Goal: Task Accomplishment & Management: Complete application form

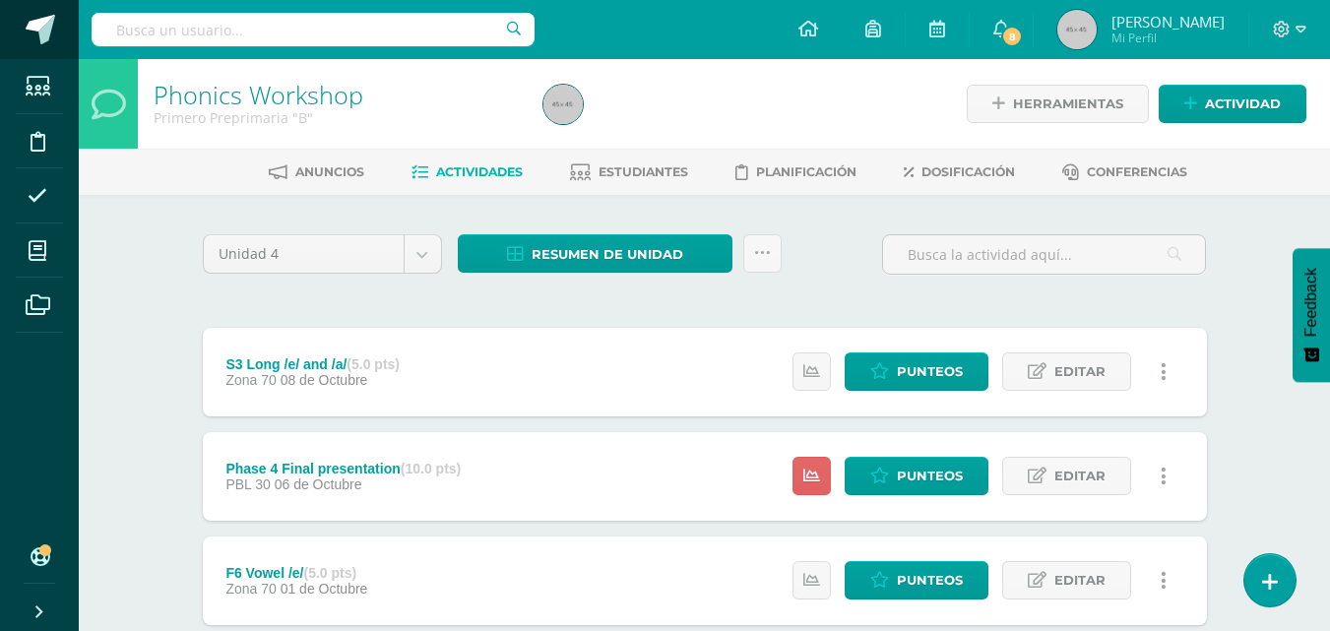
click at [43, 26] on span at bounding box center [41, 30] width 30 height 30
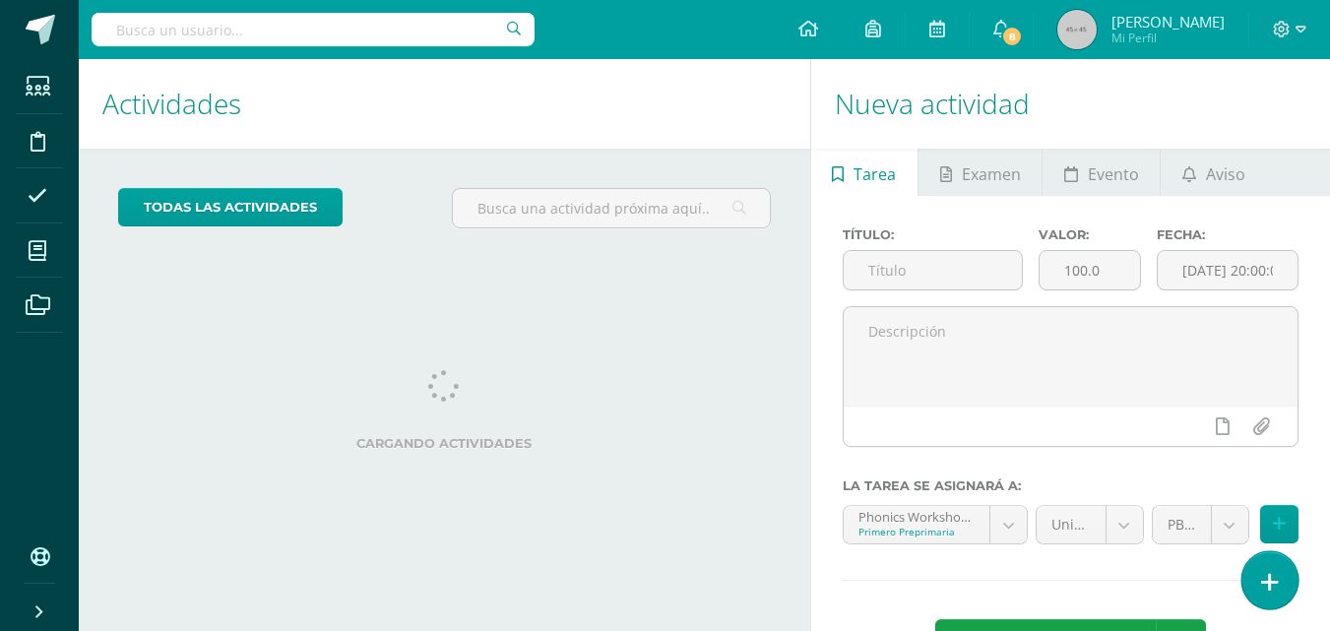
click at [1263, 579] on icon at bounding box center [1270, 582] width 18 height 23
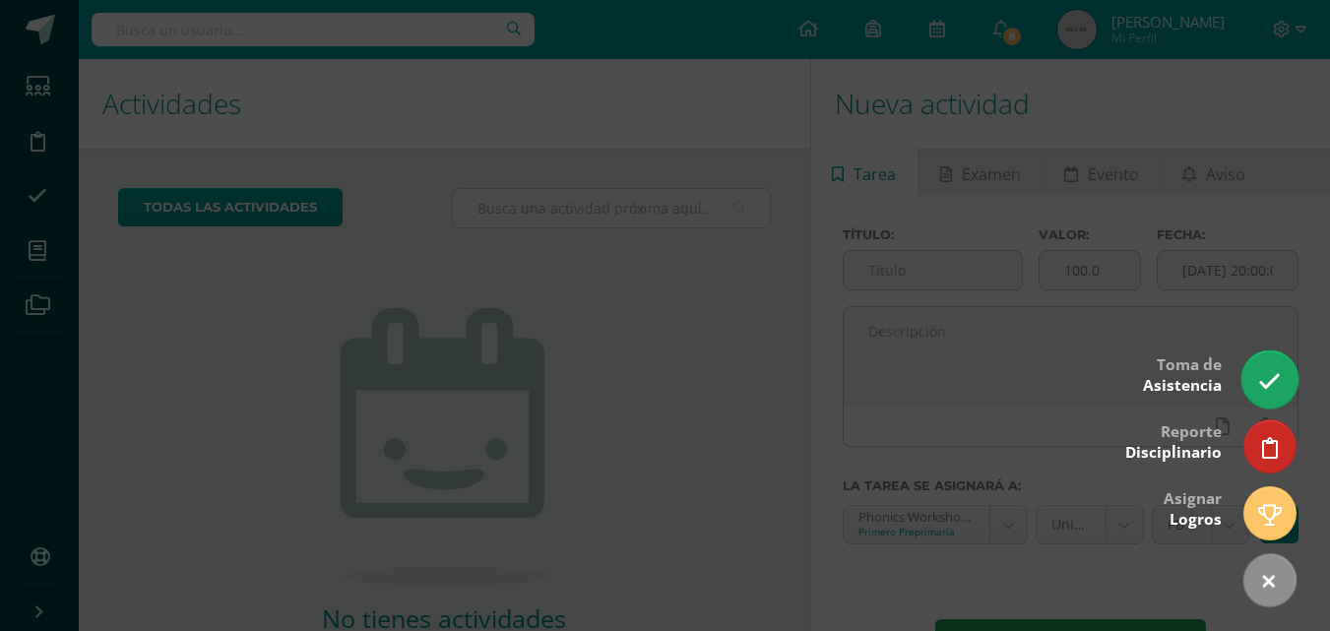
click at [1265, 377] on icon at bounding box center [1269, 381] width 23 height 23
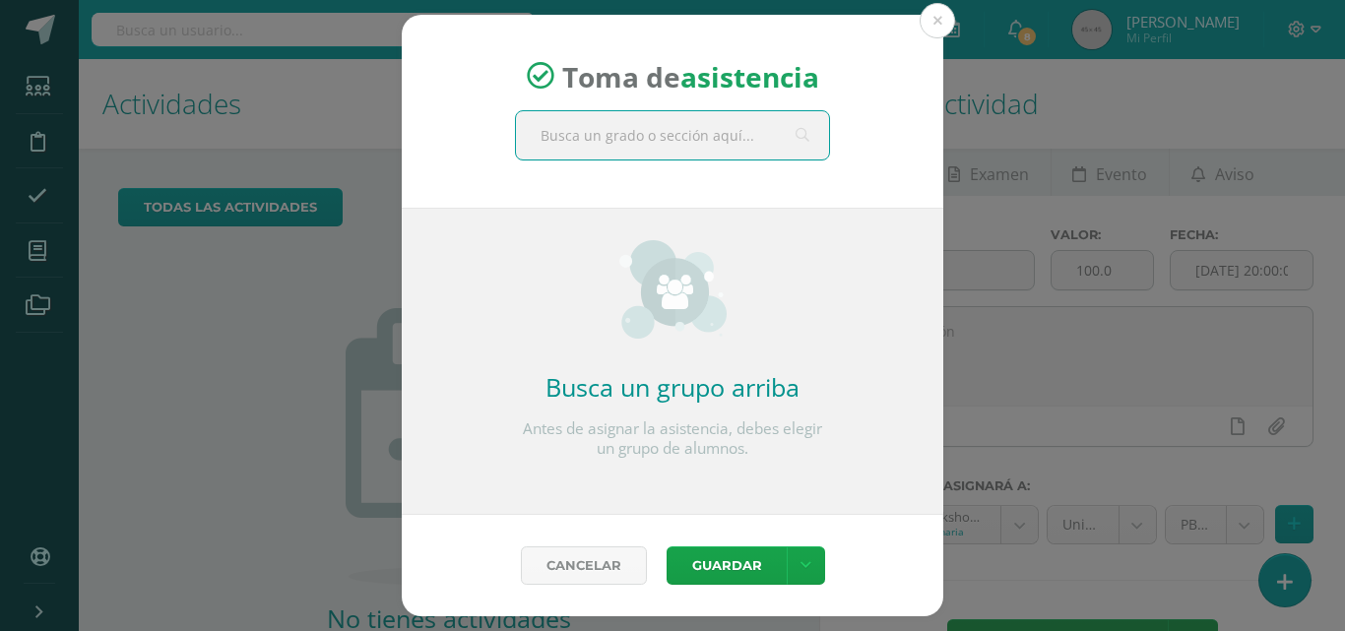
click at [775, 140] on input "text" at bounding box center [672, 135] width 313 height 48
type input "Primero B"
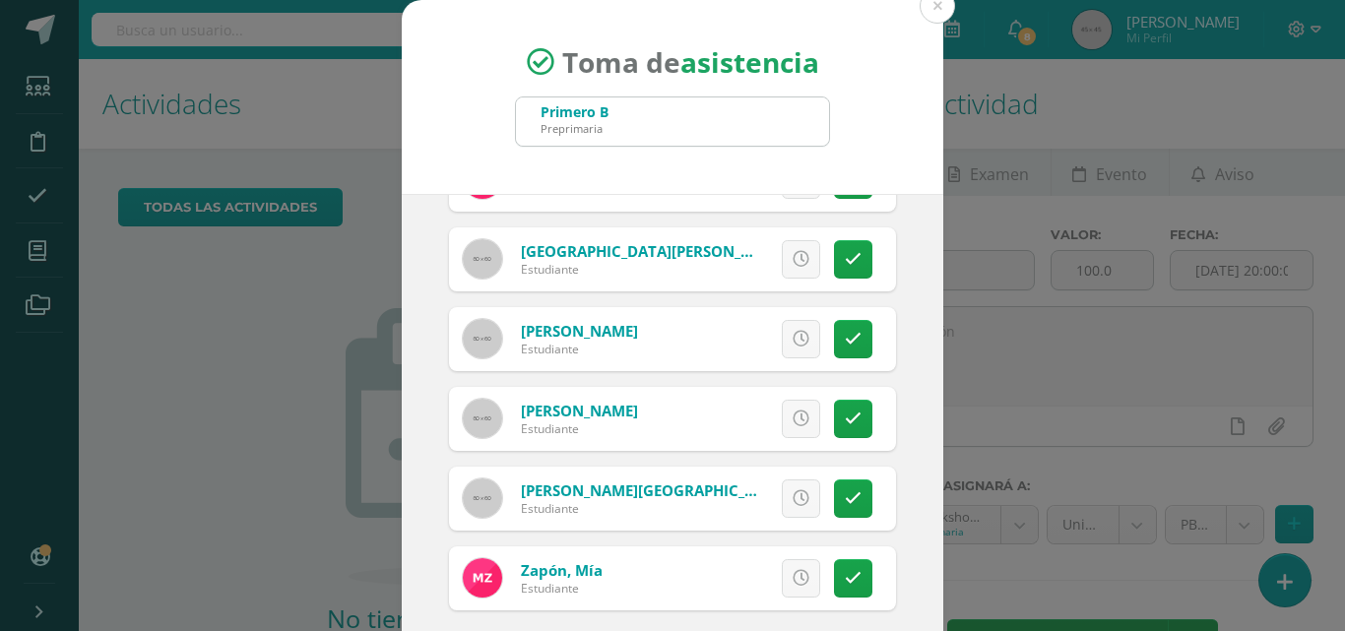
scroll to position [113, 0]
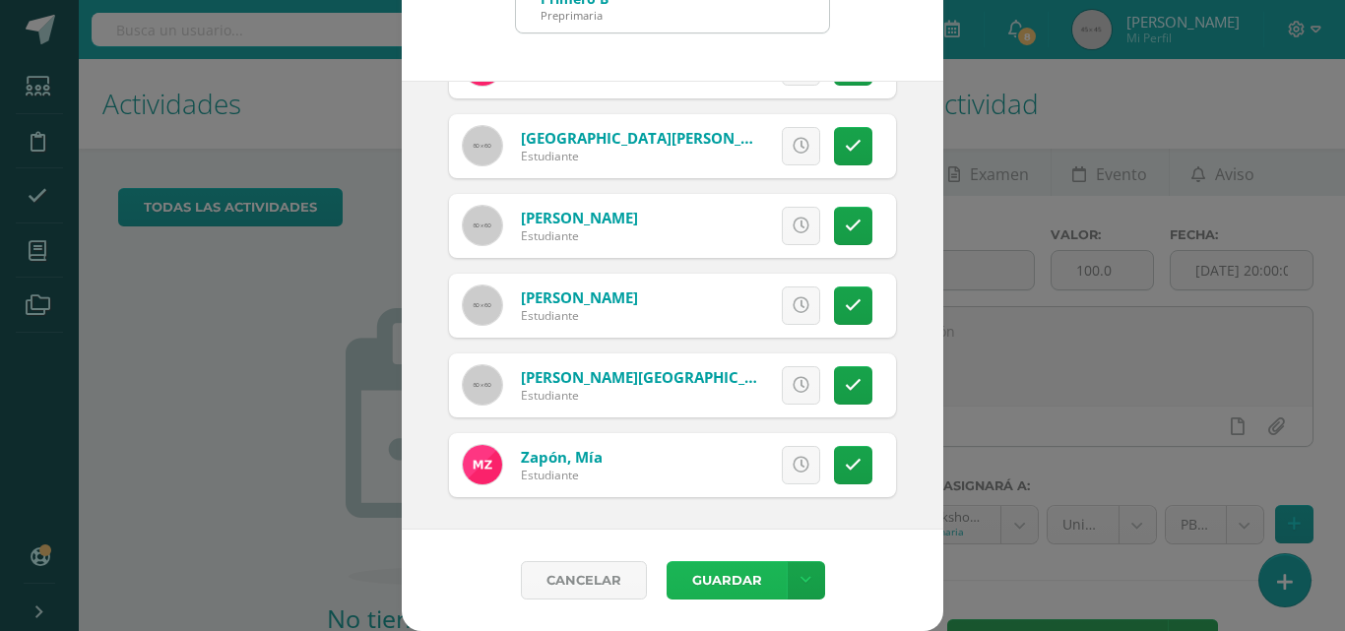
click at [714, 583] on button "Guardar" at bounding box center [726, 580] width 120 height 38
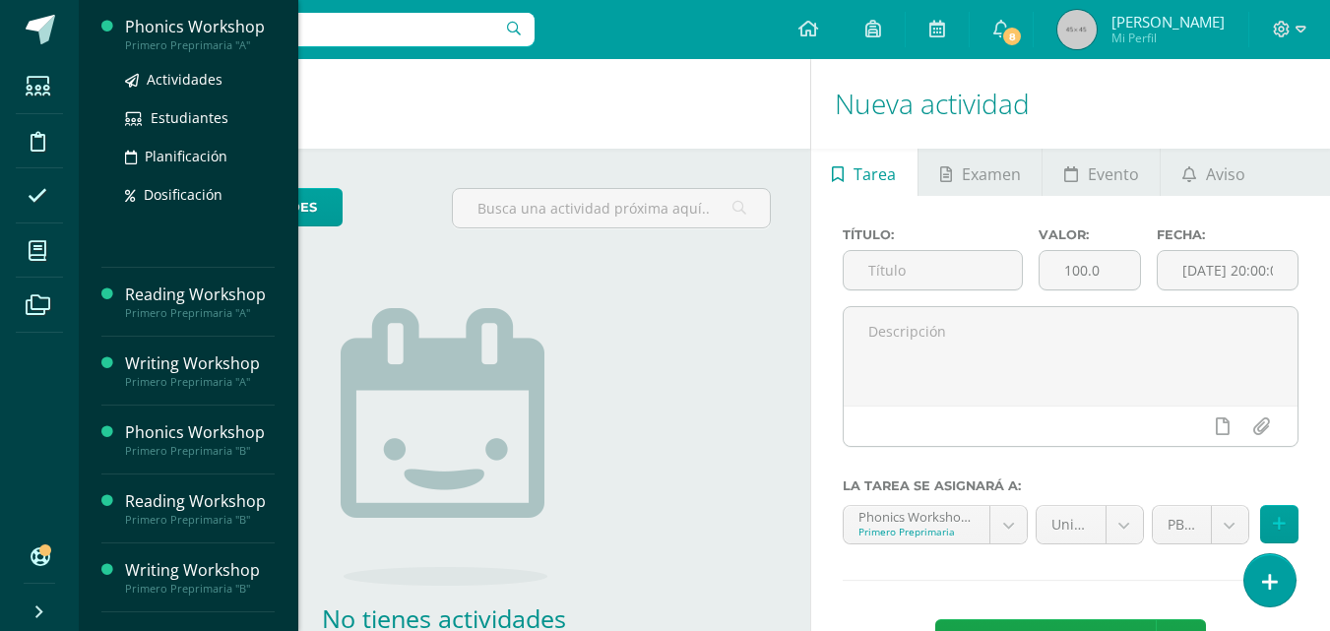
click at [199, 28] on div "Phonics Workshop" at bounding box center [200, 27] width 150 height 23
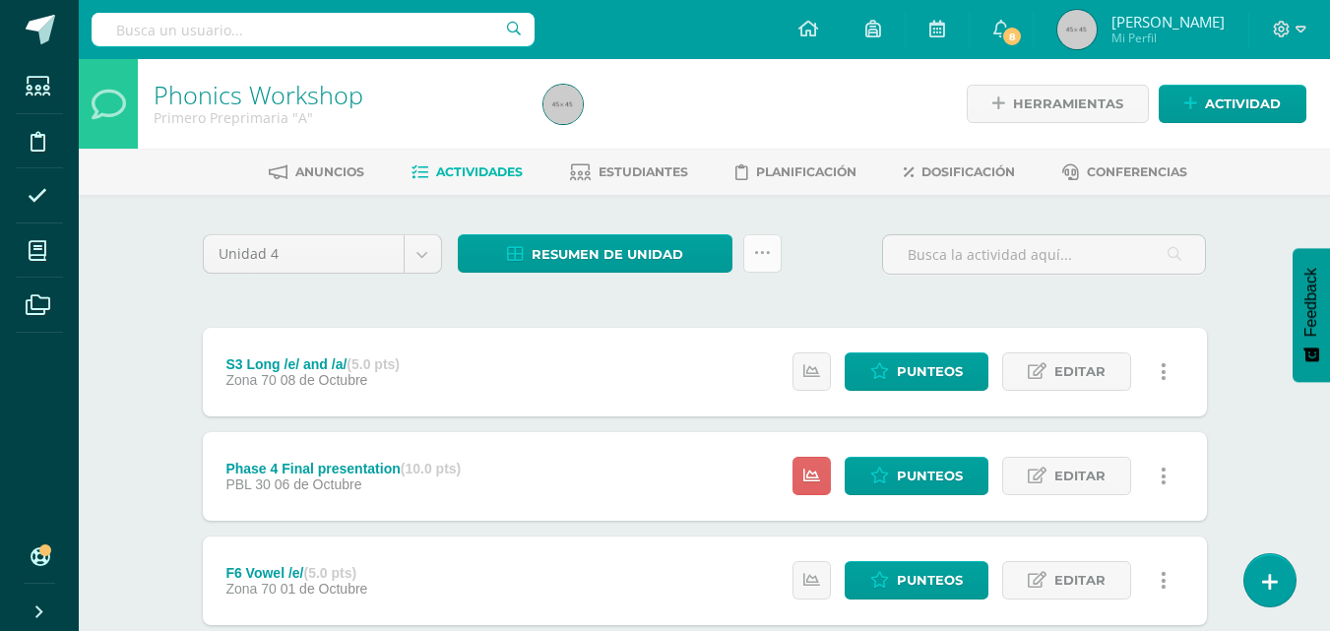
click at [759, 254] on icon at bounding box center [762, 253] width 17 height 17
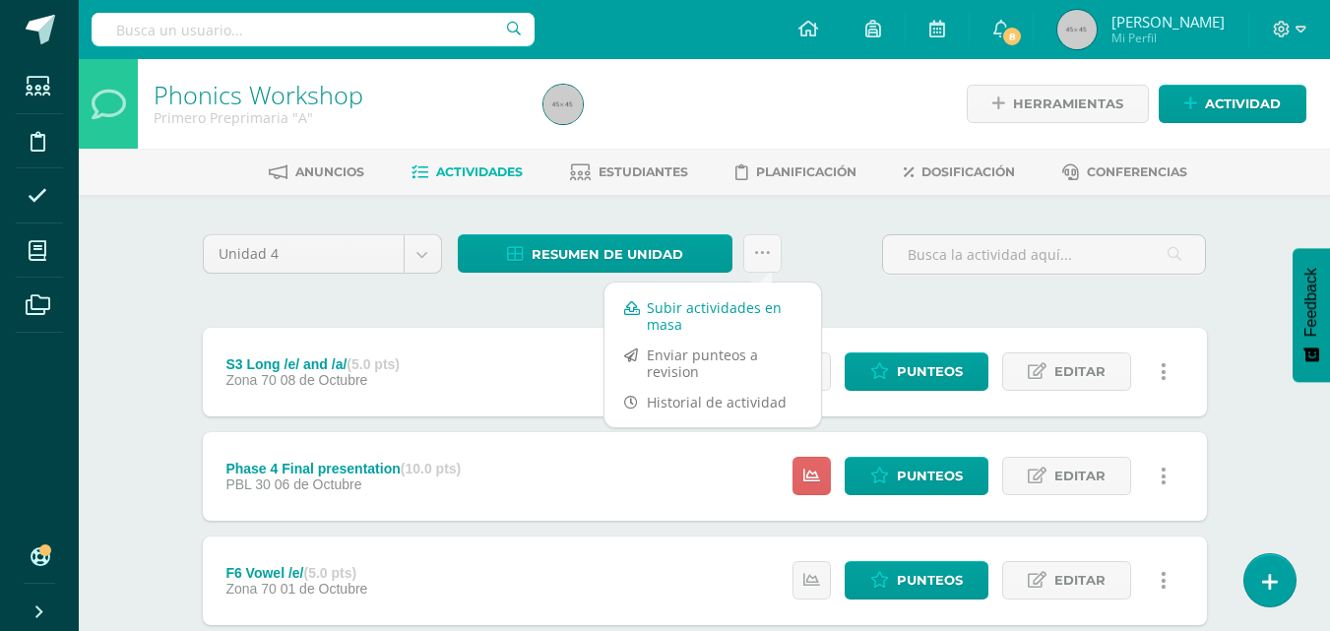
click at [714, 310] on link "Subir actividades en masa" at bounding box center [712, 315] width 217 height 47
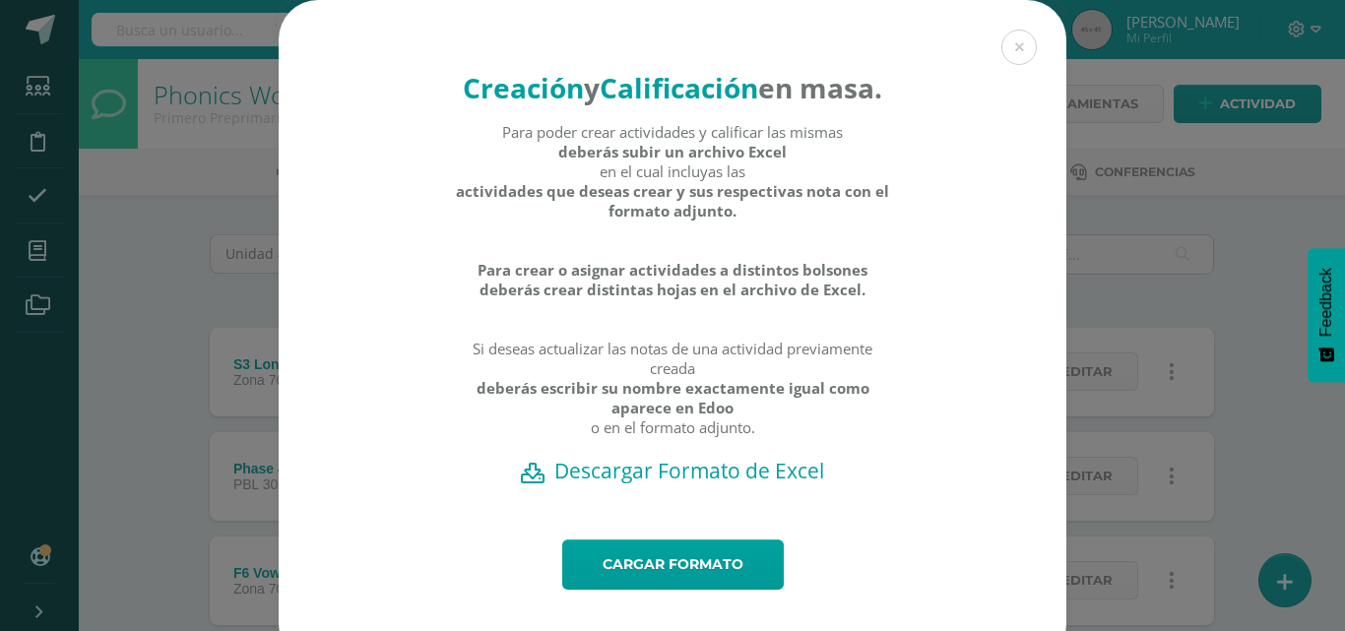
click at [708, 484] on h2 "Descargar Formato de Excel" at bounding box center [672, 471] width 719 height 28
click at [679, 590] on link "Cargar formato" at bounding box center [673, 564] width 222 height 50
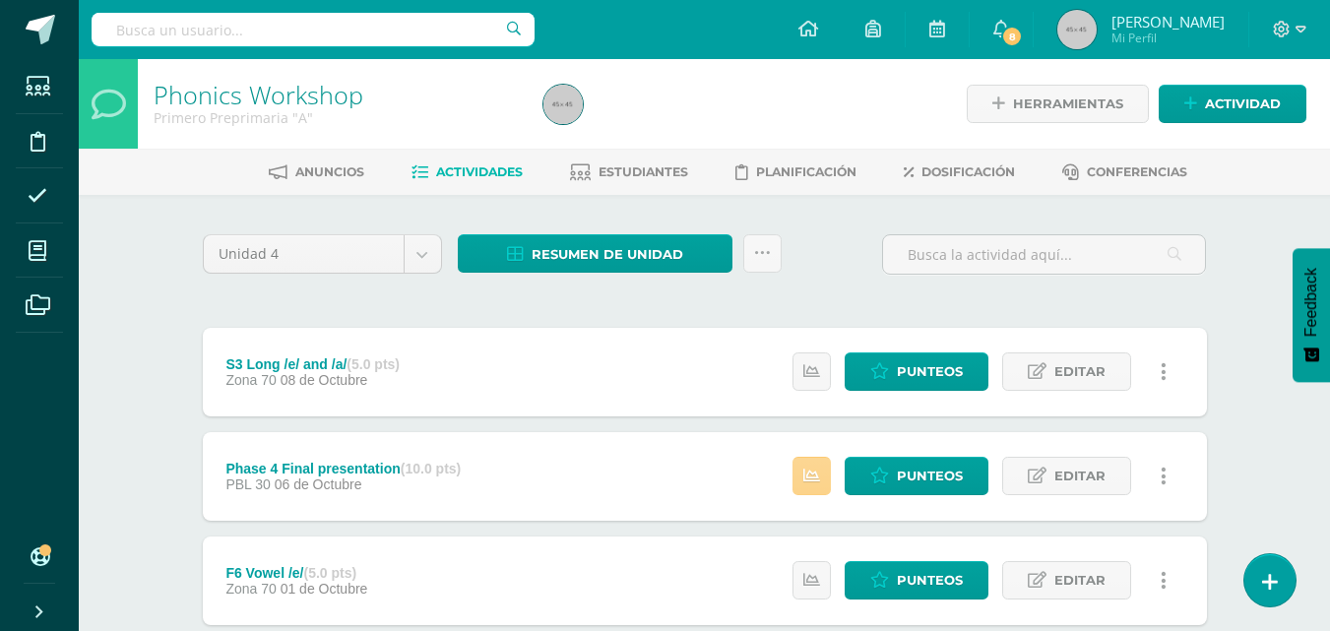
click at [812, 468] on icon at bounding box center [811, 476] width 17 height 17
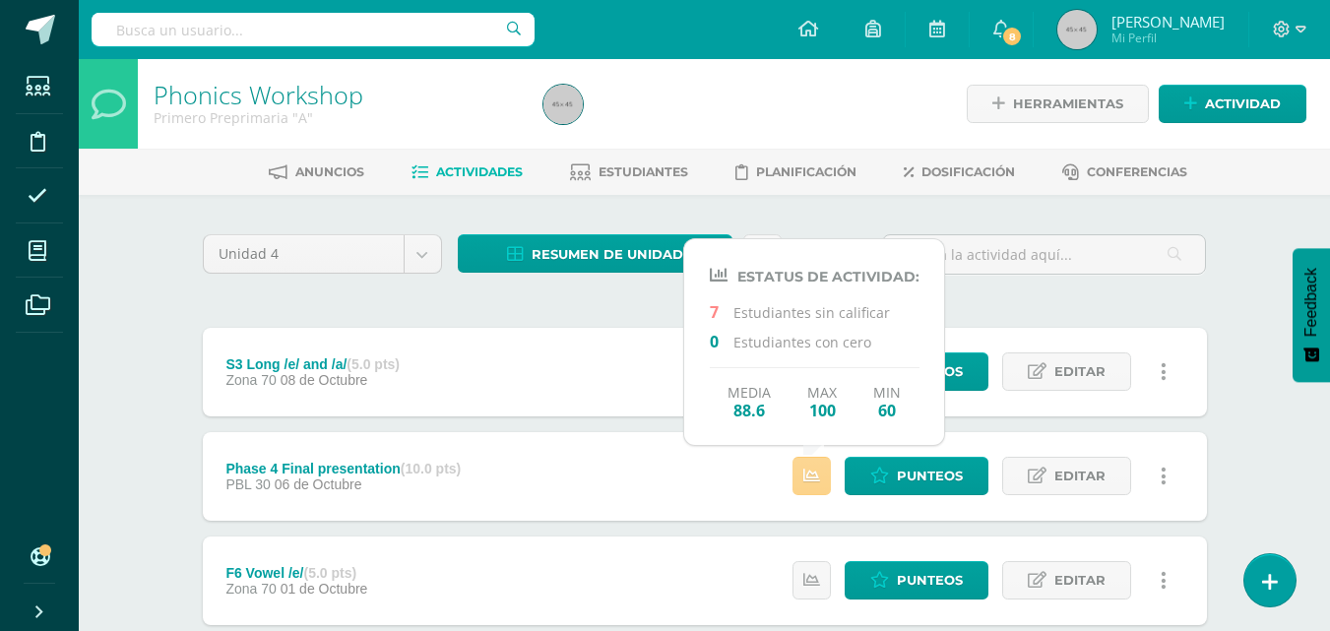
click at [809, 468] on icon at bounding box center [811, 476] width 17 height 17
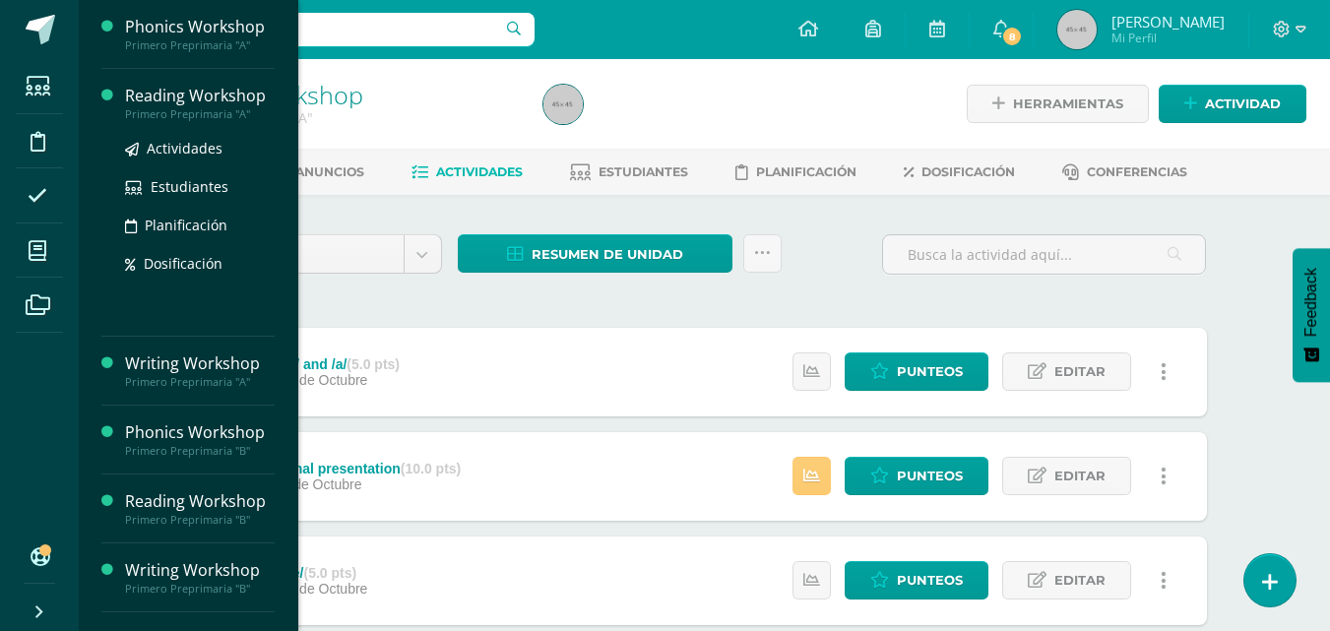
click at [193, 103] on div "Reading Workshop" at bounding box center [200, 96] width 150 height 23
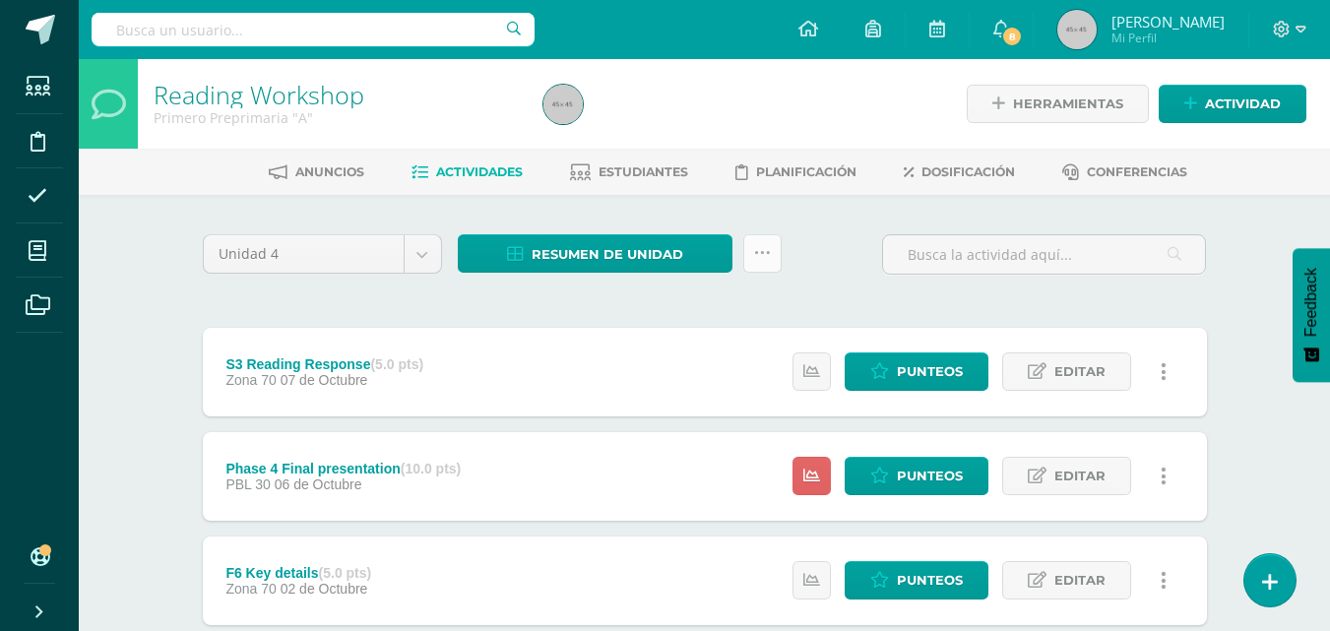
click at [763, 253] on icon at bounding box center [762, 253] width 17 height 17
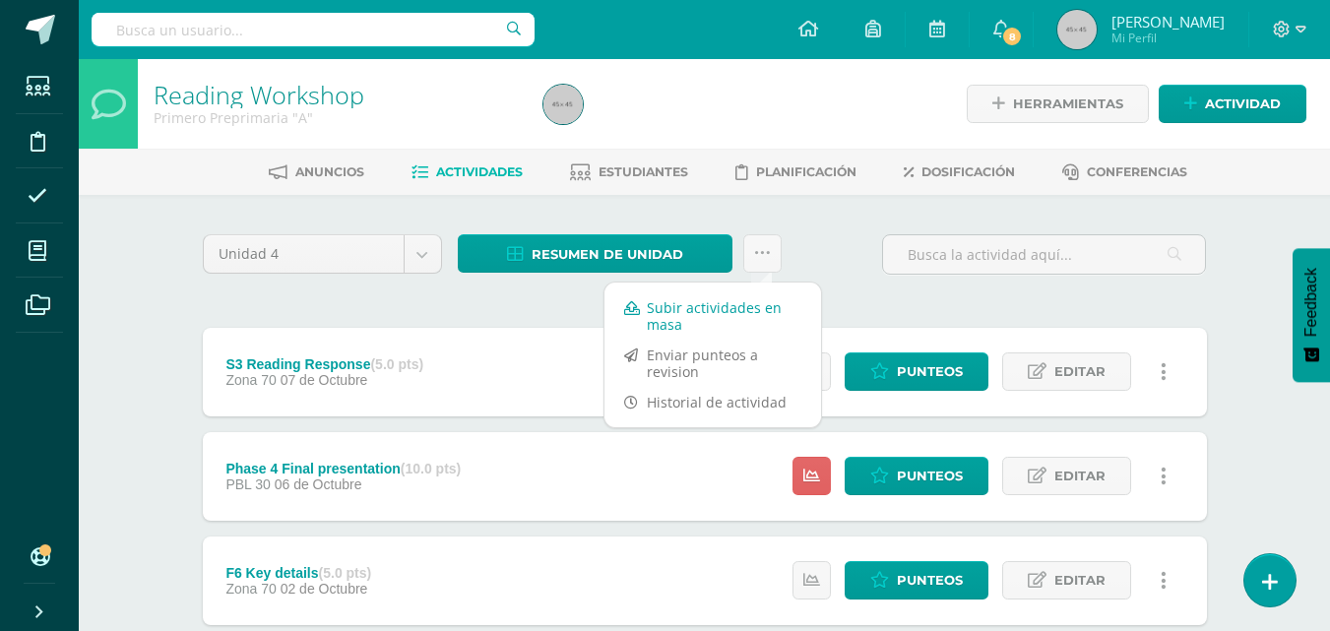
click at [728, 307] on link "Subir actividades en masa" at bounding box center [712, 315] width 217 height 47
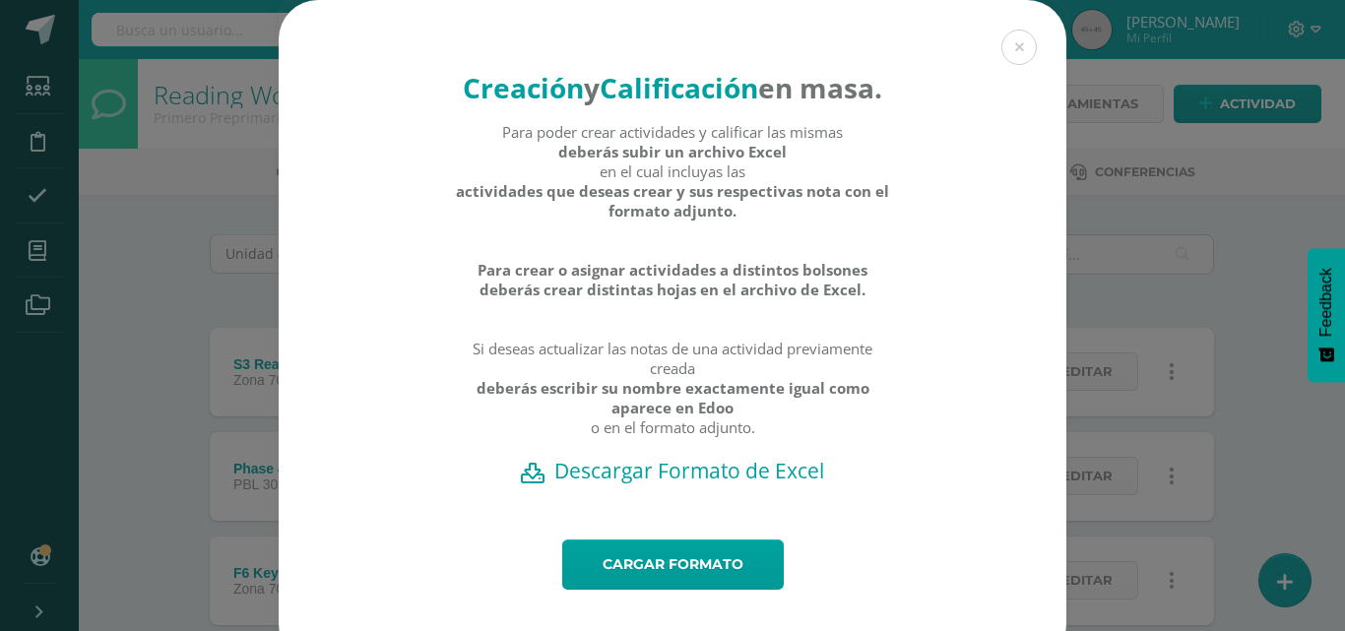
click at [664, 484] on h2 "Descargar Formato de Excel" at bounding box center [672, 471] width 719 height 28
click at [628, 586] on link "Cargar formato" at bounding box center [673, 564] width 222 height 50
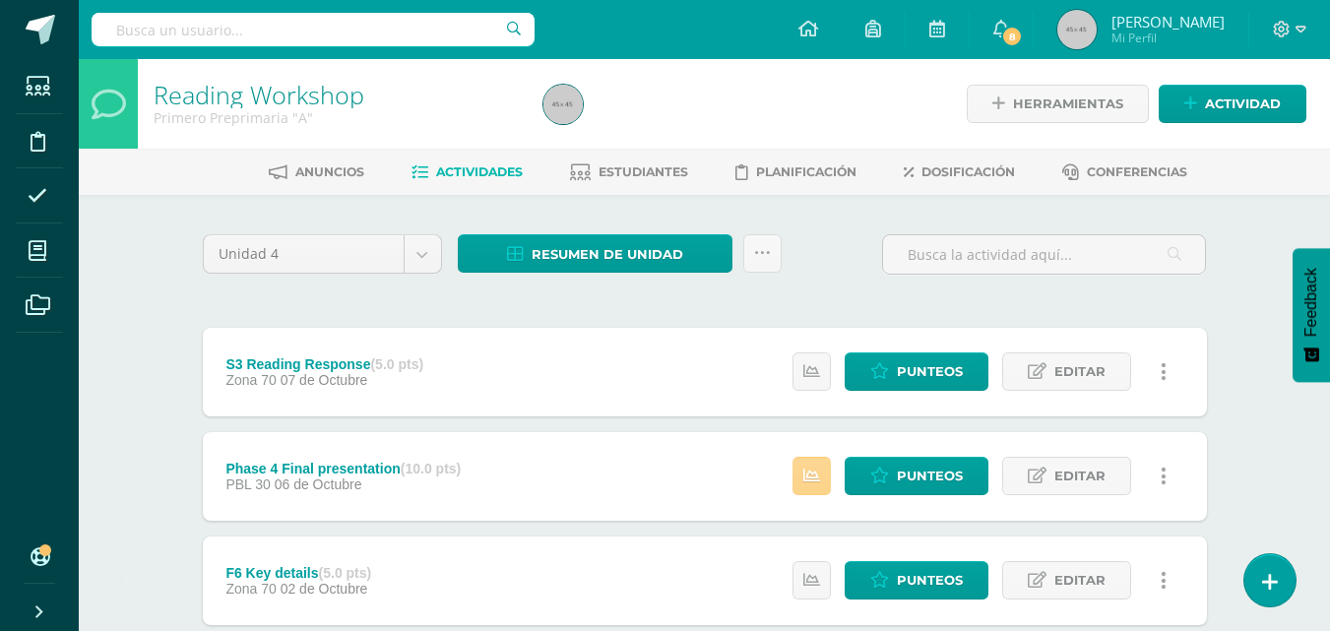
click at [810, 468] on icon at bounding box center [811, 476] width 17 height 17
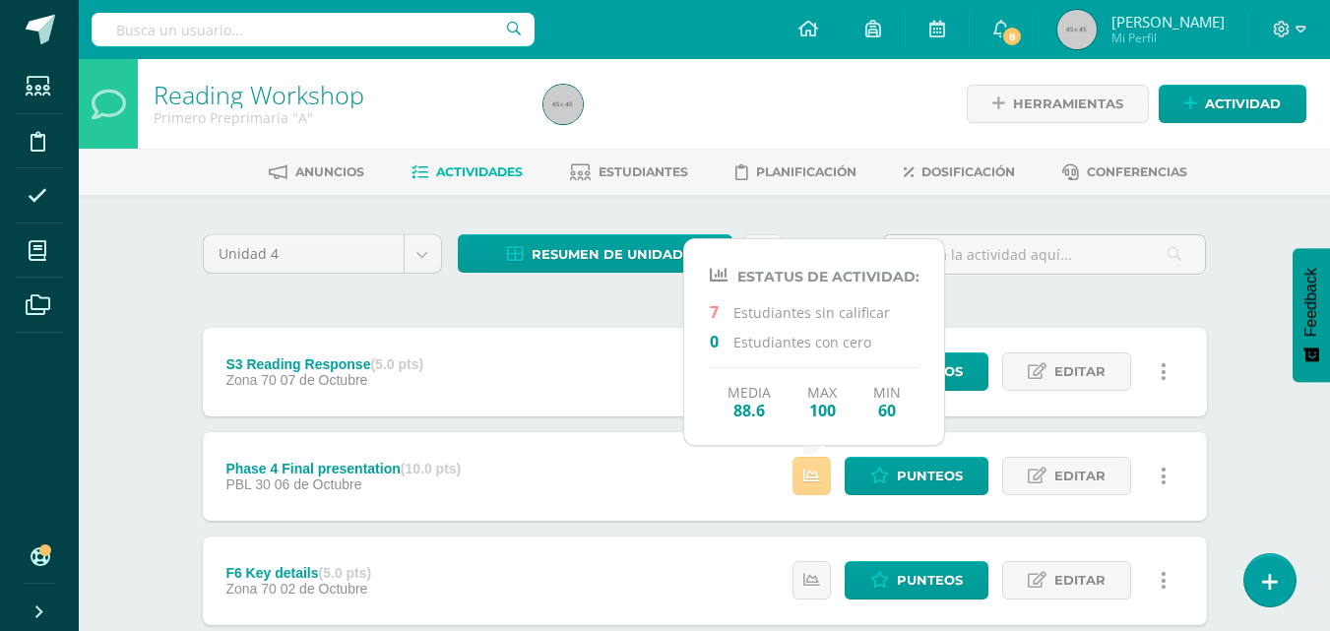
click at [810, 468] on icon at bounding box center [811, 476] width 17 height 17
click at [774, 480] on div "Punteos Editar Historial de actividad Eliminar Historial de actividad ¿Estás se…" at bounding box center [985, 476] width 444 height 89
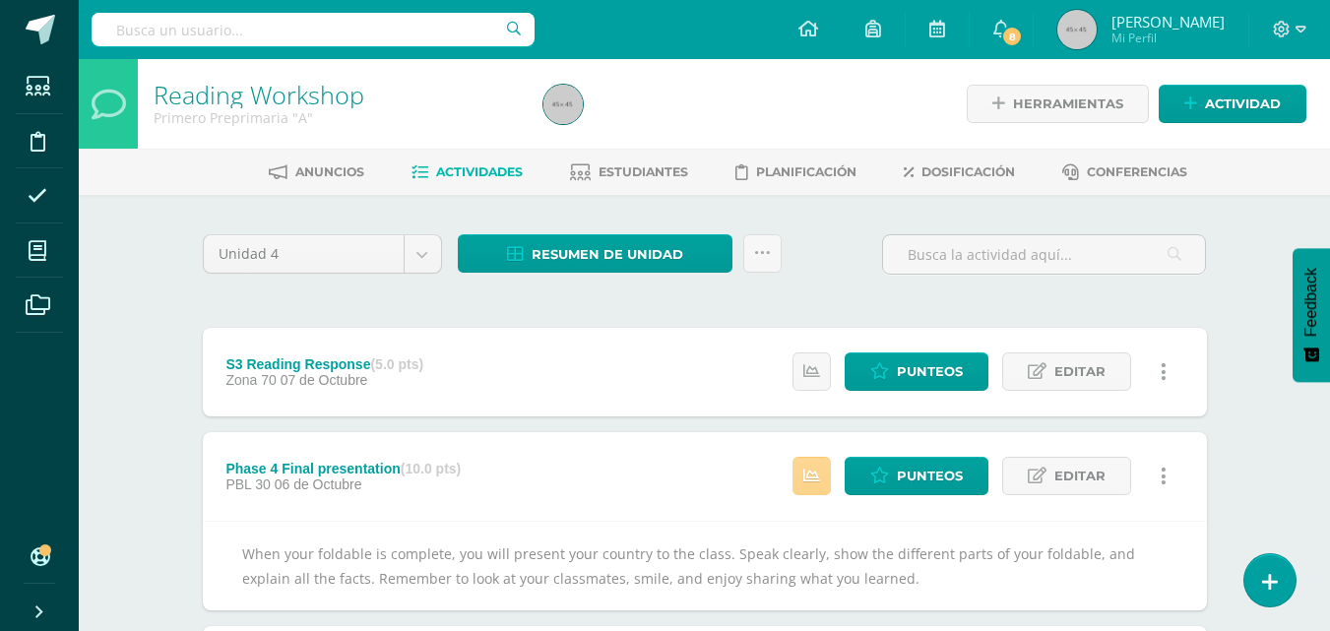
click at [810, 468] on icon at bounding box center [811, 476] width 17 height 17
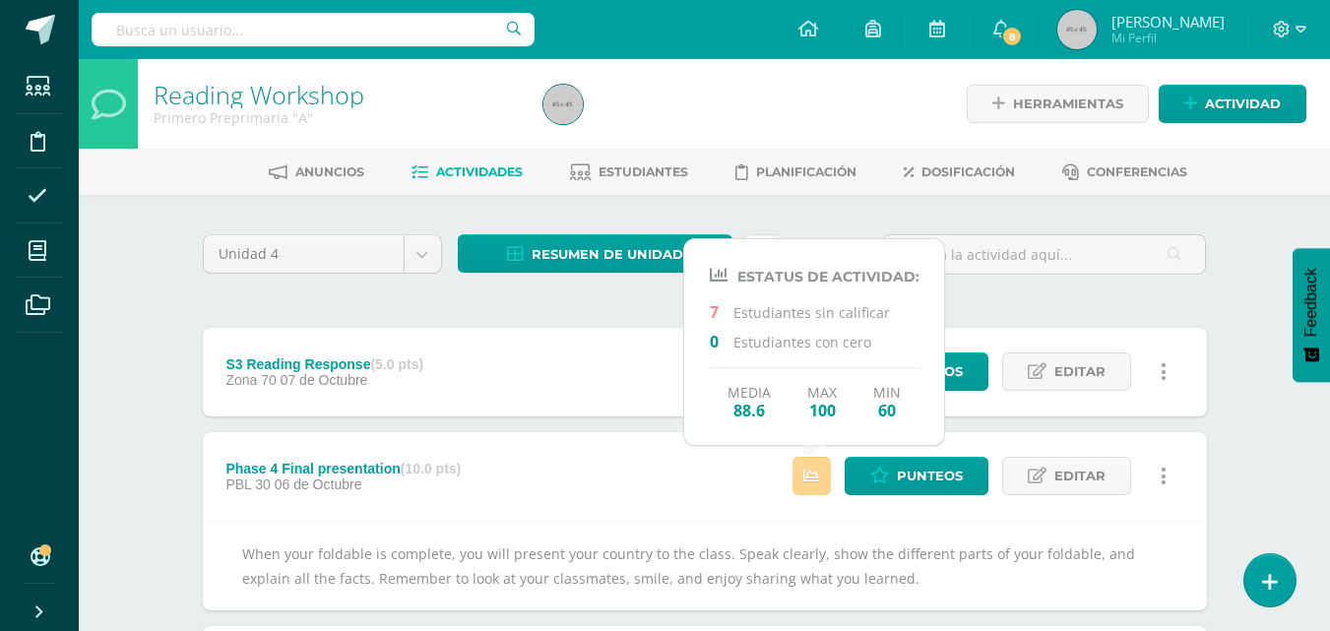
click at [810, 468] on icon at bounding box center [811, 476] width 17 height 17
click at [635, 289] on div "Resumen de unidad Descargar como HTML Descargar como PDF Descargar como XLS Sub…" at bounding box center [620, 262] width 340 height 56
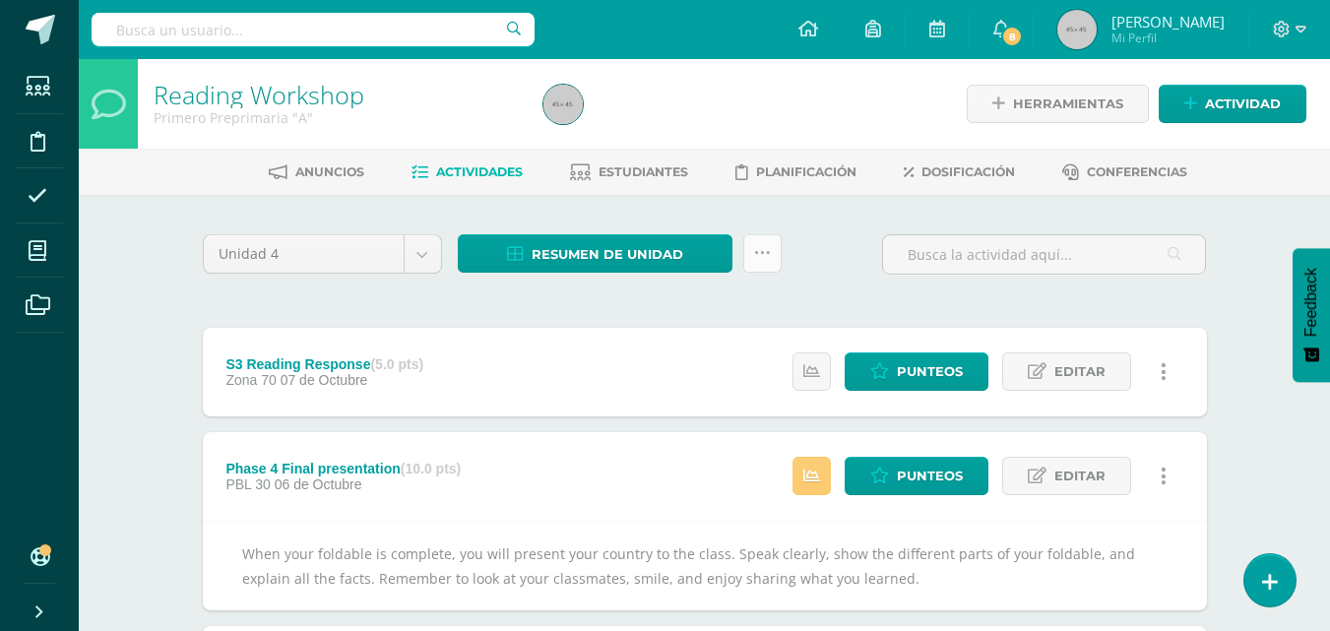
click at [758, 254] on icon at bounding box center [762, 253] width 17 height 17
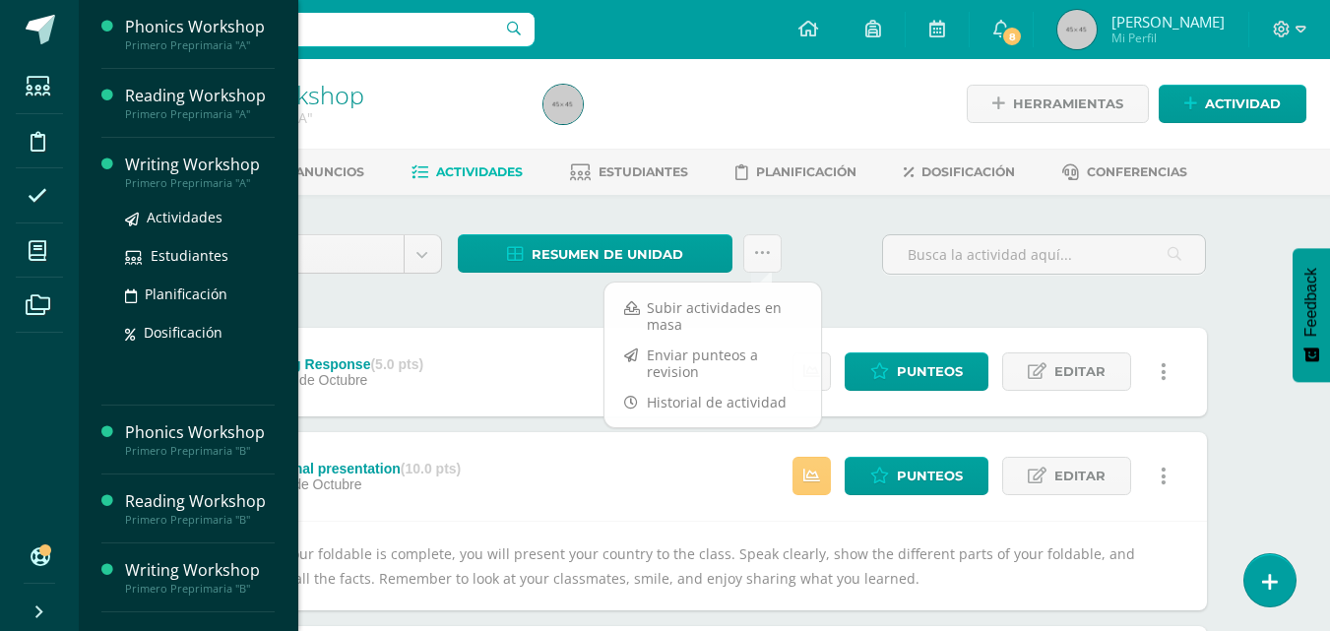
click at [162, 179] on div "Primero Preprimaria "A"" at bounding box center [200, 183] width 150 height 14
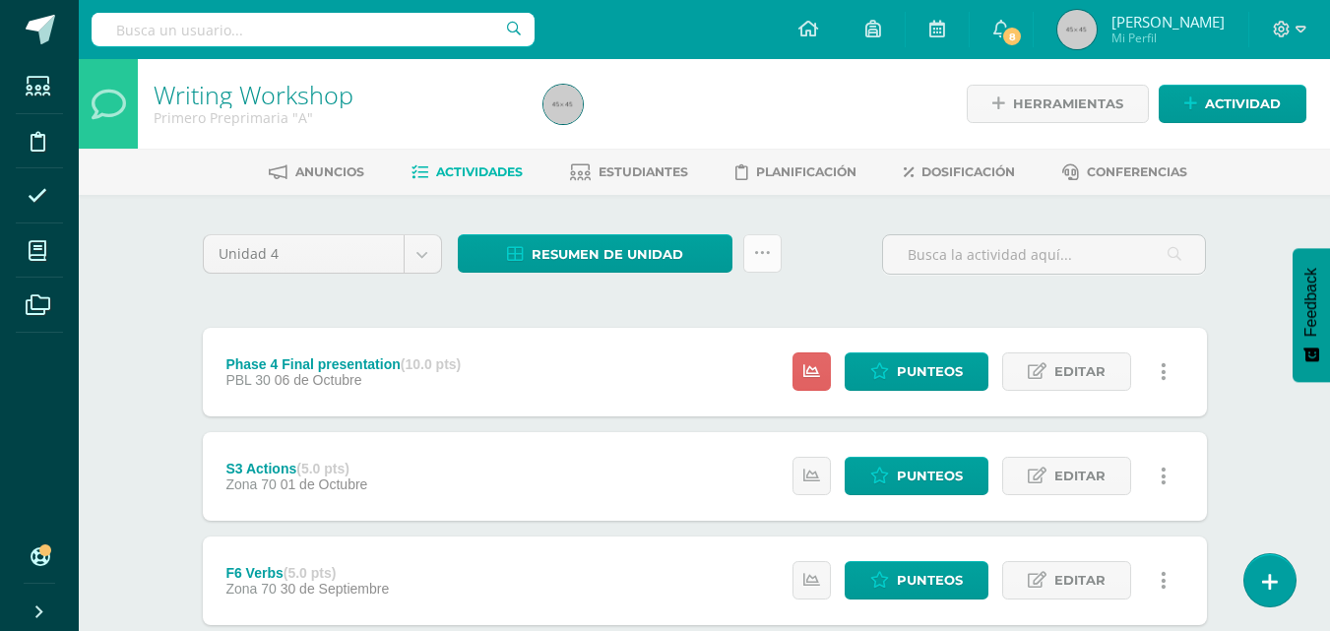
click at [771, 255] on link at bounding box center [762, 253] width 38 height 38
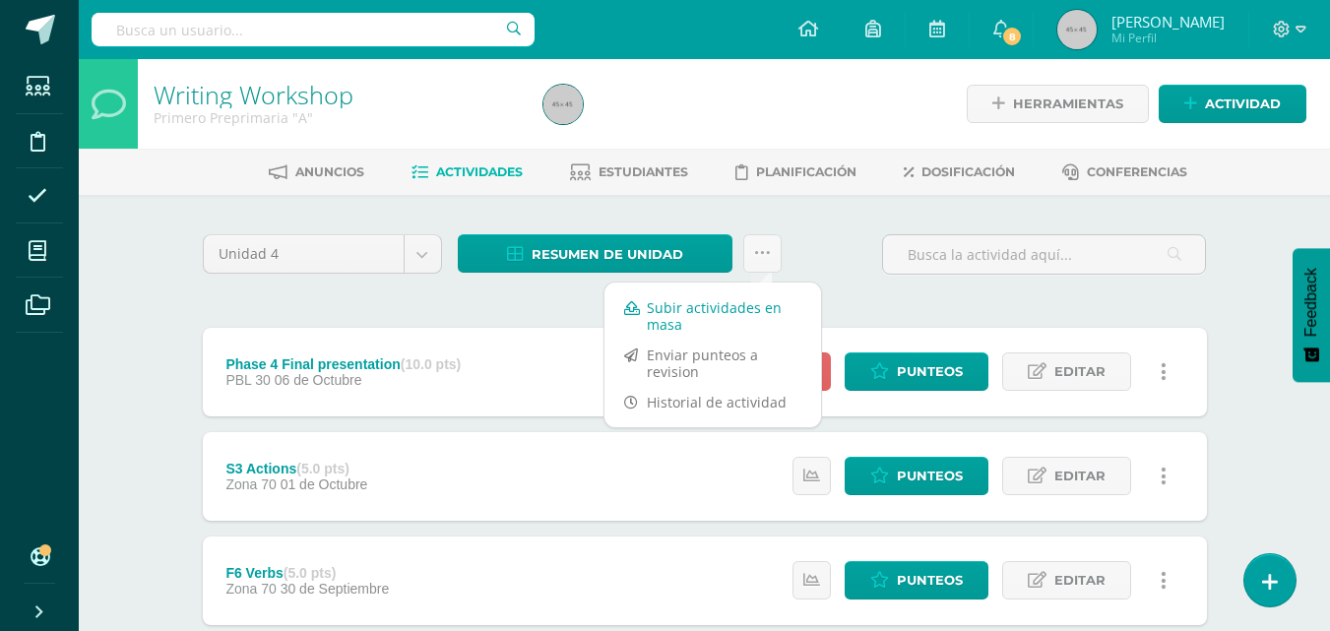
click at [720, 309] on link "Subir actividades en masa" at bounding box center [712, 315] width 217 height 47
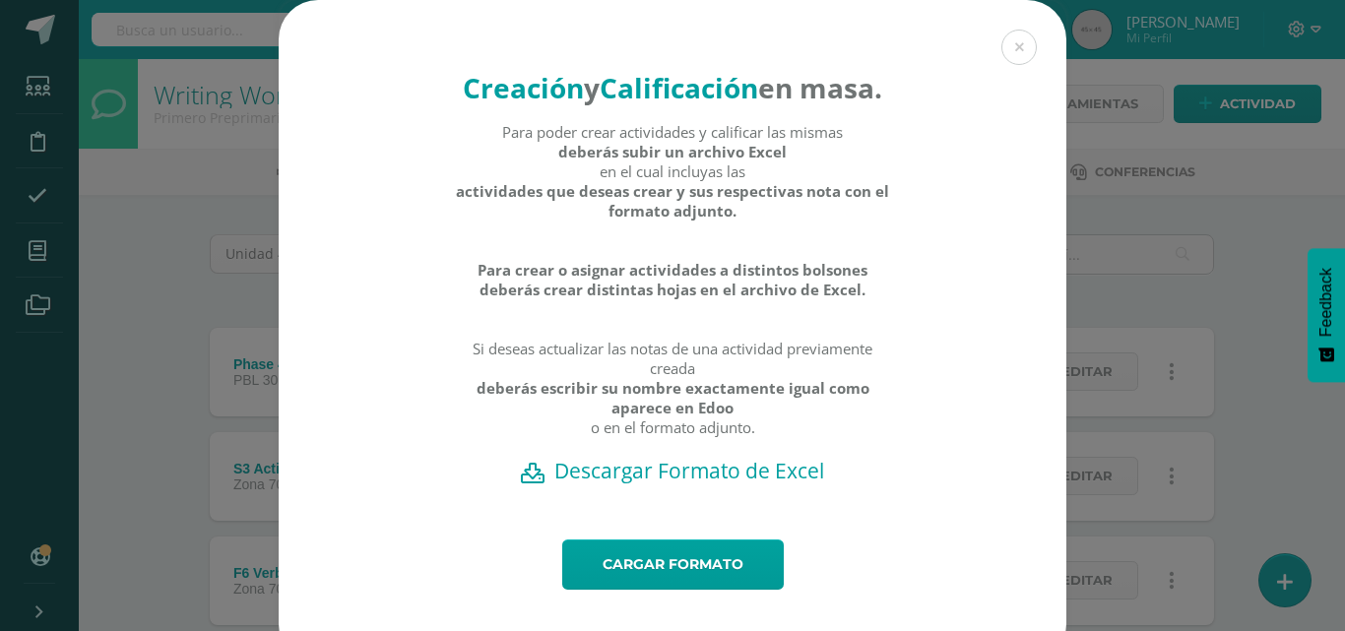
click at [677, 484] on h2 "Descargar Formato de Excel" at bounding box center [672, 471] width 719 height 28
click at [595, 590] on link "Cargar formato" at bounding box center [673, 564] width 222 height 50
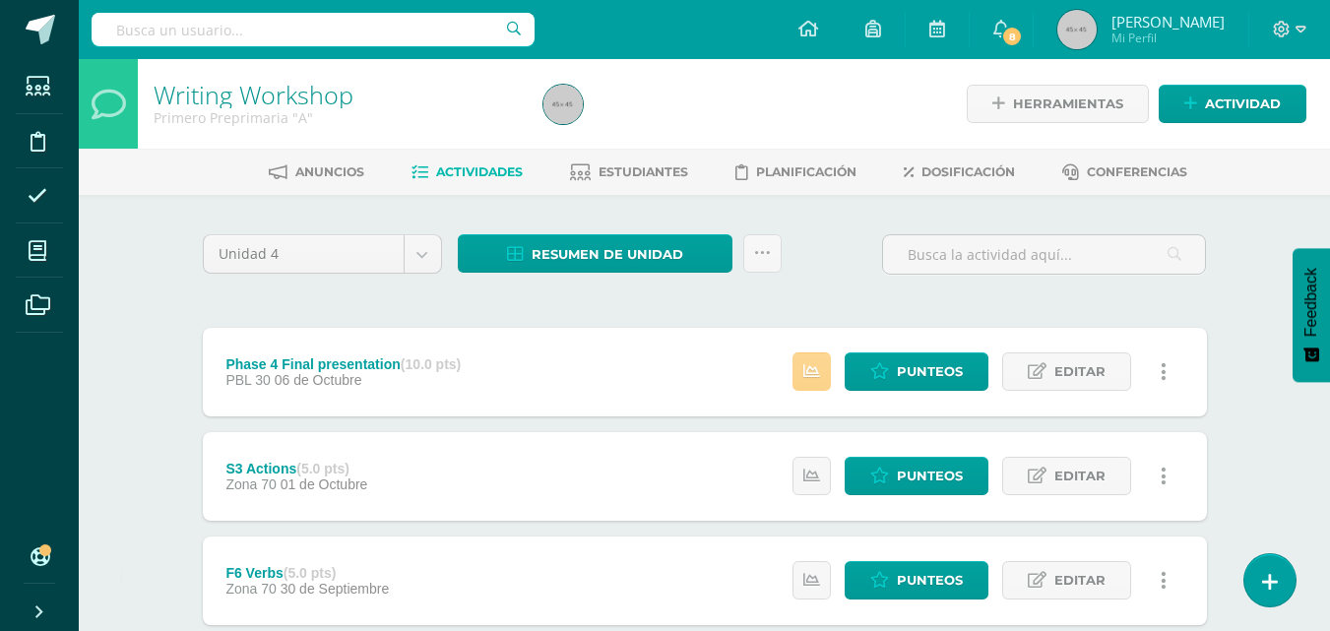
click at [804, 366] on link at bounding box center [811, 371] width 38 height 38
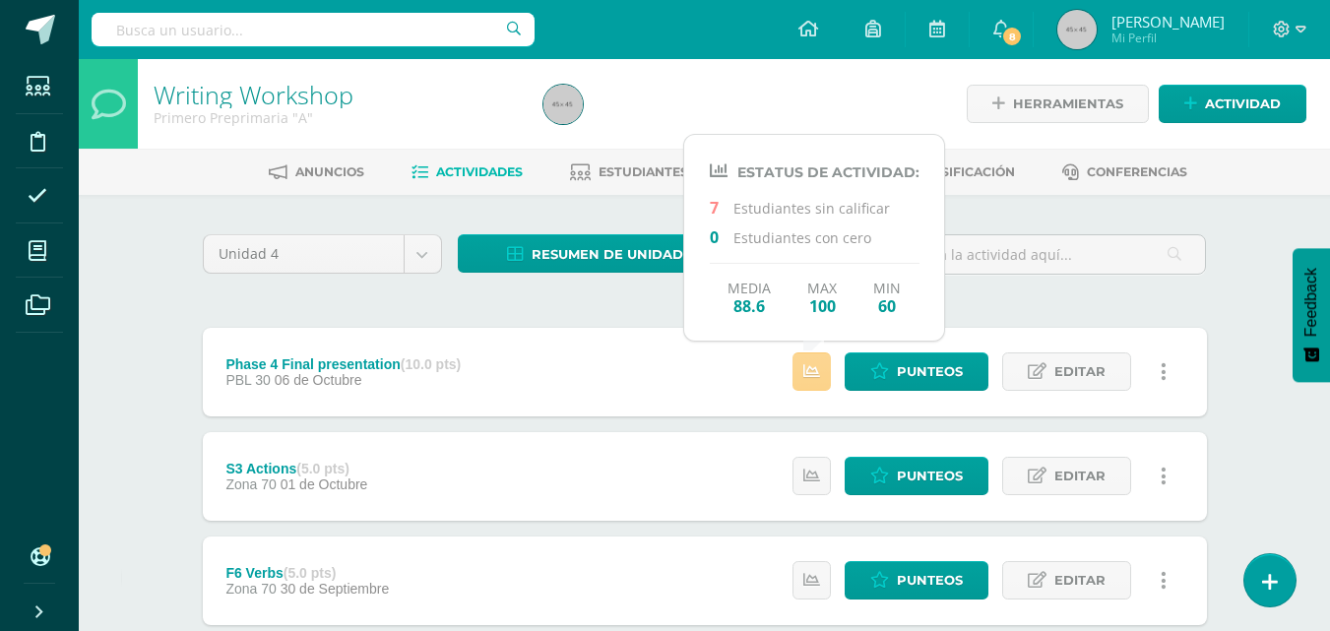
click at [804, 366] on link at bounding box center [811, 371] width 38 height 38
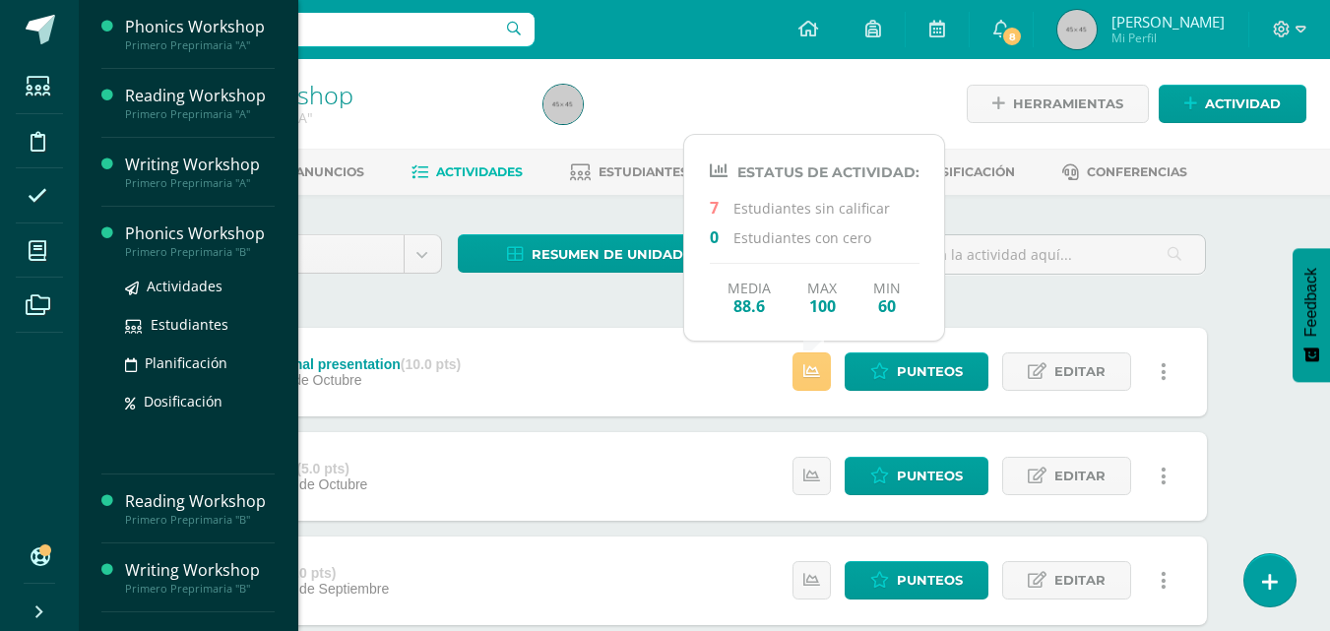
click at [196, 236] on div "Phonics Workshop" at bounding box center [200, 233] width 150 height 23
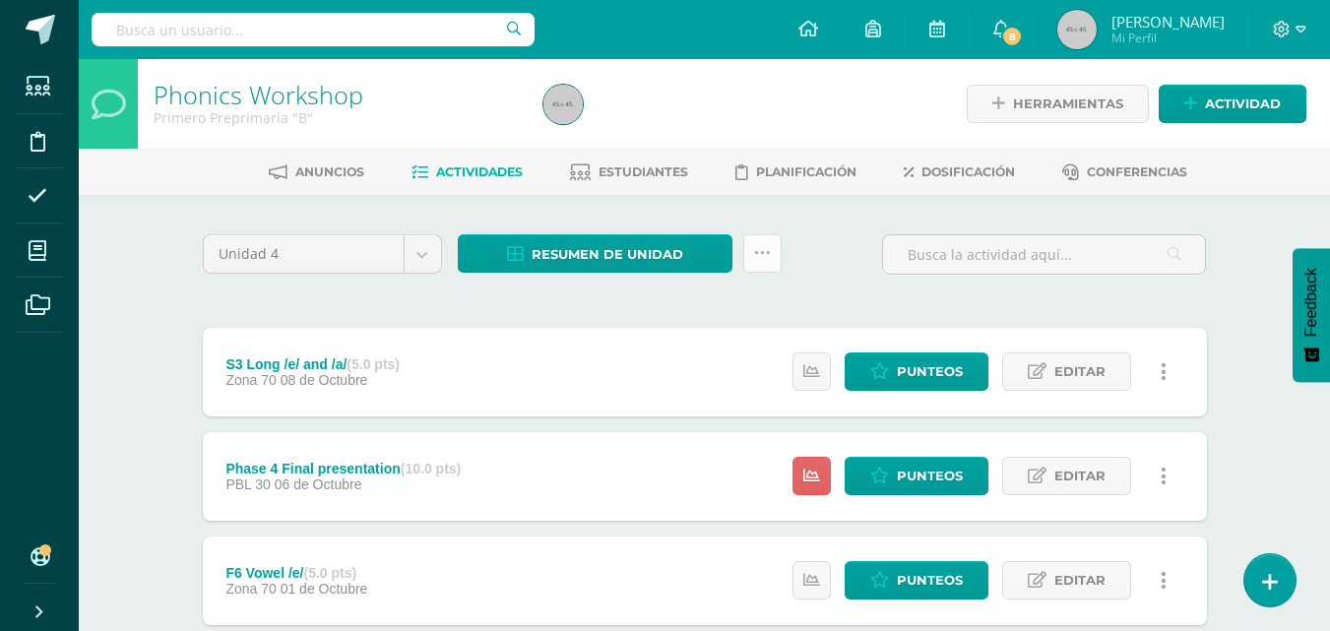
click at [760, 263] on link at bounding box center [762, 253] width 38 height 38
click at [623, 169] on span "Estudiantes" at bounding box center [644, 171] width 90 height 15
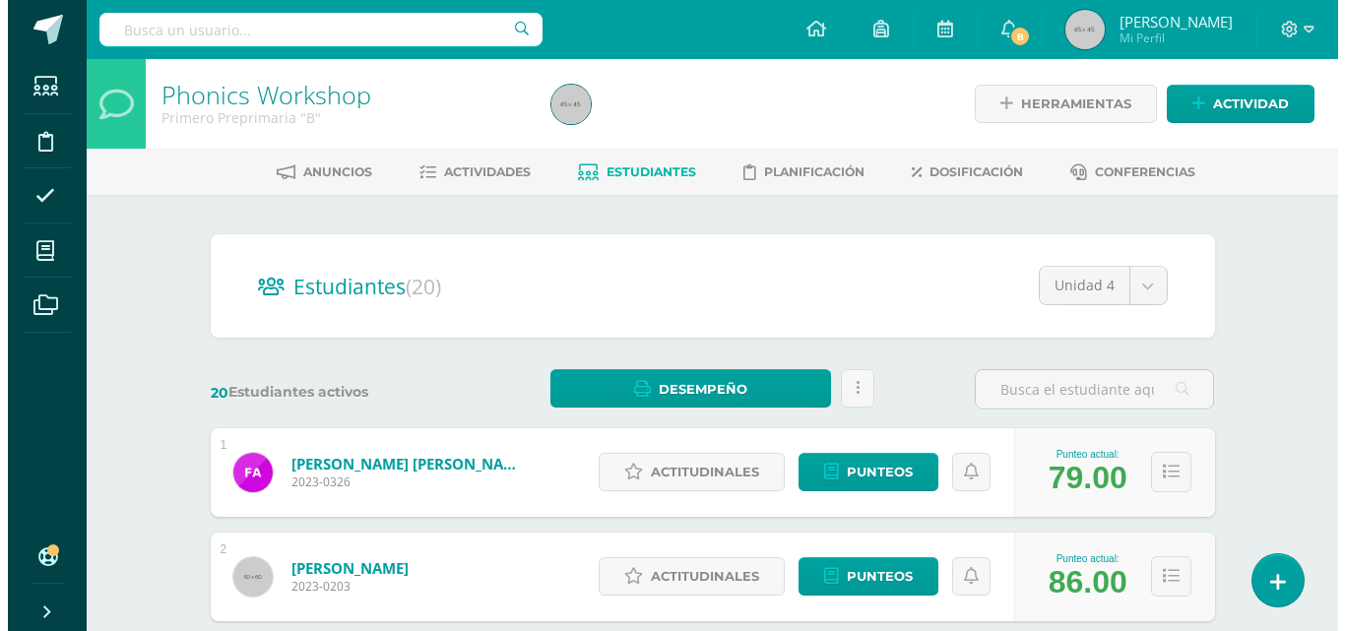
scroll to position [98, 0]
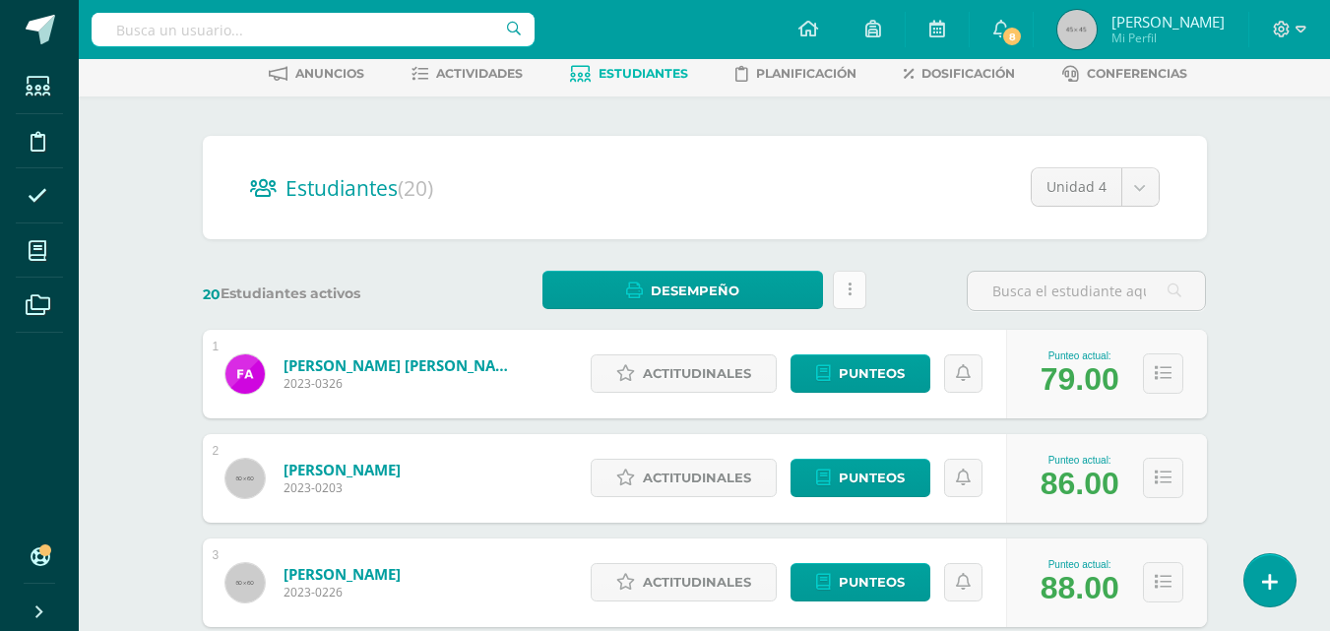
click at [849, 291] on icon at bounding box center [850, 290] width 4 height 17
click at [726, 286] on span "Desempeño" at bounding box center [695, 291] width 89 height 36
click at [715, 366] on span "Actitudinales" at bounding box center [697, 373] width 108 height 36
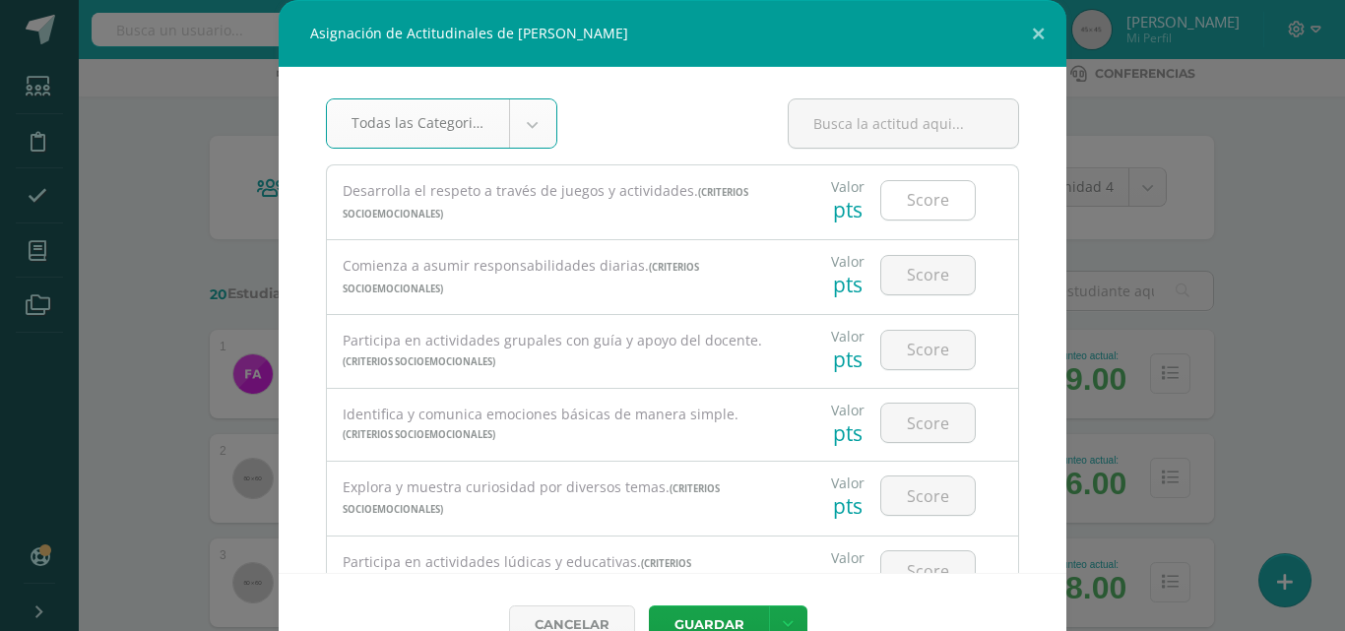
click at [897, 190] on input "number" at bounding box center [928, 200] width 94 height 38
type input "3"
click at [893, 267] on input "number" at bounding box center [928, 275] width 94 height 38
type input "3"
click at [649, 605] on button "Guardar" at bounding box center [709, 624] width 120 height 38
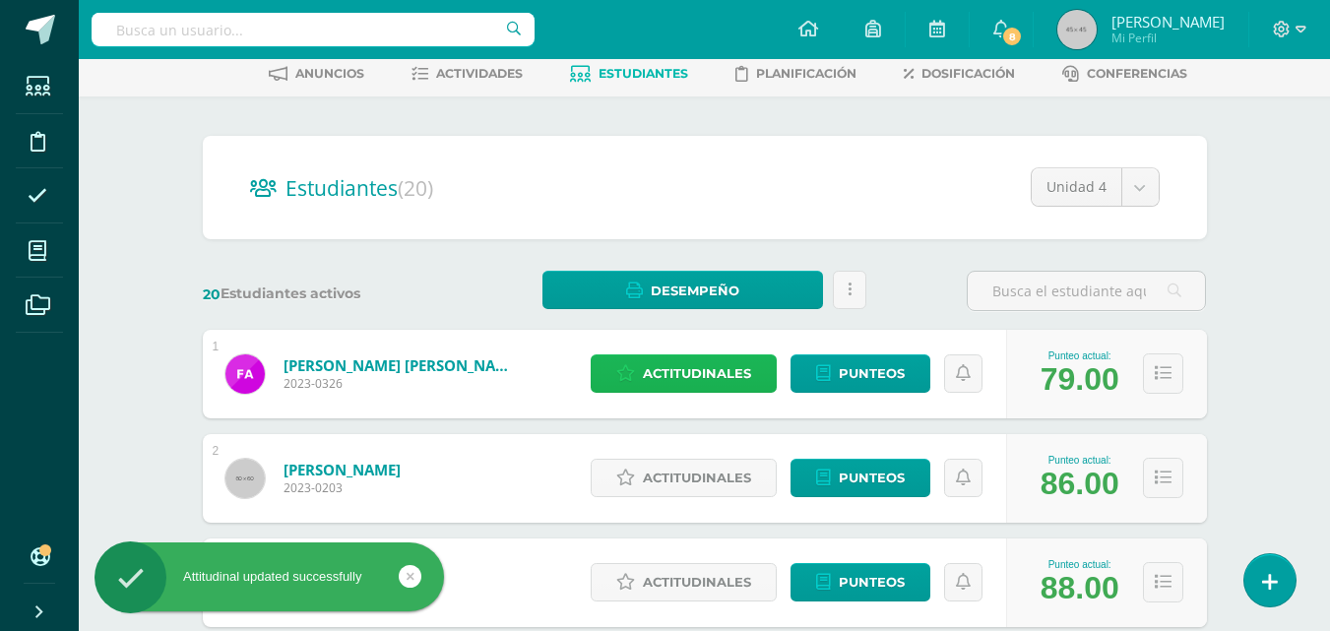
click at [703, 369] on span "Actitudinales" at bounding box center [697, 373] width 108 height 36
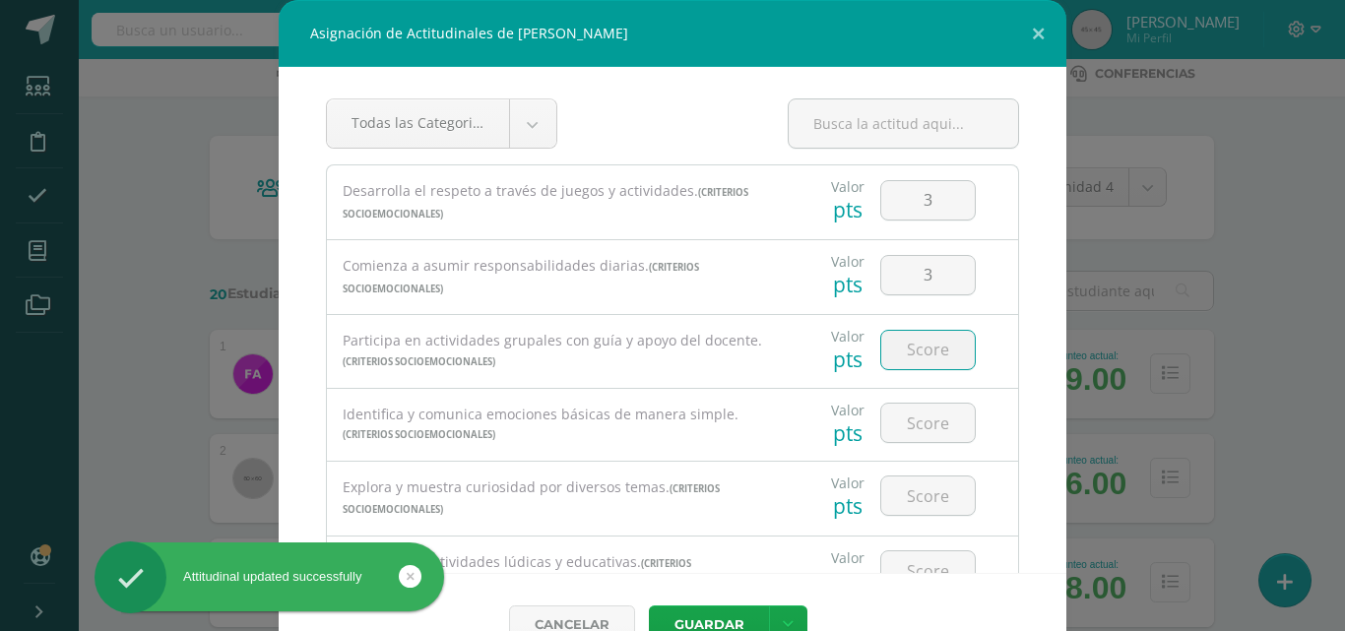
click at [906, 355] on input "number" at bounding box center [928, 350] width 94 height 38
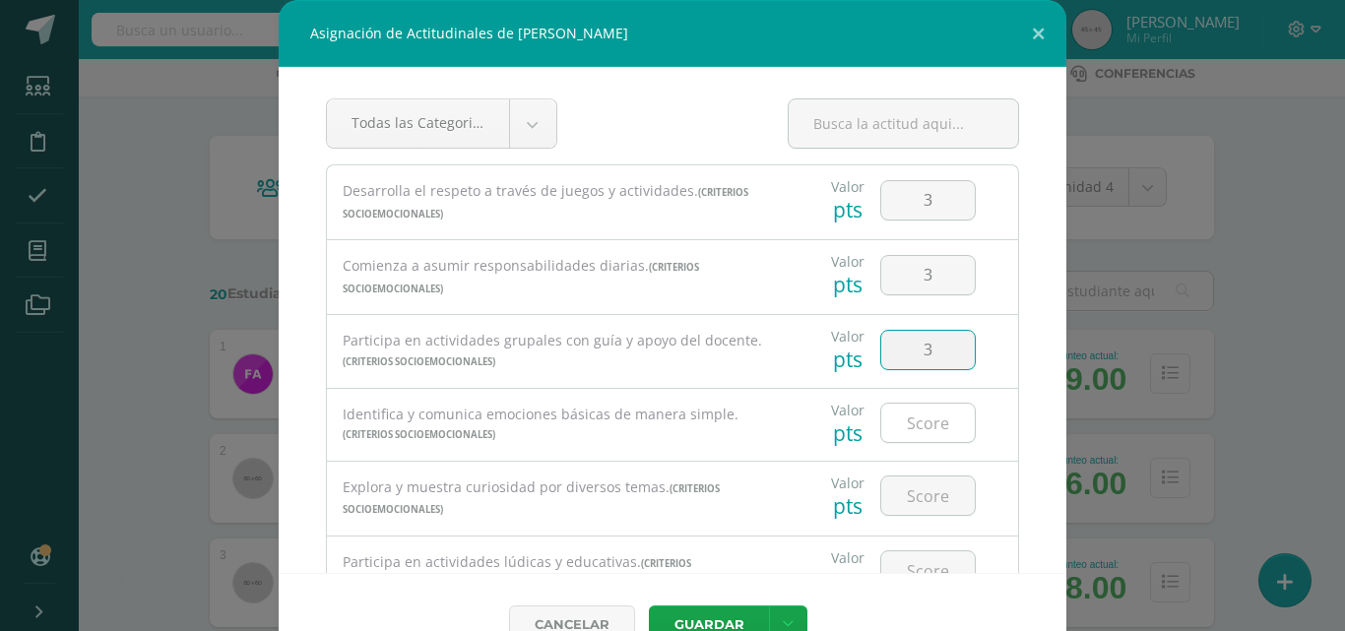
type input "3"
click at [904, 426] on input "number" at bounding box center [928, 423] width 94 height 38
type input "3"
click at [906, 495] on input "number" at bounding box center [928, 495] width 94 height 38
type input "3"
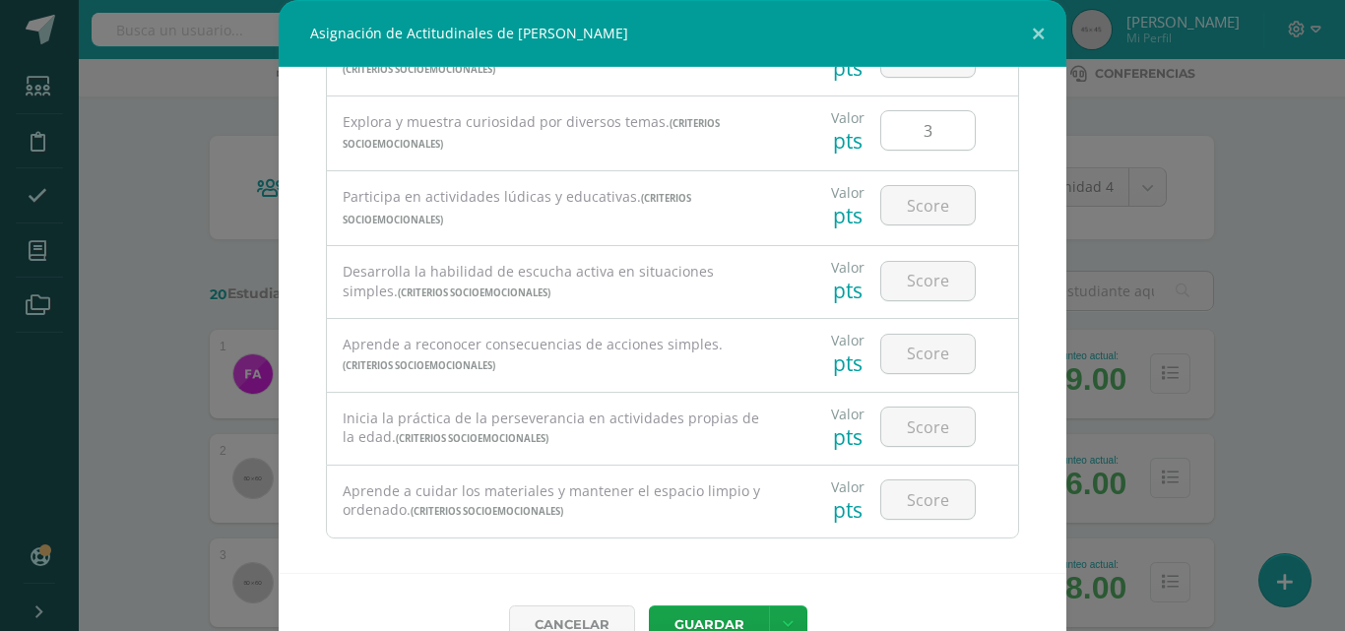
scroll to position [381, 0]
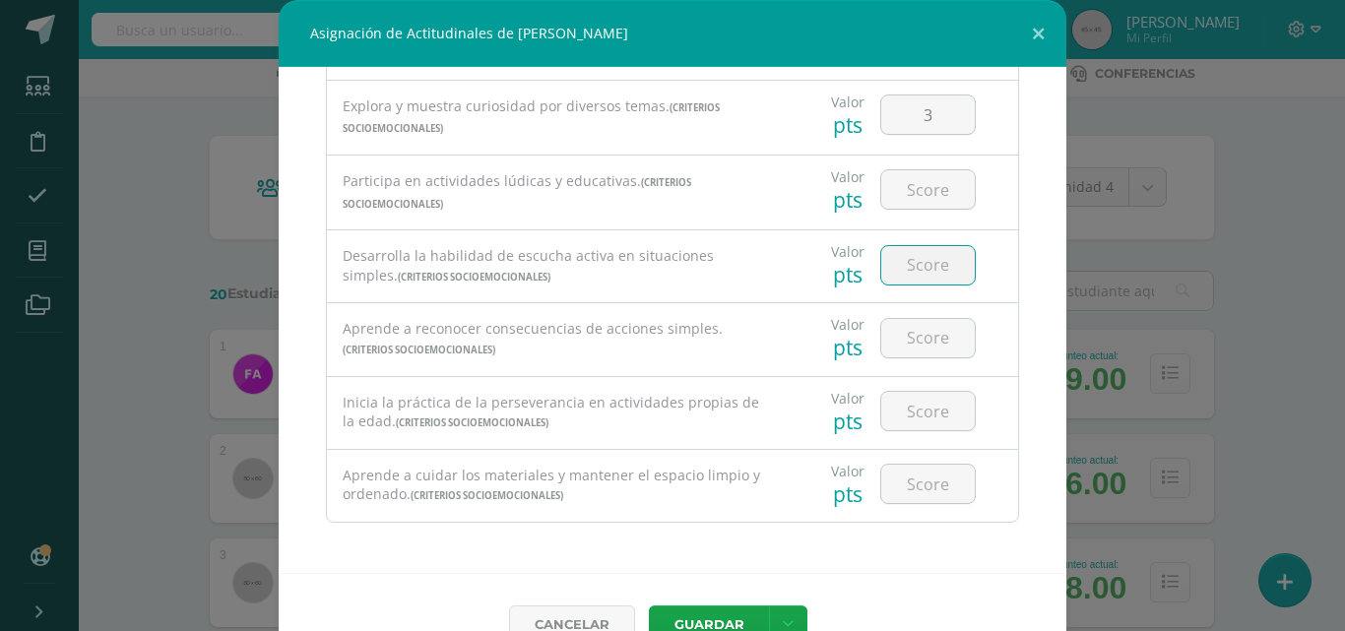
click at [932, 270] on input "number" at bounding box center [928, 265] width 94 height 38
type input "3"
click at [898, 182] on input "number" at bounding box center [928, 189] width 94 height 38
type input "3"
click at [919, 334] on input "number" at bounding box center [928, 338] width 94 height 38
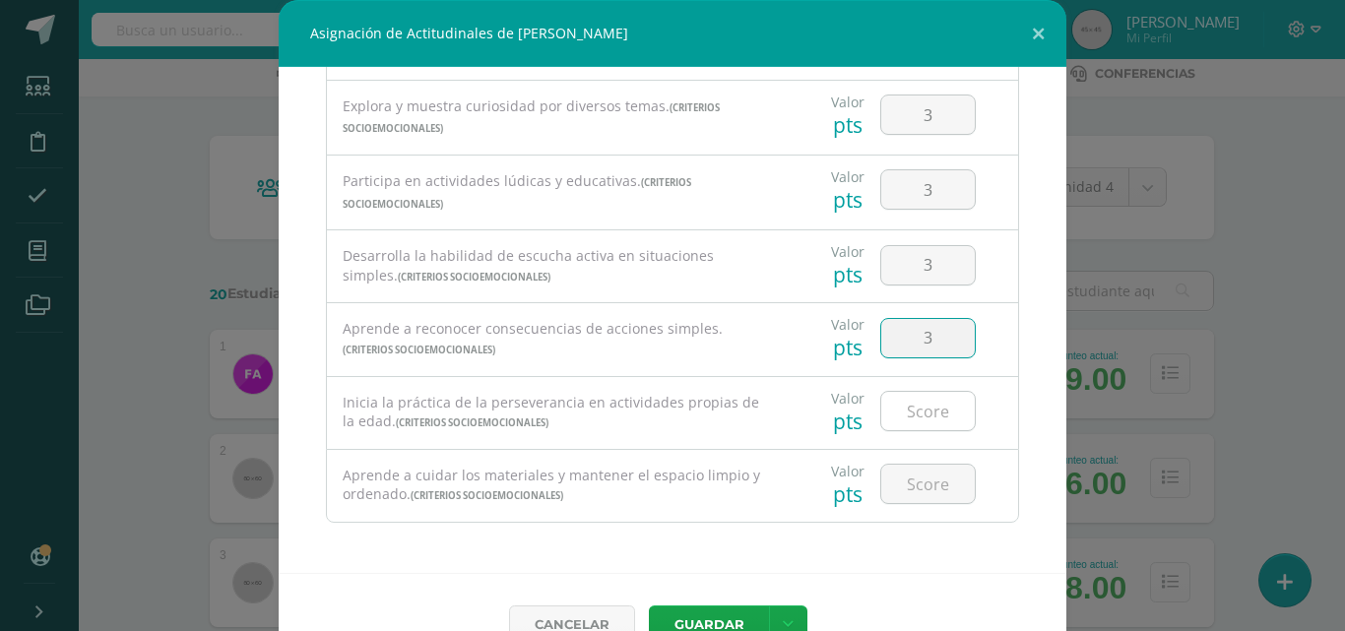
type input "3"
click at [918, 418] on input "number" at bounding box center [928, 411] width 94 height 38
type input "3"
click at [910, 475] on input "number" at bounding box center [928, 484] width 94 height 38
type input "3"
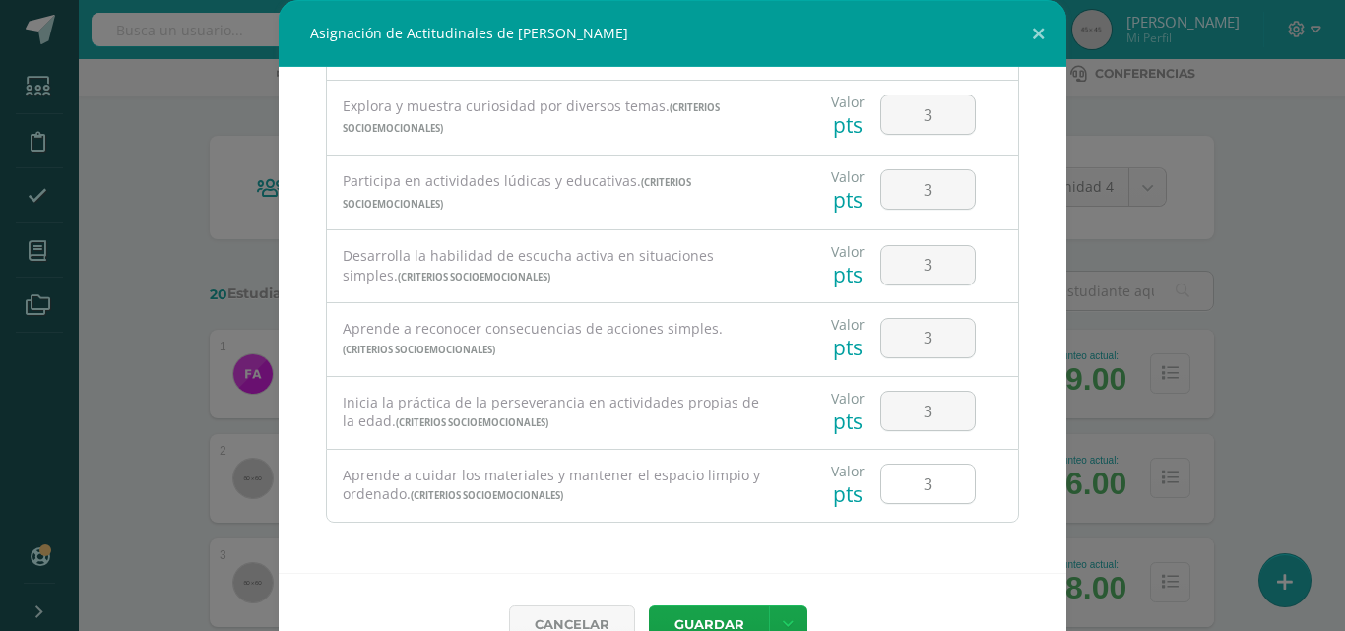
scroll to position [44, 0]
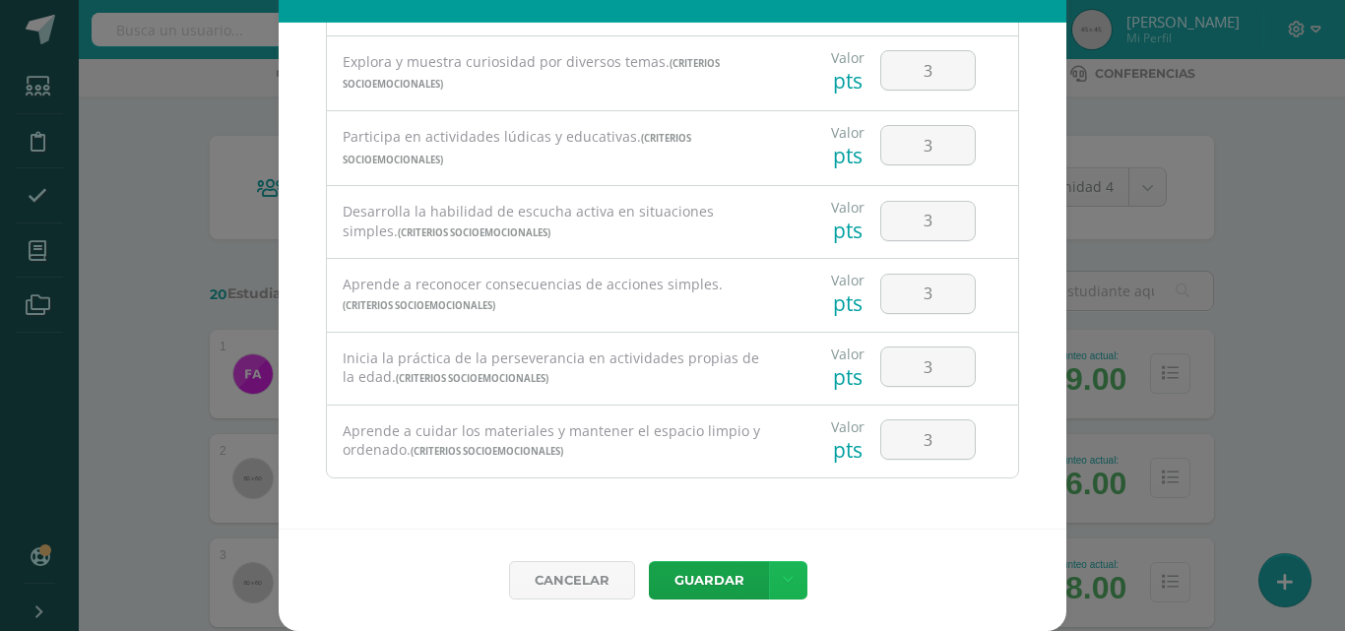
click at [783, 582] on icon at bounding box center [788, 580] width 11 height 17
click at [756, 517] on link "Guardar y poblar en todos mis cursos" at bounding box center [740, 505] width 217 height 47
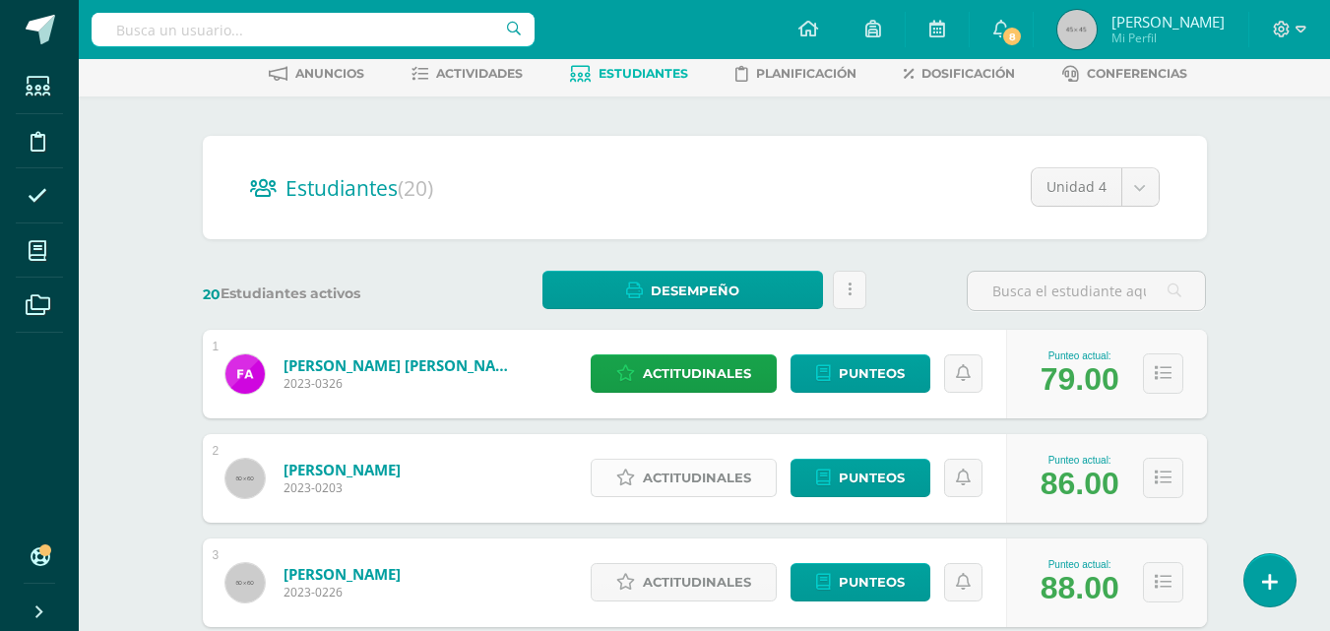
click at [621, 475] on icon at bounding box center [625, 478] width 19 height 17
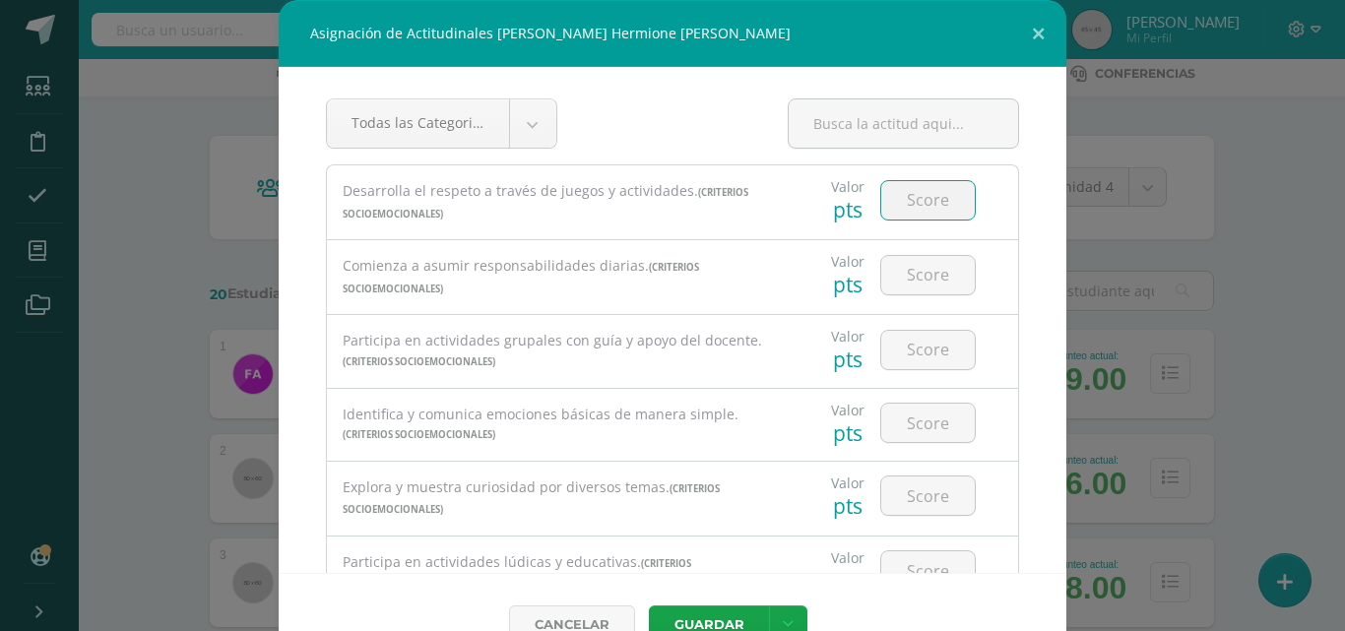
click at [915, 206] on input "number" at bounding box center [928, 200] width 94 height 38
type input "3"
click at [926, 265] on input "number" at bounding box center [928, 275] width 94 height 38
type input "3"
click at [927, 356] on input "number" at bounding box center [928, 350] width 94 height 38
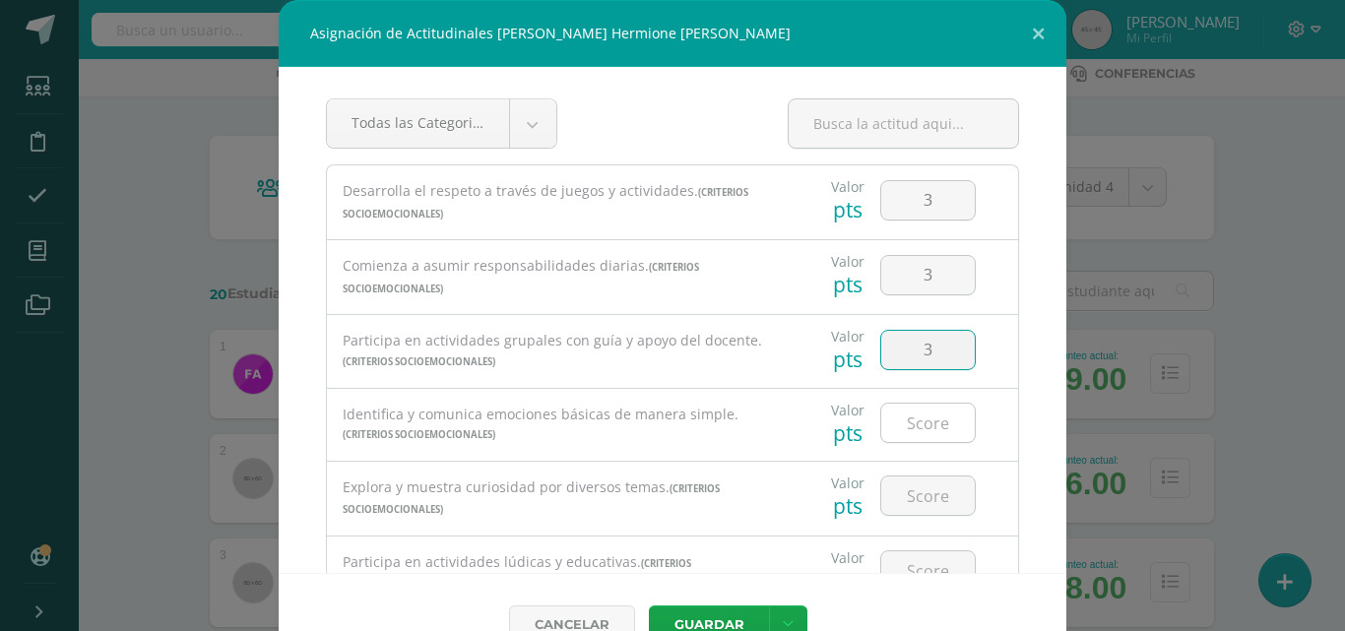
type input "3"
click at [925, 407] on input "number" at bounding box center [928, 423] width 94 height 38
type input "3"
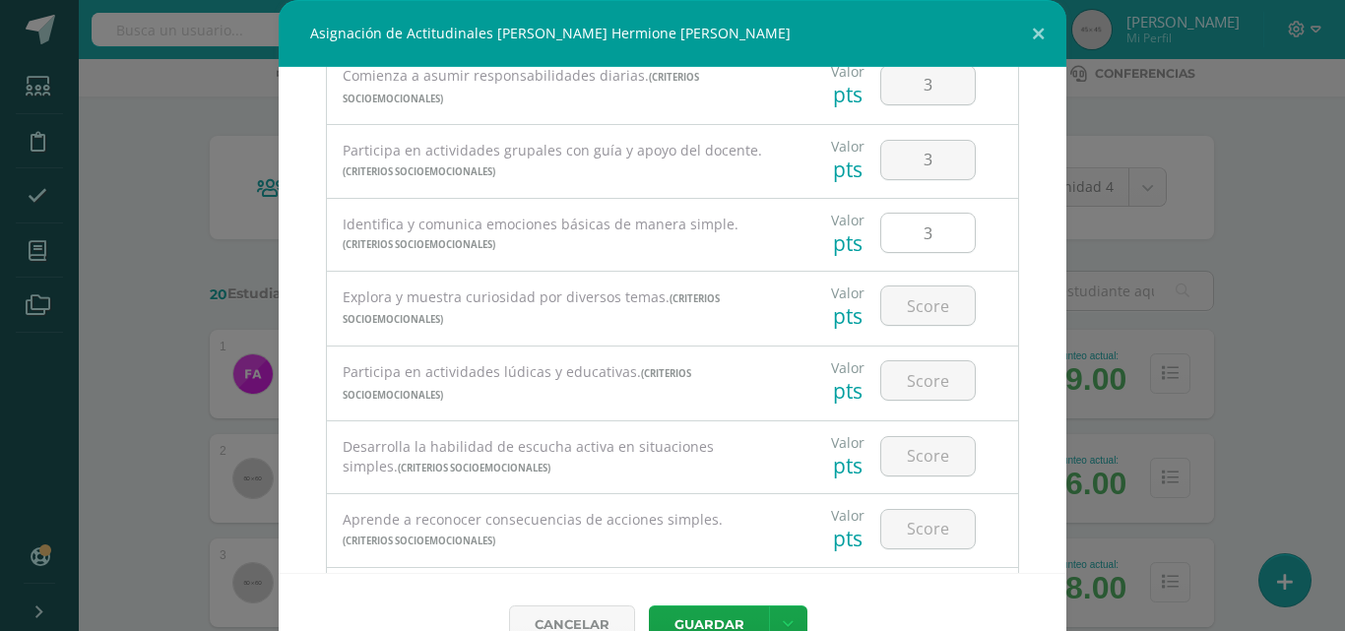
scroll to position [197, 0]
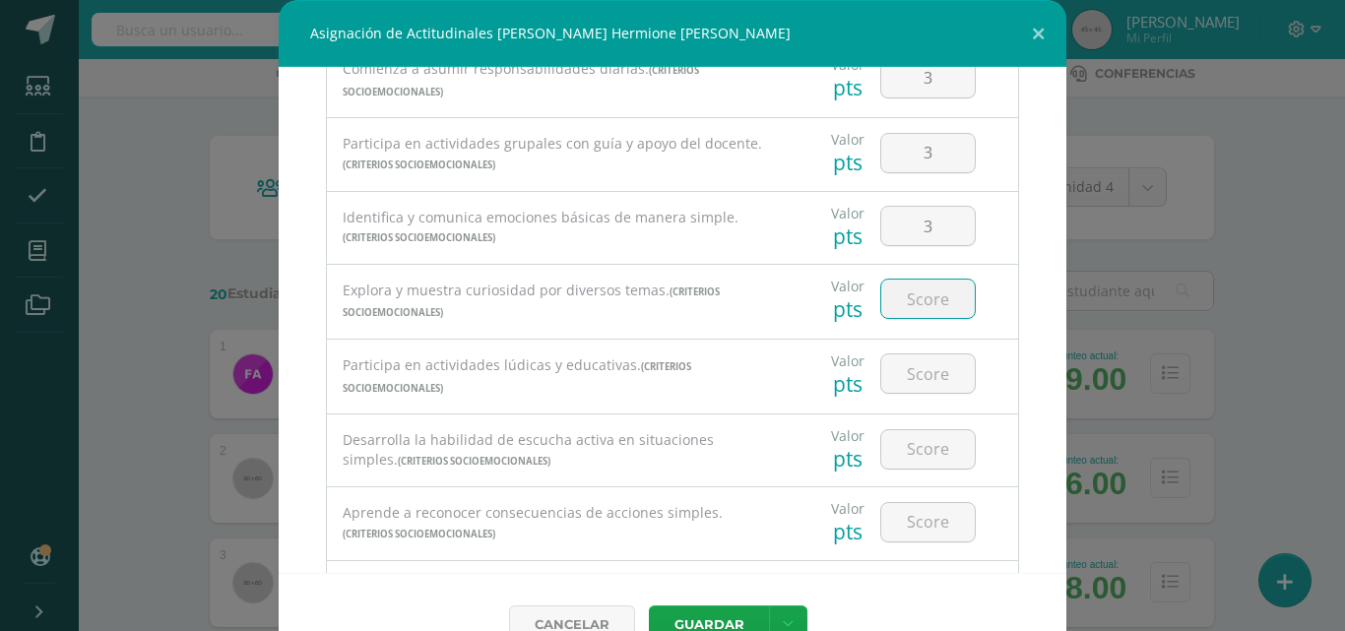
click at [923, 301] on input "number" at bounding box center [928, 299] width 94 height 38
type input "3"
click at [920, 381] on input "number" at bounding box center [928, 373] width 94 height 38
type input "3"
click at [912, 450] on input "number" at bounding box center [928, 449] width 94 height 38
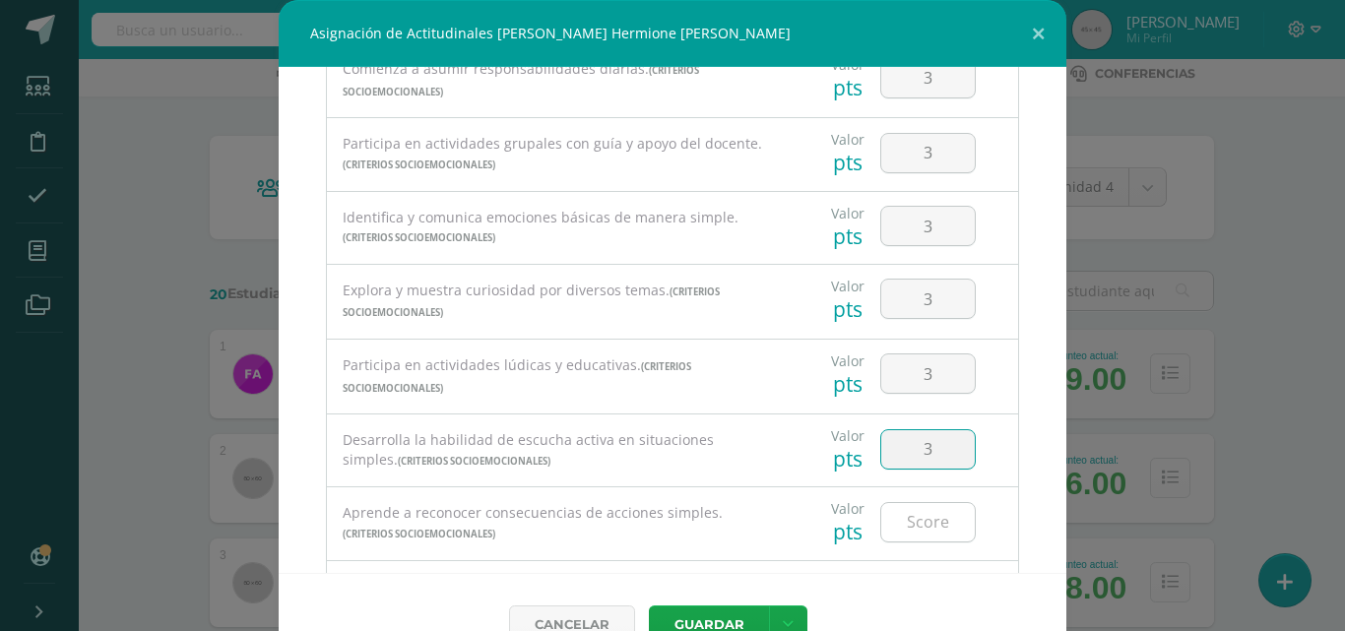
type input "3"
click at [906, 531] on input "number" at bounding box center [928, 522] width 94 height 38
type input "3"
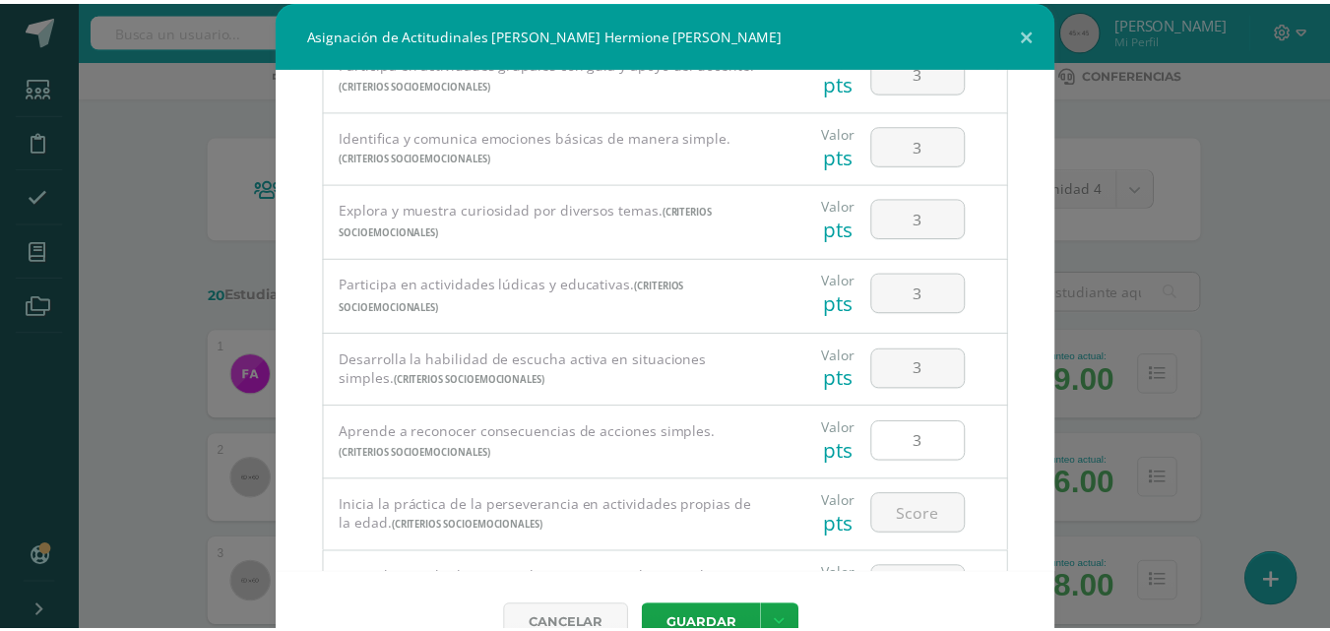
scroll to position [381, 0]
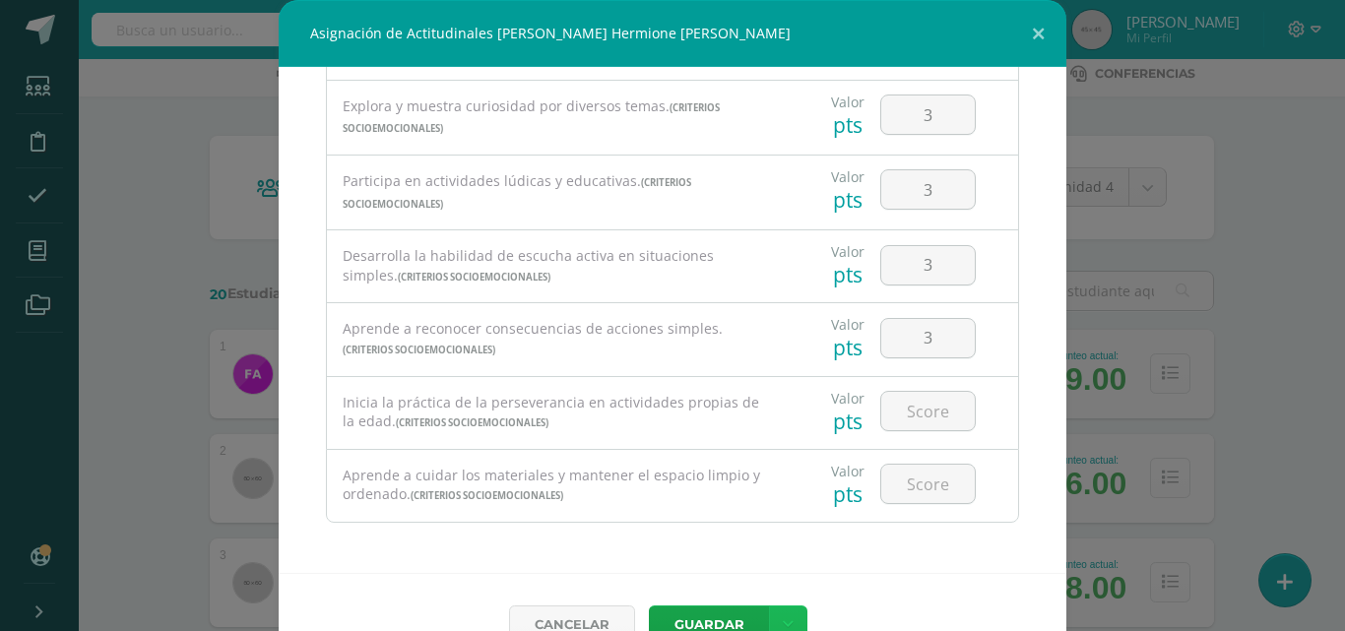
click at [769, 614] on link at bounding box center [788, 624] width 38 height 38
click at [752, 536] on link "Guardar y poblar en todos mis cursos" at bounding box center [740, 550] width 217 height 47
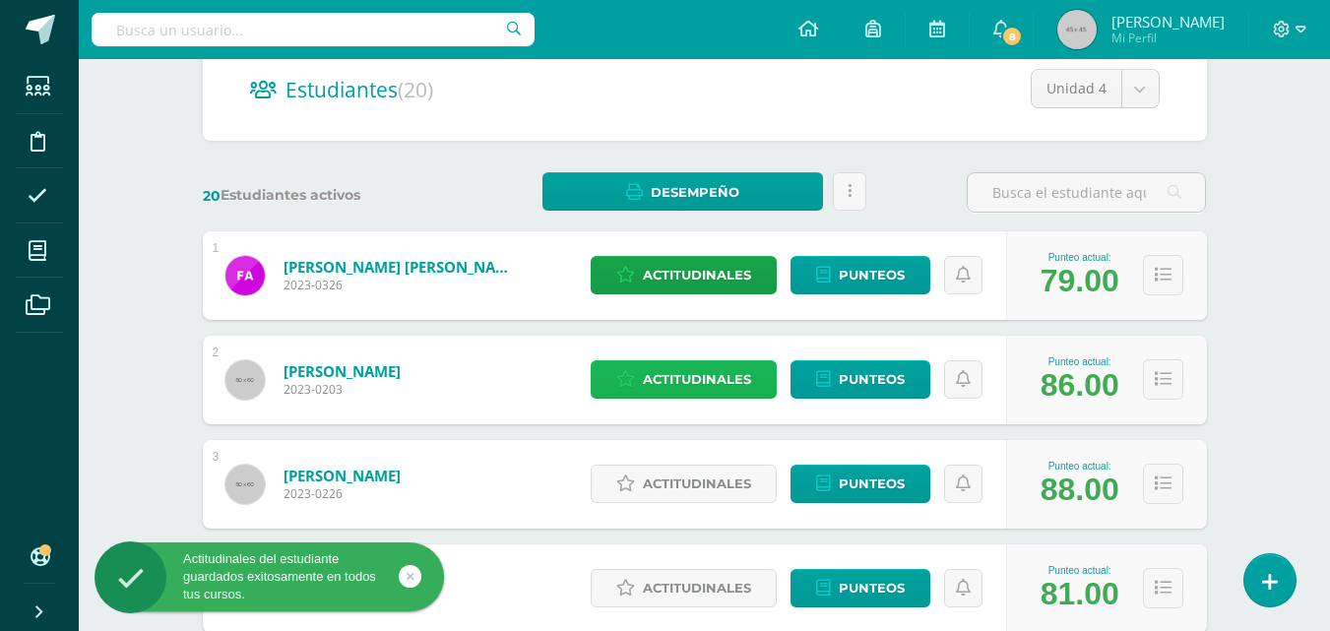
scroll to position [295, 0]
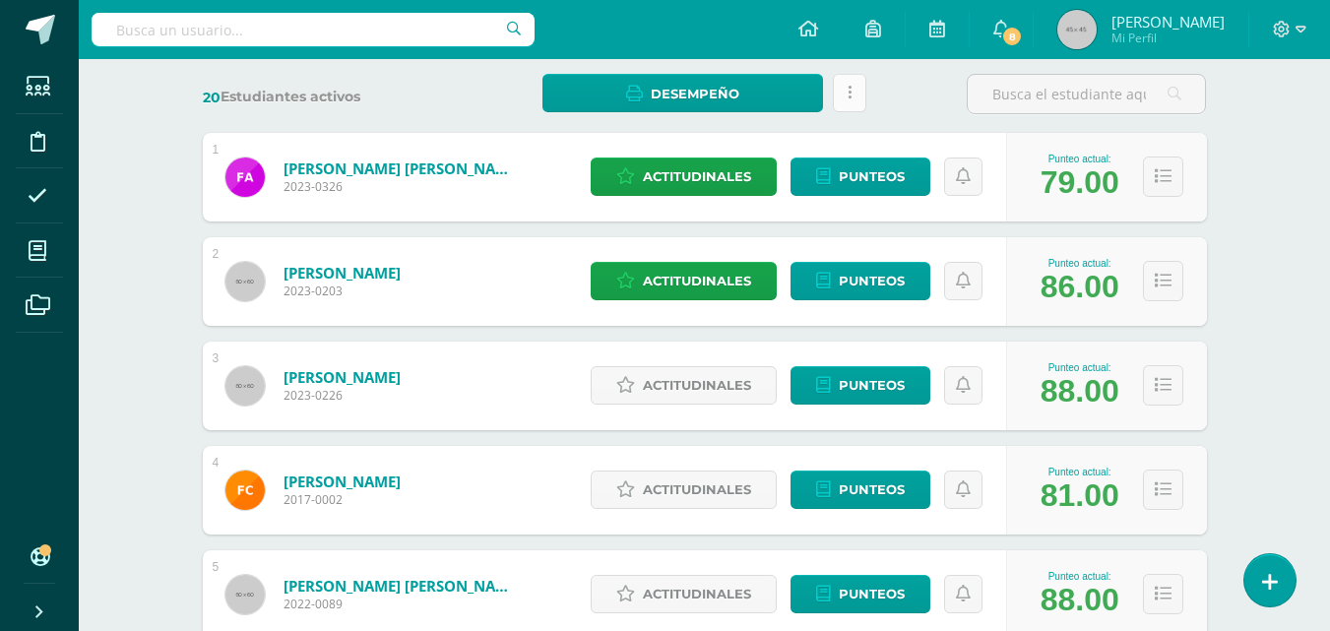
click at [848, 91] on icon at bounding box center [850, 93] width 4 height 17
click at [769, 95] on link "Desempeño" at bounding box center [682, 93] width 281 height 38
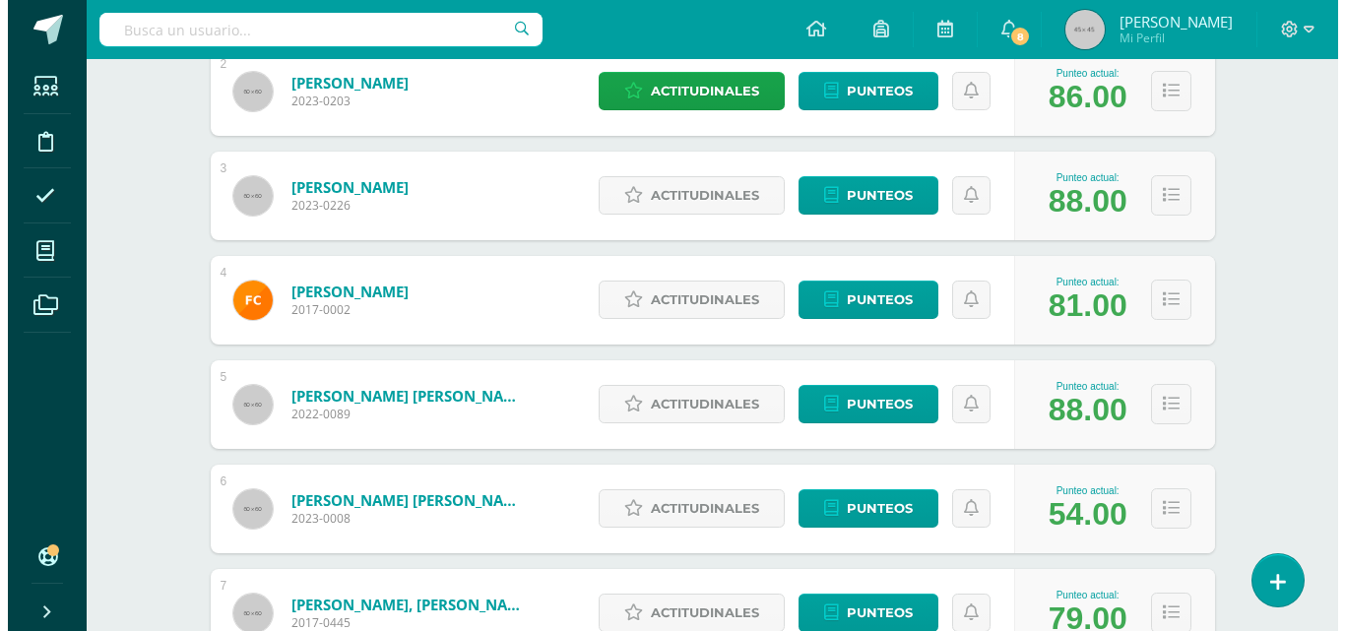
scroll to position [492, 0]
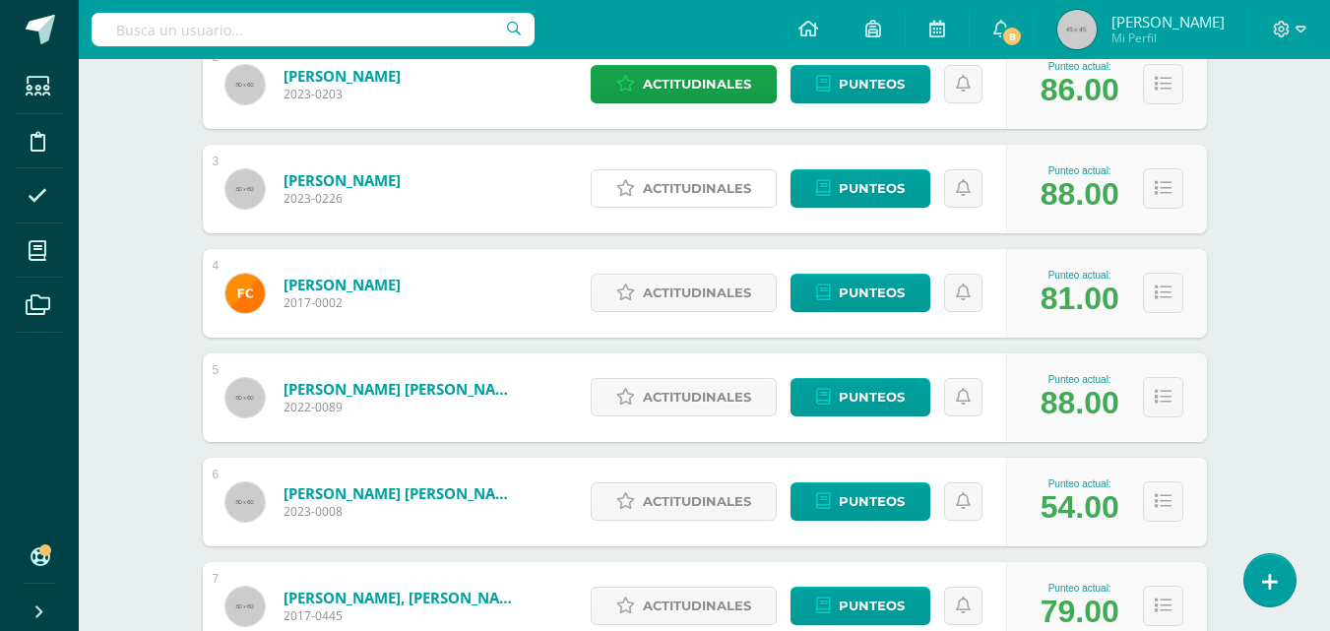
click at [736, 180] on span "Actitudinales" at bounding box center [697, 188] width 108 height 36
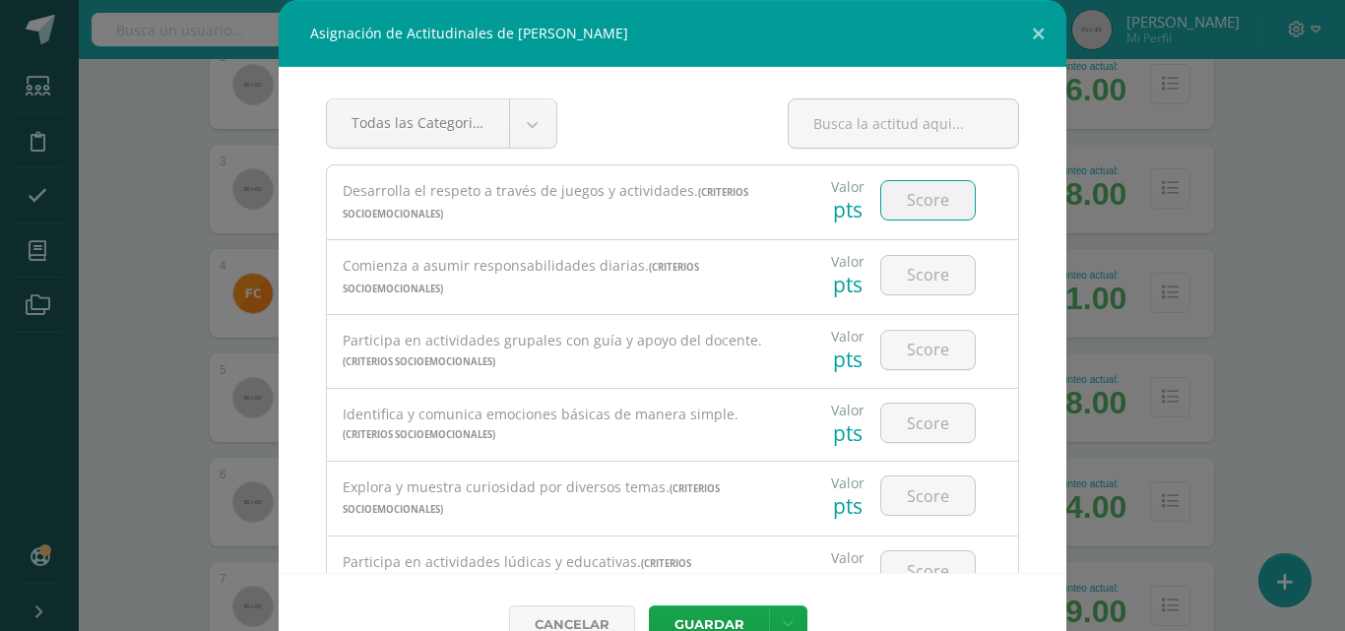
click at [884, 198] on input "number" at bounding box center [928, 200] width 94 height 38
type input "3"
click at [918, 269] on input "number" at bounding box center [928, 275] width 94 height 38
type input "3"
click at [903, 355] on input "number" at bounding box center [928, 350] width 94 height 38
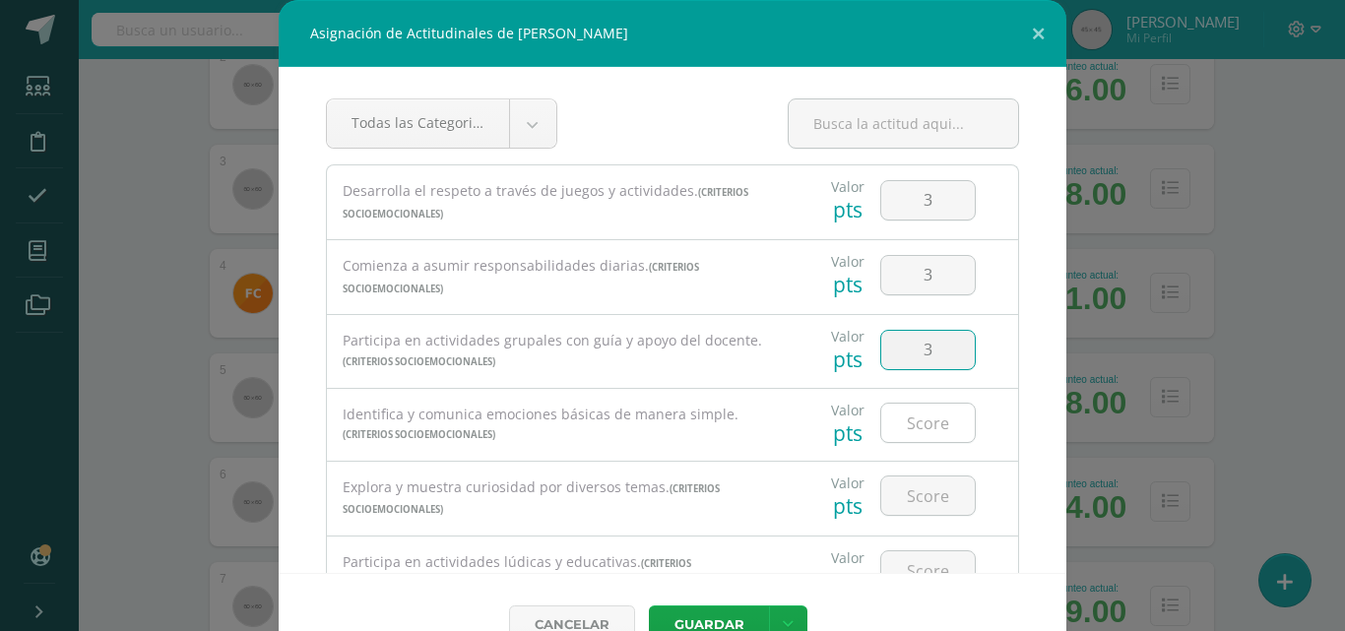
type input "3"
click at [906, 421] on input "number" at bounding box center [928, 423] width 94 height 38
type input "3"
click at [903, 493] on input "number" at bounding box center [928, 495] width 94 height 38
type input "3"
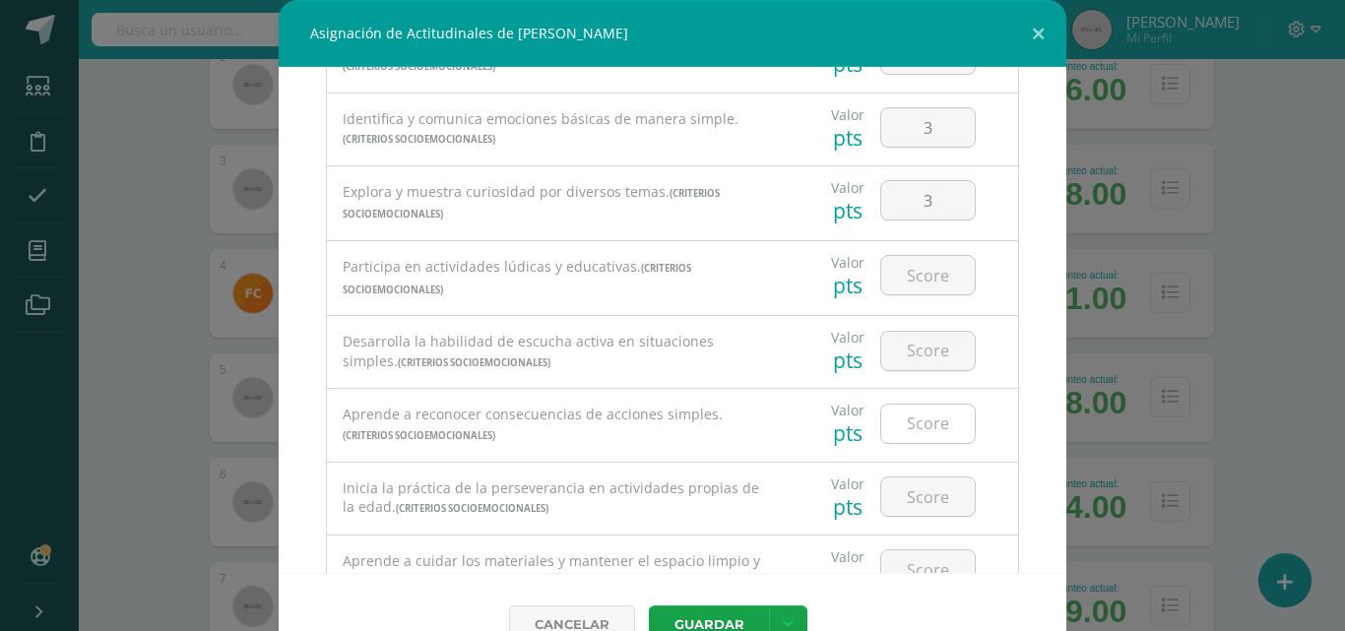
scroll to position [381, 0]
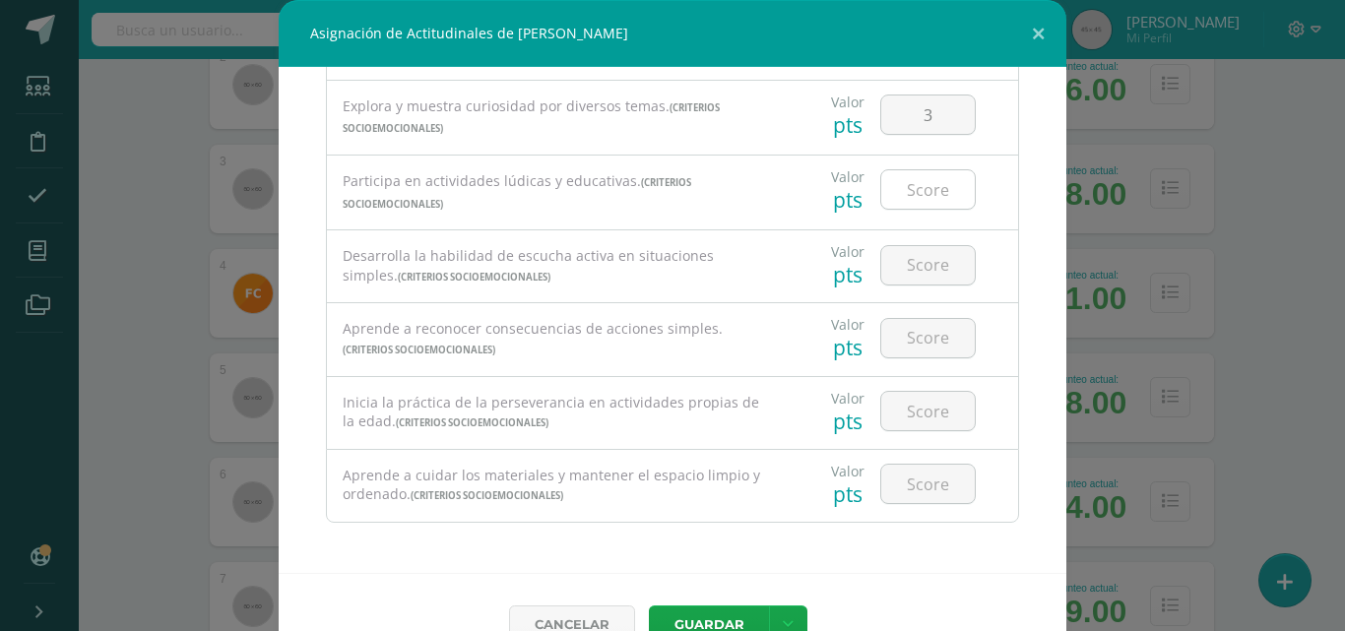
click at [925, 193] on input "number" at bounding box center [928, 189] width 94 height 38
type input "3"
click at [917, 263] on input "number" at bounding box center [928, 265] width 94 height 38
type input "3"
click at [899, 334] on input "number" at bounding box center [928, 338] width 94 height 38
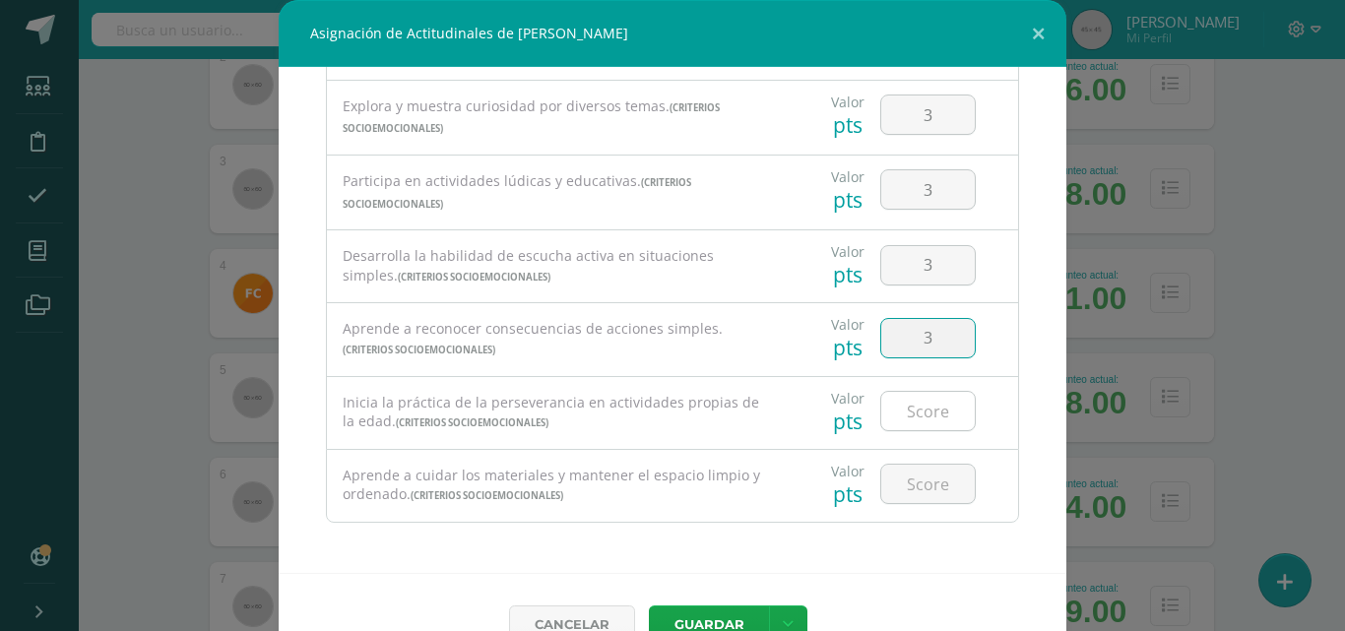
type input "3"
click at [909, 404] on input "number" at bounding box center [928, 411] width 94 height 38
type input "3"
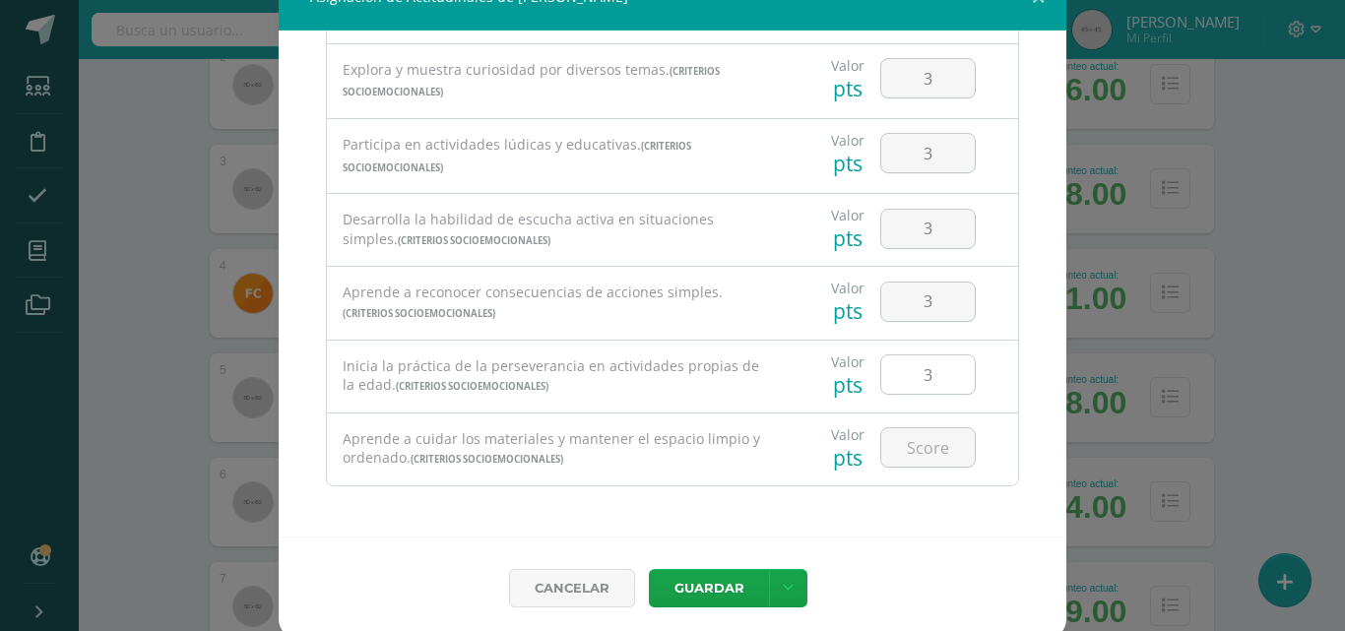
scroll to position [44, 0]
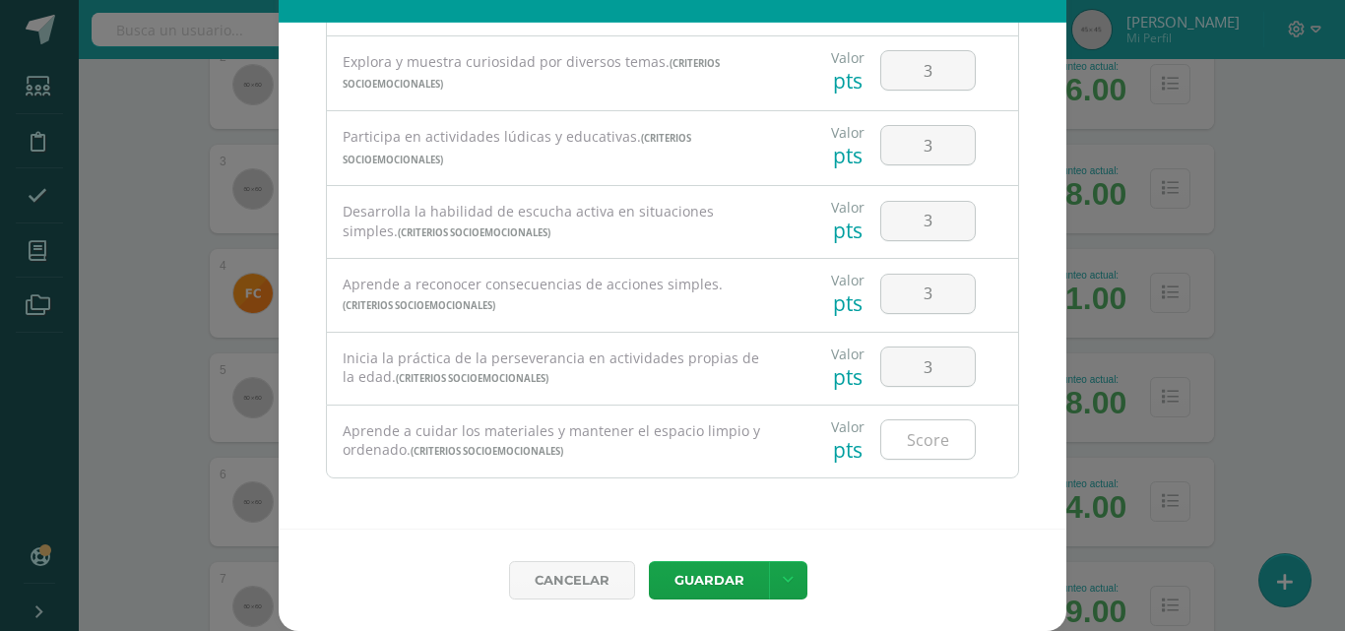
click at [910, 436] on input "number" at bounding box center [928, 439] width 94 height 38
type input "3"
click at [769, 575] on link at bounding box center [788, 580] width 38 height 38
click at [751, 499] on link "Guardar y poblar en todos mis cursos" at bounding box center [740, 505] width 217 height 47
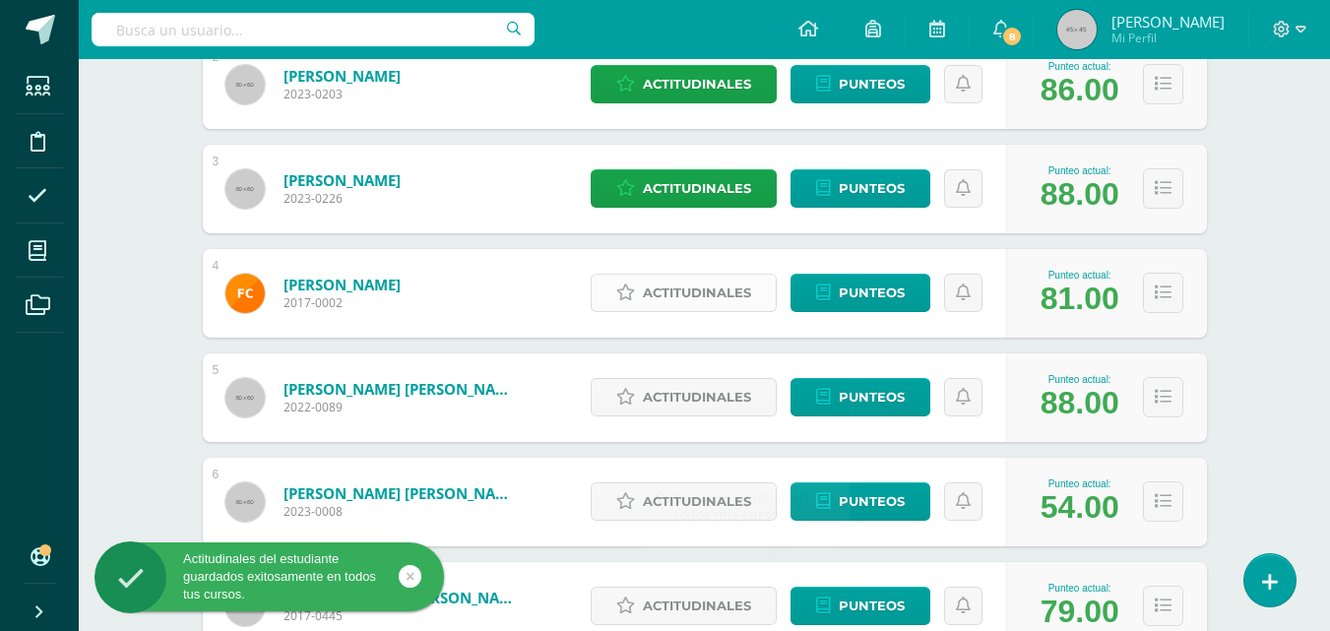
click at [704, 288] on span "Actitudinales" at bounding box center [697, 293] width 108 height 36
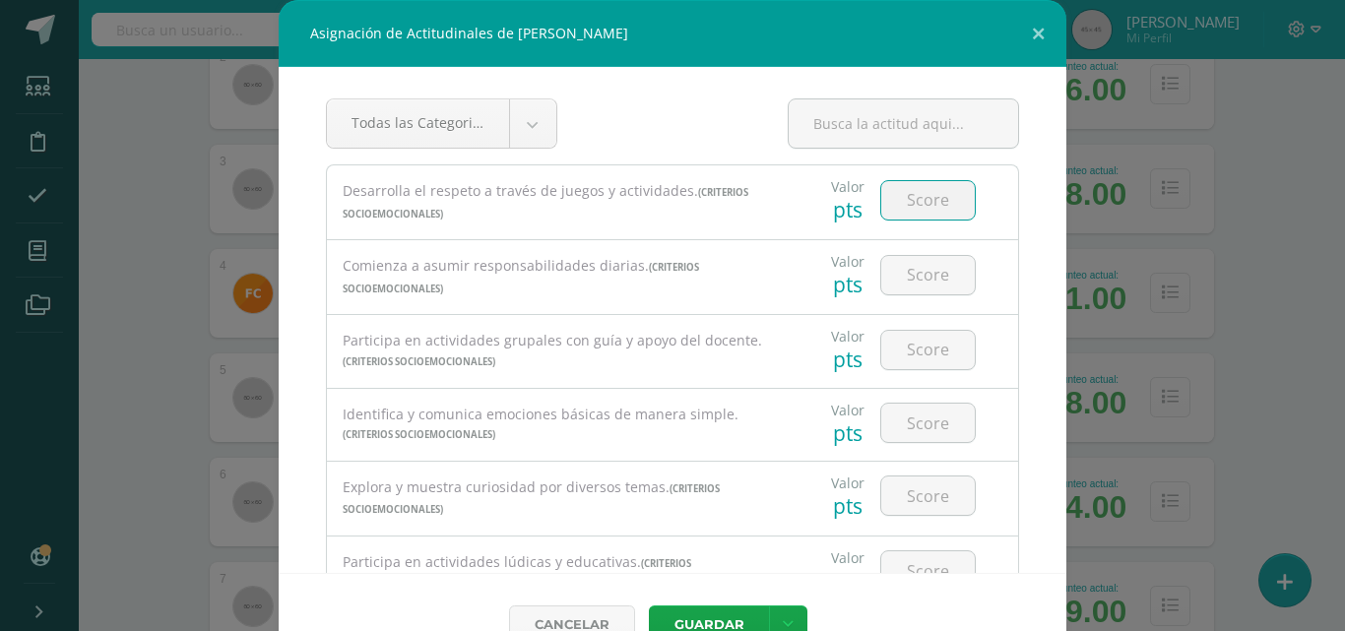
click at [901, 197] on input "number" at bounding box center [928, 200] width 94 height 38
type input "3"
click at [914, 280] on input "number" at bounding box center [928, 275] width 94 height 38
type input "3"
click at [915, 351] on input "number" at bounding box center [928, 350] width 94 height 38
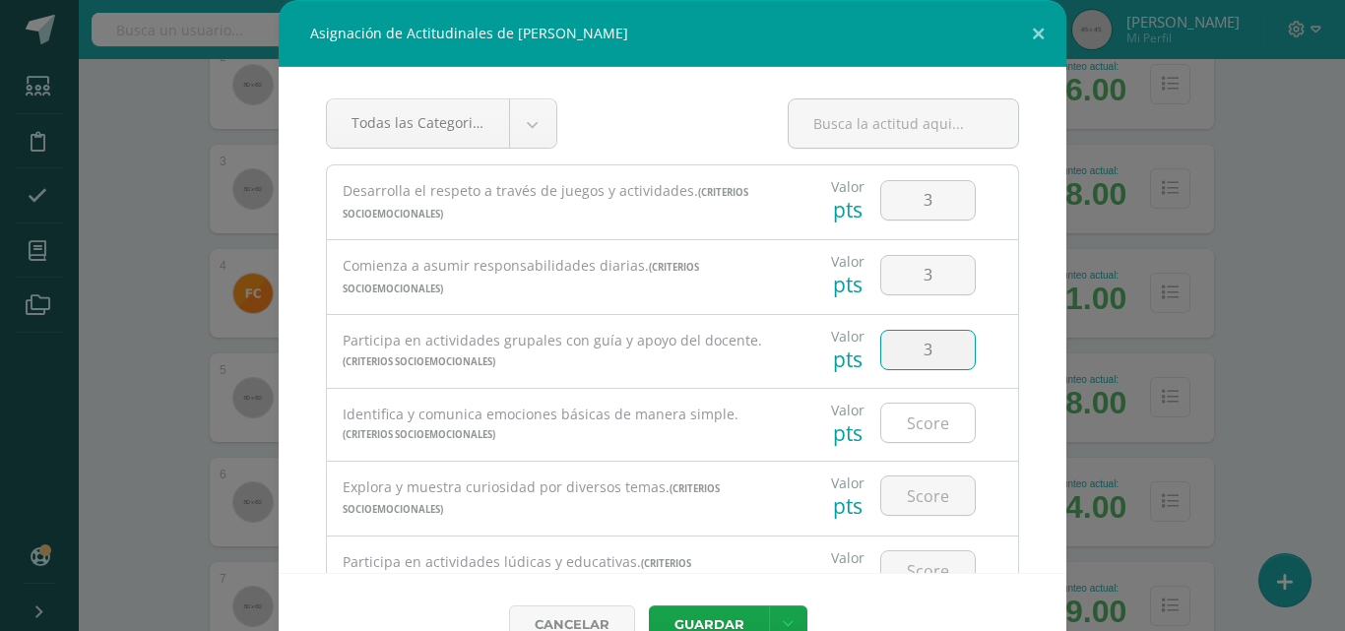
type input "3"
click at [919, 417] on input "number" at bounding box center [928, 423] width 94 height 38
type input "3"
click at [914, 493] on input "number" at bounding box center [928, 495] width 94 height 38
type input "3"
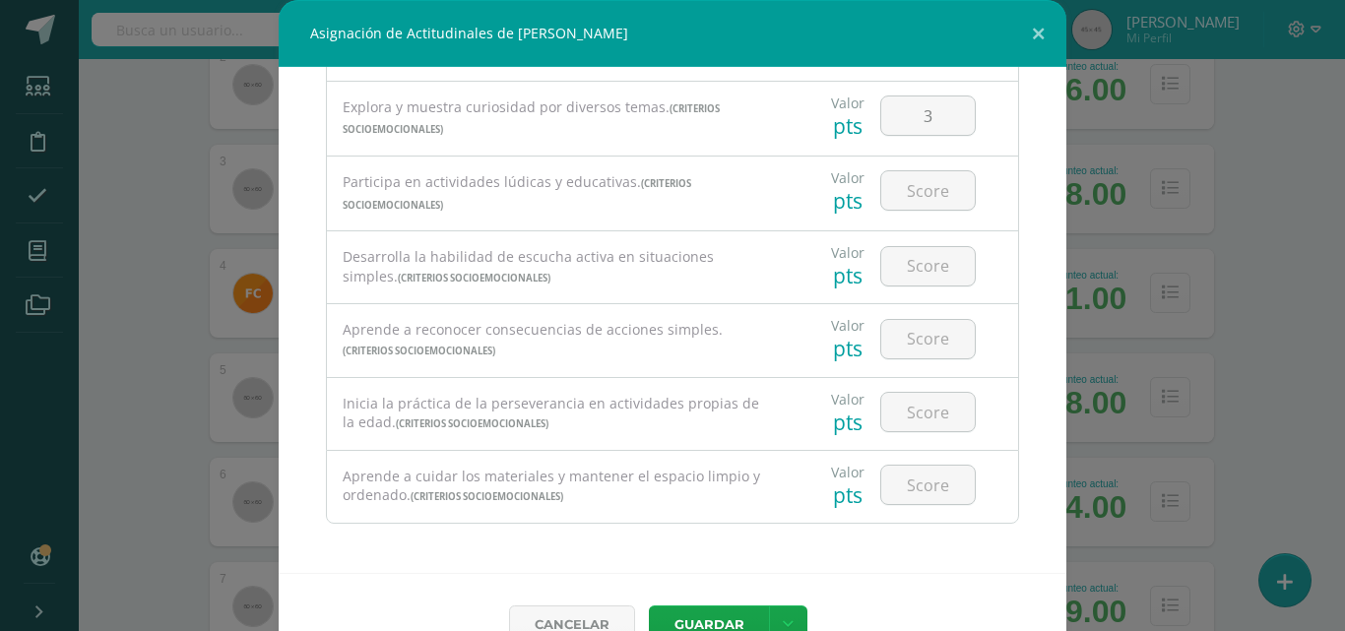
scroll to position [381, 0]
click at [913, 184] on input "number" at bounding box center [928, 189] width 94 height 38
type input "3"
click at [912, 253] on input "number" at bounding box center [928, 265] width 94 height 38
type input "3"
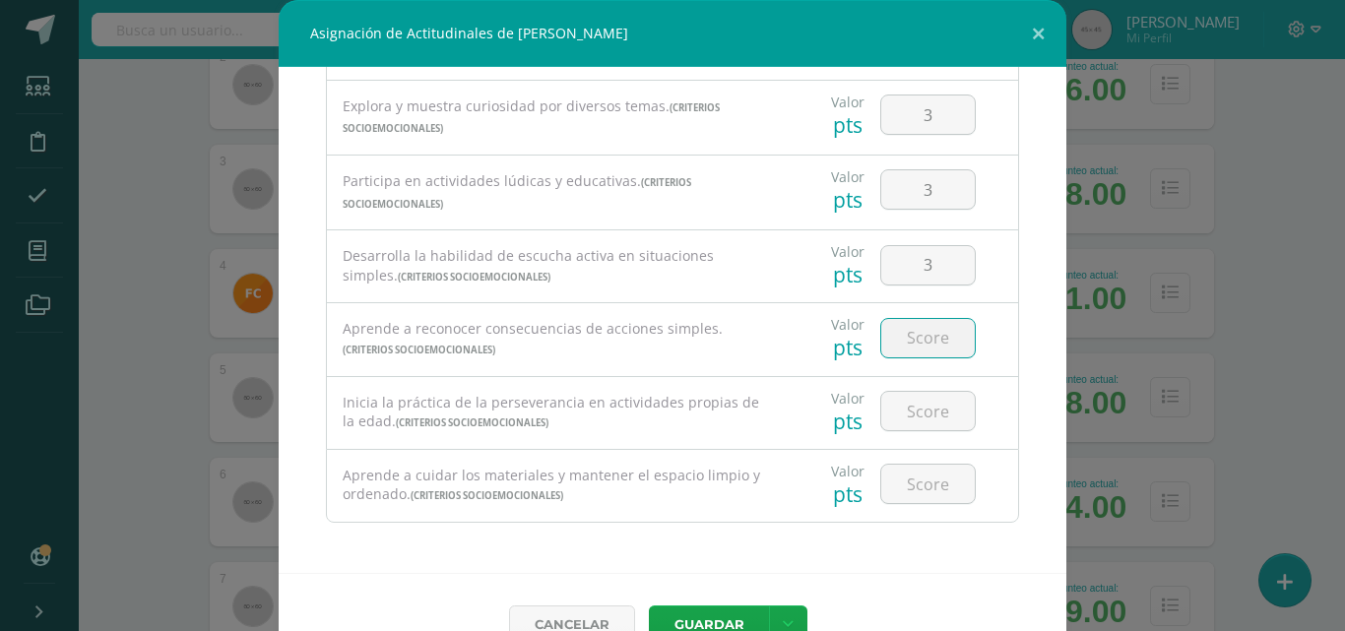
click at [906, 325] on input "number" at bounding box center [928, 338] width 94 height 38
type input "3"
click at [916, 407] on input "number" at bounding box center [928, 411] width 94 height 38
type input "3"
click at [914, 475] on input "number" at bounding box center [928, 484] width 94 height 38
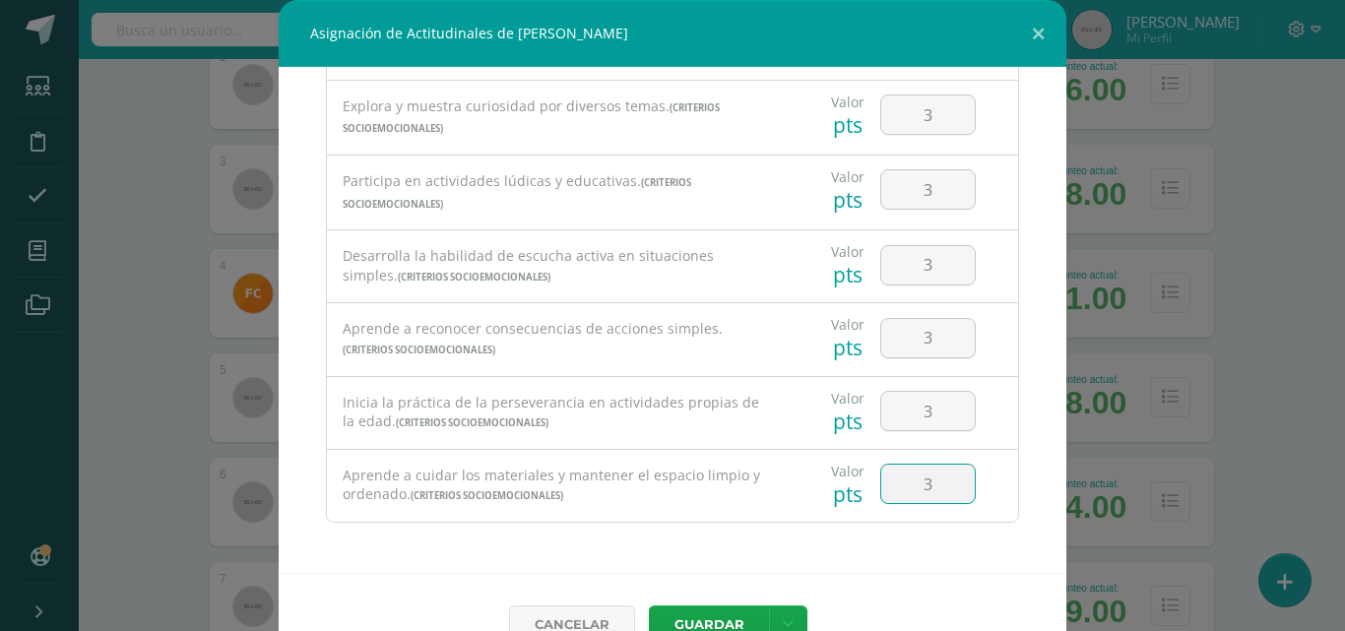
type input "3"
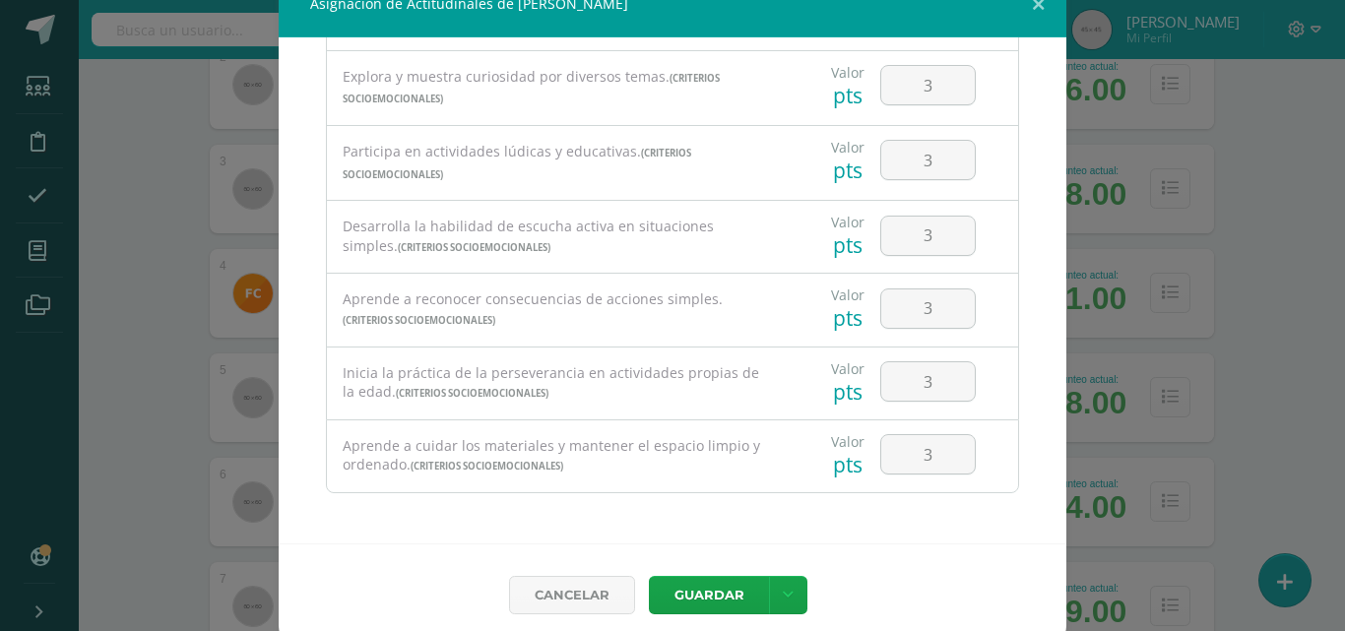
scroll to position [44, 0]
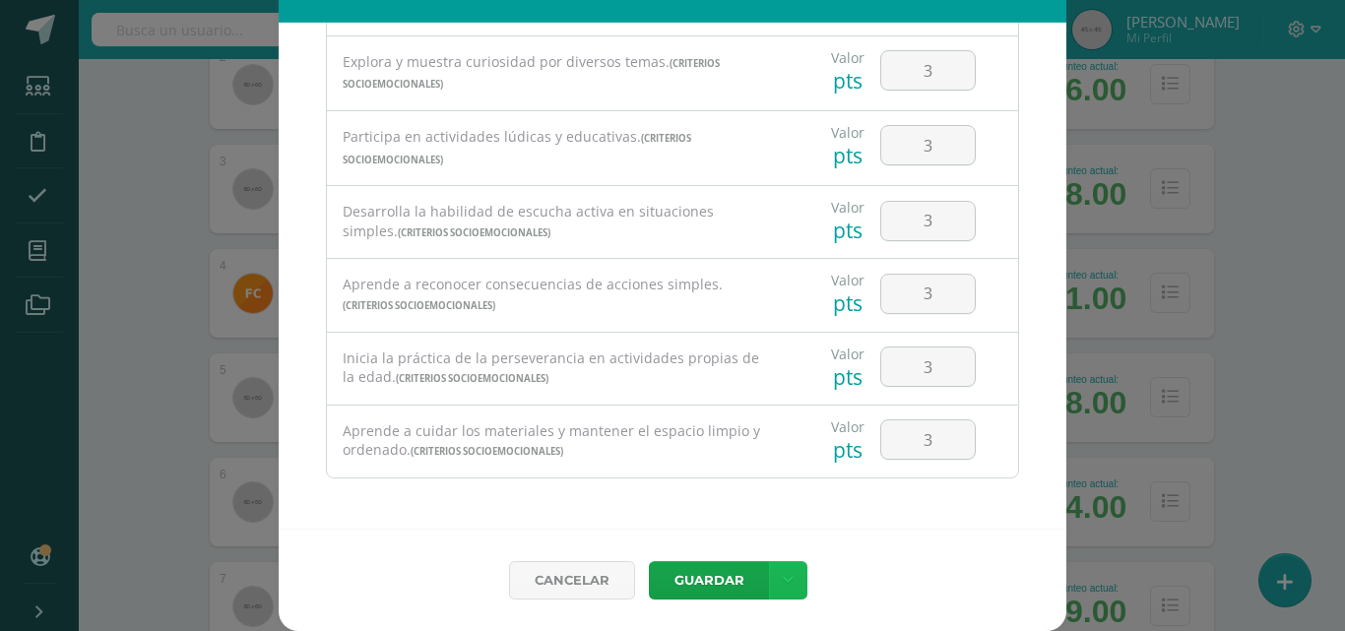
click at [772, 569] on link at bounding box center [788, 580] width 38 height 38
click at [771, 506] on link "Guardar y poblar en todos mis cursos" at bounding box center [740, 505] width 217 height 47
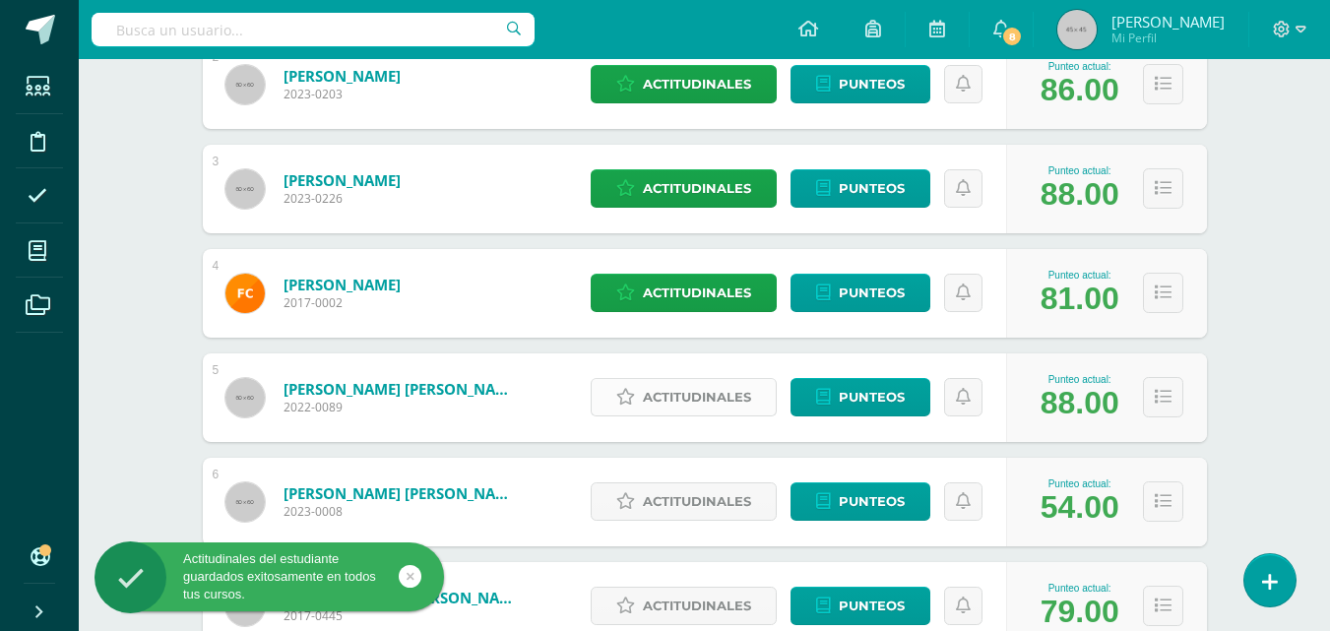
click at [685, 393] on span "Actitudinales" at bounding box center [697, 397] width 108 height 36
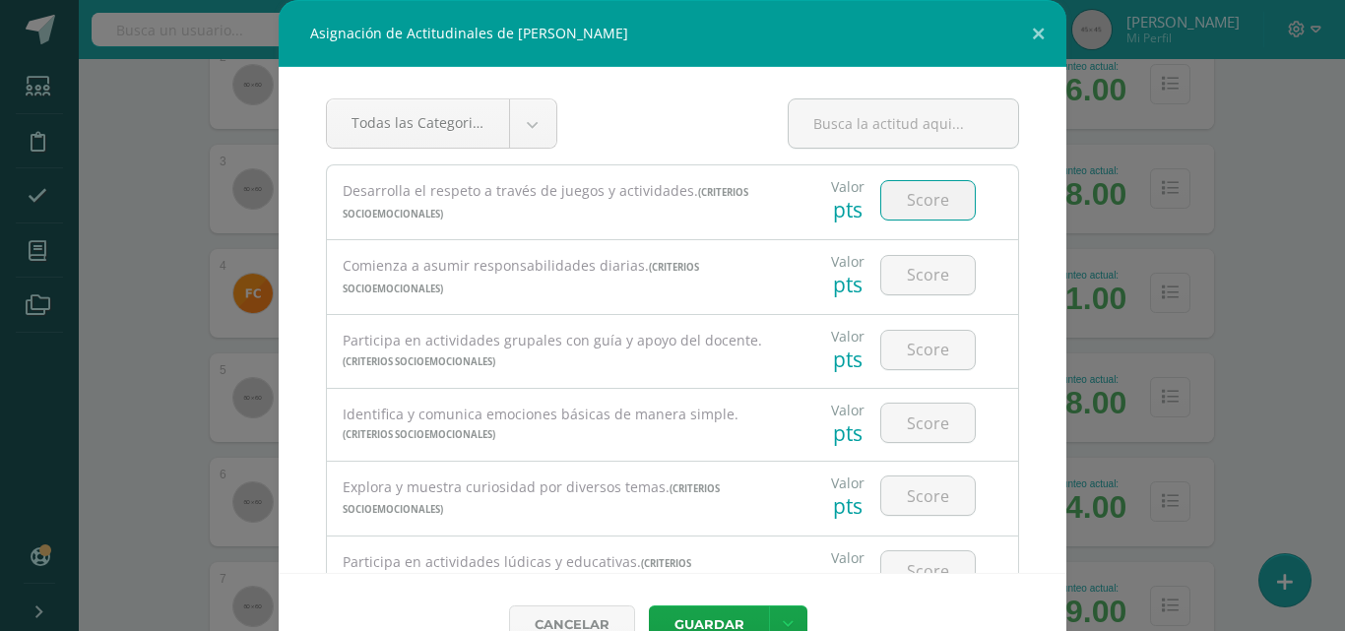
click at [898, 189] on input "number" at bounding box center [928, 200] width 94 height 38
type input "3"
click at [913, 276] on input "number" at bounding box center [928, 275] width 94 height 38
type input "3"
click at [917, 346] on input "number" at bounding box center [928, 350] width 94 height 38
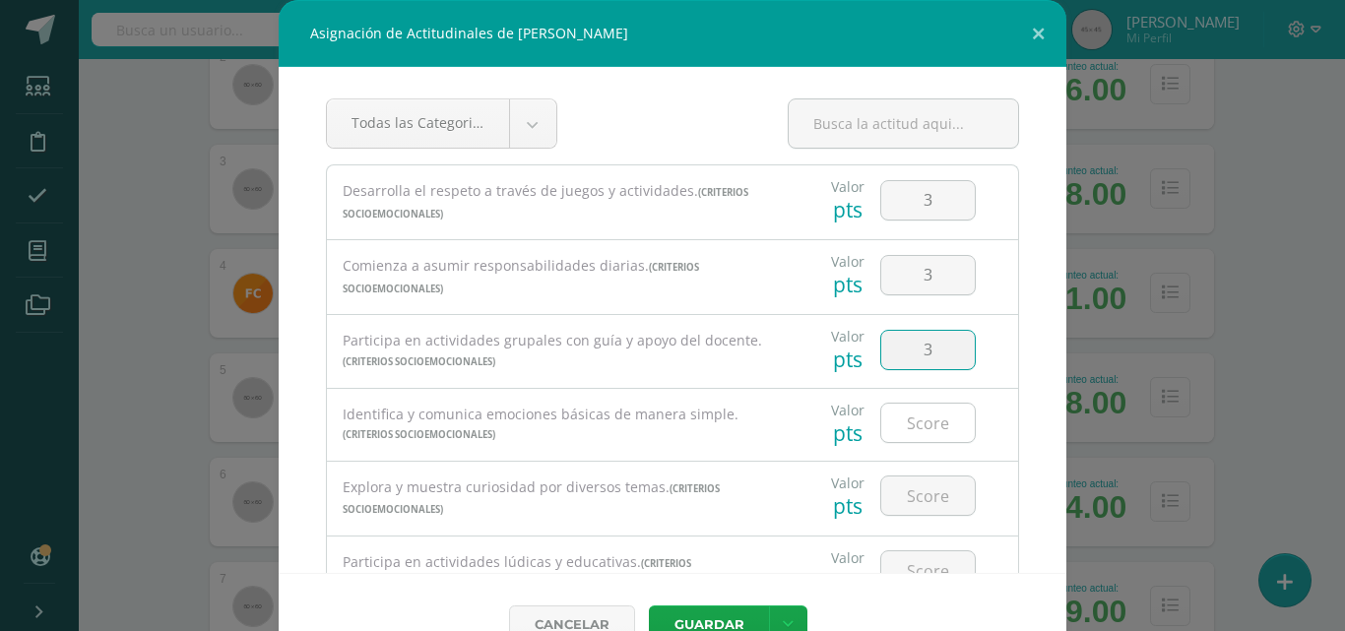
type input "3"
click at [920, 428] on input "number" at bounding box center [928, 423] width 94 height 38
type input "3"
click at [928, 491] on input "number" at bounding box center [928, 495] width 94 height 38
type input "3"
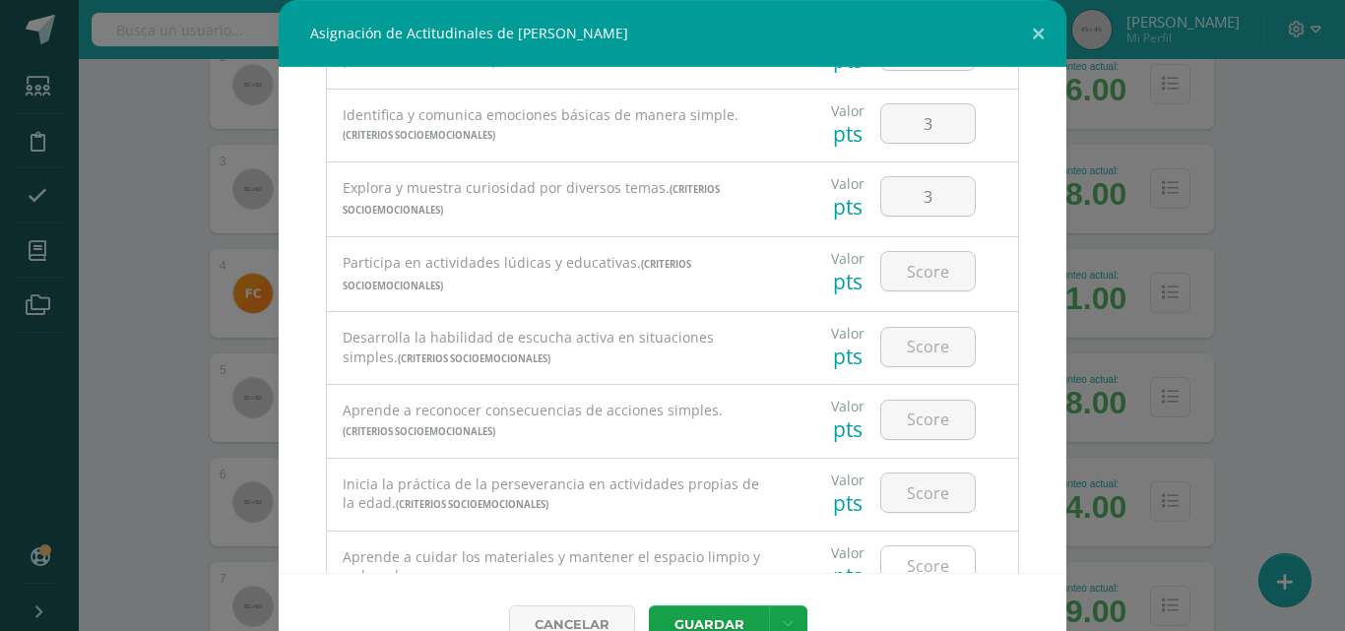
scroll to position [381, 0]
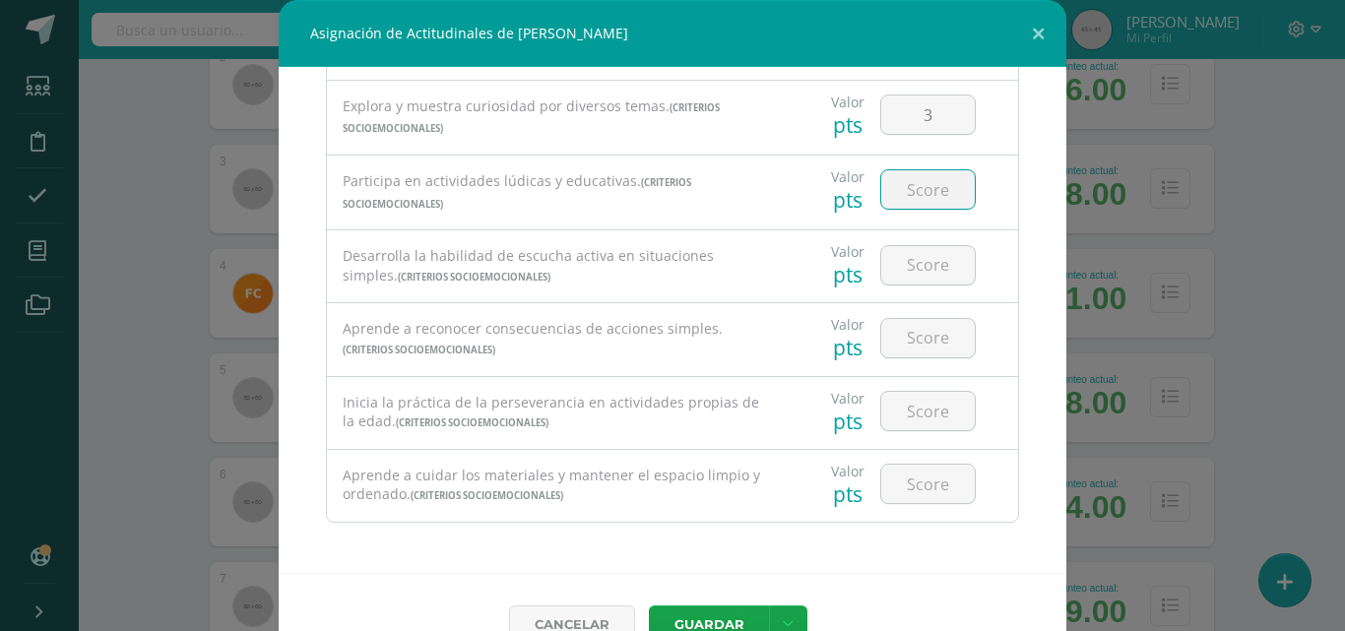
click at [912, 182] on input "number" at bounding box center [928, 189] width 94 height 38
type input "3"
click at [905, 261] on input "number" at bounding box center [928, 265] width 94 height 38
type input "3"
click at [909, 352] on input "number" at bounding box center [928, 338] width 94 height 38
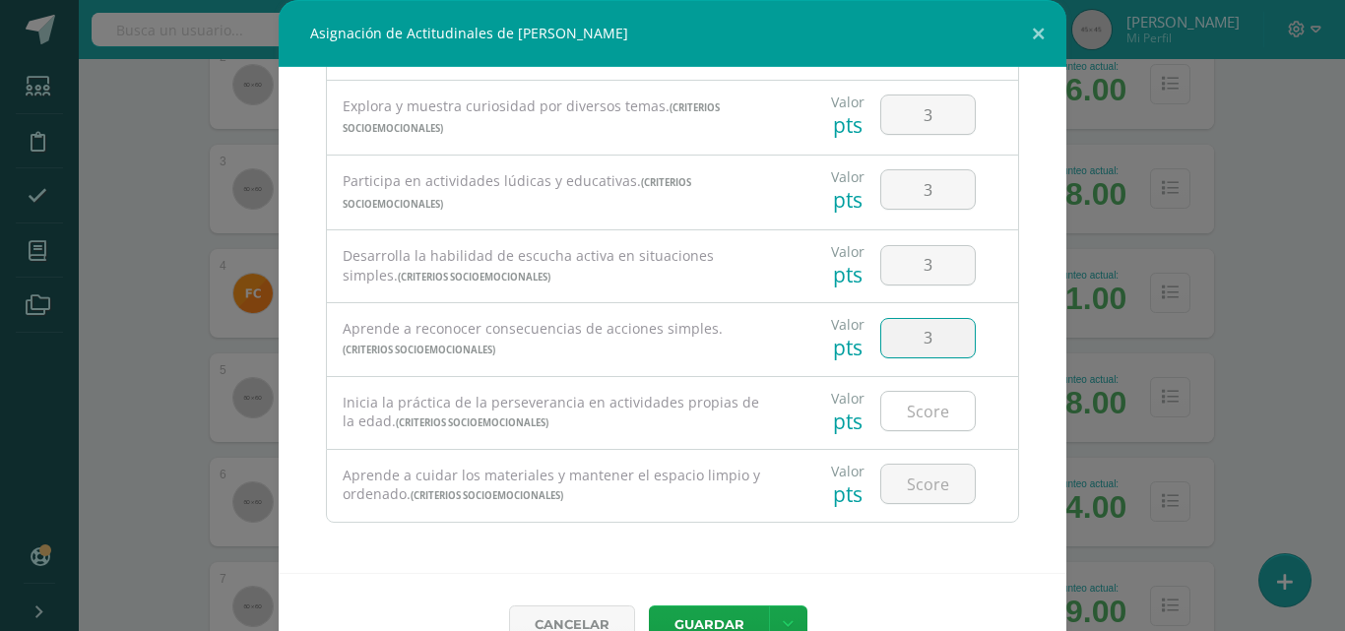
type input "3"
click at [911, 397] on input "number" at bounding box center [928, 411] width 94 height 38
type input "3"
click at [916, 480] on input "number" at bounding box center [928, 484] width 94 height 38
type input "3"
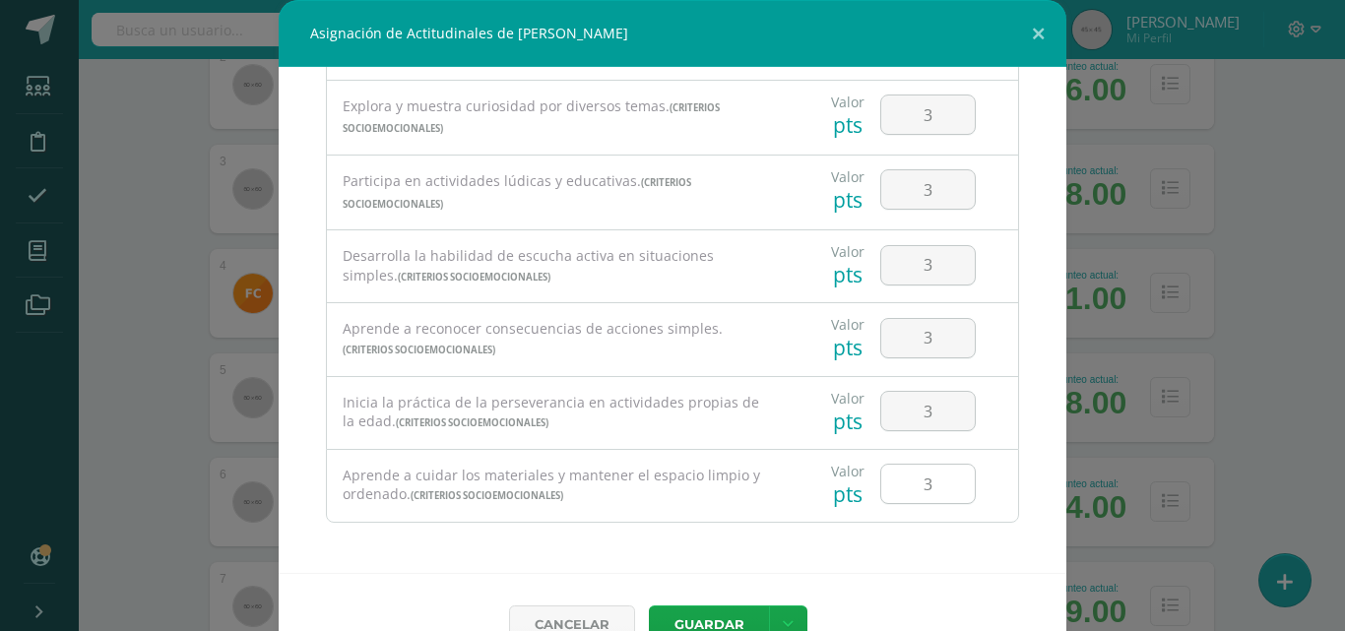
scroll to position [44, 0]
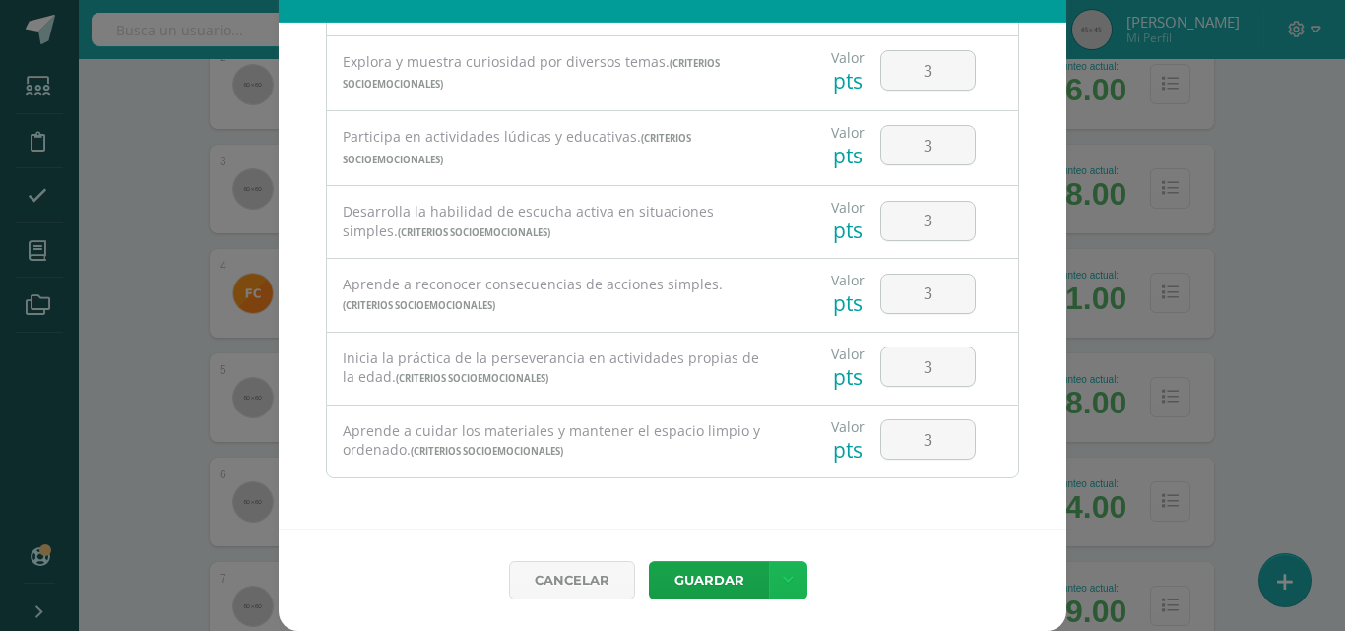
click at [791, 579] on link at bounding box center [788, 580] width 38 height 38
click at [756, 505] on link "Guardar y poblar en todos mis cursos" at bounding box center [740, 505] width 217 height 47
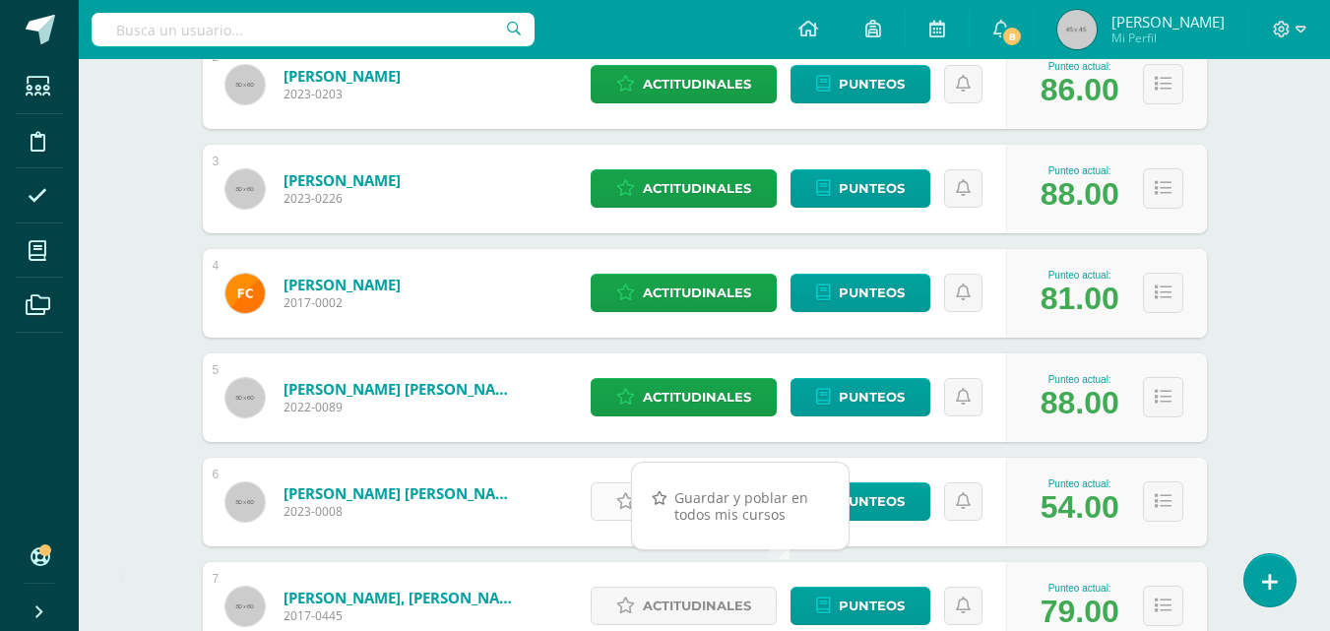
click at [618, 506] on icon at bounding box center [625, 501] width 19 height 17
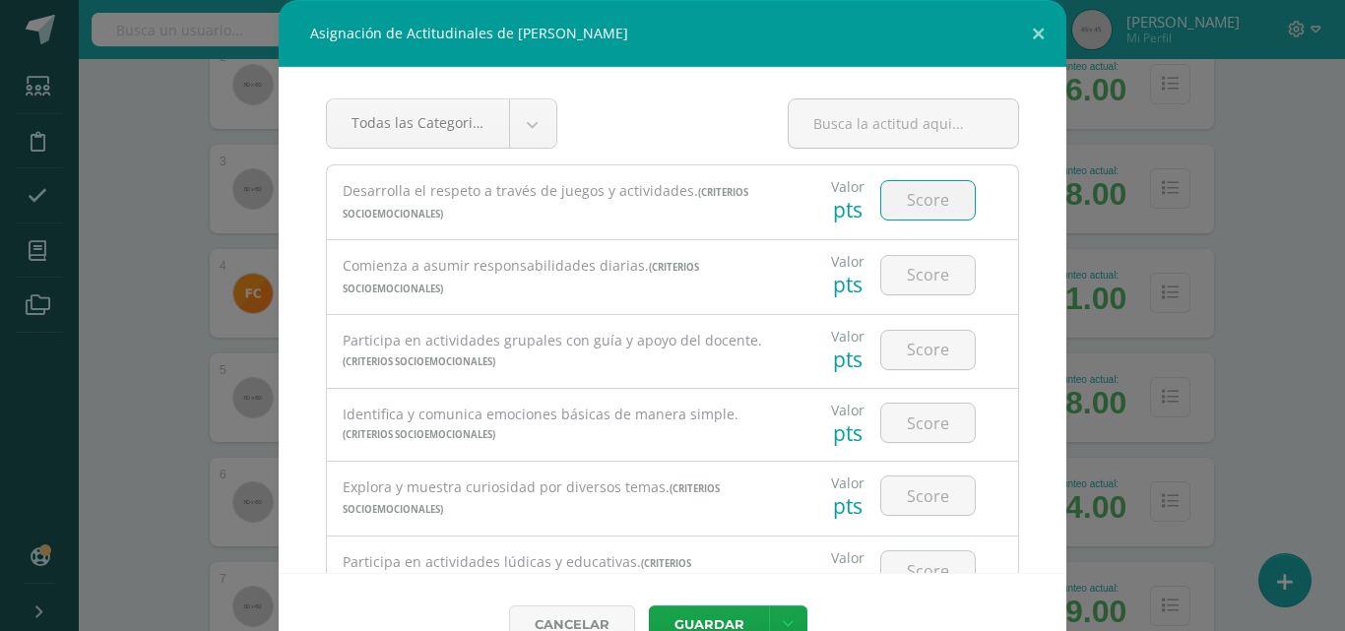
click at [896, 182] on input "number" at bounding box center [928, 200] width 94 height 38
type input "2"
click at [910, 262] on input "number" at bounding box center [928, 275] width 94 height 38
type input "3"
click at [914, 342] on input "number" at bounding box center [928, 350] width 94 height 38
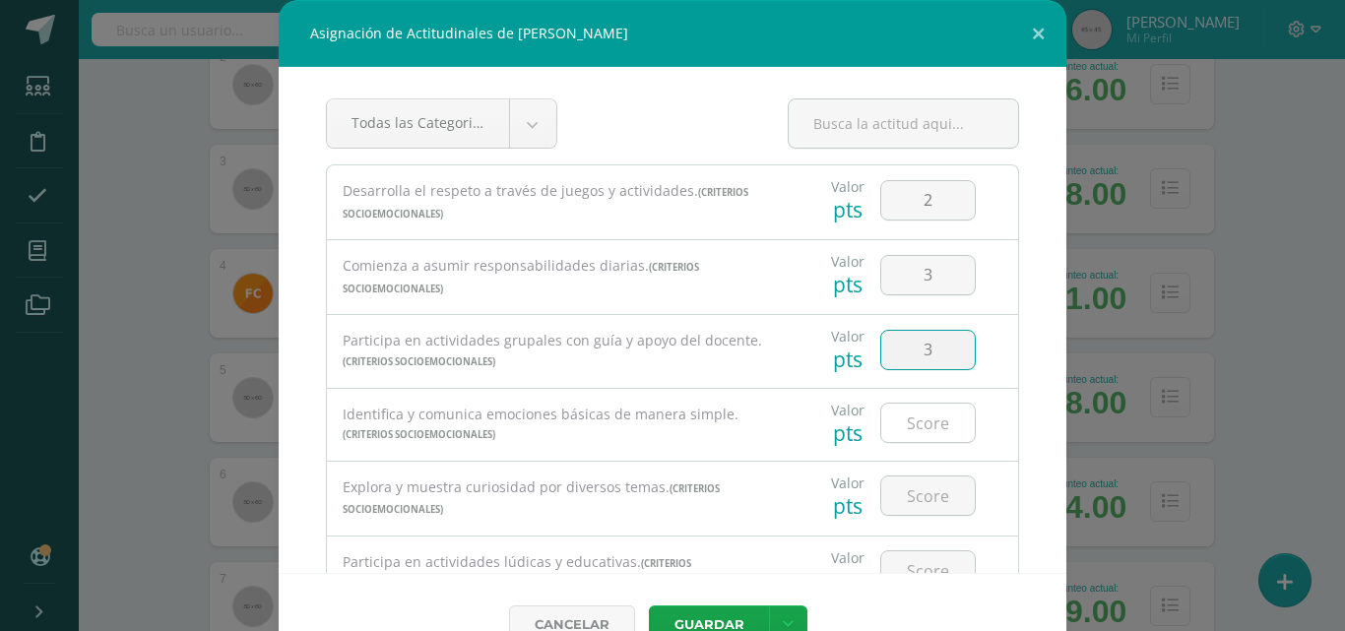
type input "3"
click at [903, 422] on input "number" at bounding box center [928, 423] width 94 height 38
type input "2"
click at [905, 495] on input "number" at bounding box center [928, 495] width 94 height 38
type input "3"
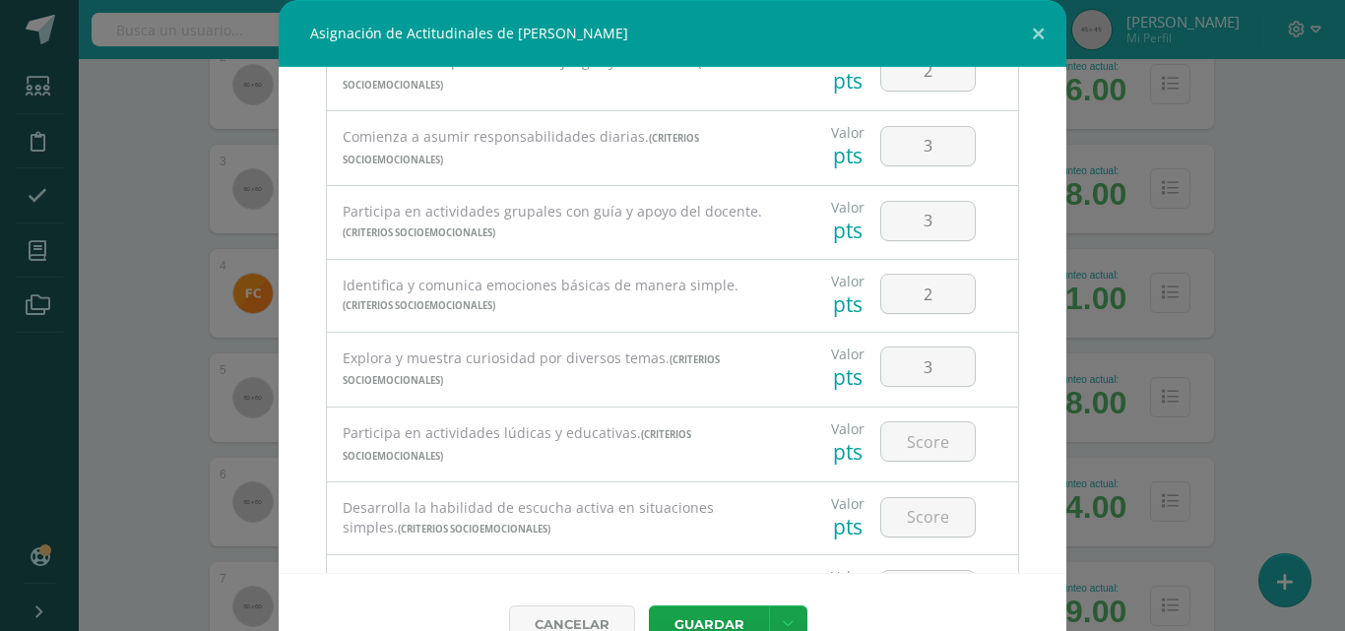
scroll to position [197, 0]
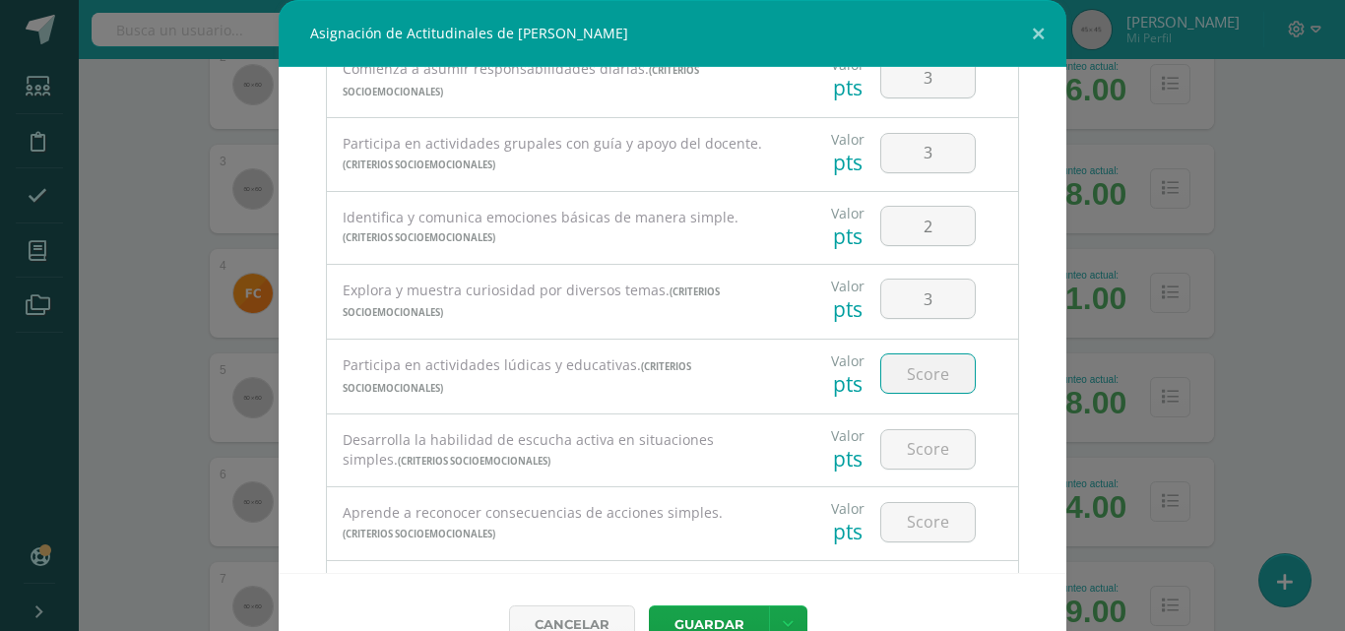
click at [918, 389] on input "number" at bounding box center [928, 373] width 94 height 38
type input "3"
click at [916, 469] on div at bounding box center [927, 449] width 95 height 40
click at [917, 453] on input "number" at bounding box center [928, 449] width 94 height 38
type input "2"
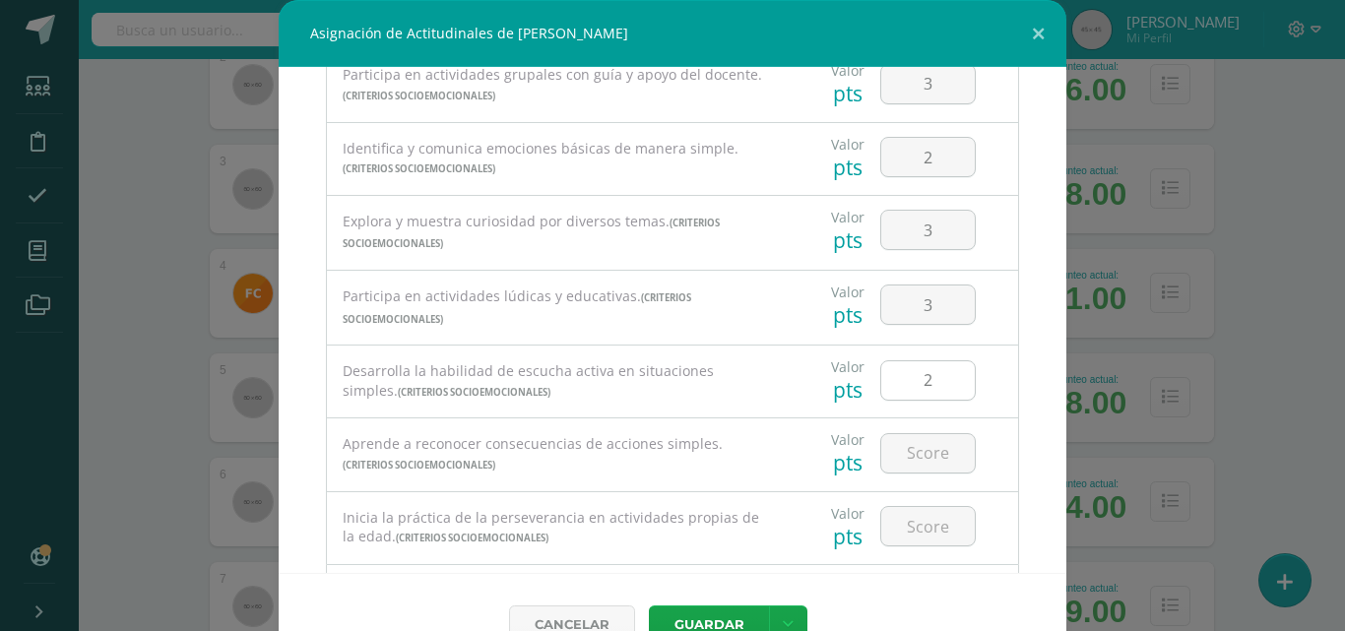
scroll to position [295, 0]
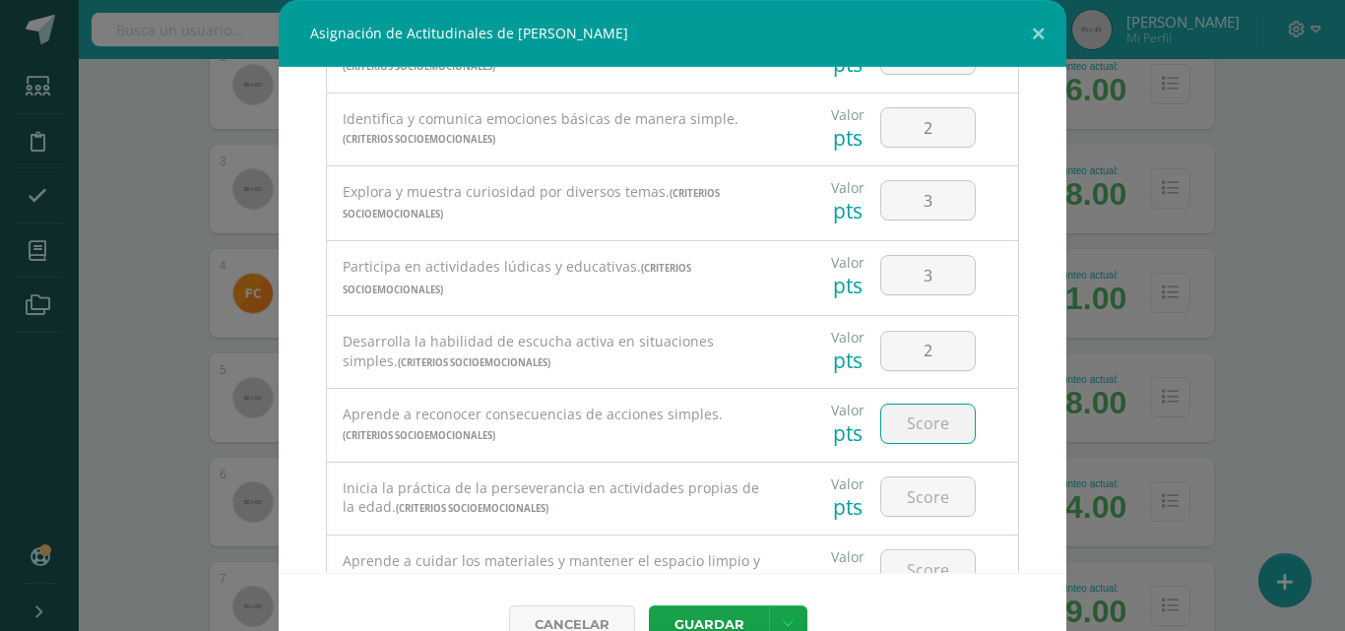
click at [914, 425] on input "number" at bounding box center [928, 424] width 94 height 38
type input "3"
click at [902, 496] on input "number" at bounding box center [928, 496] width 94 height 38
type input "2"
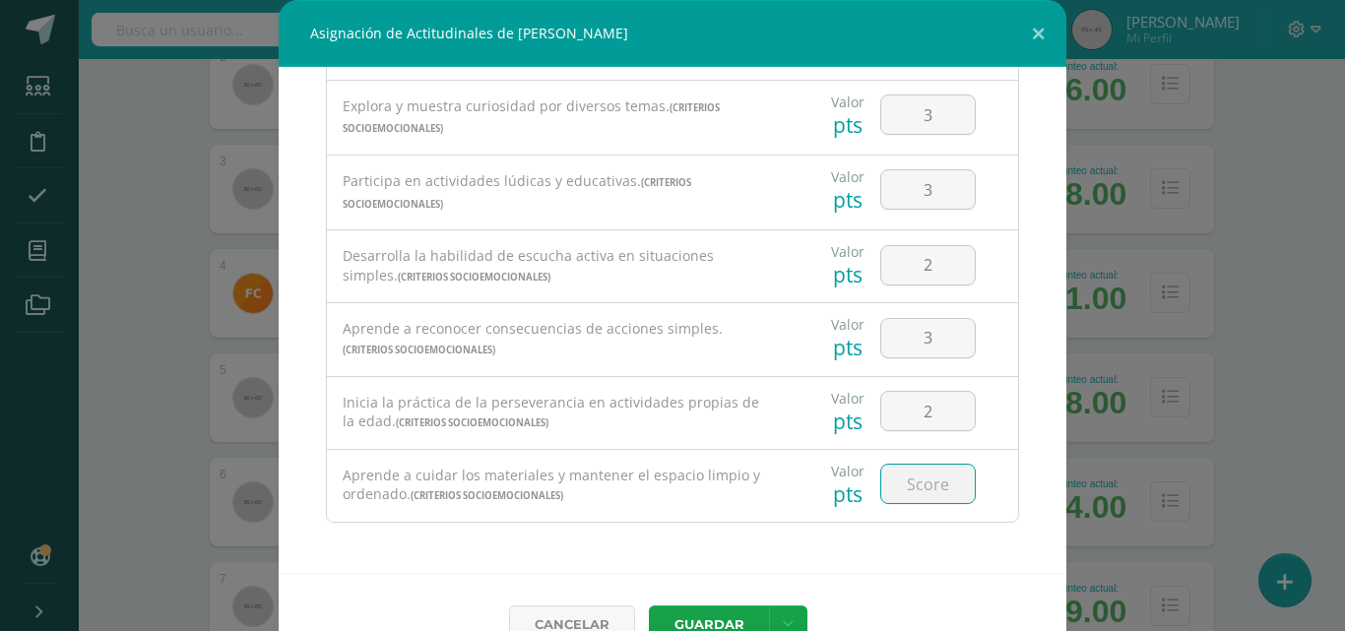
click at [902, 491] on input "number" at bounding box center [928, 484] width 94 height 38
type input "1"
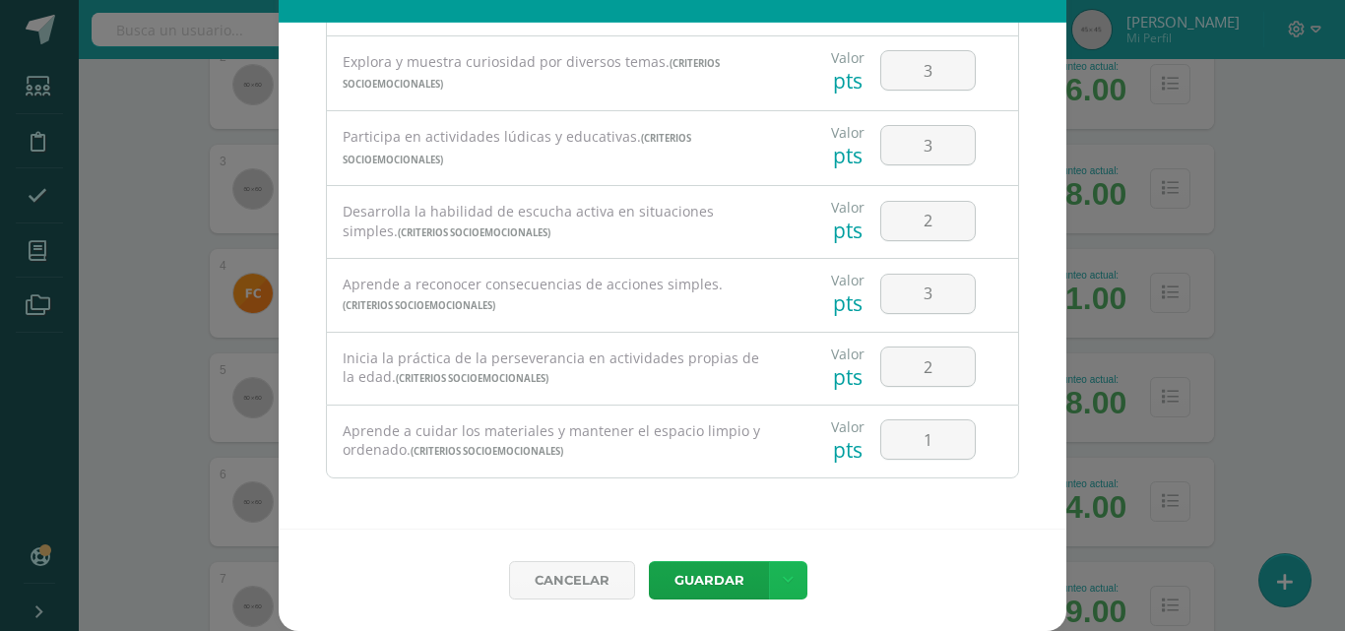
click at [783, 587] on icon at bounding box center [788, 580] width 11 height 17
click at [758, 512] on link "Guardar y poblar en todos mis cursos" at bounding box center [740, 505] width 217 height 47
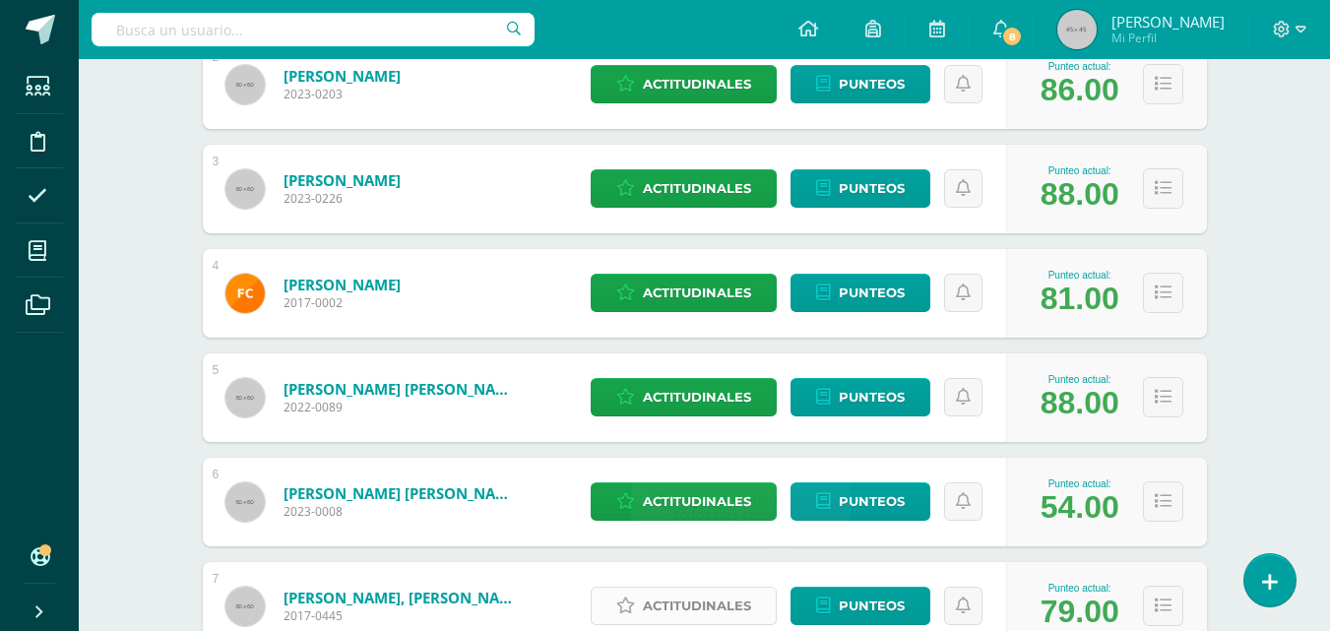
click at [698, 606] on span "Actitudinales" at bounding box center [697, 606] width 108 height 36
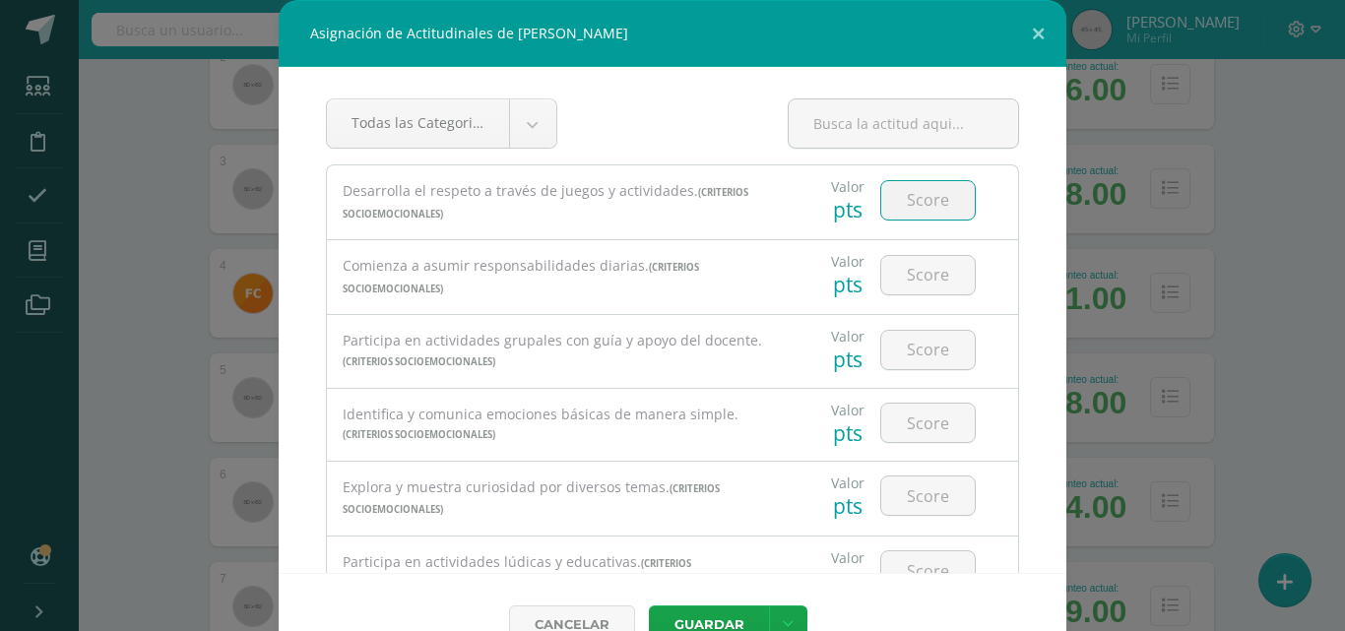
click at [909, 200] on input "number" at bounding box center [928, 200] width 94 height 38
type input "3"
click at [881, 277] on input "number" at bounding box center [928, 275] width 94 height 38
type input "3"
click at [903, 350] on input "number" at bounding box center [928, 350] width 94 height 38
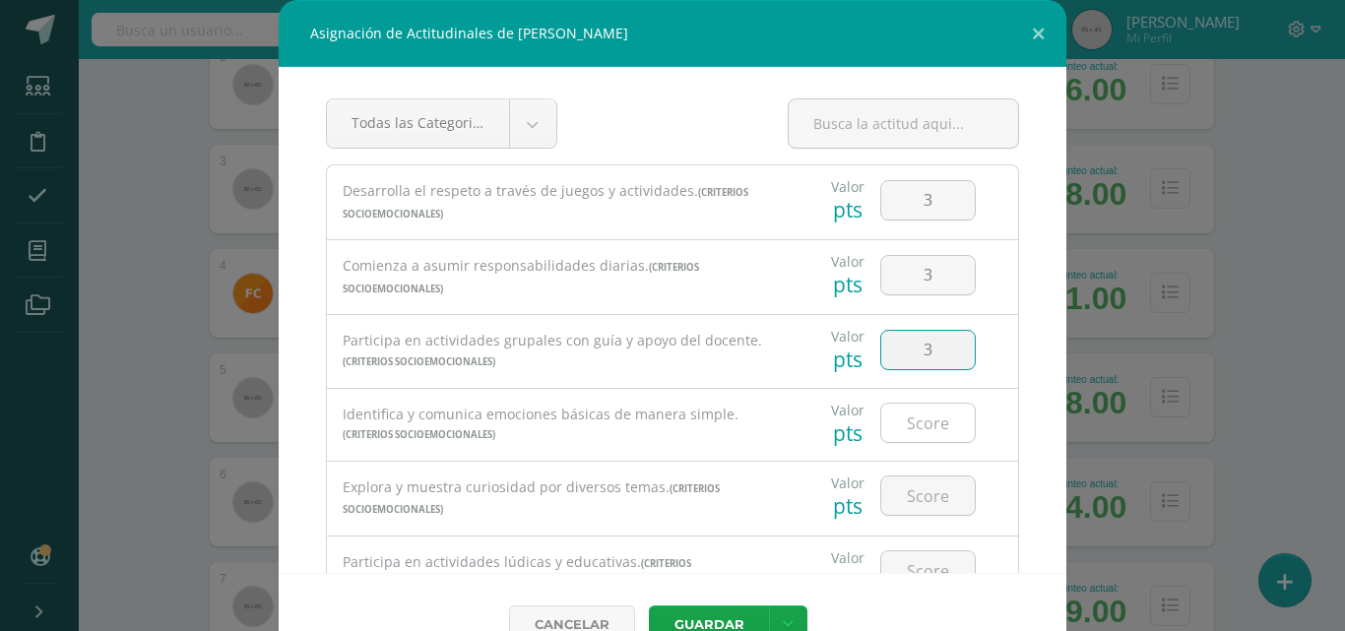
type input "3"
click at [909, 417] on input "number" at bounding box center [928, 423] width 94 height 38
type input "3"
click at [909, 499] on input "3" at bounding box center [928, 495] width 94 height 38
type input "3"
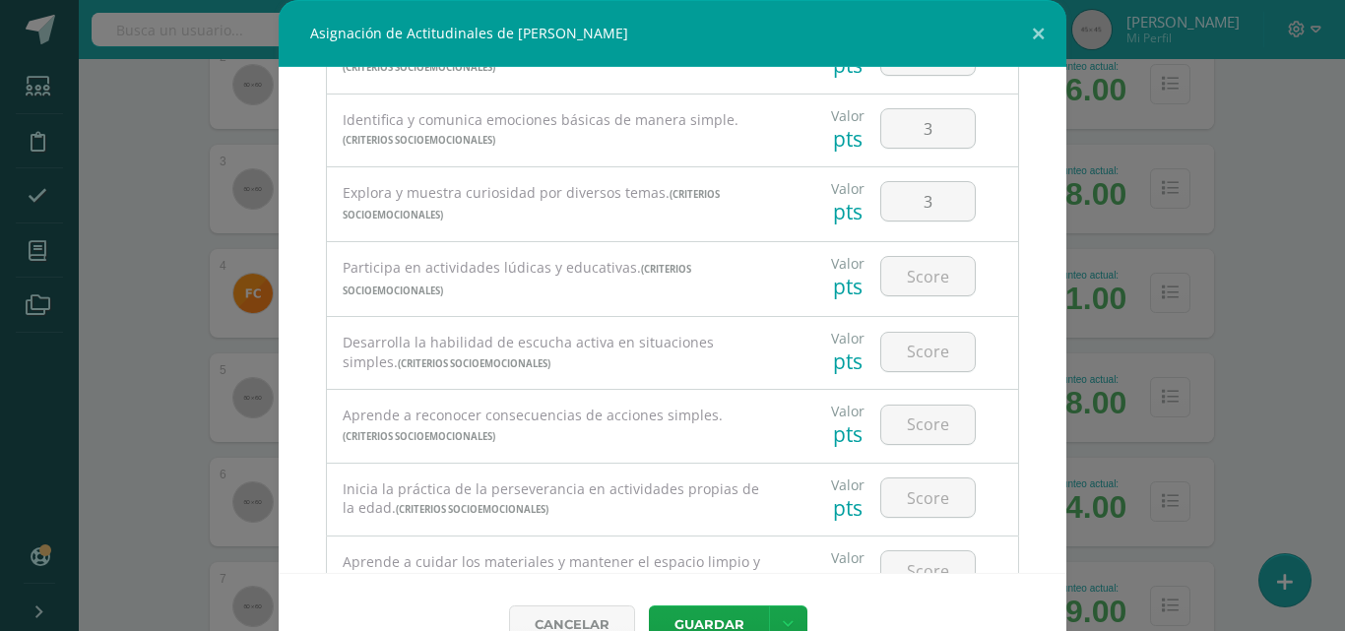
scroll to position [295, 0]
click at [930, 272] on input "number" at bounding box center [928, 275] width 94 height 38
type input "3"
click at [919, 348] on input "number" at bounding box center [928, 351] width 94 height 38
type input "3"
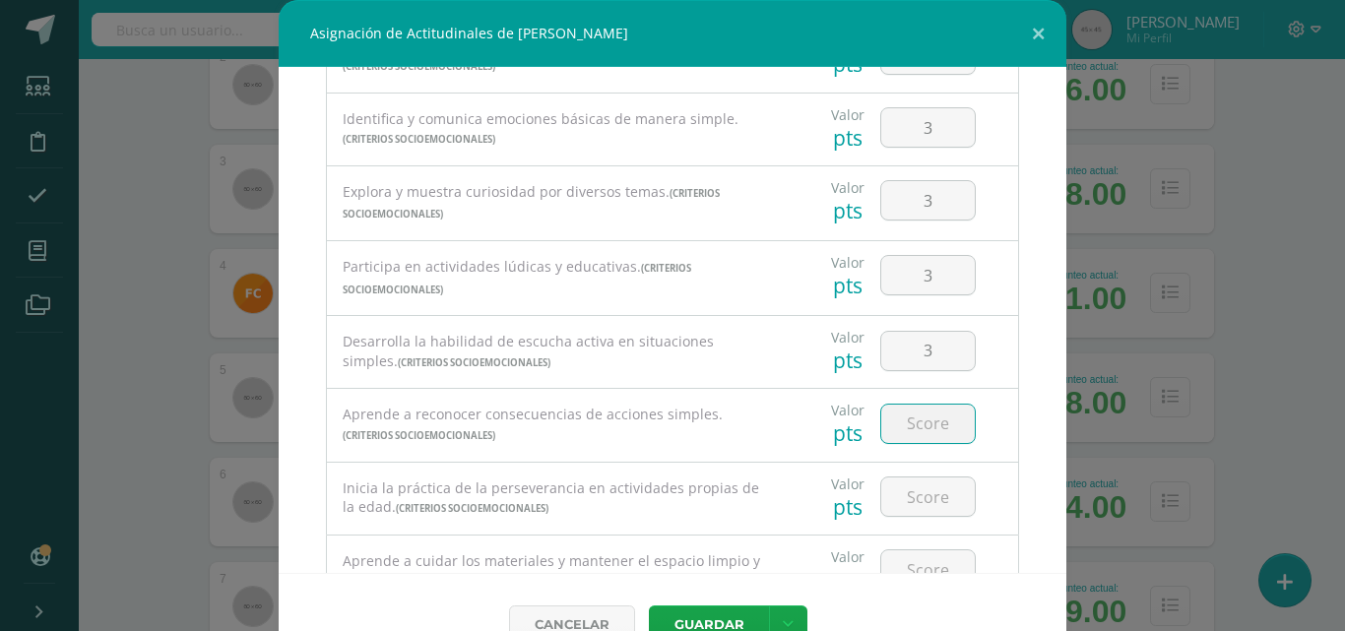
click at [916, 415] on input "number" at bounding box center [928, 424] width 94 height 38
type input "3"
click at [918, 502] on input "number" at bounding box center [928, 496] width 94 height 38
type input "3"
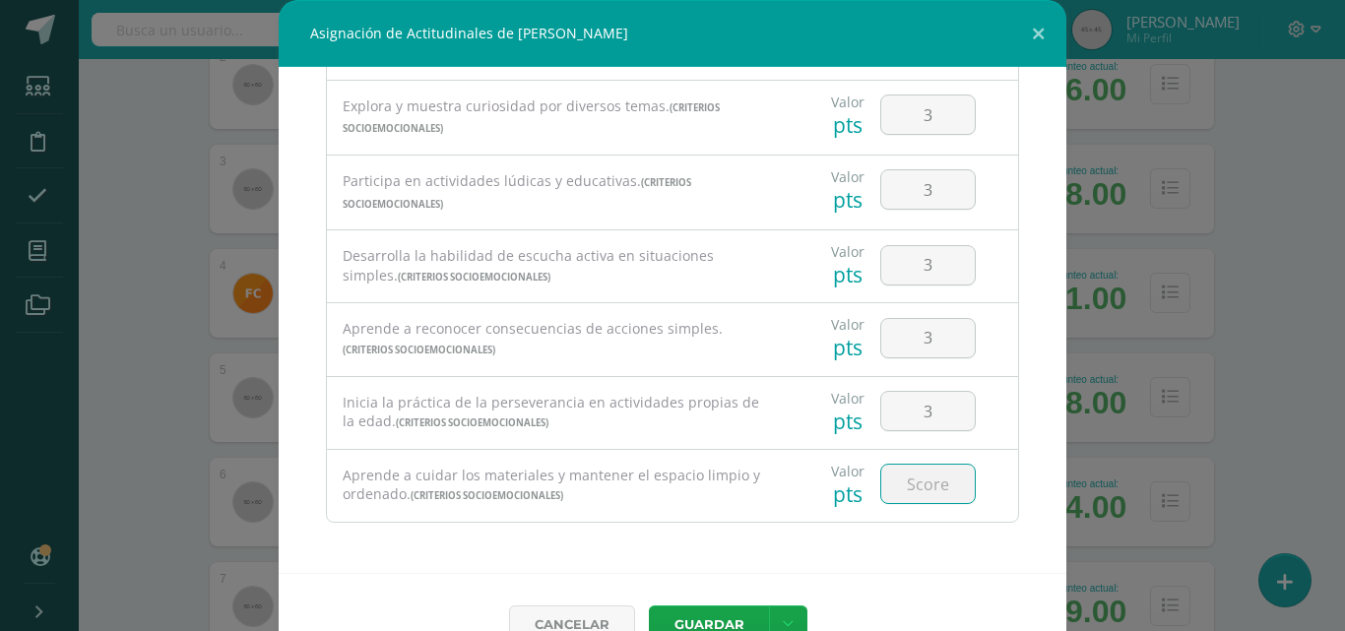
click at [911, 479] on input "number" at bounding box center [928, 484] width 94 height 38
type input "3"
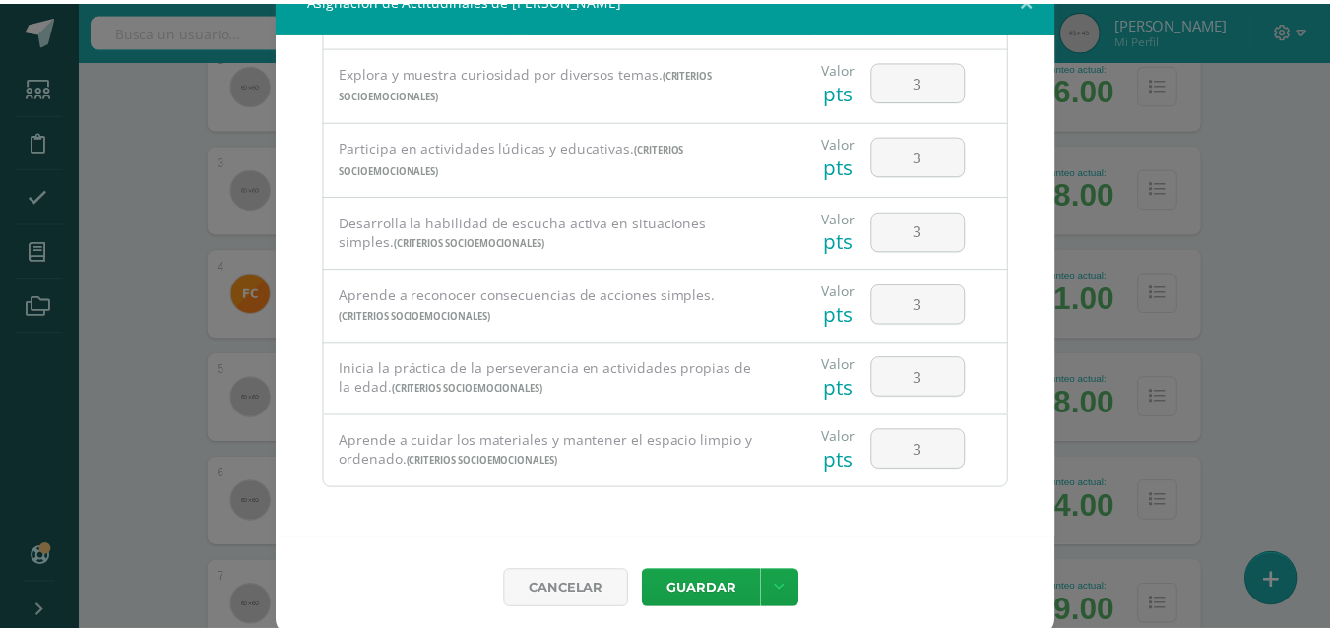
scroll to position [44, 0]
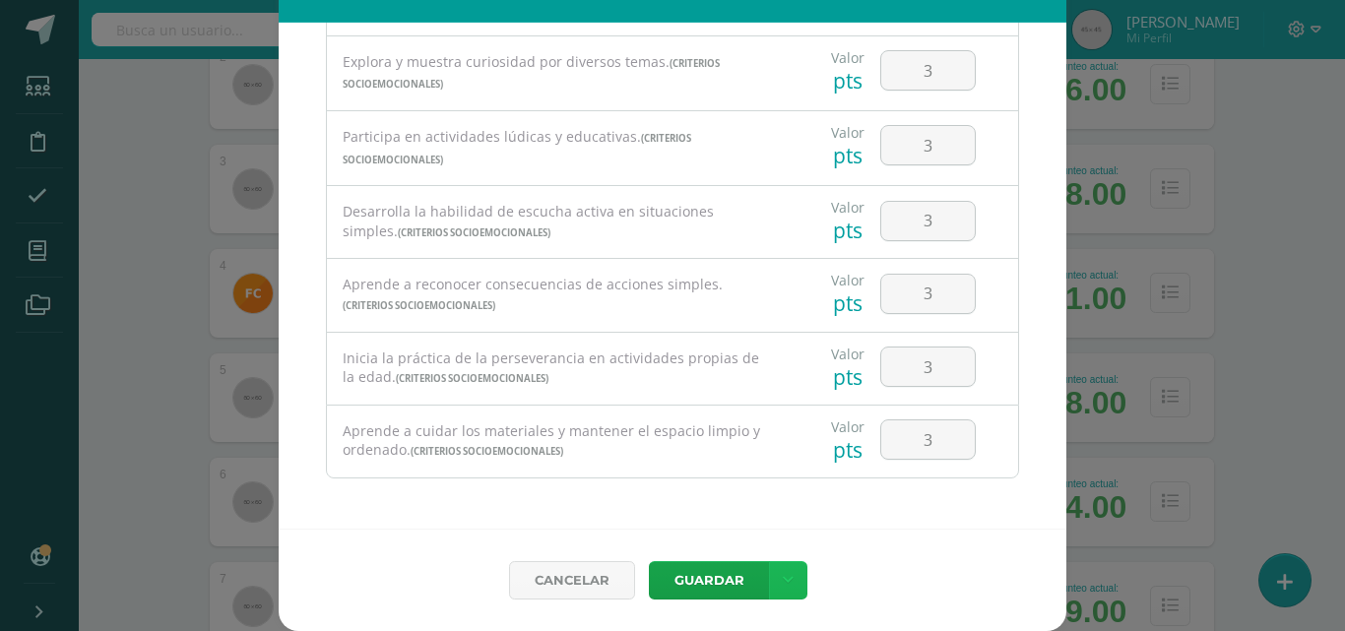
click at [787, 575] on link at bounding box center [788, 580] width 38 height 38
click at [772, 520] on link "Guardar y poblar en todos mis cursos" at bounding box center [740, 505] width 217 height 47
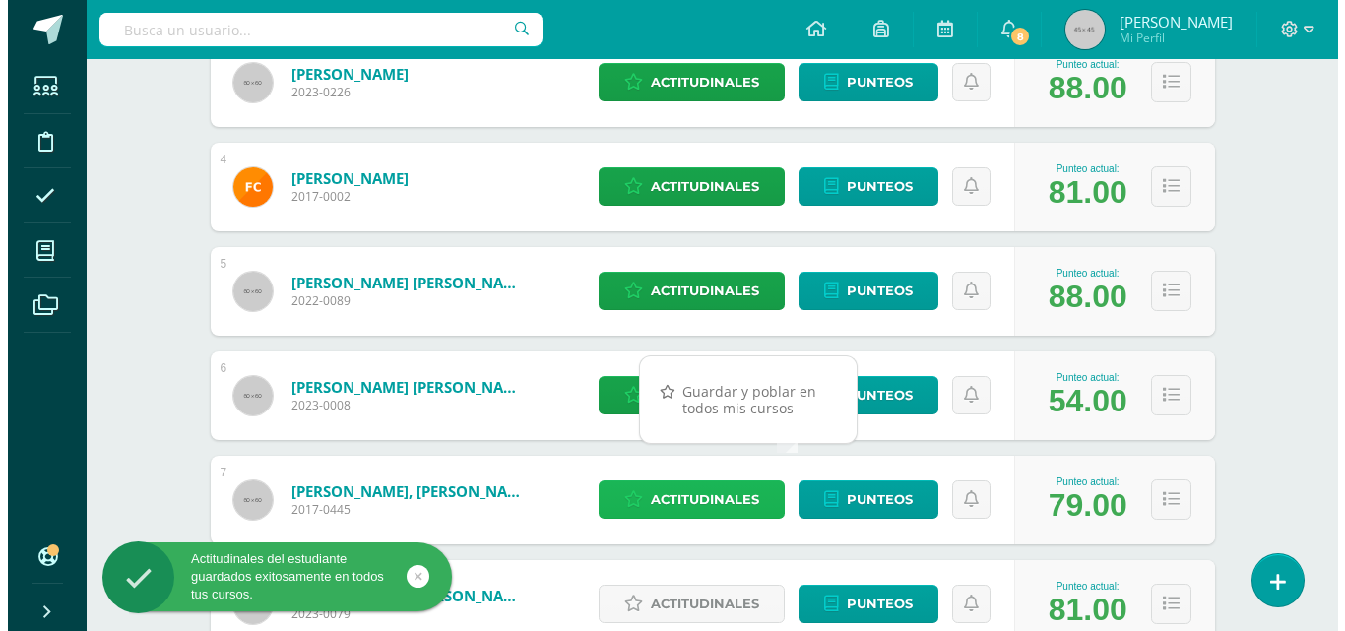
scroll to position [886, 0]
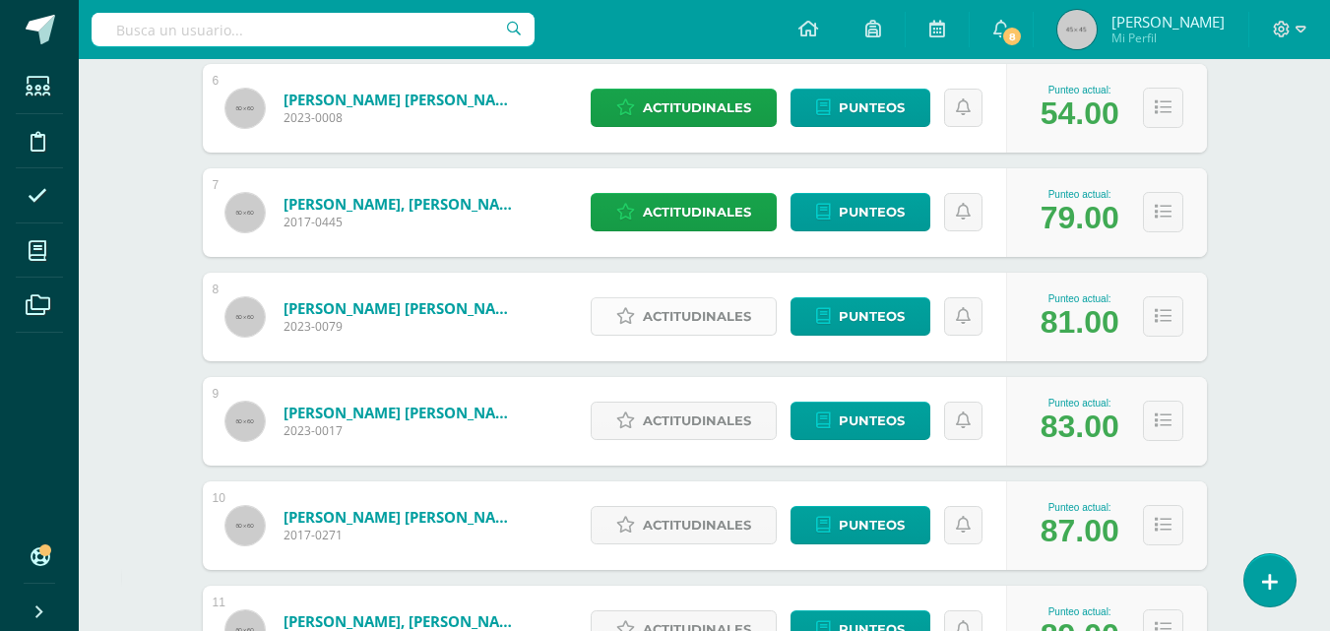
click at [718, 318] on span "Actitudinales" at bounding box center [697, 316] width 108 height 36
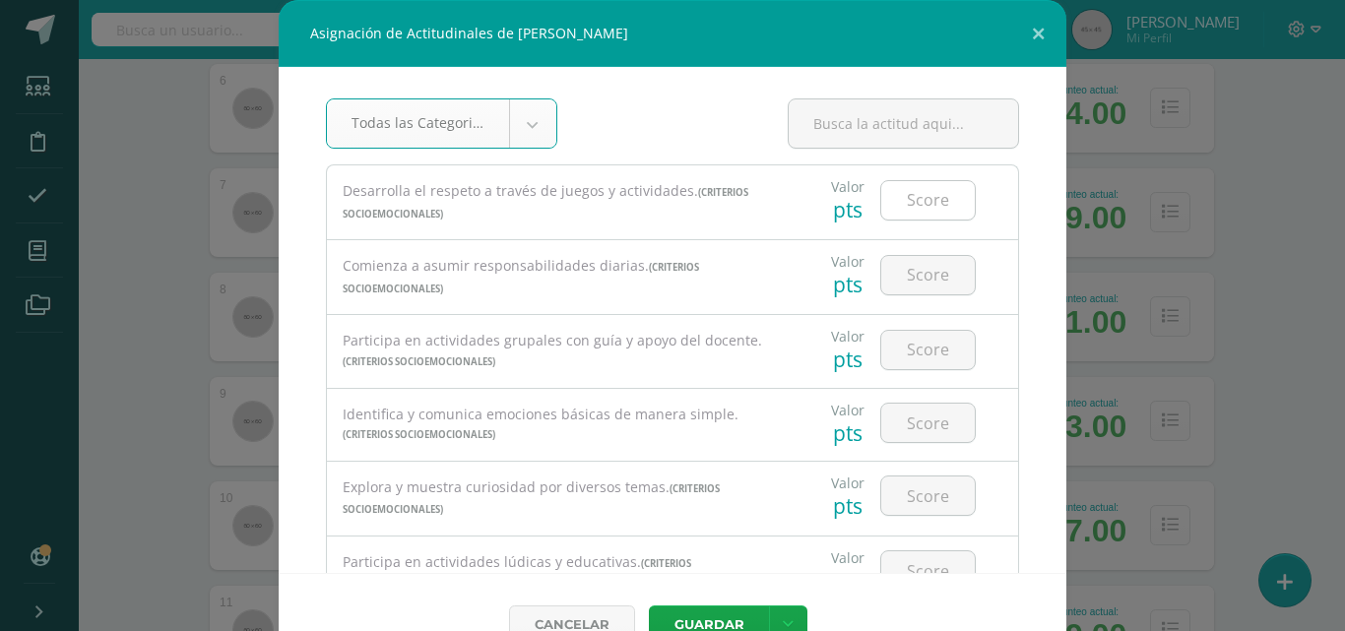
click at [906, 209] on input "number" at bounding box center [928, 200] width 94 height 38
type input "3"
click at [901, 268] on input "number" at bounding box center [928, 275] width 94 height 38
type input "3"
click at [914, 349] on input "number" at bounding box center [928, 350] width 94 height 38
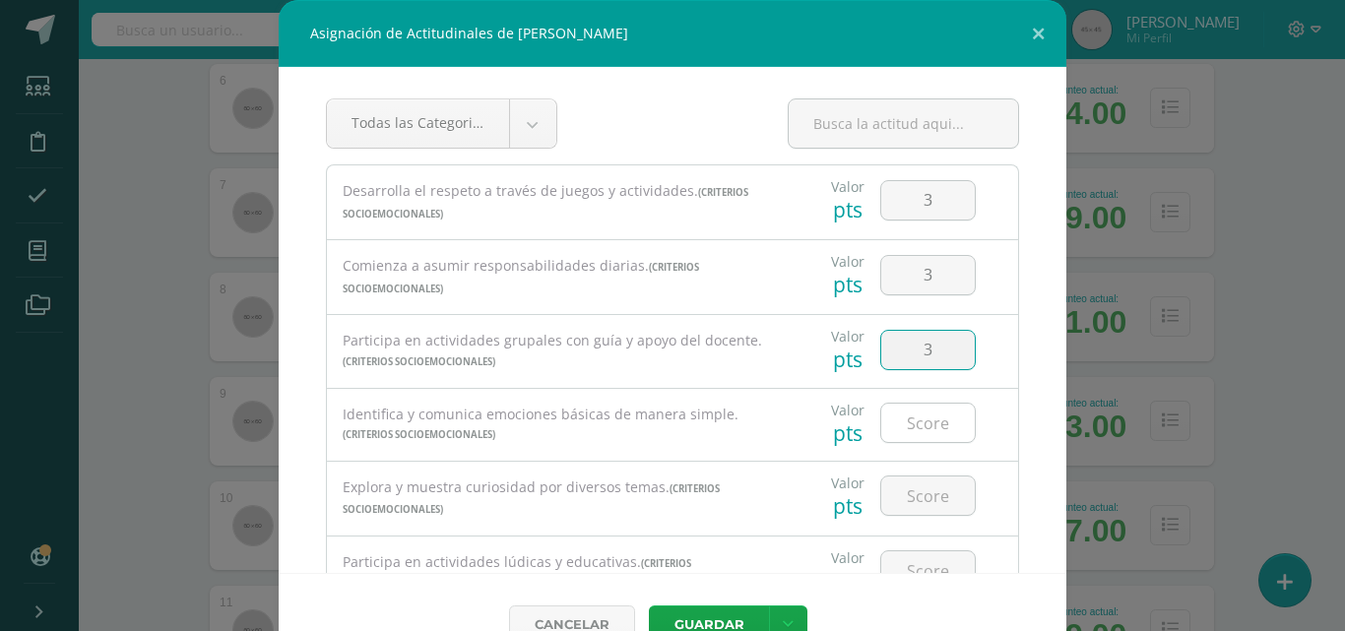
type input "3"
click at [915, 403] on div at bounding box center [927, 423] width 95 height 40
click at [914, 428] on input "number" at bounding box center [928, 423] width 94 height 38
type input "3"
click at [913, 486] on input "number" at bounding box center [928, 495] width 94 height 38
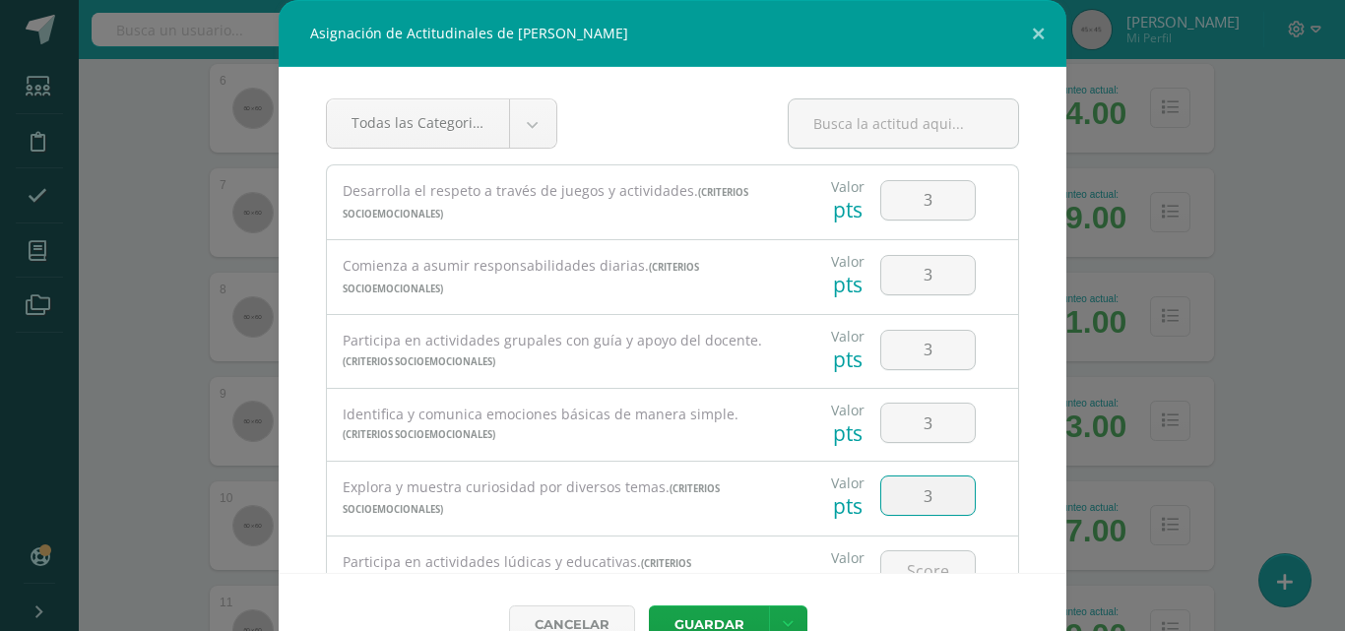
type input "3"
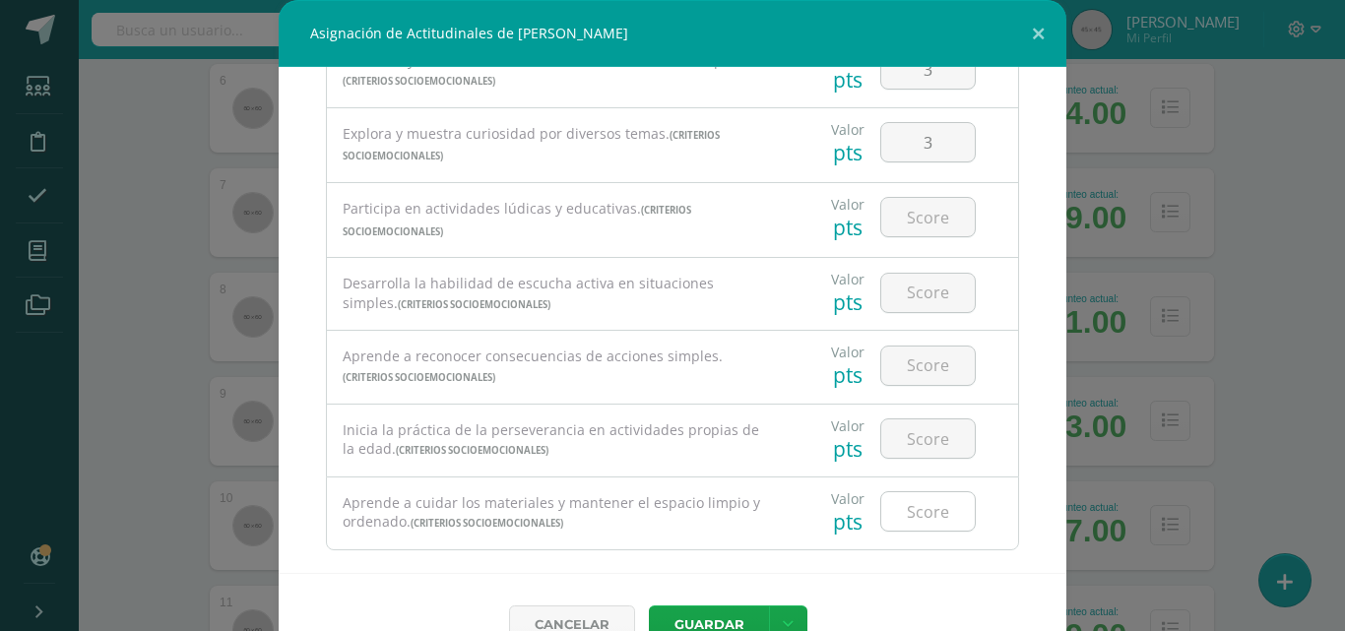
scroll to position [381, 0]
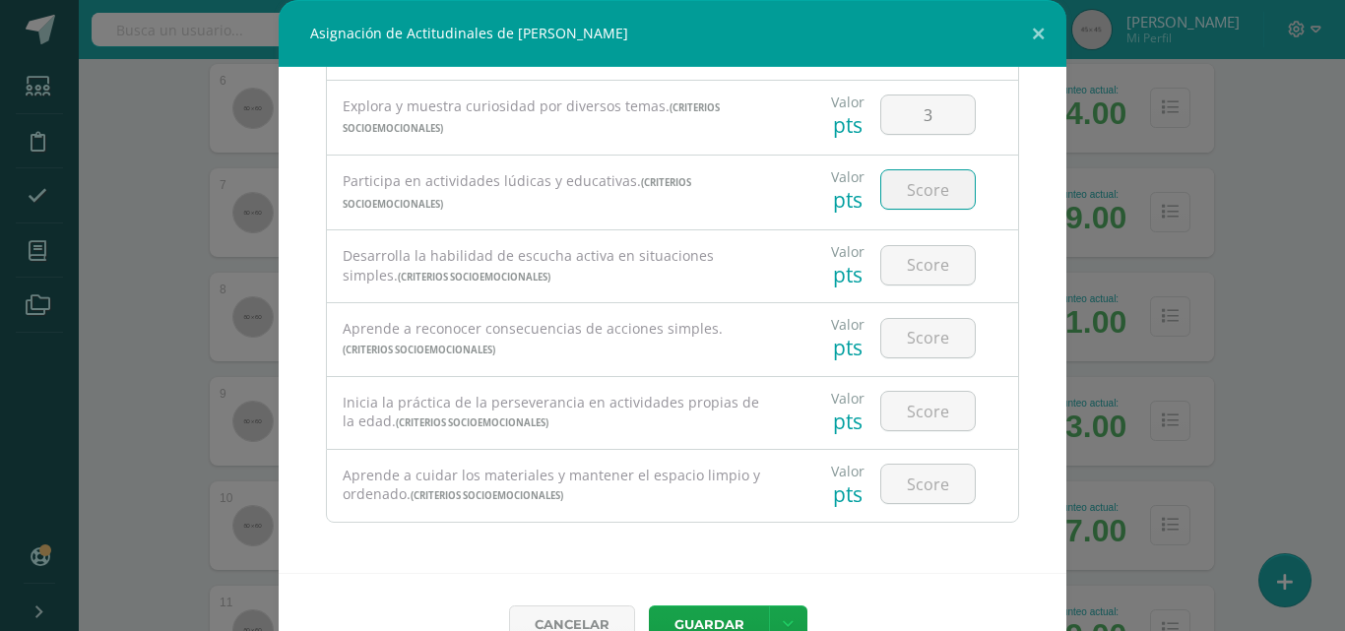
click at [922, 182] on input "number" at bounding box center [928, 189] width 94 height 38
type input "3"
click at [919, 257] on input "number" at bounding box center [928, 265] width 94 height 38
type input "3"
click at [917, 342] on input "number" at bounding box center [928, 338] width 94 height 38
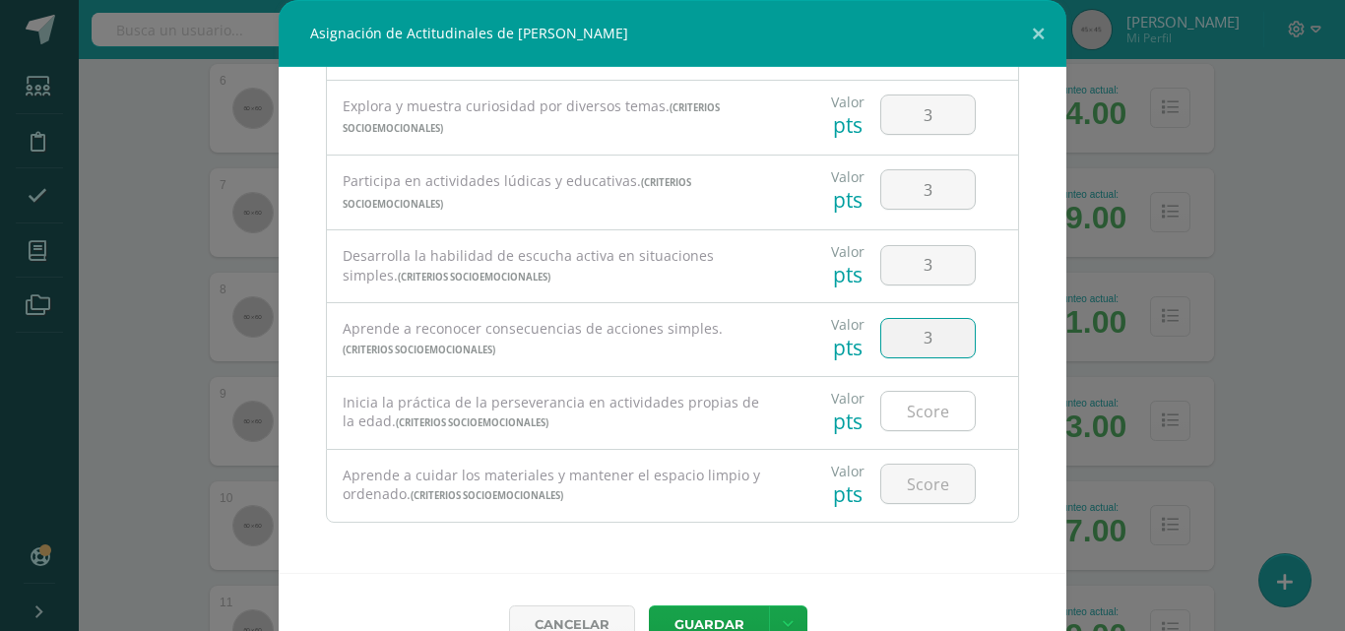
type input "3"
click at [919, 418] on input "number" at bounding box center [928, 411] width 94 height 38
type input "3"
click at [915, 474] on input "3" at bounding box center [928, 484] width 94 height 38
type input "3"
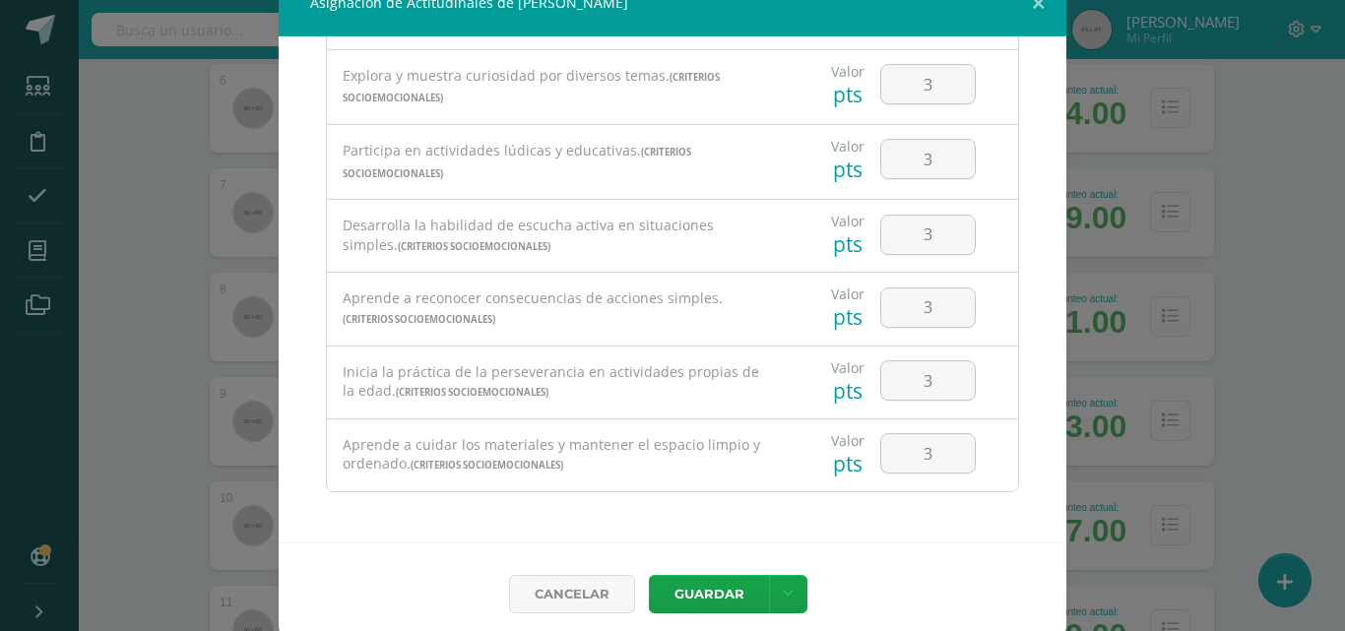
scroll to position [44, 0]
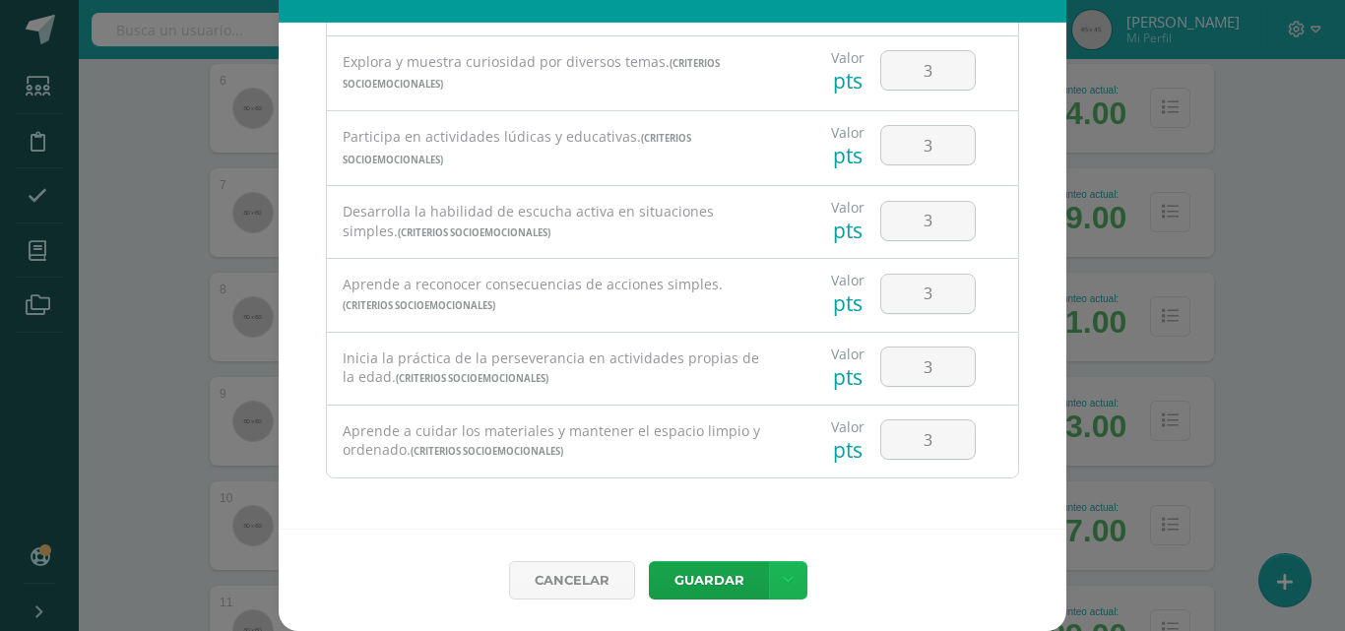
click at [783, 573] on icon at bounding box center [788, 580] width 11 height 17
click at [775, 515] on link "Guardar y poblar en todos mis cursos" at bounding box center [740, 505] width 217 height 47
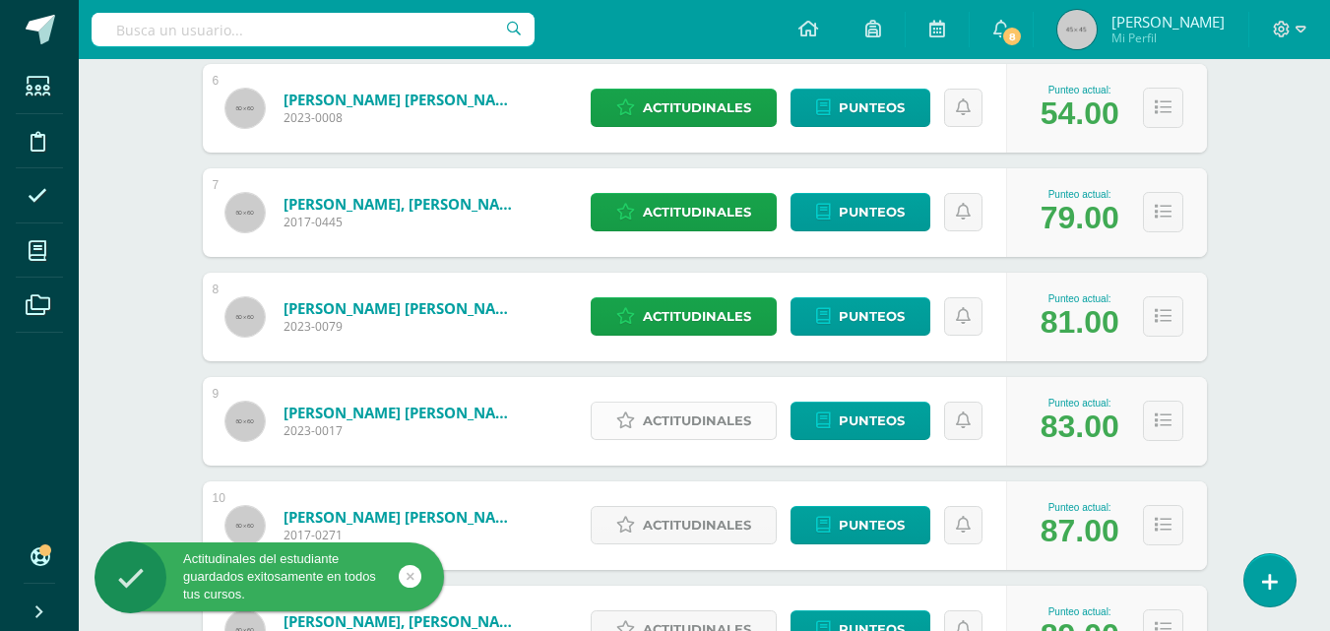
click at [742, 432] on span "Actitudinales" at bounding box center [697, 421] width 108 height 36
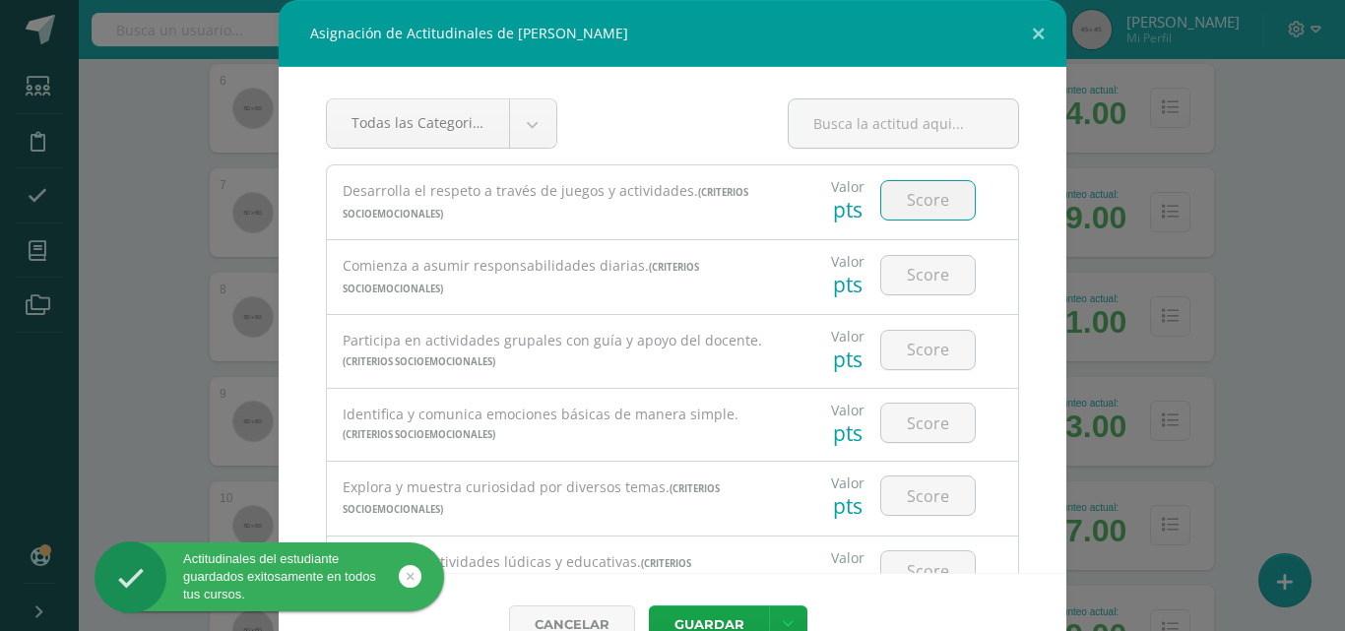
click at [921, 191] on input "number" at bounding box center [928, 200] width 94 height 38
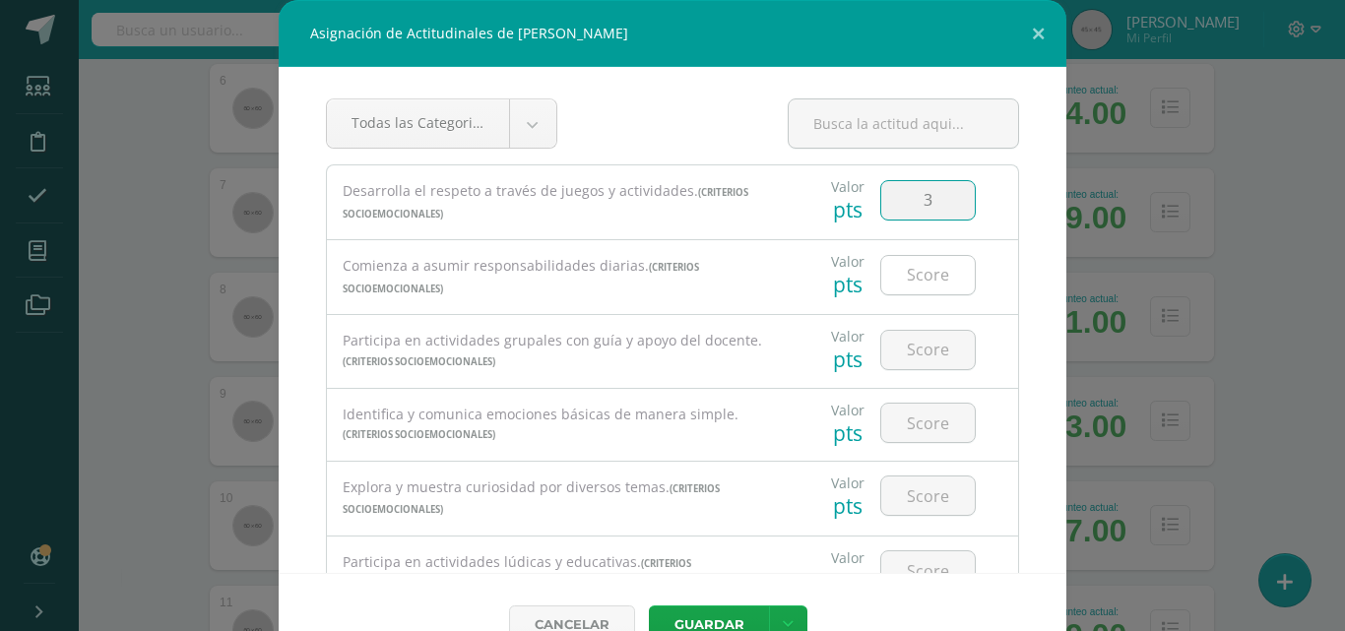
type input "3"
click at [935, 276] on input "number" at bounding box center [928, 275] width 94 height 38
type input "3"
click at [924, 344] on input "number" at bounding box center [928, 350] width 94 height 38
type input "3"
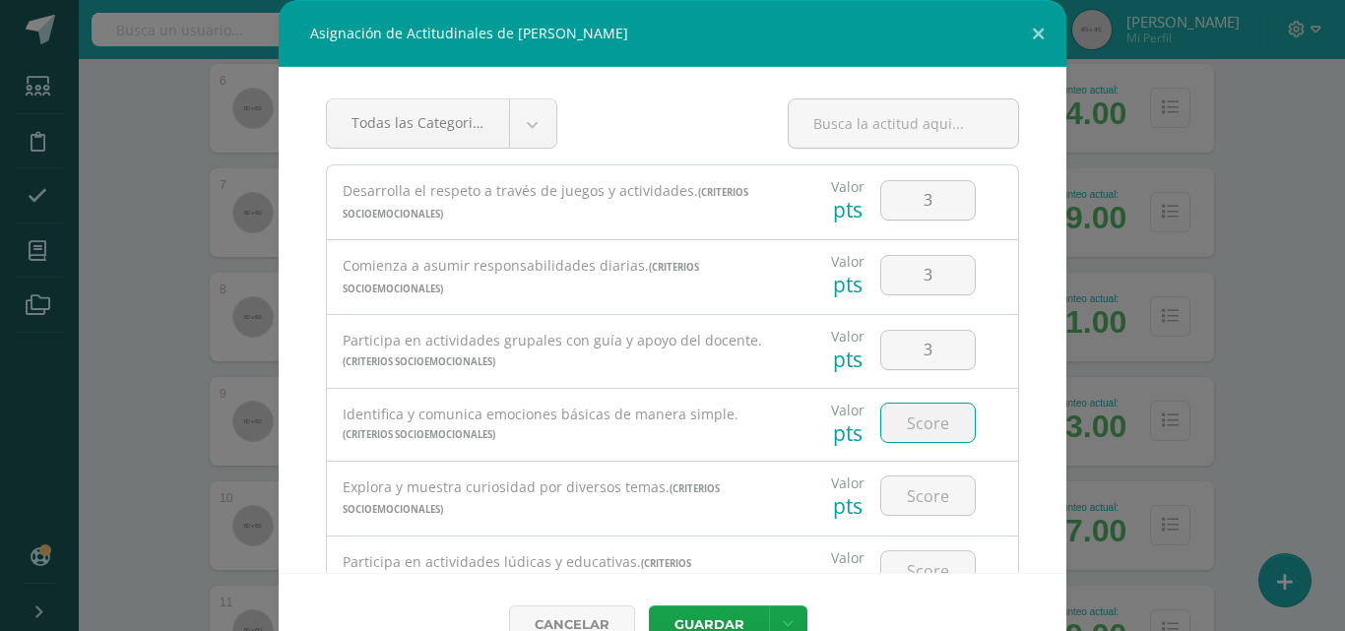
click at [914, 416] on input "number" at bounding box center [928, 423] width 94 height 38
type input "3"
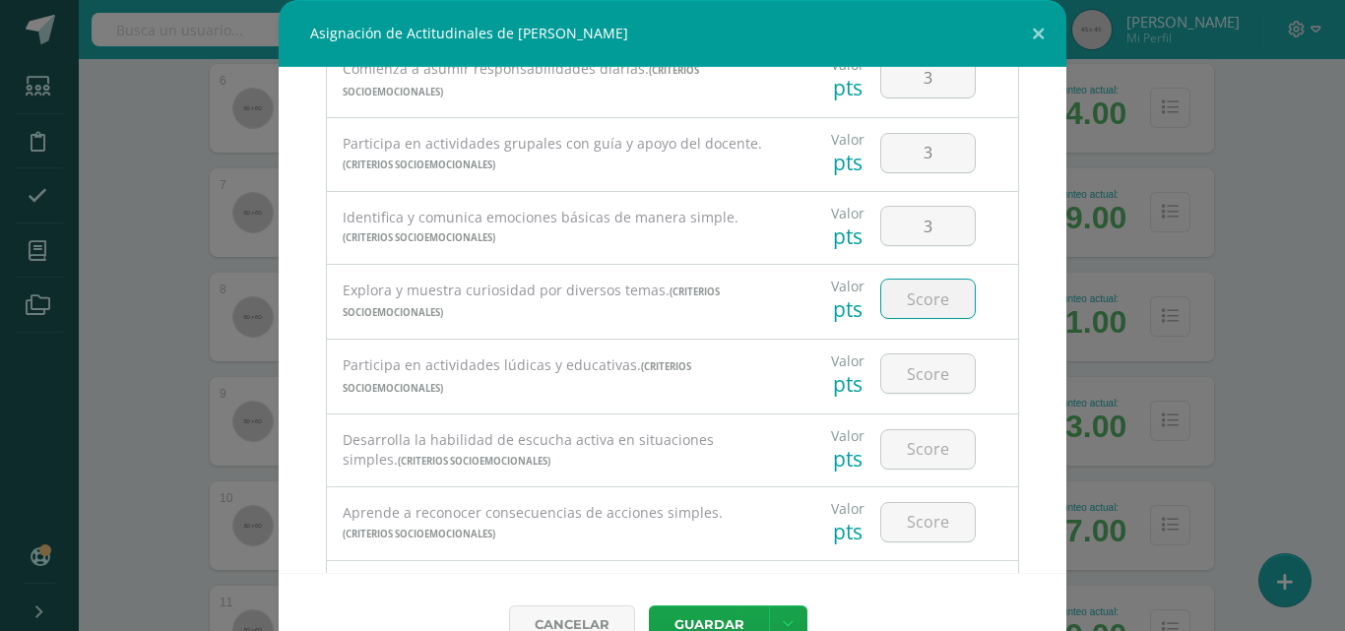
click at [921, 302] on input "number" at bounding box center [928, 299] width 94 height 38
type input "3"
click at [917, 383] on input "number" at bounding box center [928, 373] width 94 height 38
type input "3"
click at [918, 430] on input "number" at bounding box center [928, 449] width 94 height 38
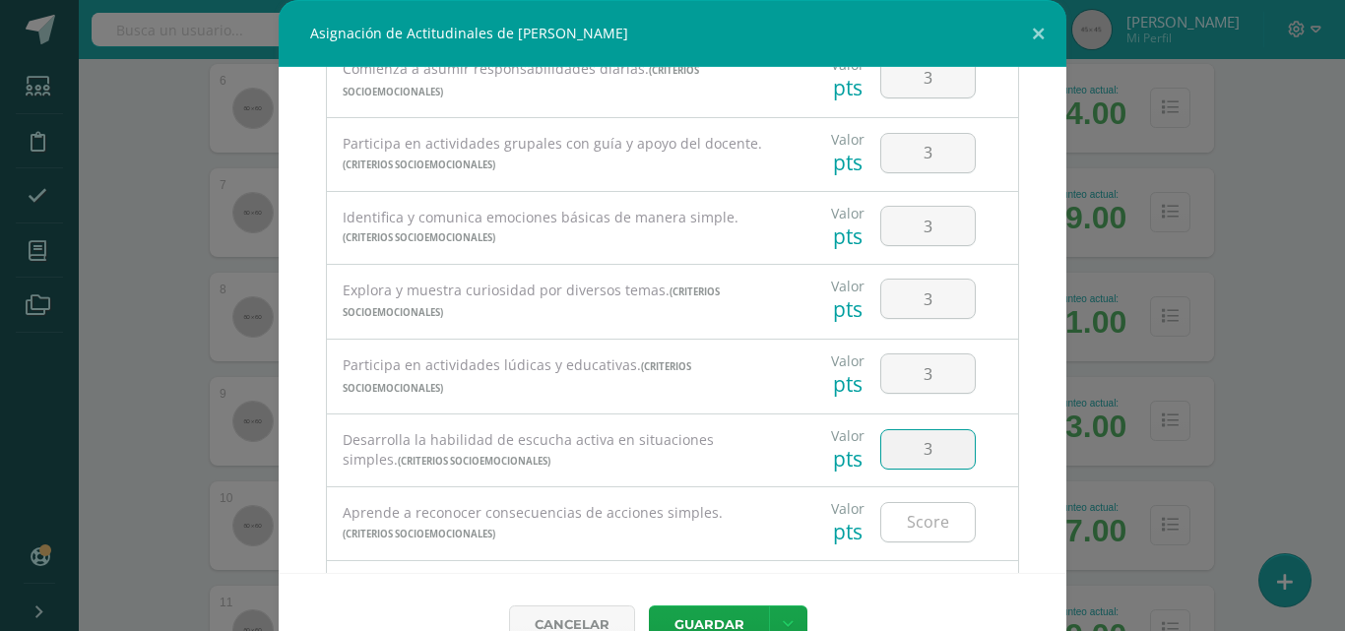
type input "3"
click at [917, 510] on input "number" at bounding box center [928, 522] width 94 height 38
type input "3"
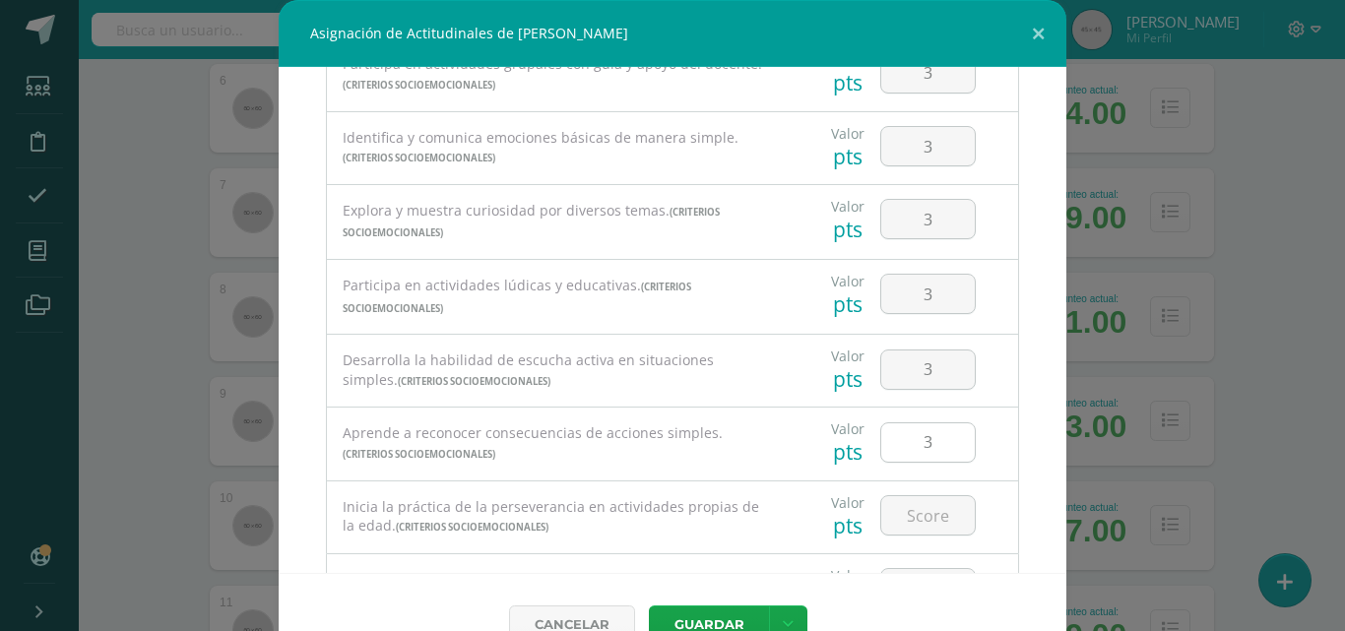
scroll to position [381, 0]
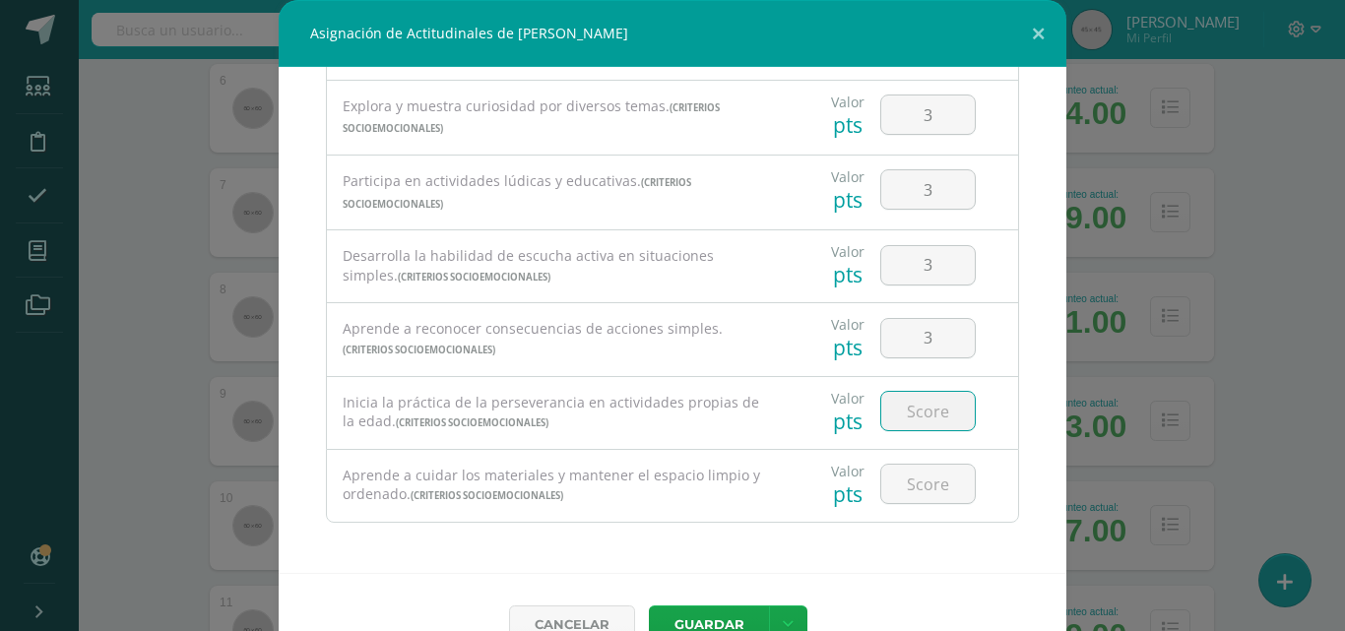
click at [923, 402] on input "number" at bounding box center [928, 411] width 94 height 38
type input "3"
click at [922, 476] on input "number" at bounding box center [928, 484] width 94 height 38
type input "3"
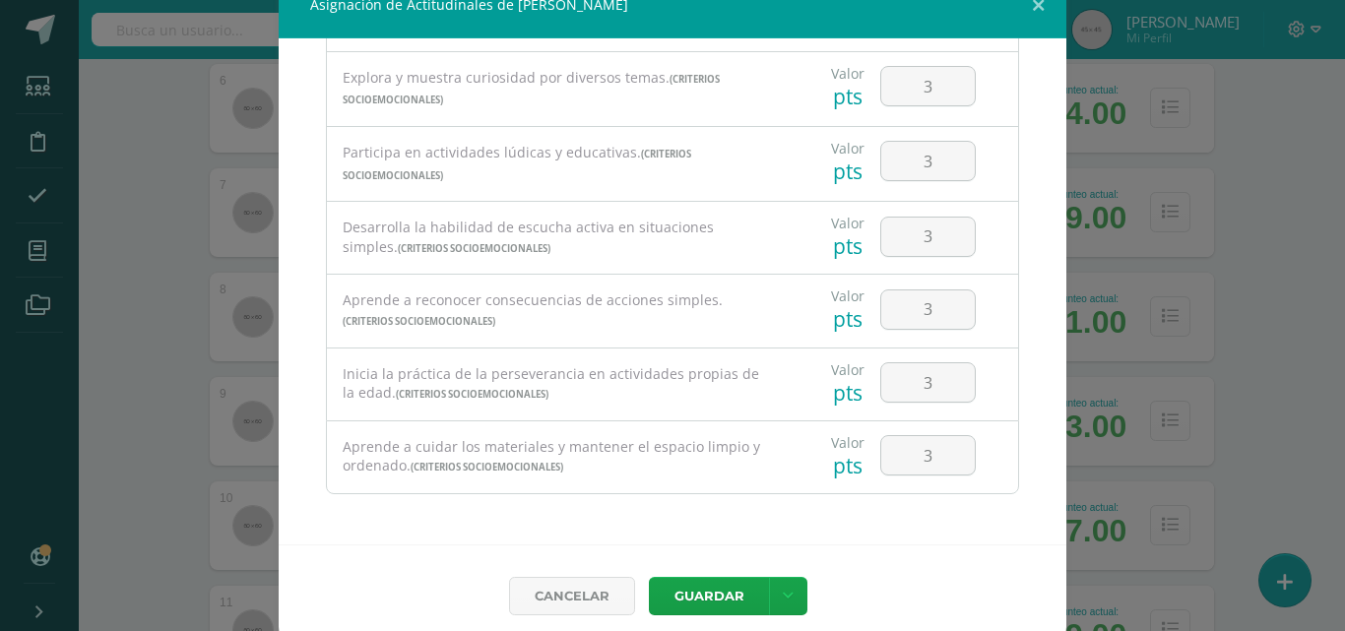
scroll to position [44, 0]
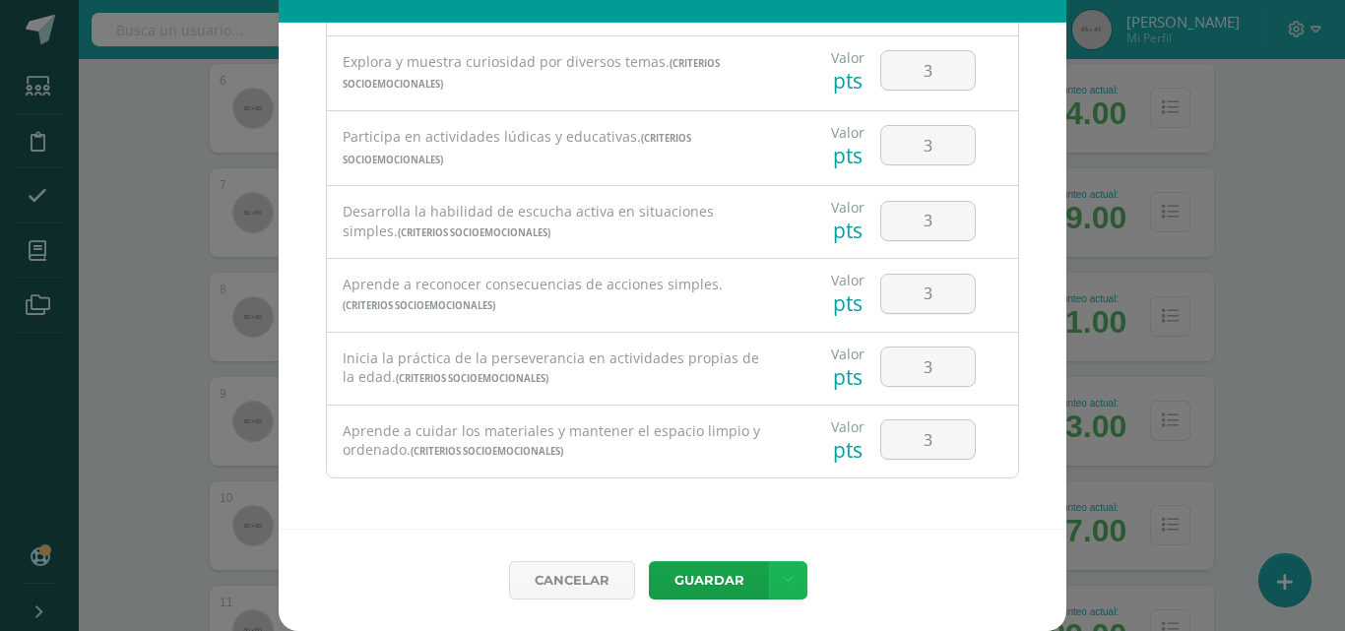
click at [769, 577] on link at bounding box center [788, 580] width 38 height 38
click at [763, 506] on link "Guardar y poblar en todos mis cursos" at bounding box center [740, 505] width 217 height 47
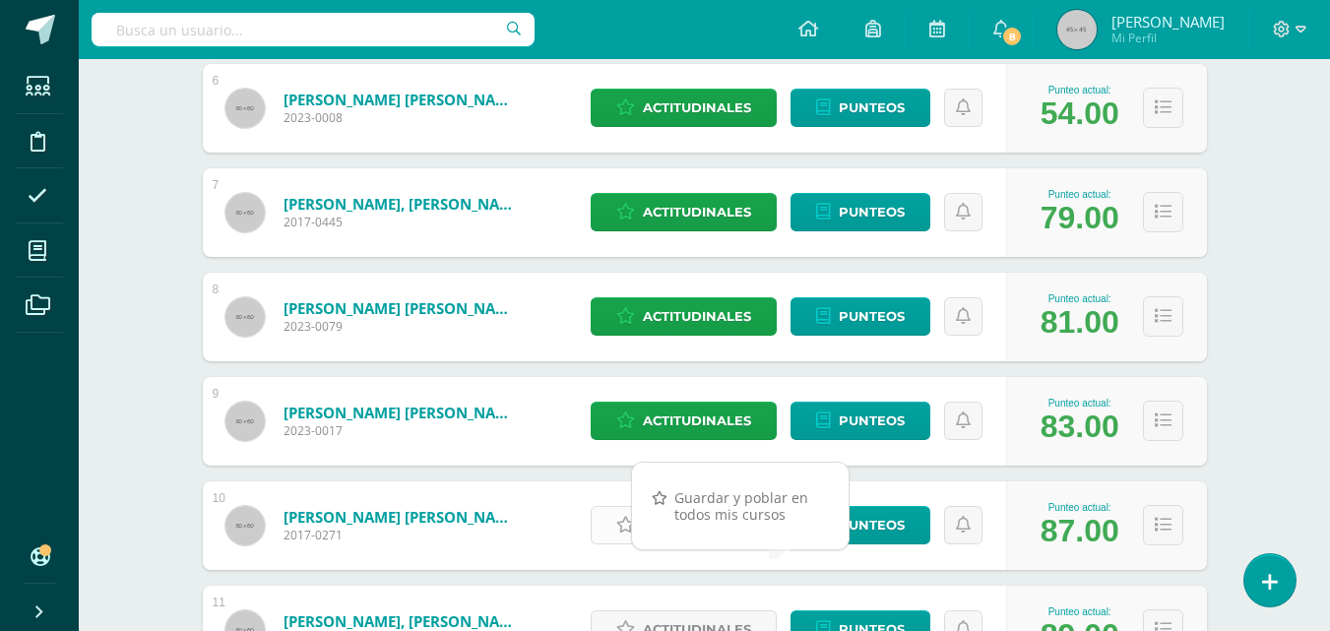
click at [615, 512] on link "Actitudinales" at bounding box center [684, 525] width 186 height 38
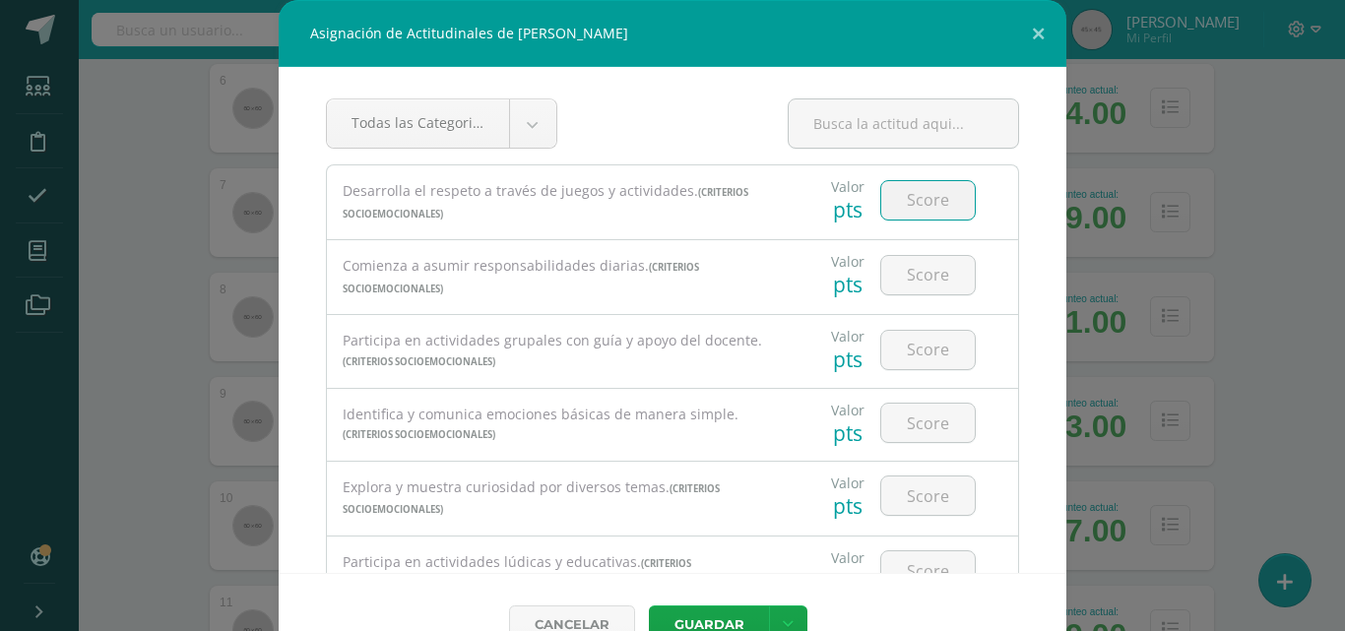
click at [909, 188] on input "number" at bounding box center [928, 200] width 94 height 38
type input "3"
click at [914, 281] on input "number" at bounding box center [928, 275] width 94 height 38
type input "3"
click at [912, 340] on input "number" at bounding box center [928, 350] width 94 height 38
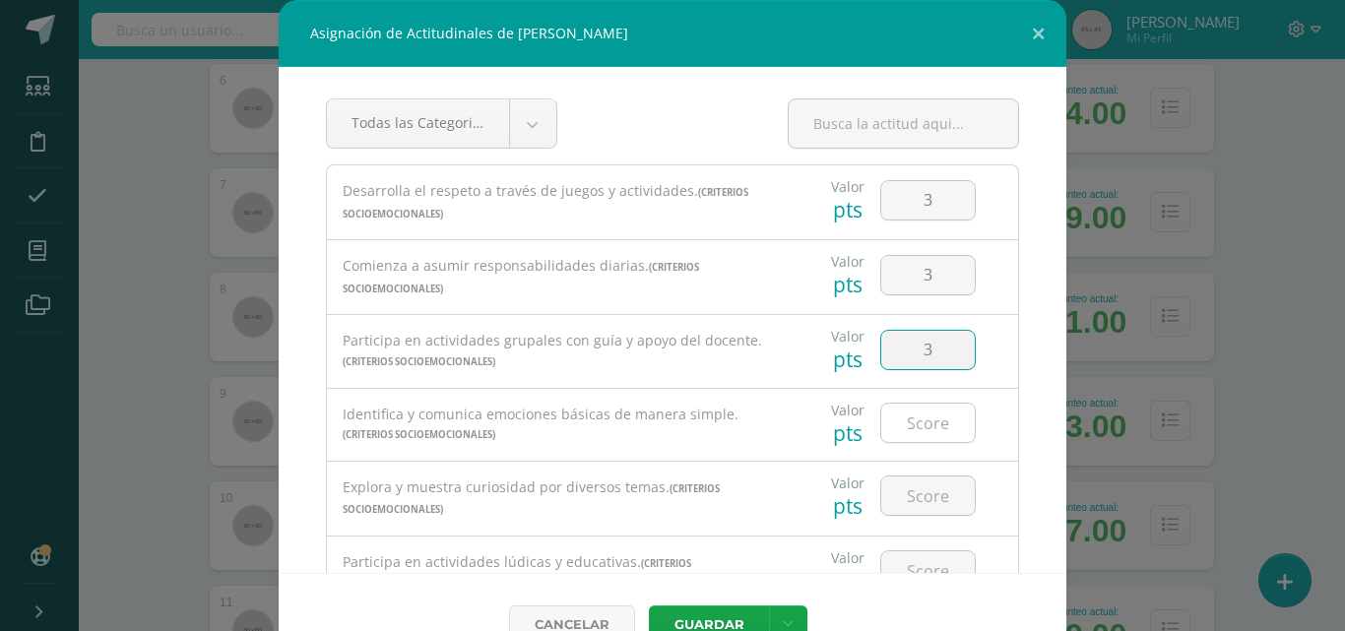
type input "3"
click at [925, 426] on input "number" at bounding box center [928, 423] width 94 height 38
type input "3"
click at [920, 481] on input "3" at bounding box center [928, 495] width 94 height 38
type input "3"
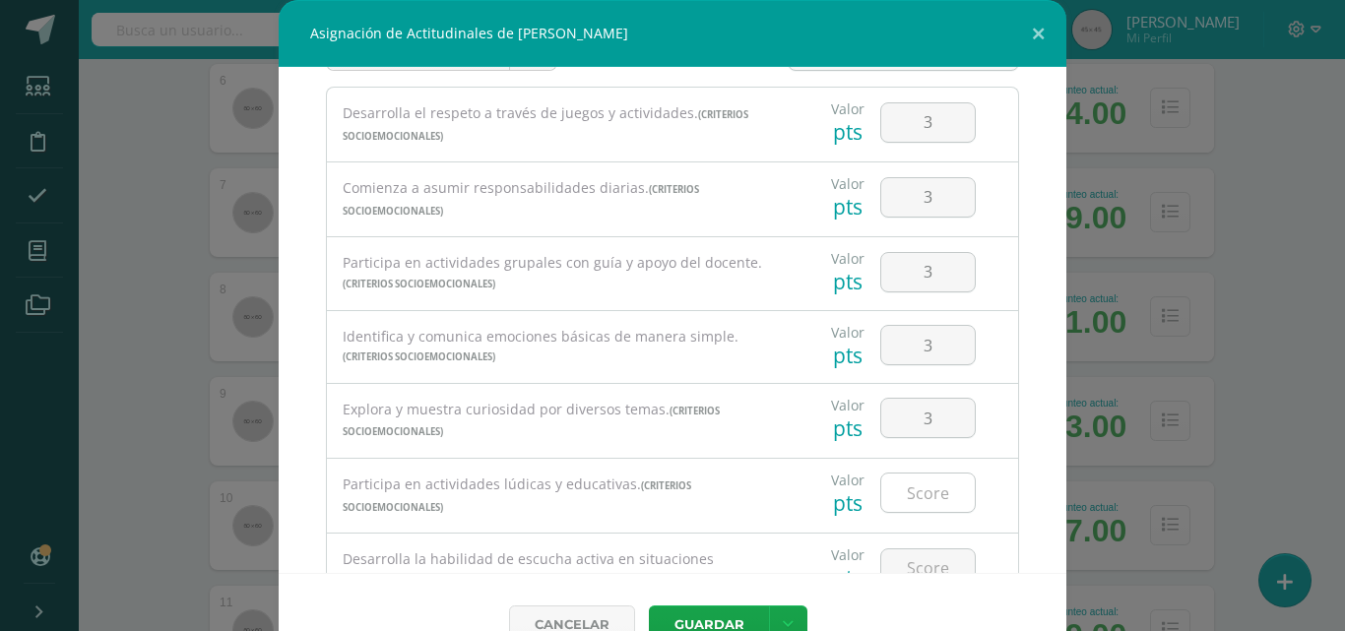
scroll to position [98, 0]
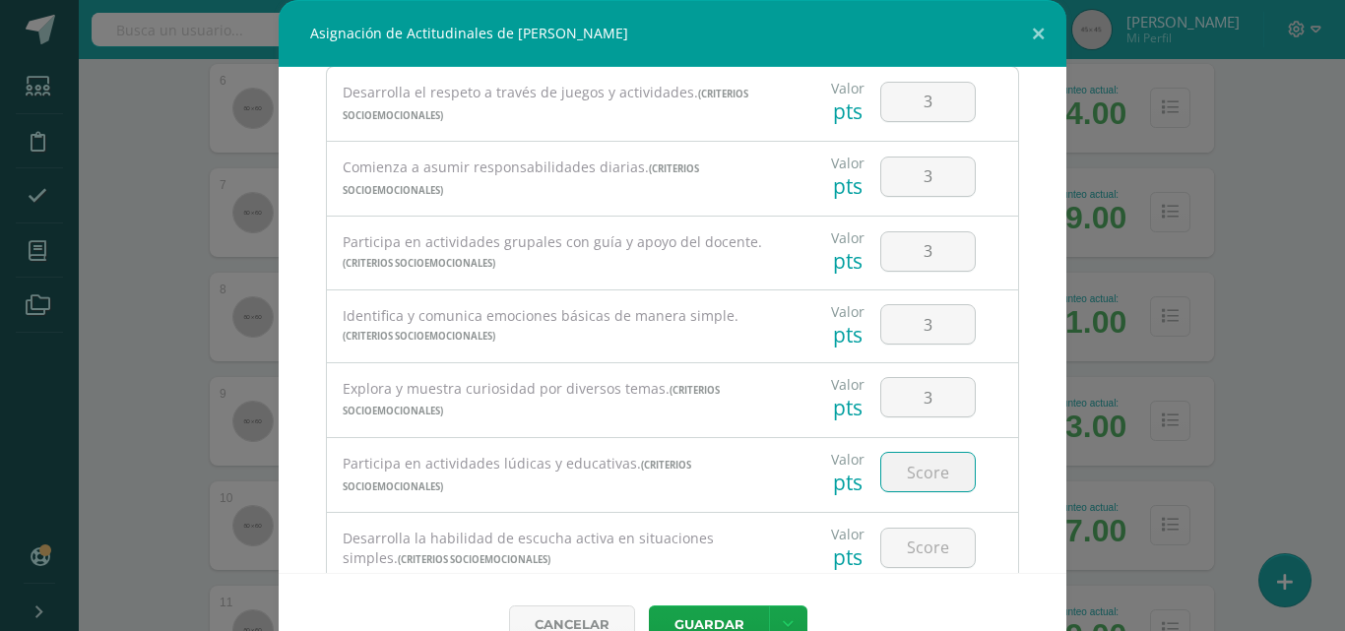
click at [918, 467] on input "number" at bounding box center [928, 472] width 94 height 38
type input "3"
click at [914, 543] on input "number" at bounding box center [928, 548] width 94 height 38
type input "3"
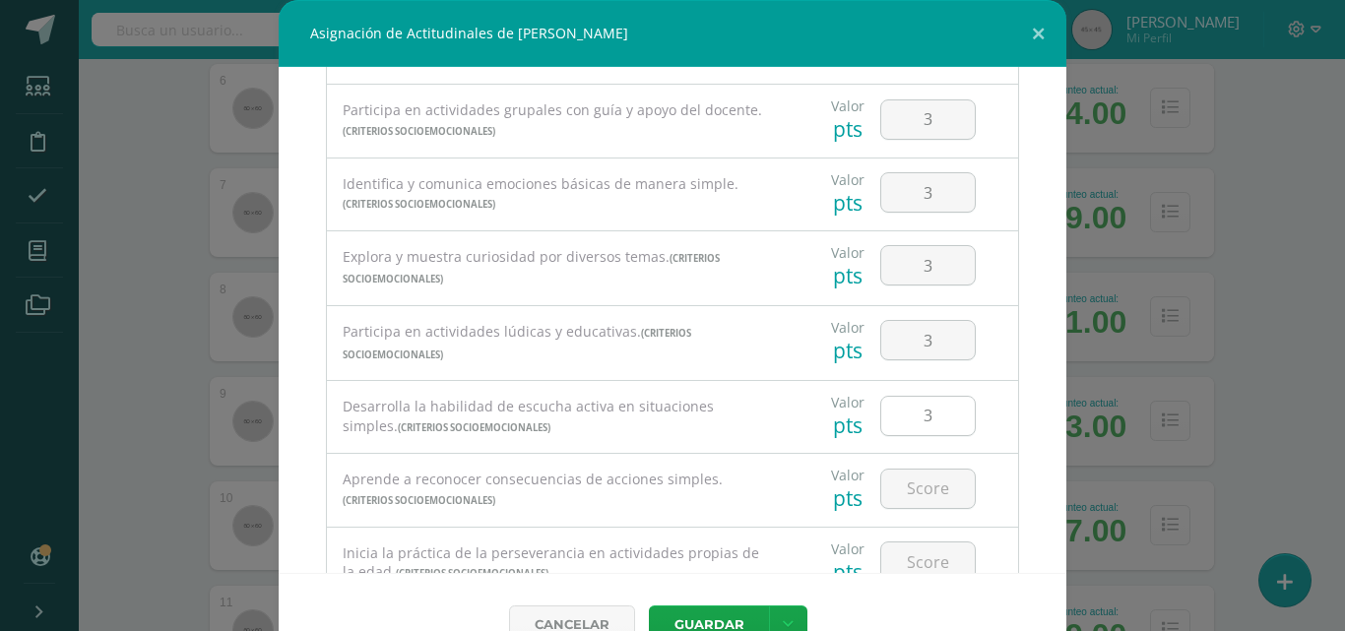
scroll to position [295, 0]
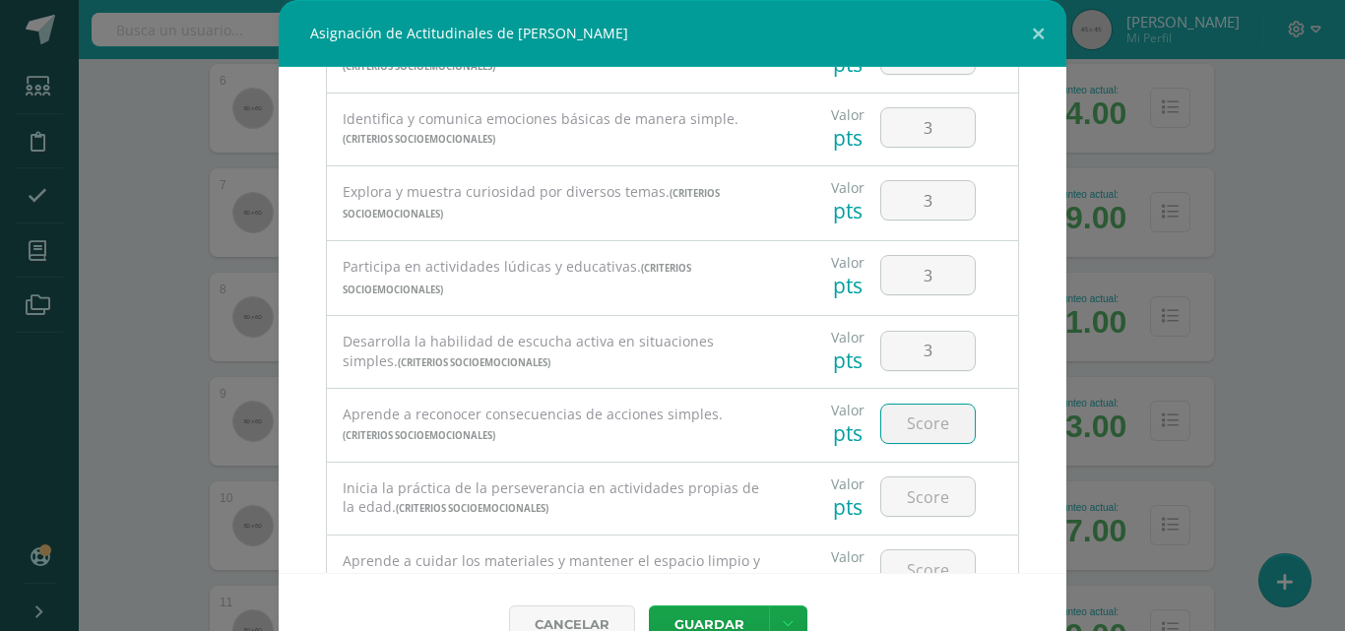
click at [918, 419] on input "number" at bounding box center [928, 424] width 94 height 38
type input "3"
click at [921, 504] on input "number" at bounding box center [928, 496] width 94 height 38
type input "3"
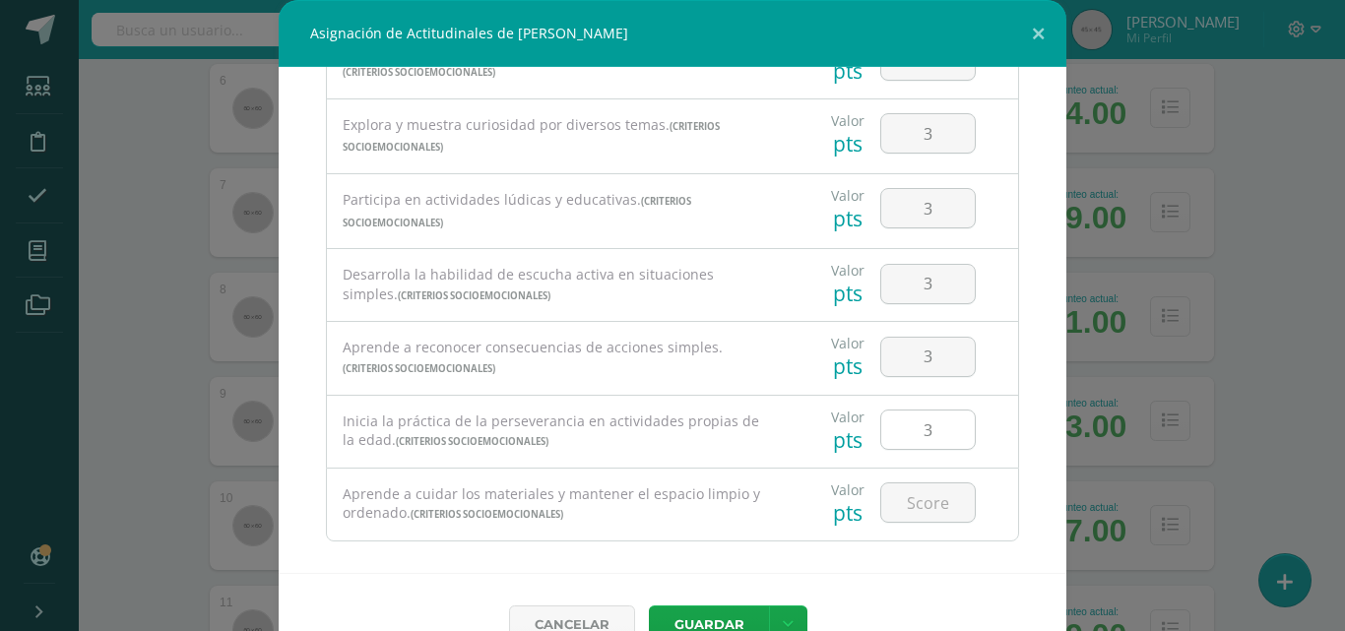
scroll to position [381, 0]
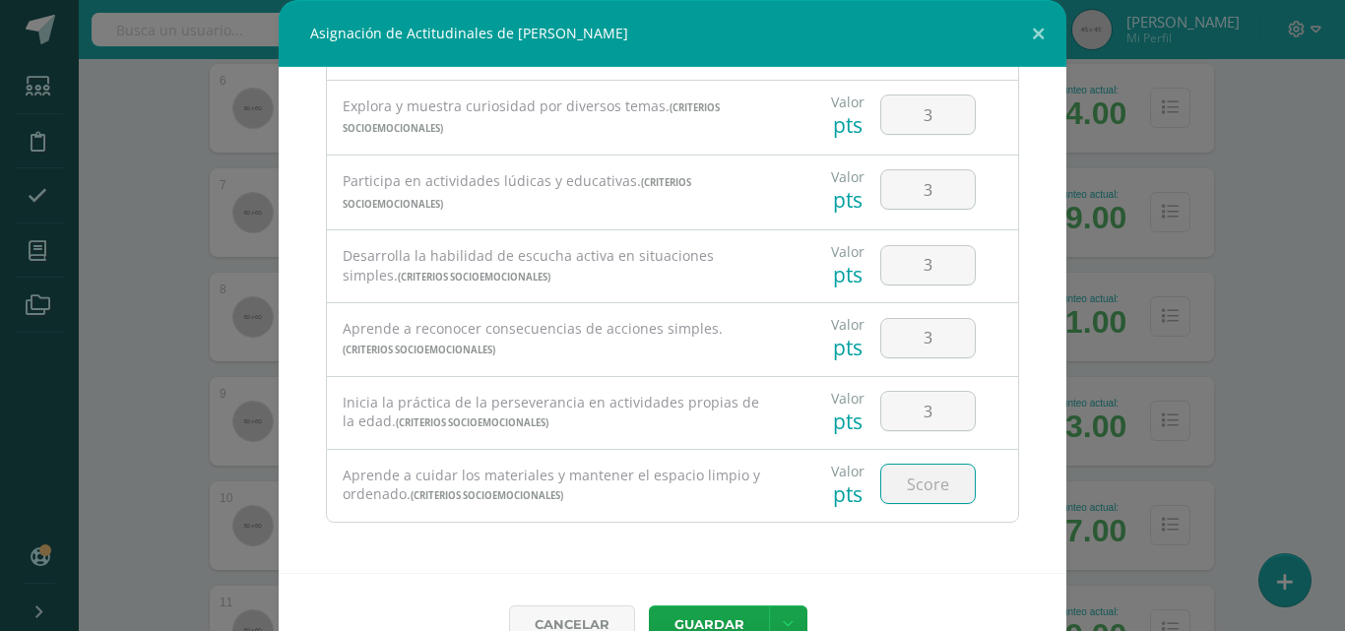
click at [921, 493] on input "number" at bounding box center [928, 484] width 94 height 38
type input "3"
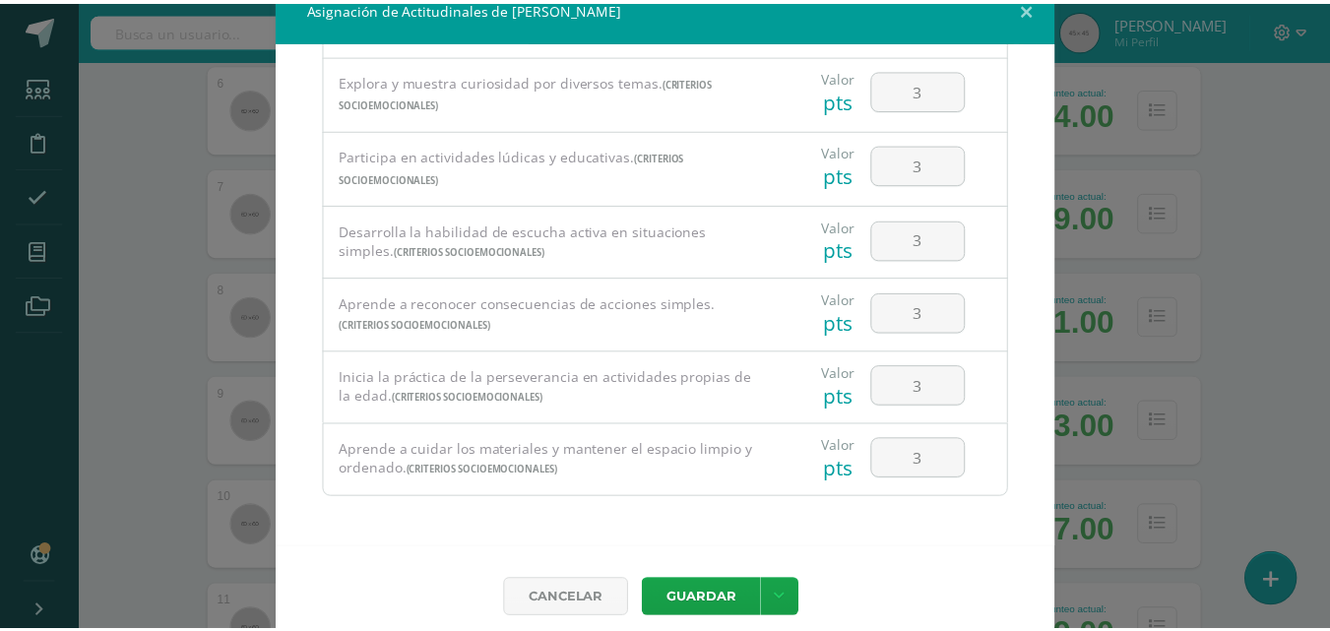
scroll to position [44, 0]
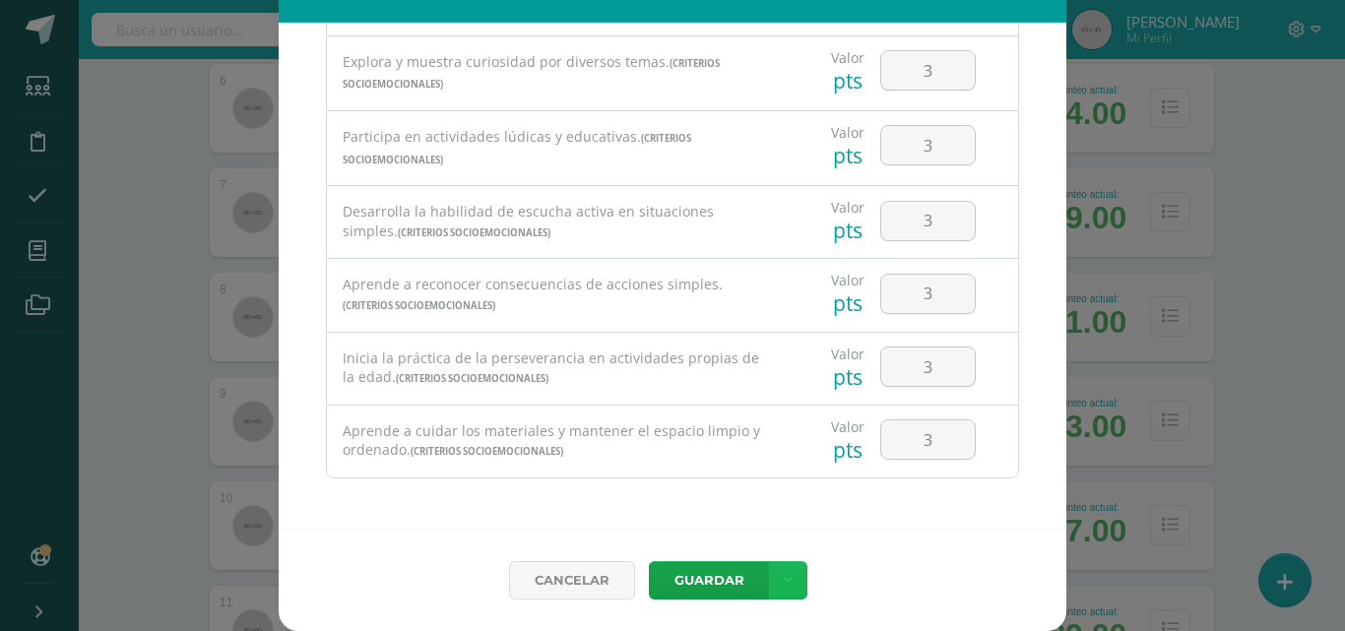
click at [777, 567] on link at bounding box center [788, 580] width 38 height 38
click at [771, 511] on link "Guardar y poblar en todos mis cursos" at bounding box center [740, 505] width 217 height 47
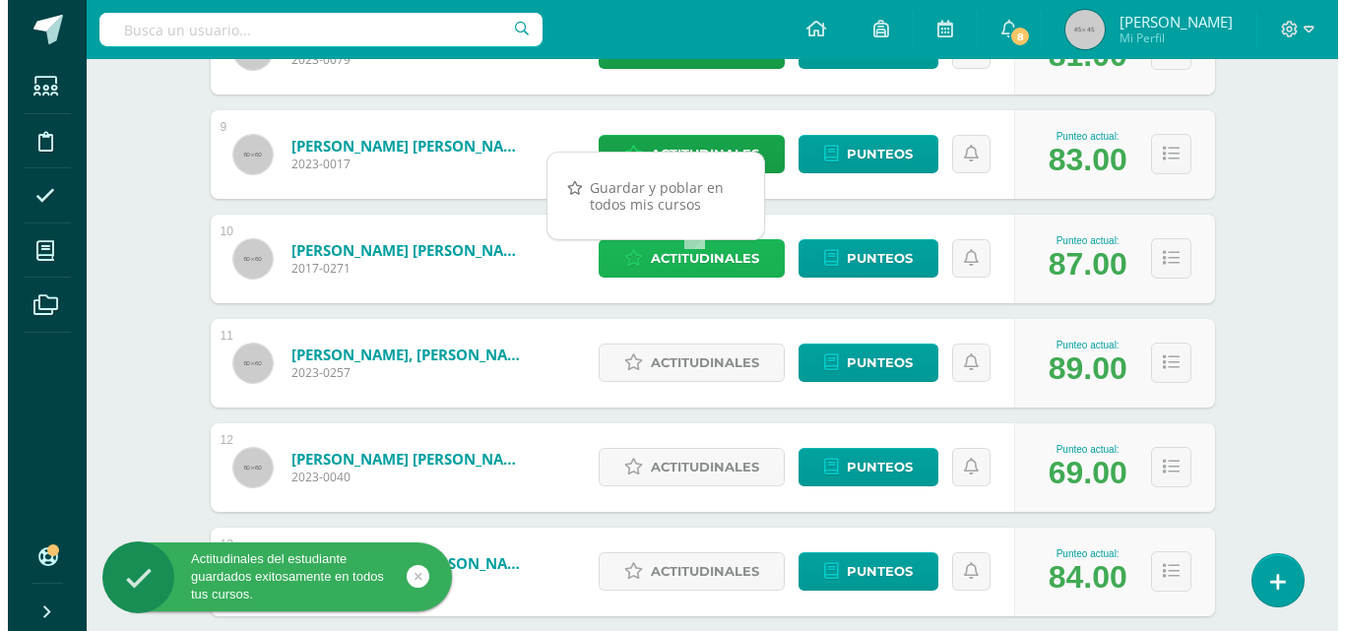
scroll to position [1181, 0]
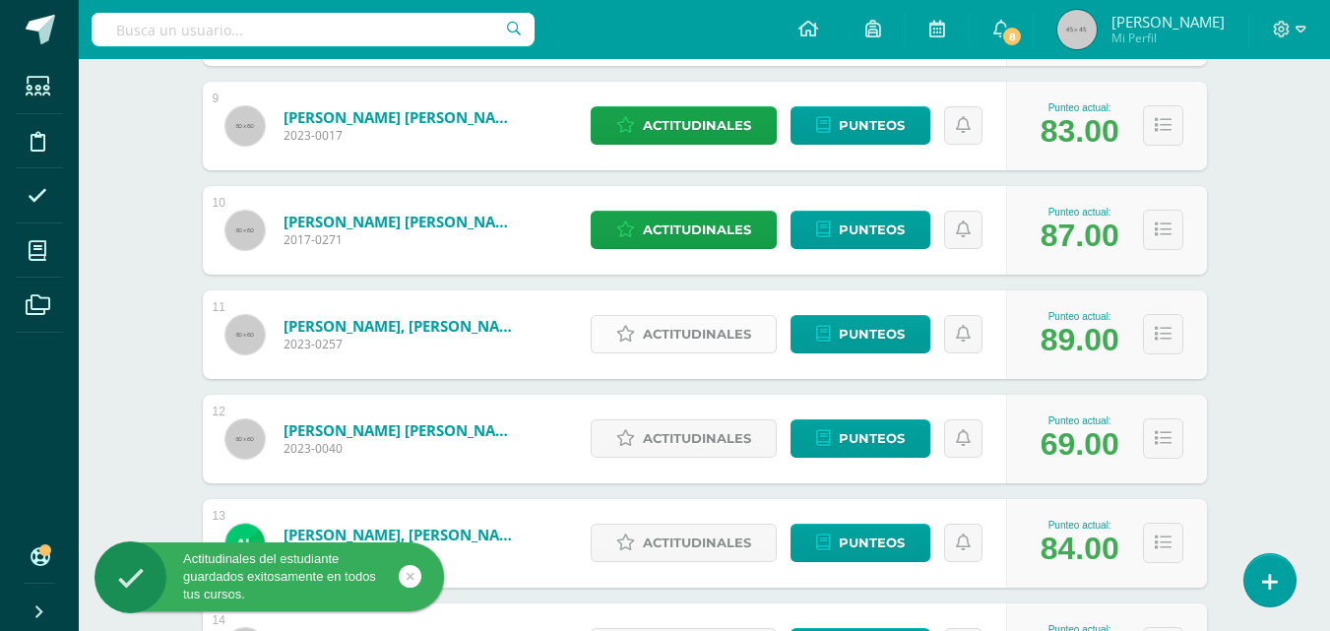
click at [736, 343] on span "Actitudinales" at bounding box center [697, 334] width 108 height 36
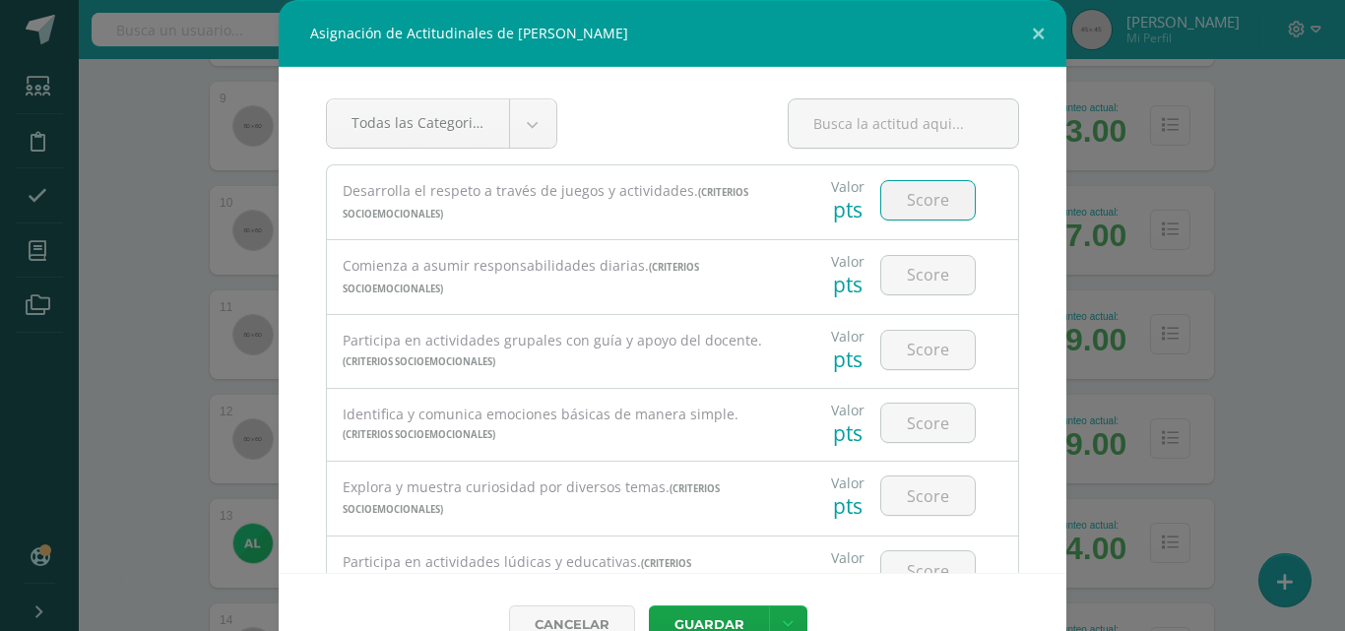
click at [908, 205] on input "number" at bounding box center [928, 200] width 94 height 38
type input "3"
click at [913, 286] on input "number" at bounding box center [928, 275] width 94 height 38
type input "3"
click at [920, 358] on input "number" at bounding box center [928, 350] width 94 height 38
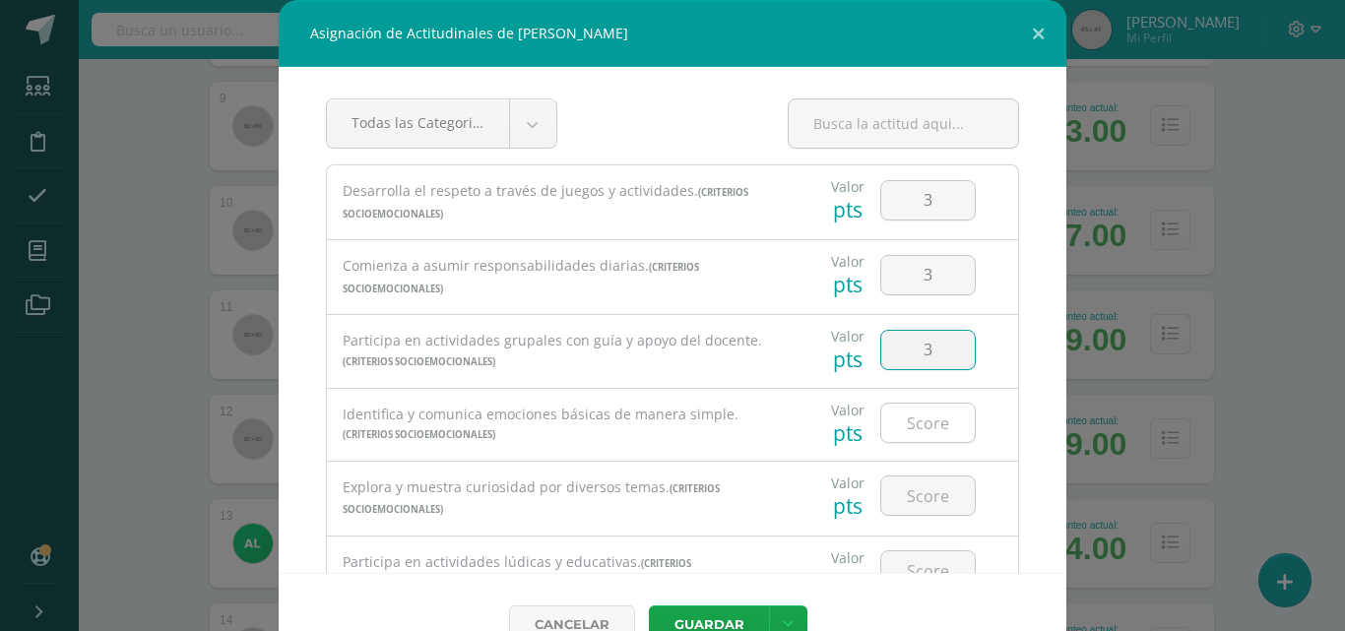
type input "3"
click at [919, 419] on input "3" at bounding box center [928, 423] width 94 height 38
type input "3"
click at [918, 487] on input "3" at bounding box center [928, 495] width 94 height 38
type input "3"
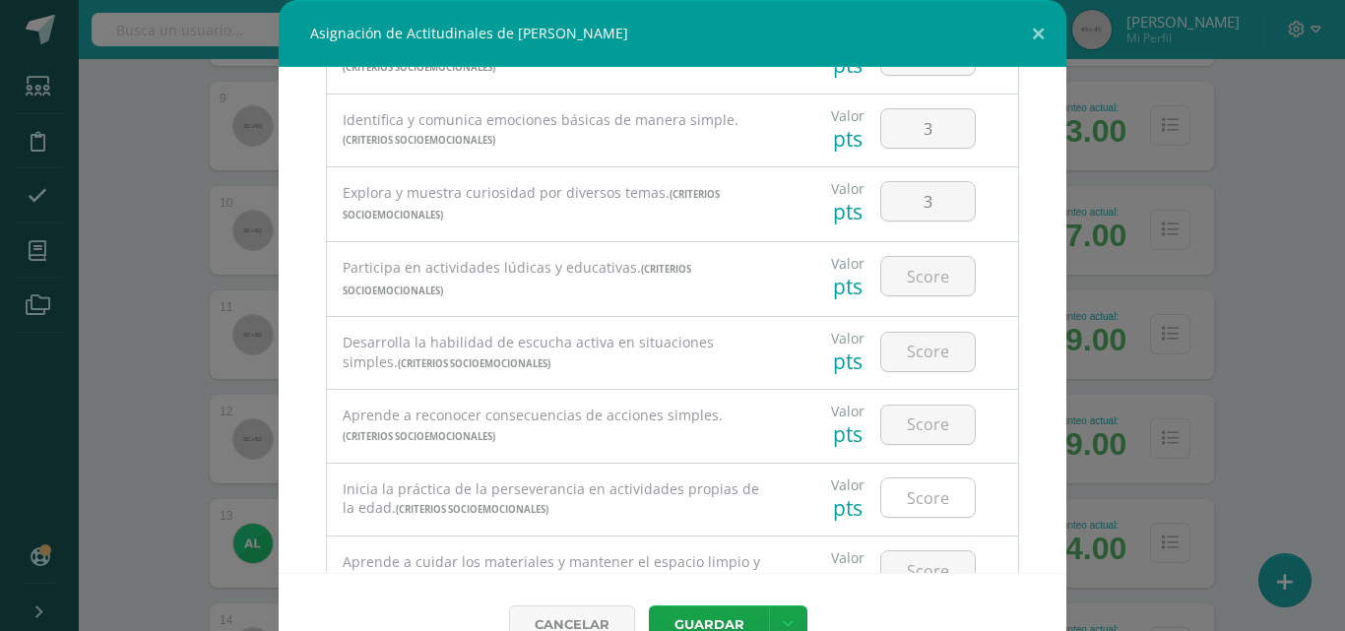
scroll to position [295, 0]
click at [926, 285] on input "number" at bounding box center [928, 275] width 94 height 38
type input "3"
click at [926, 346] on input "number" at bounding box center [928, 351] width 94 height 38
type input "3"
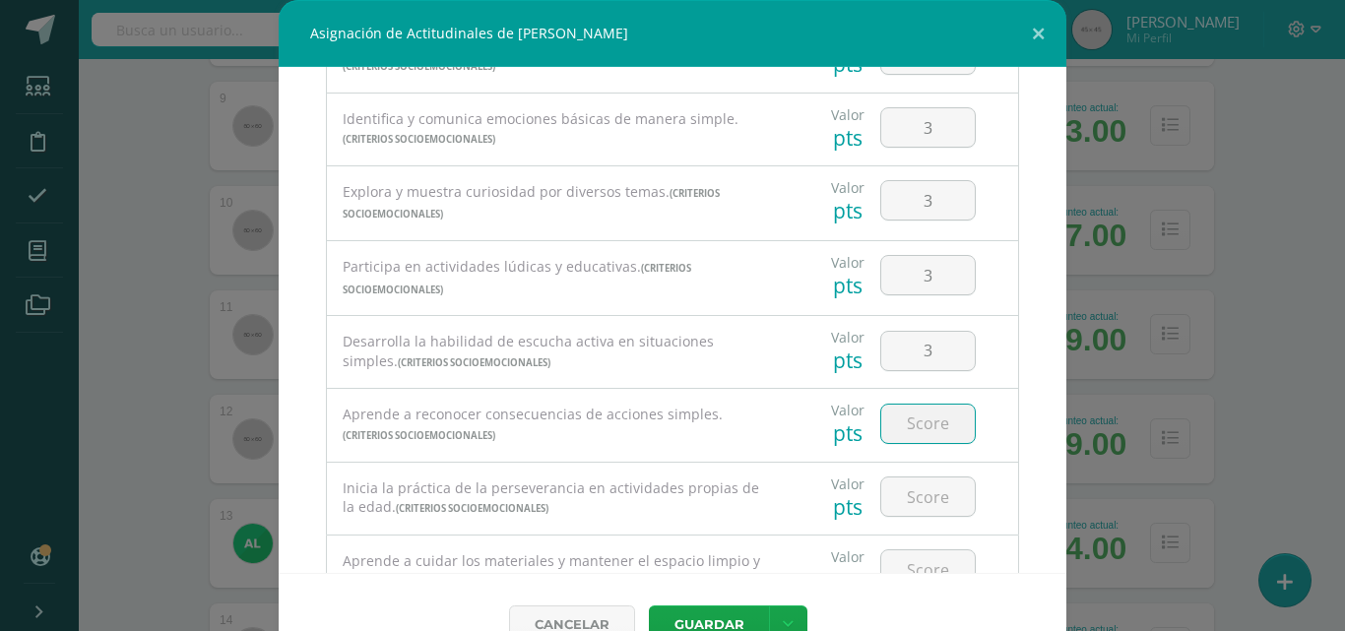
click at [921, 418] on input "number" at bounding box center [928, 424] width 94 height 38
type input "3"
click at [919, 494] on input "number" at bounding box center [928, 496] width 94 height 38
type input "3"
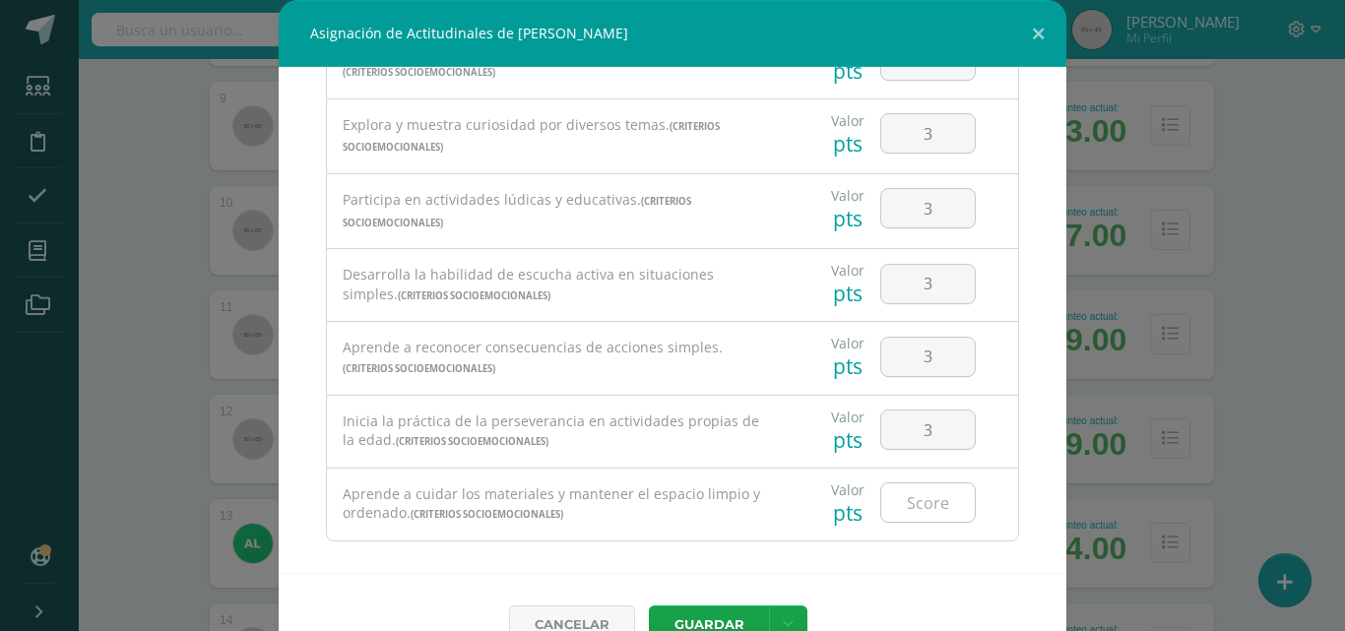
scroll to position [381, 0]
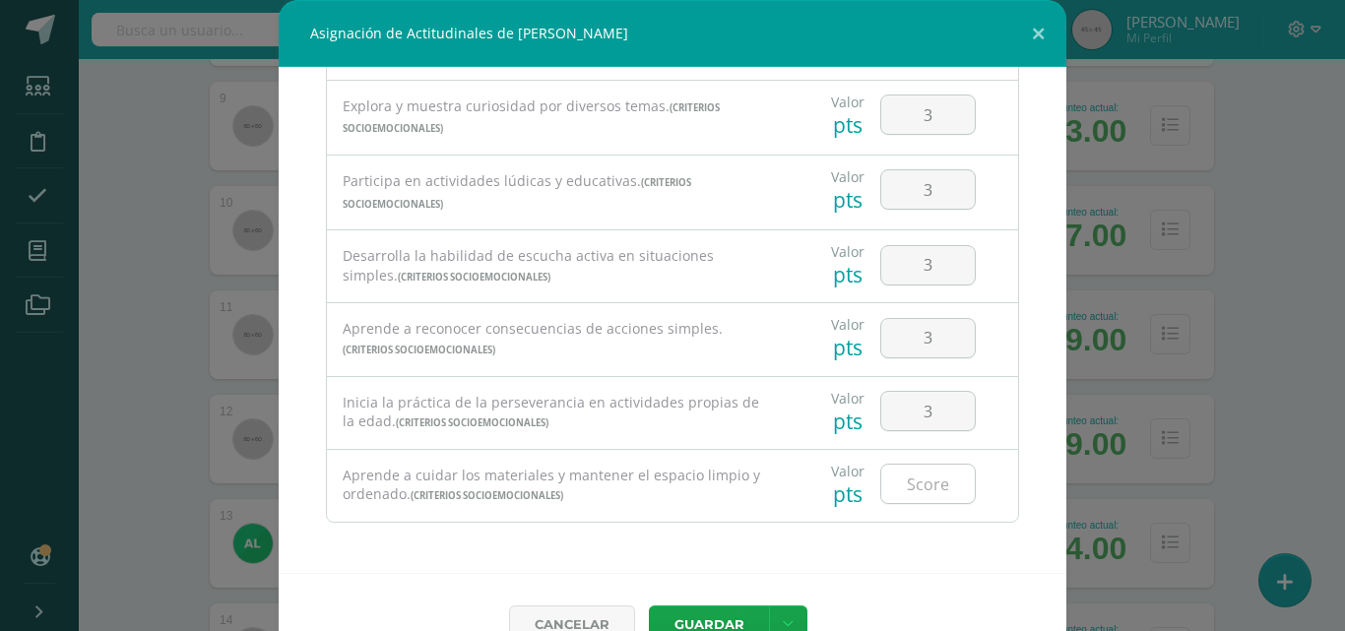
click at [917, 488] on input "number" at bounding box center [928, 484] width 94 height 38
type input "3"
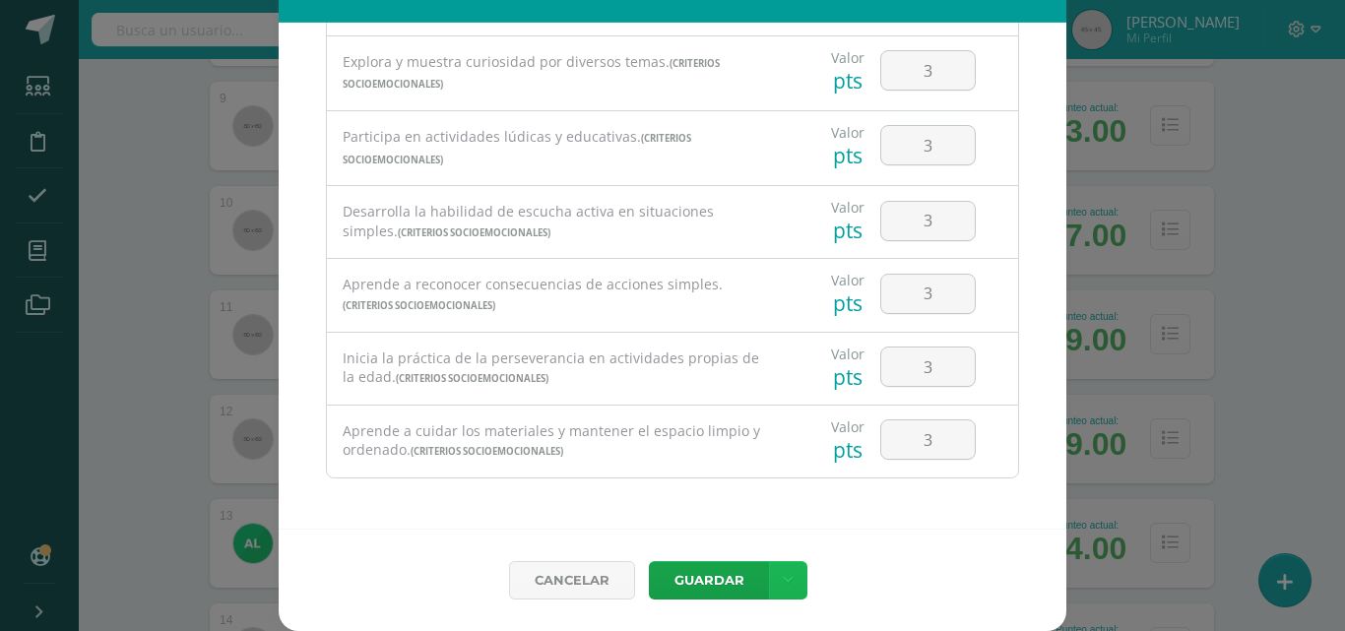
click at [783, 582] on icon at bounding box center [788, 580] width 11 height 17
click at [783, 504] on link "Guardar y poblar en todos mis cursos" at bounding box center [740, 505] width 217 height 47
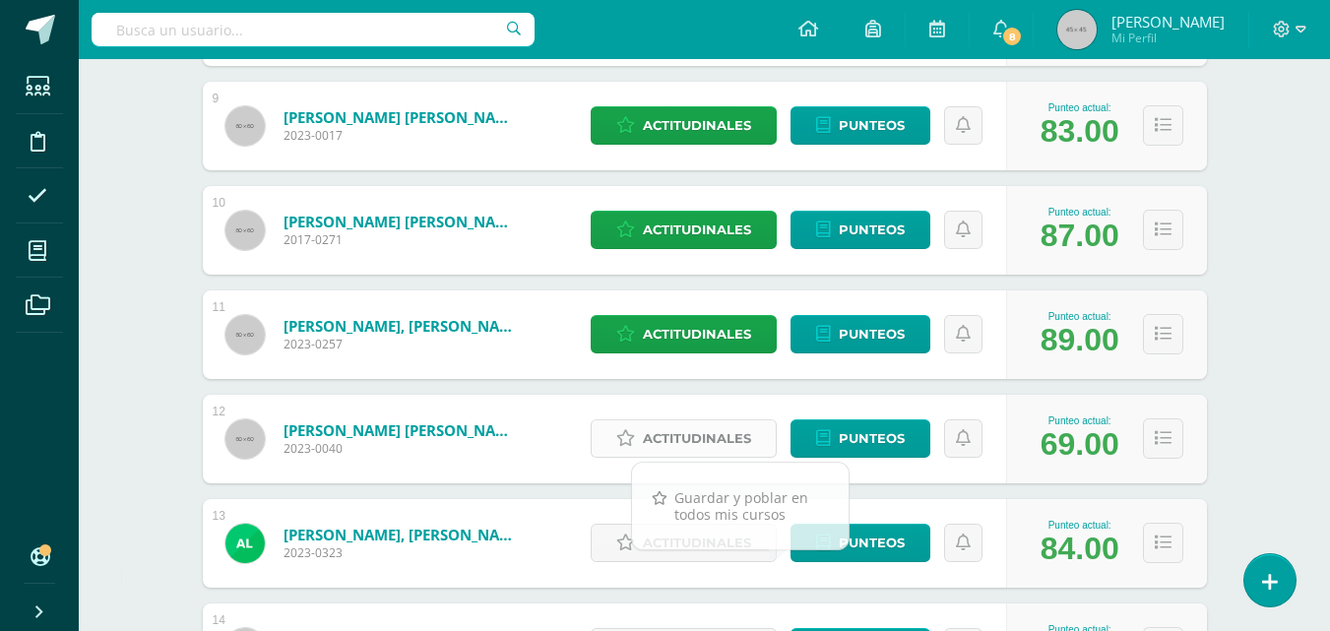
click at [682, 439] on span "Actitudinales" at bounding box center [697, 438] width 108 height 36
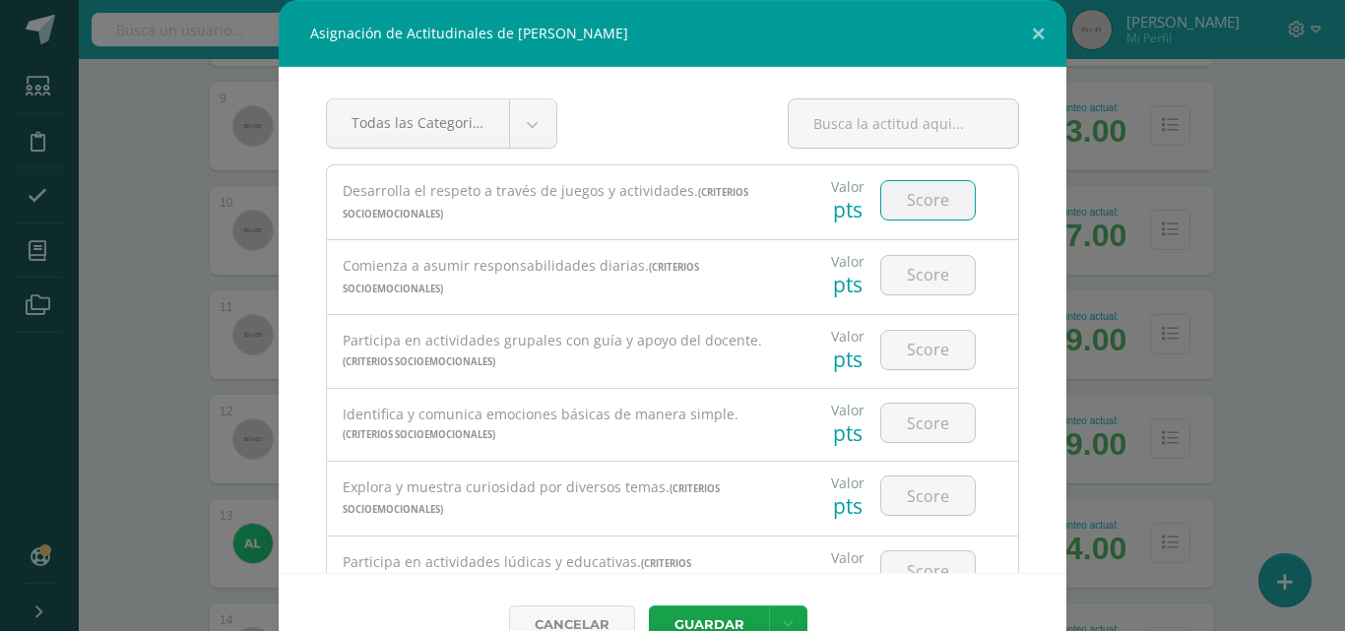
click at [919, 198] on input "number" at bounding box center [928, 200] width 94 height 38
type input "3"
click at [916, 277] on input "number" at bounding box center [928, 275] width 94 height 38
type input "3"
click at [912, 346] on input "number" at bounding box center [928, 350] width 94 height 38
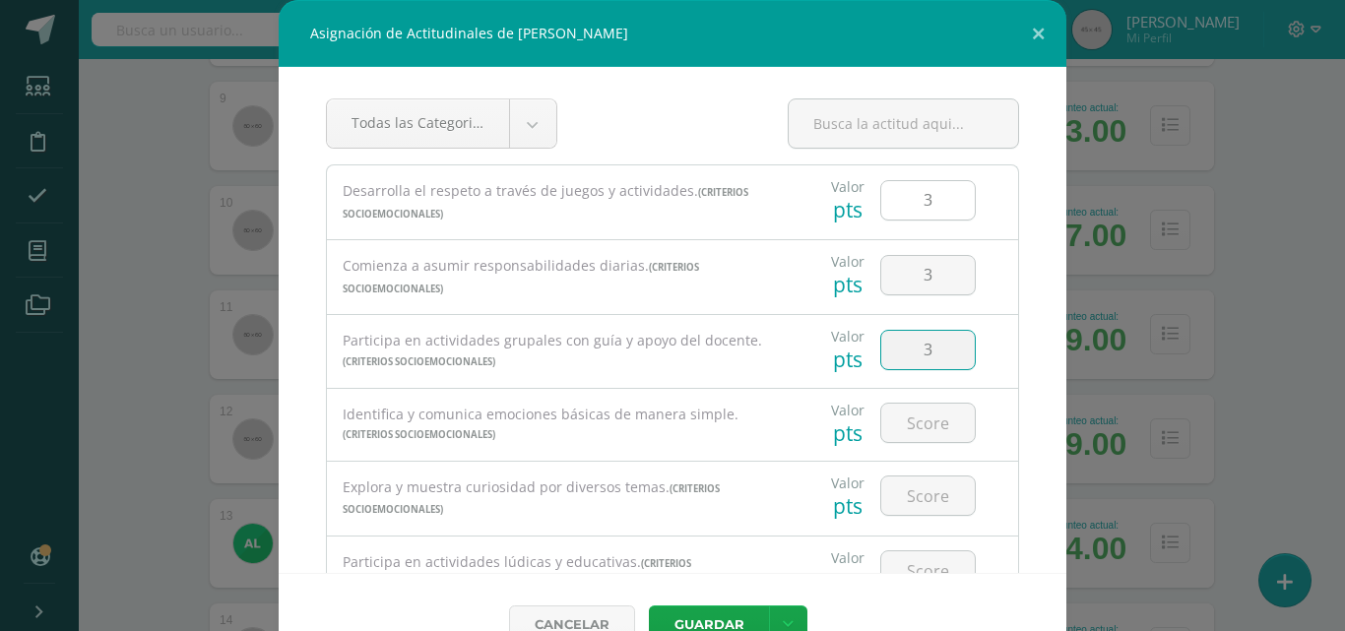
type input "3"
click at [927, 206] on input "3" at bounding box center [928, 200] width 94 height 38
type input "2"
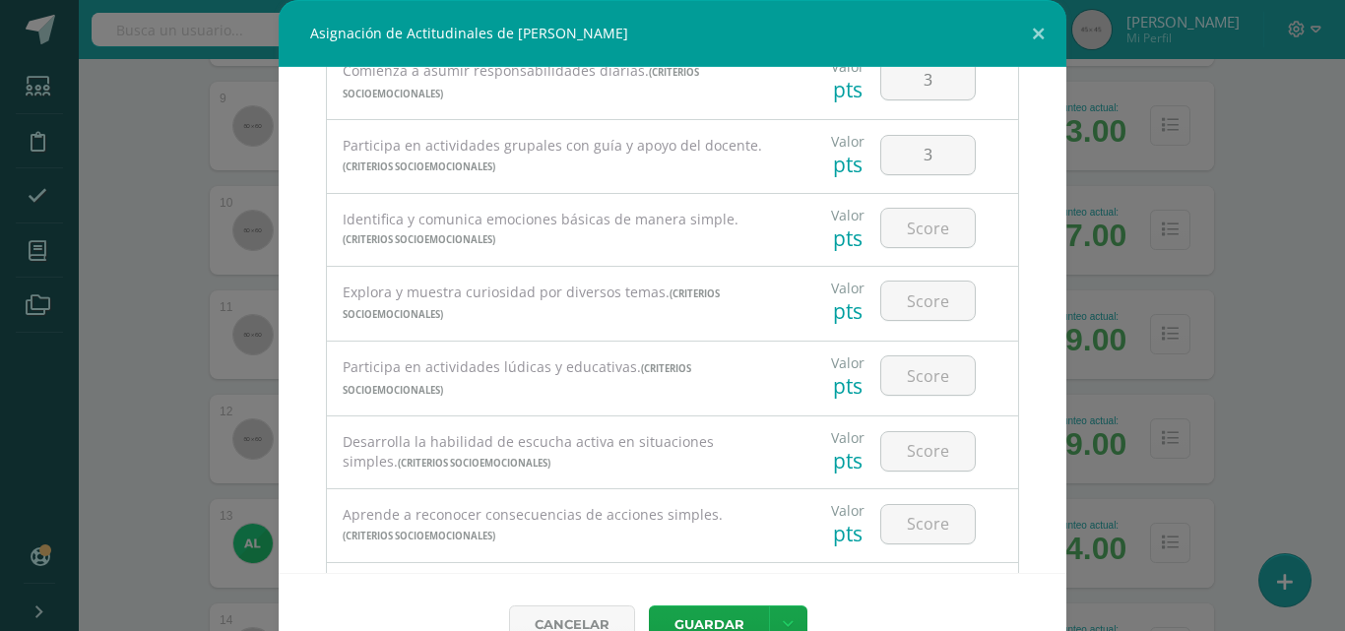
scroll to position [197, 0]
click at [917, 219] on input "number" at bounding box center [928, 226] width 94 height 38
type input "3"
click at [899, 295] on input "number" at bounding box center [928, 299] width 94 height 38
type input "3"
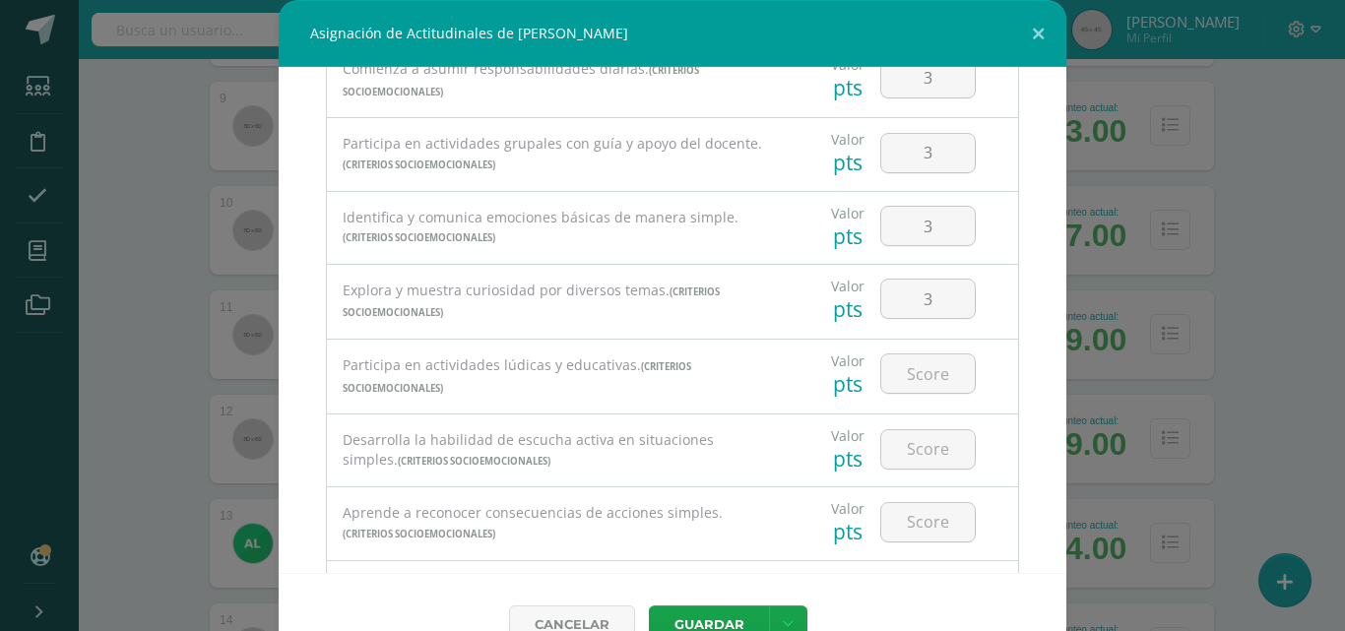
click at [897, 352] on div at bounding box center [927, 374] width 111 height 69
click at [899, 366] on input "number" at bounding box center [928, 373] width 94 height 38
type input "3"
click at [900, 430] on input "number" at bounding box center [928, 449] width 94 height 38
type input "3"
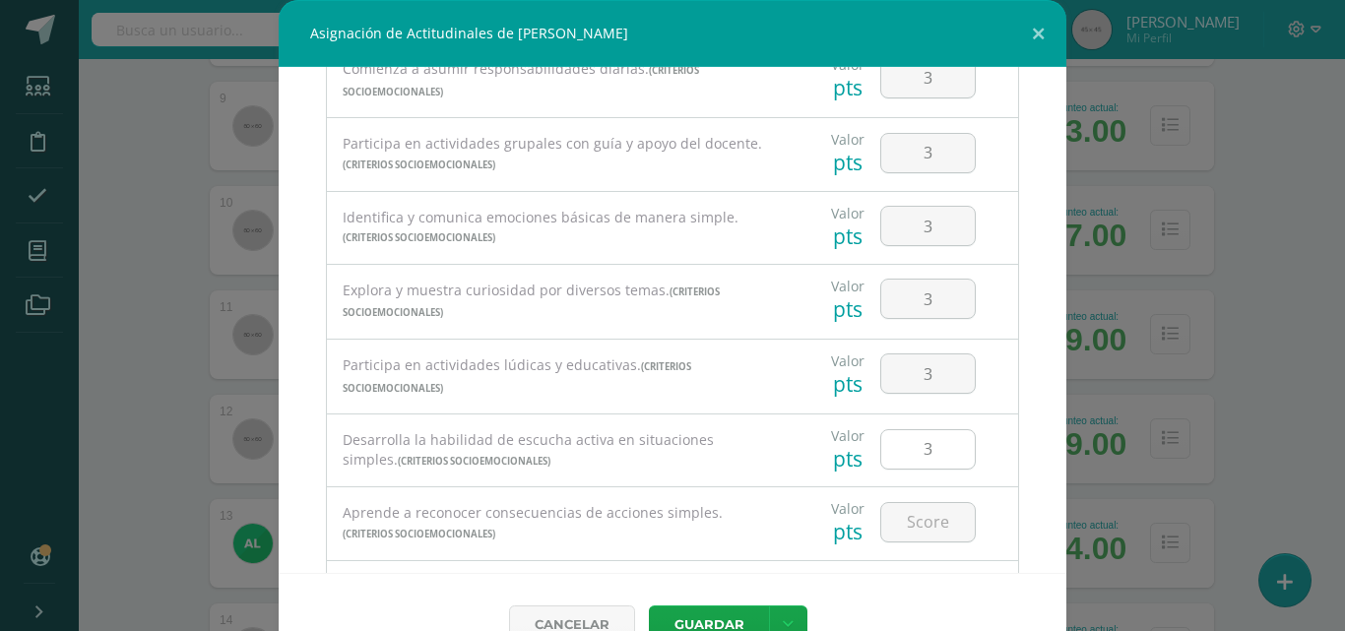
scroll to position [295, 0]
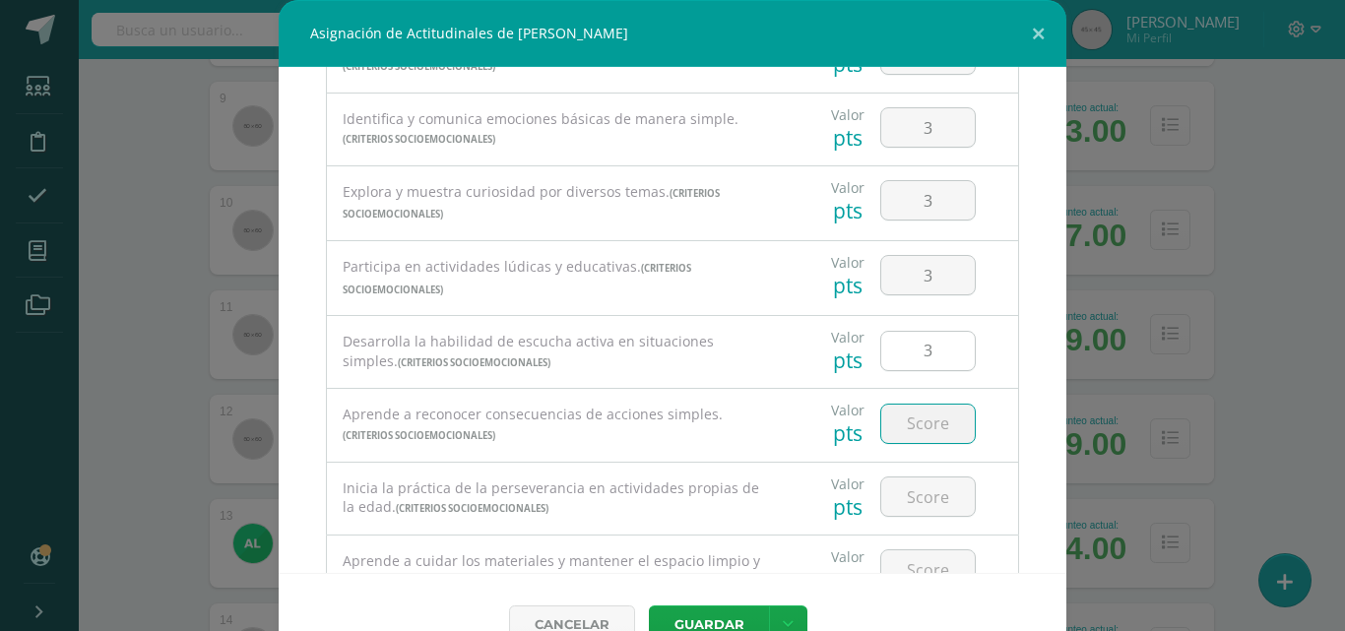
click at [900, 430] on input "number" at bounding box center [928, 424] width 94 height 38
type input "3"
click at [912, 493] on input "number" at bounding box center [928, 496] width 94 height 38
type input "3"
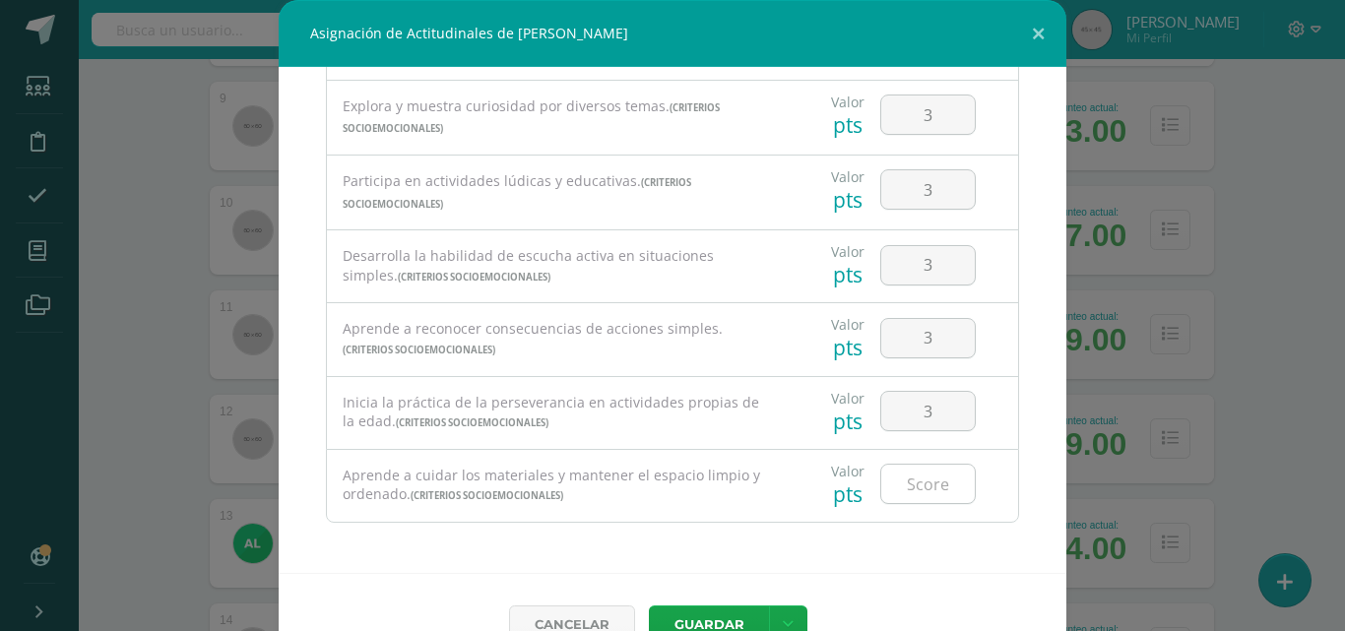
click at [909, 487] on input "number" at bounding box center [928, 484] width 94 height 38
type input "3"
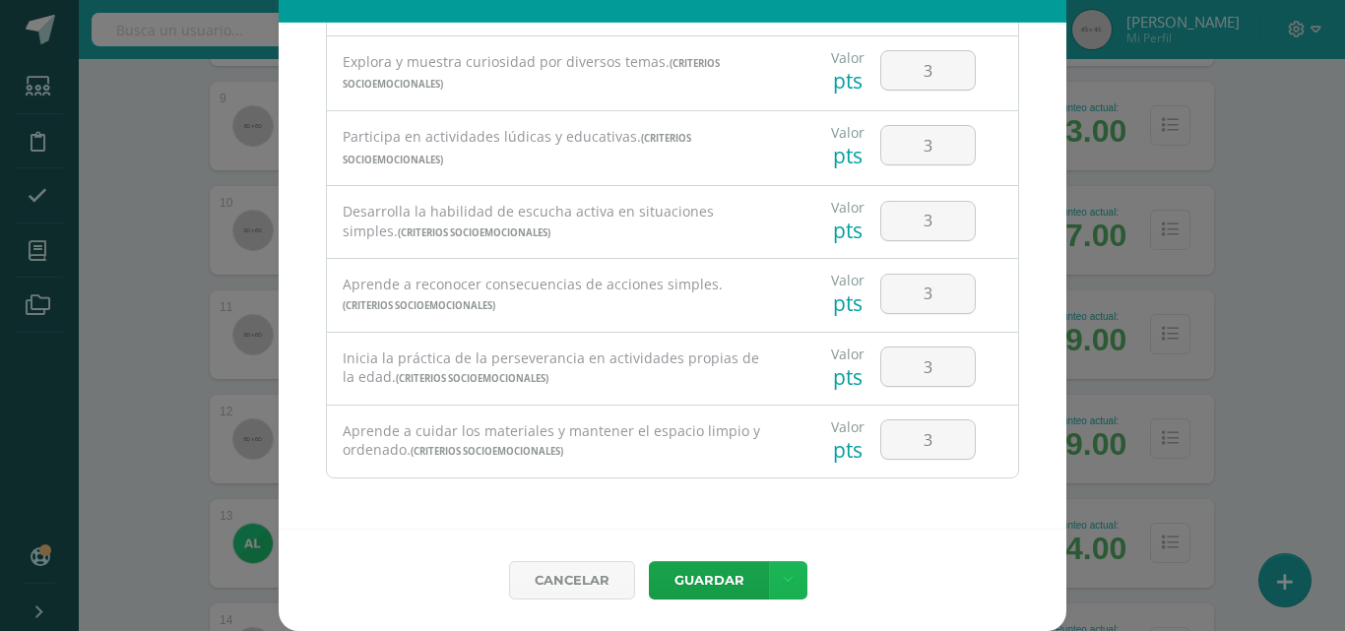
click at [788, 565] on link at bounding box center [788, 580] width 38 height 38
click at [787, 511] on link "Guardar y poblar en todos mis cursos" at bounding box center [740, 505] width 217 height 47
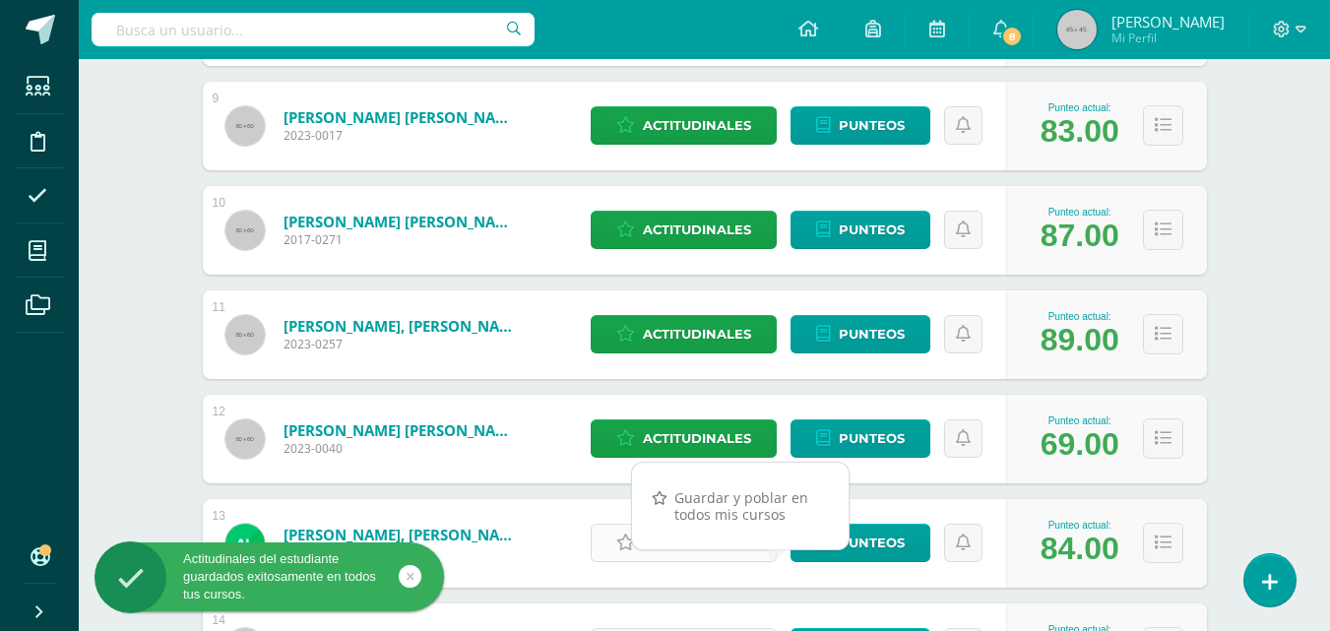
click at [608, 546] on link "Actitudinales" at bounding box center [684, 543] width 186 height 38
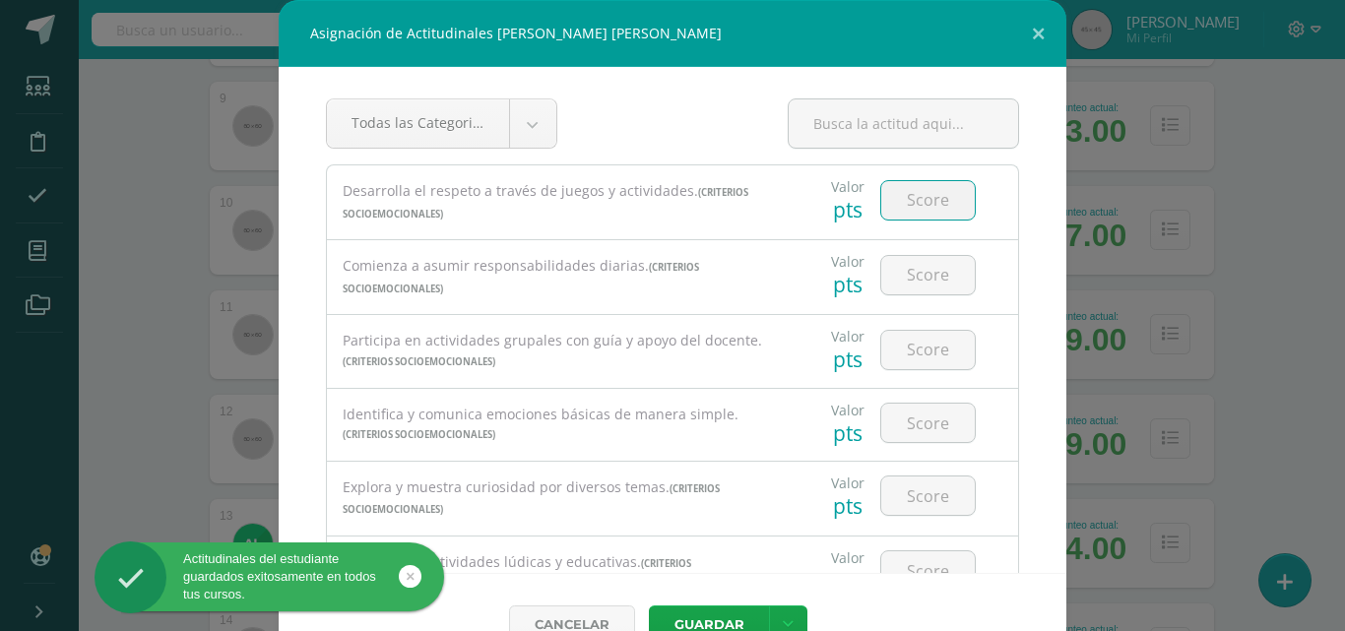
click at [906, 193] on input "number" at bounding box center [928, 200] width 94 height 38
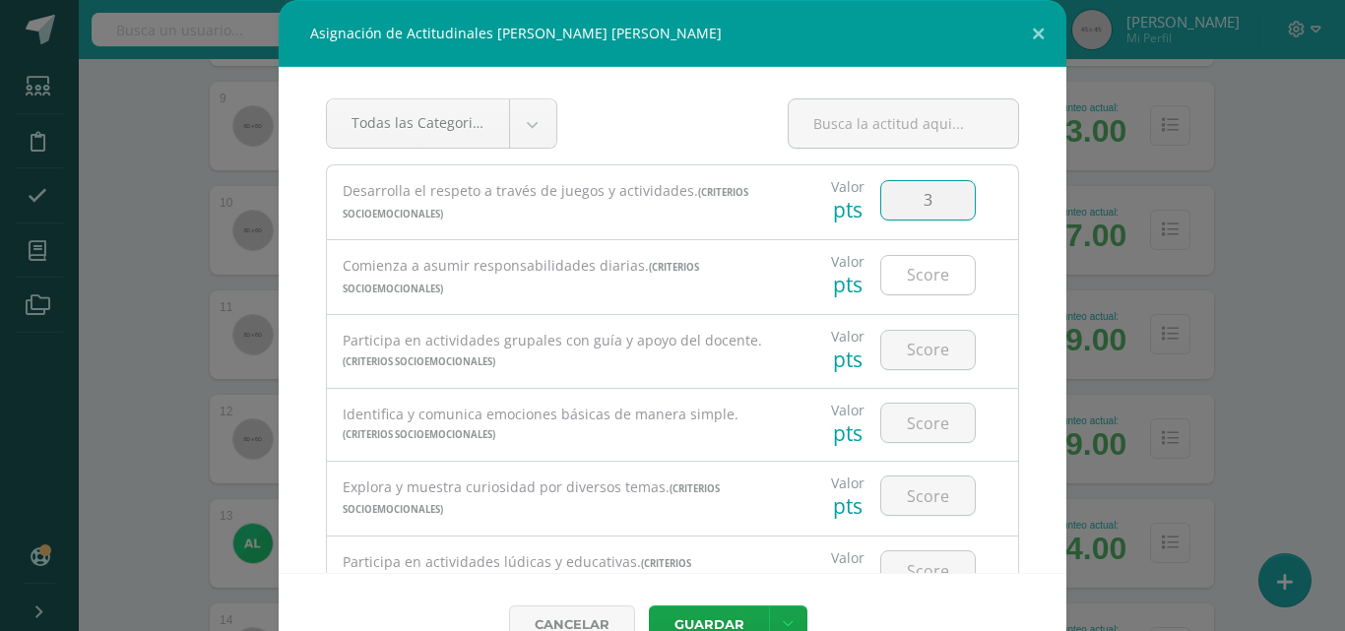
type input "3"
click at [913, 276] on input "number" at bounding box center [928, 275] width 94 height 38
type input "2"
click at [906, 354] on input "number" at bounding box center [928, 350] width 94 height 38
type input "3"
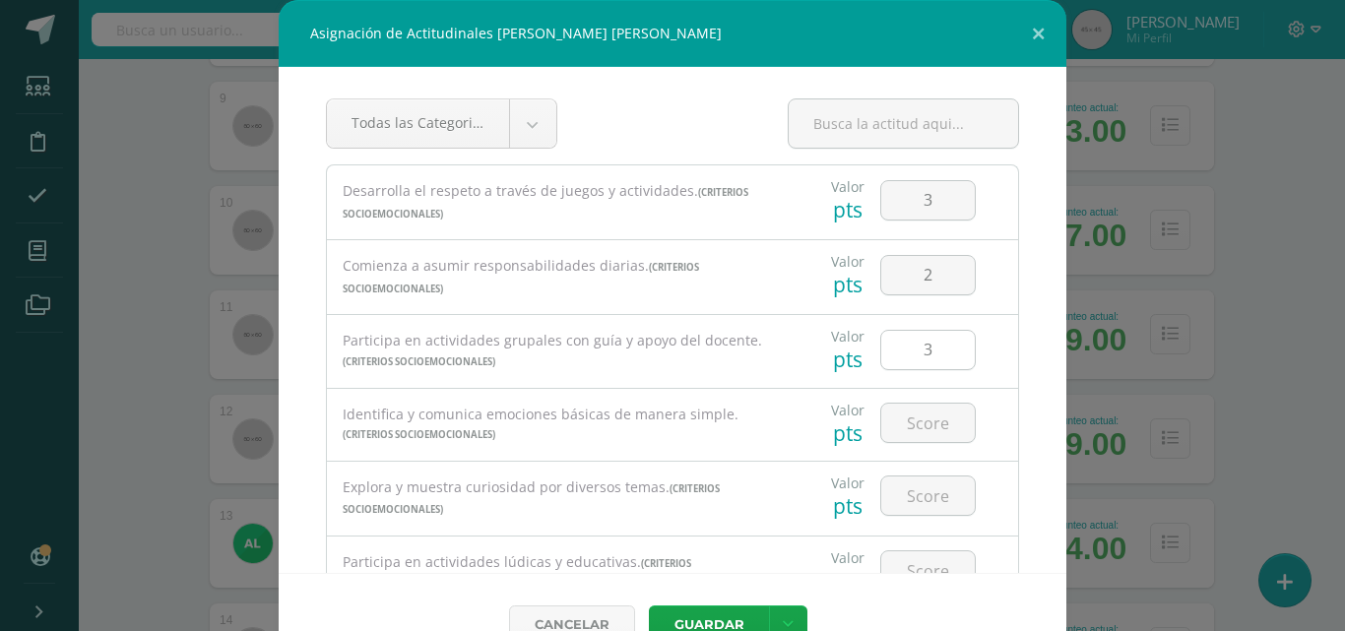
scroll to position [98, 0]
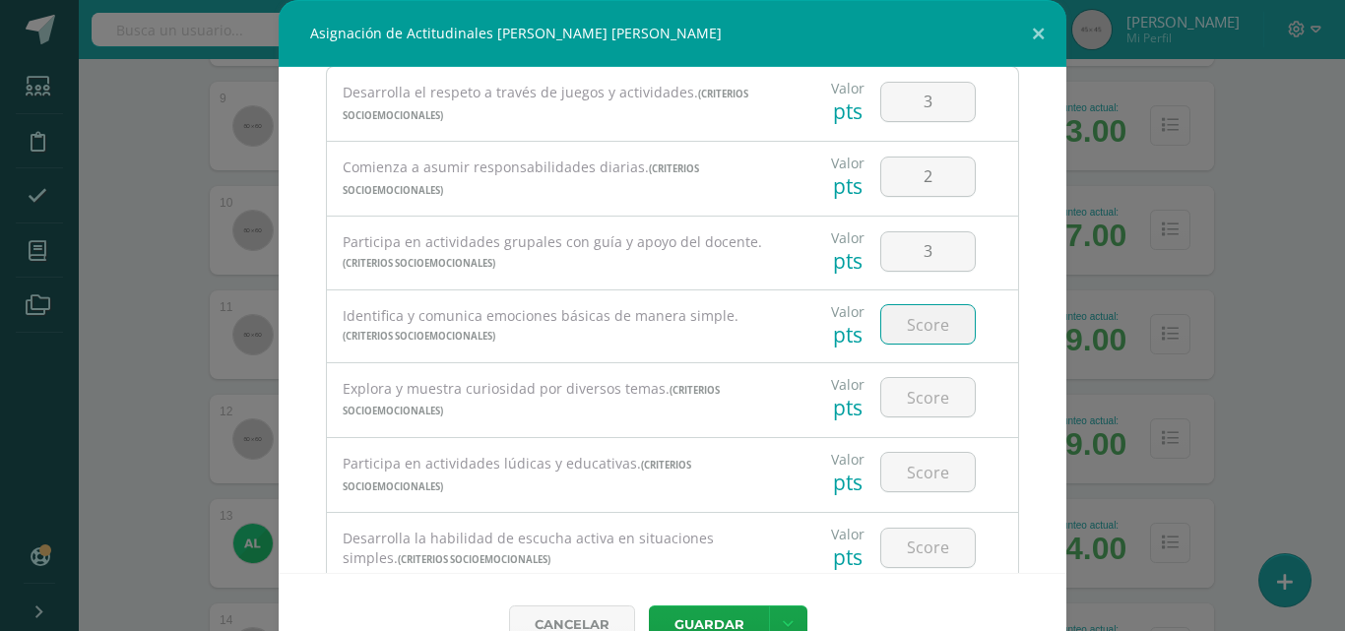
click at [900, 326] on input "number" at bounding box center [928, 324] width 94 height 38
type input "3"
click at [900, 395] on input "number" at bounding box center [928, 397] width 94 height 38
type input "3"
click at [902, 461] on input "number" at bounding box center [928, 472] width 94 height 38
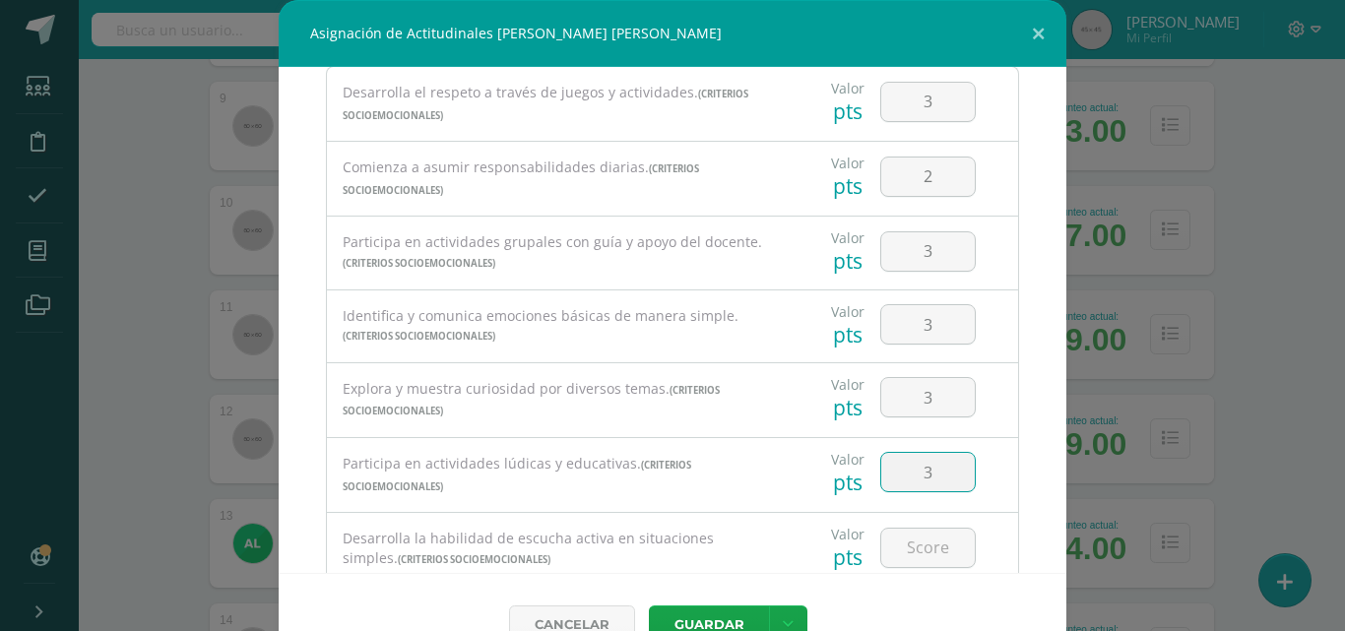
type input "3"
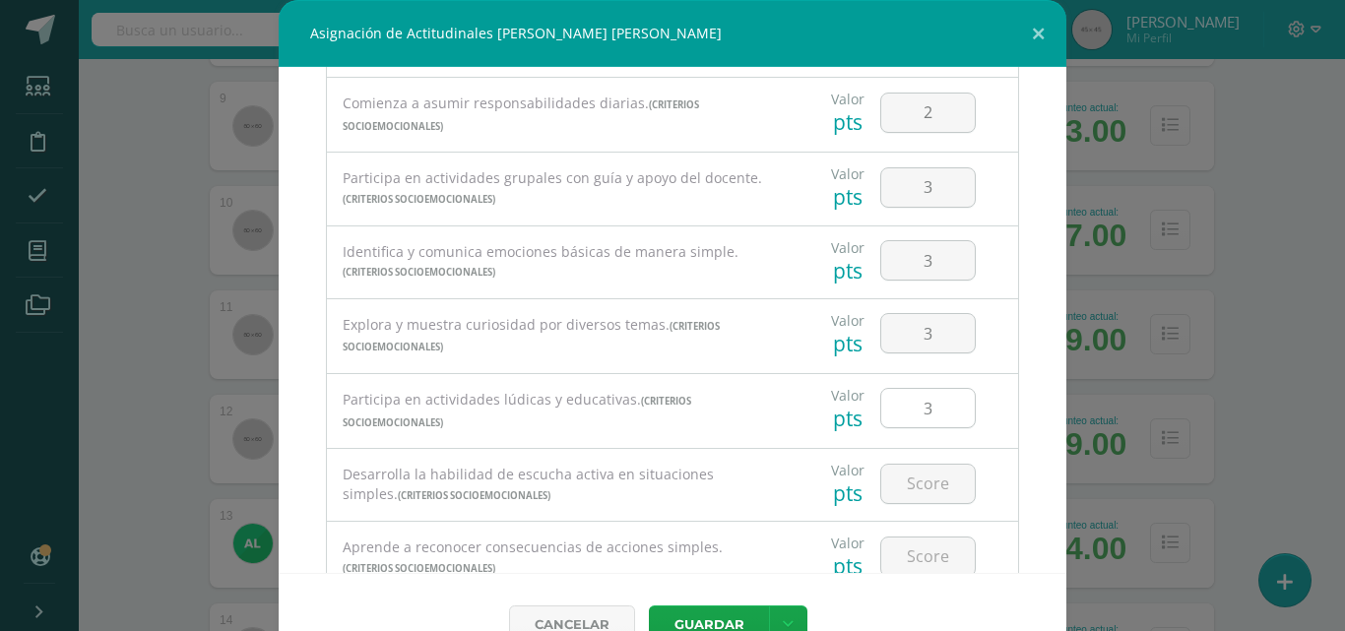
scroll to position [197, 0]
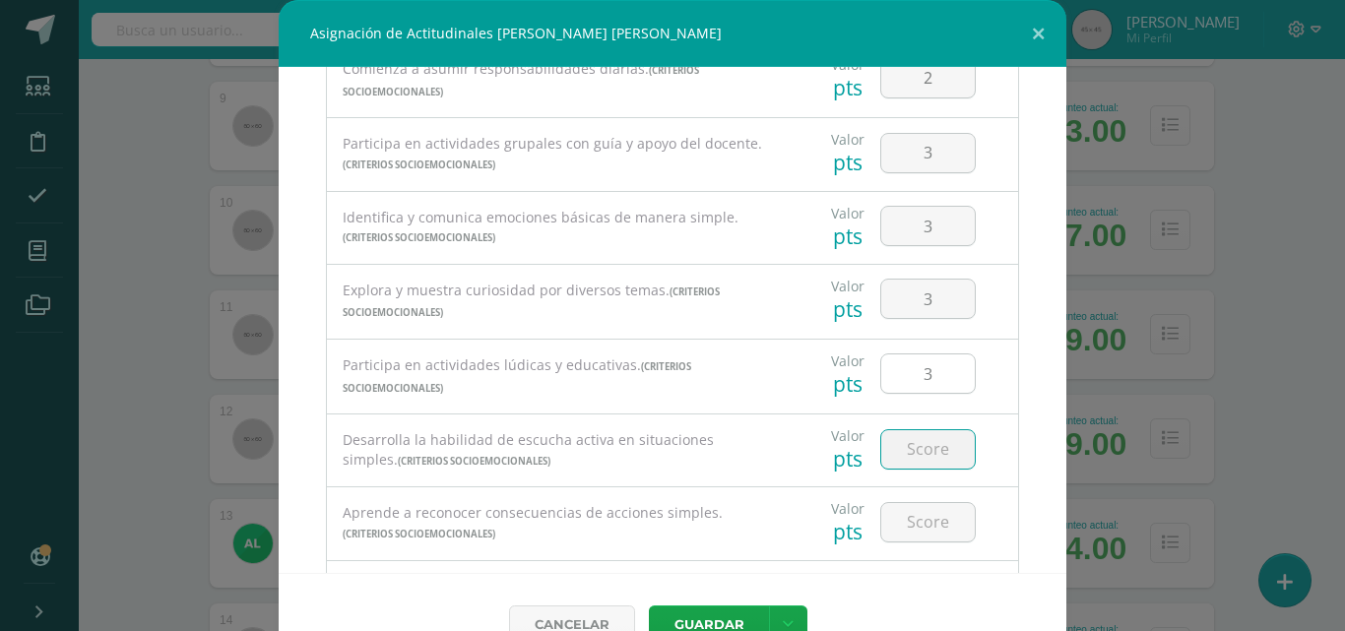
click at [902, 462] on input "number" at bounding box center [928, 449] width 94 height 38
type input "3"
click at [892, 509] on input "number" at bounding box center [928, 522] width 94 height 38
type input "3"
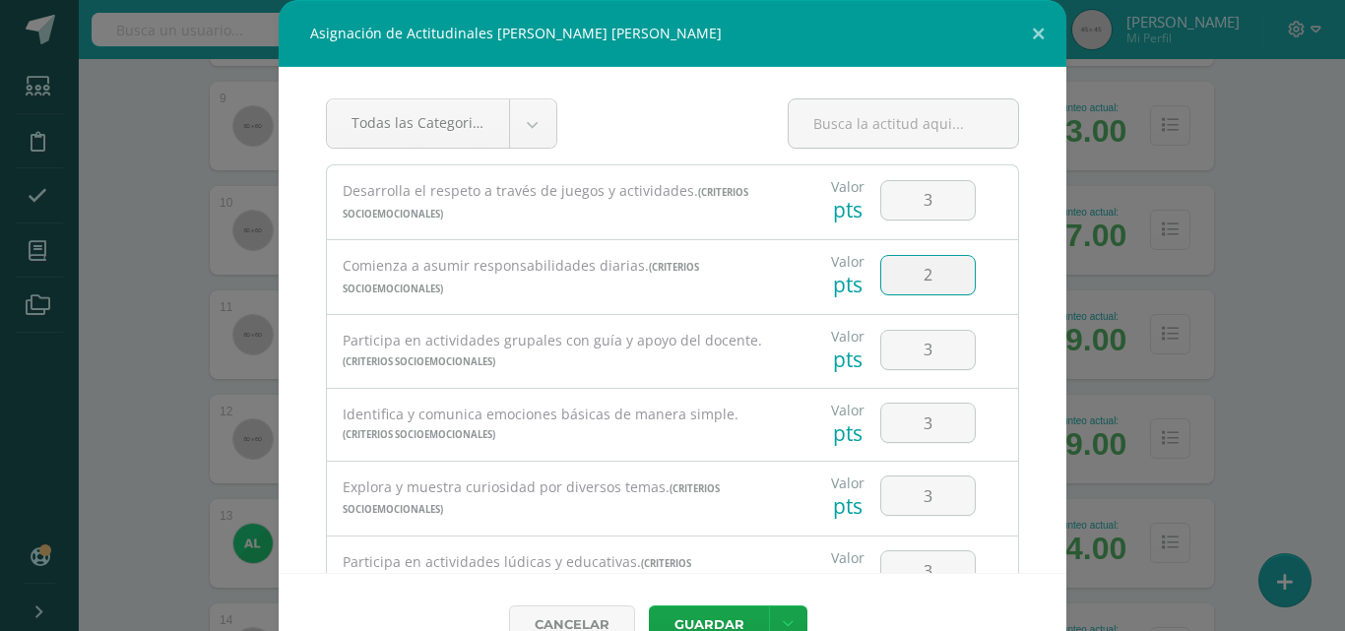
click at [922, 268] on input "2" at bounding box center [928, 275] width 94 height 38
type input "3"
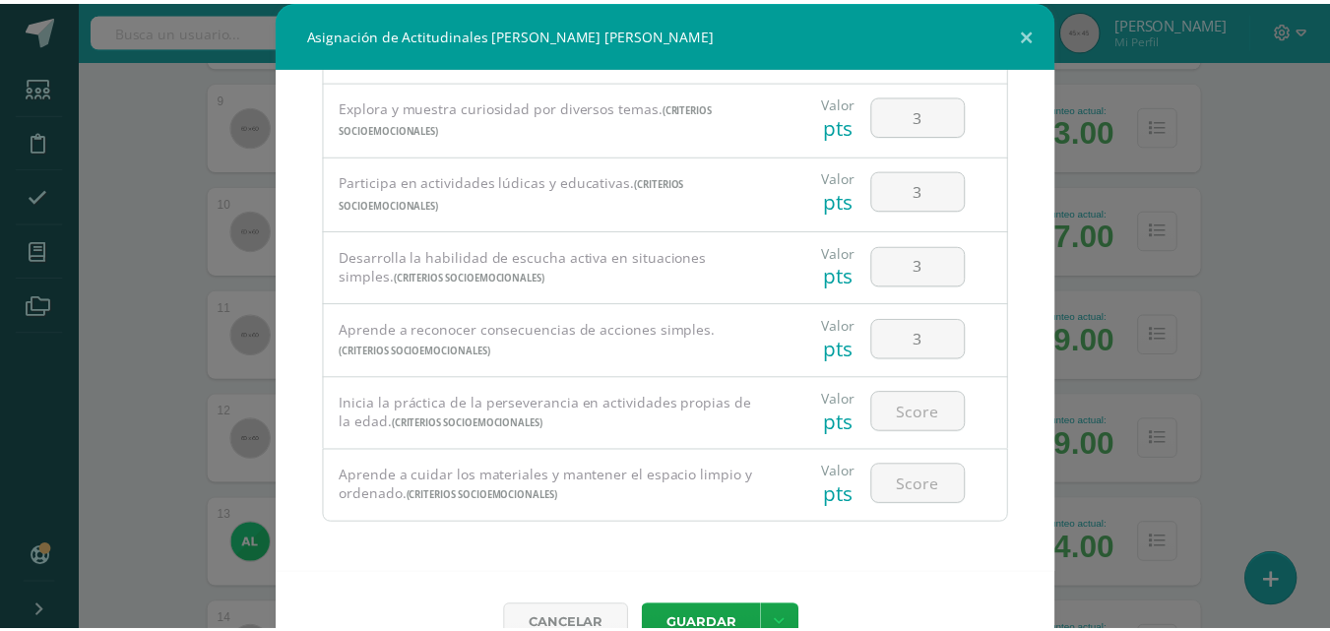
scroll to position [44, 0]
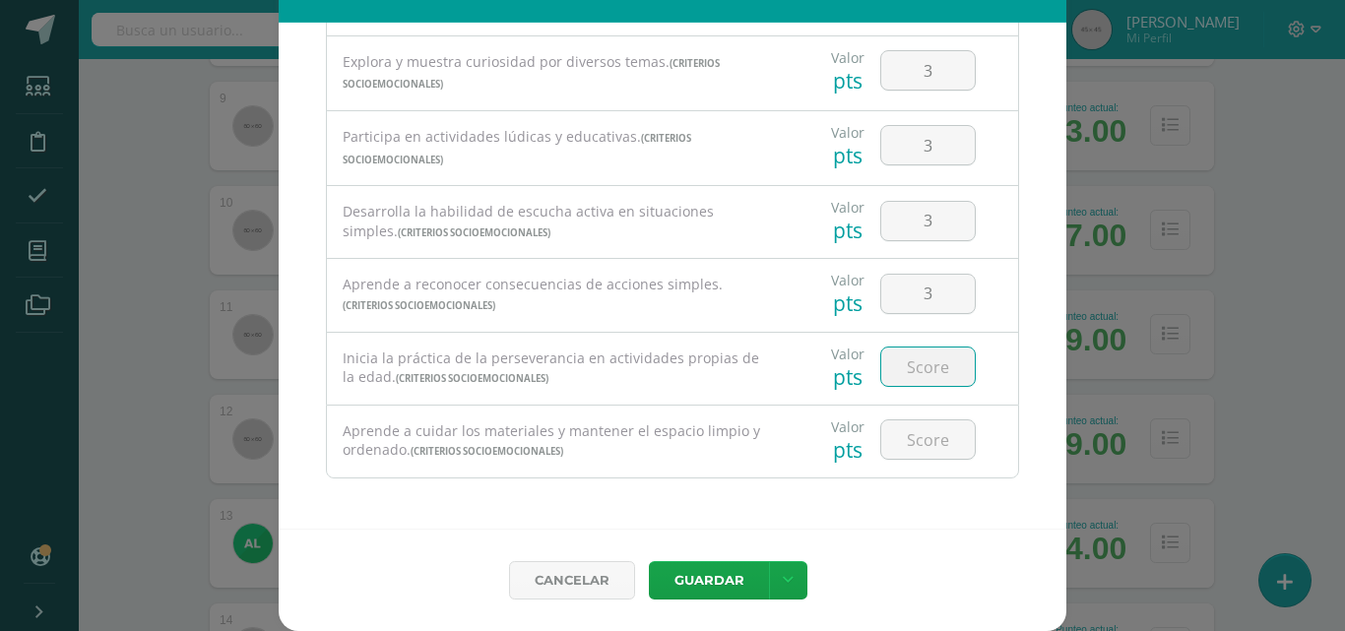
click at [919, 362] on input "number" at bounding box center [928, 367] width 94 height 38
type input "3"
type input "2"
click at [901, 448] on input "number" at bounding box center [928, 439] width 94 height 38
type input "2"
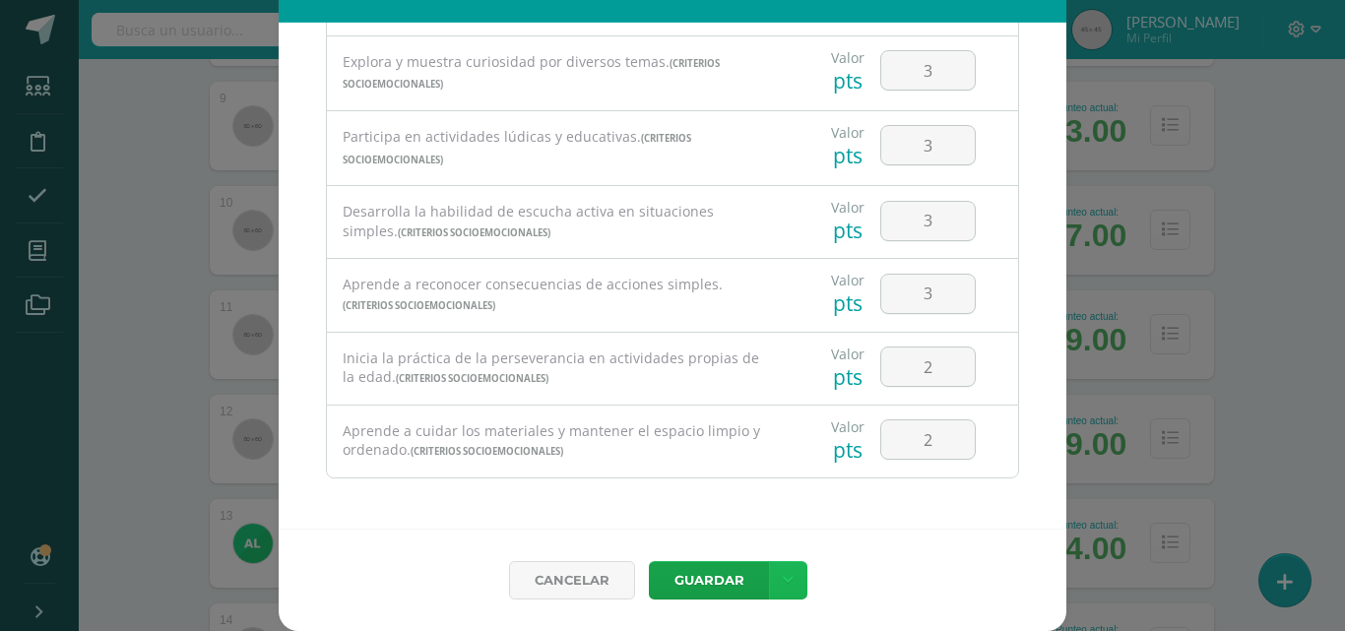
click at [783, 576] on icon at bounding box center [788, 580] width 11 height 17
click at [774, 508] on link "Guardar y poblar en todos mis cursos" at bounding box center [740, 505] width 217 height 47
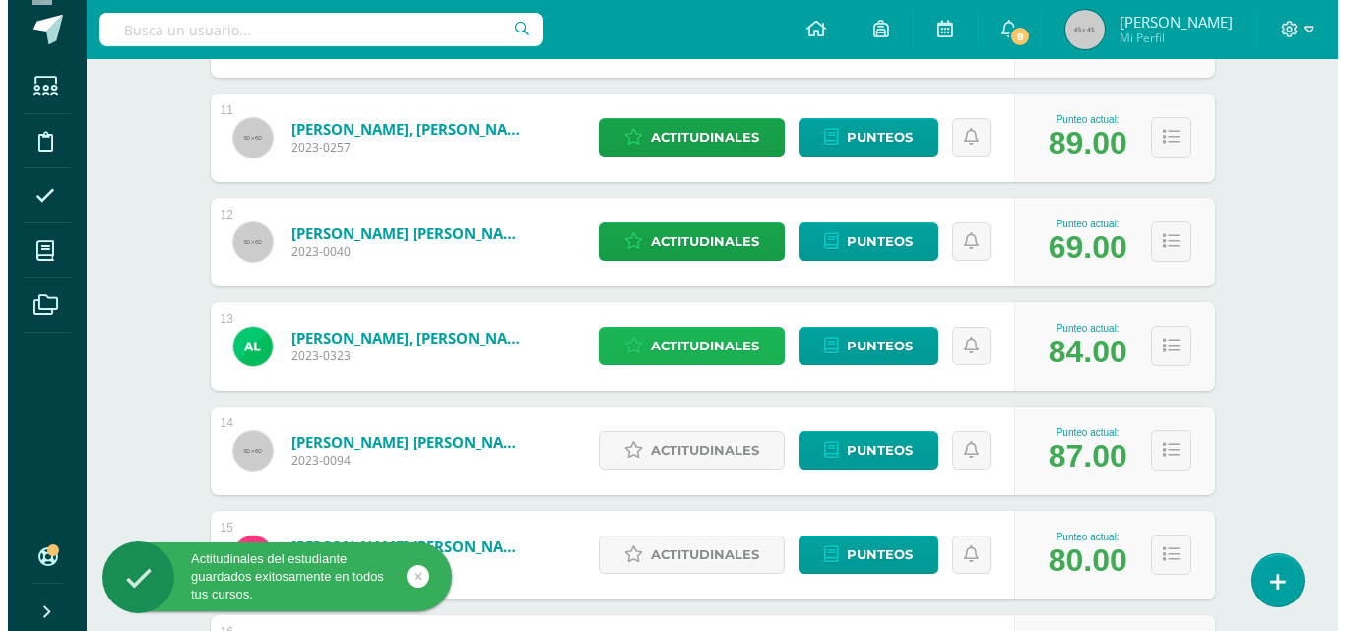
scroll to position [1575, 0]
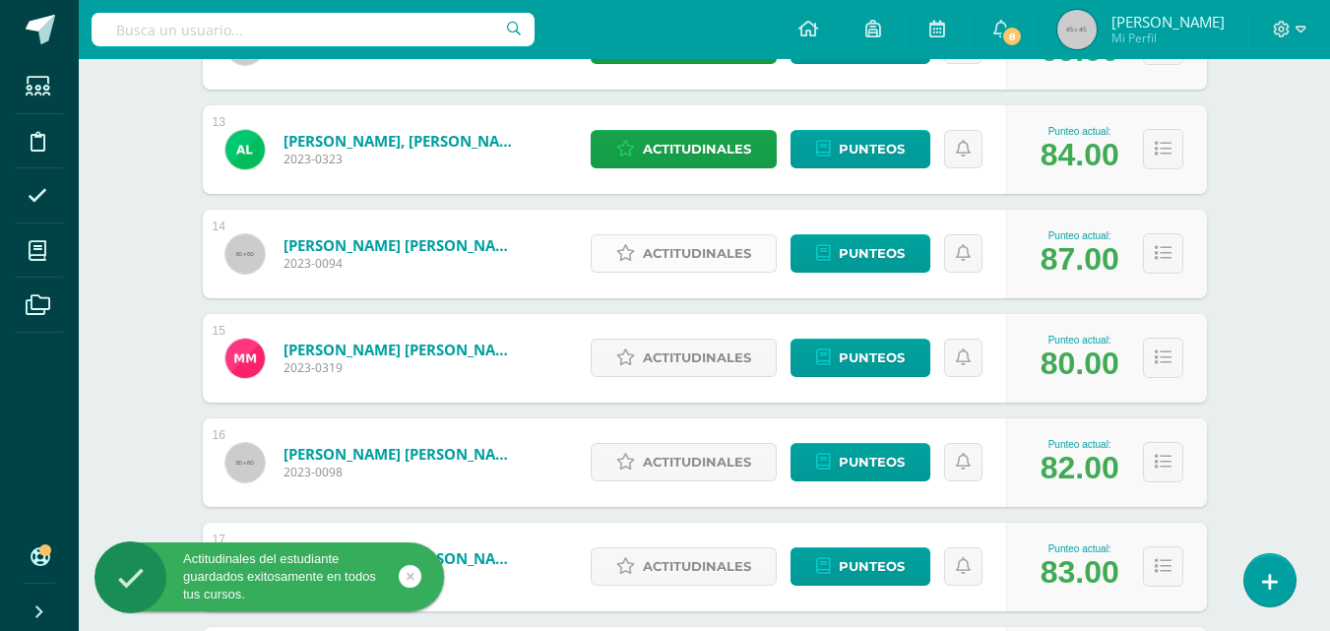
click at [734, 253] on span "Actitudinales" at bounding box center [697, 253] width 108 height 36
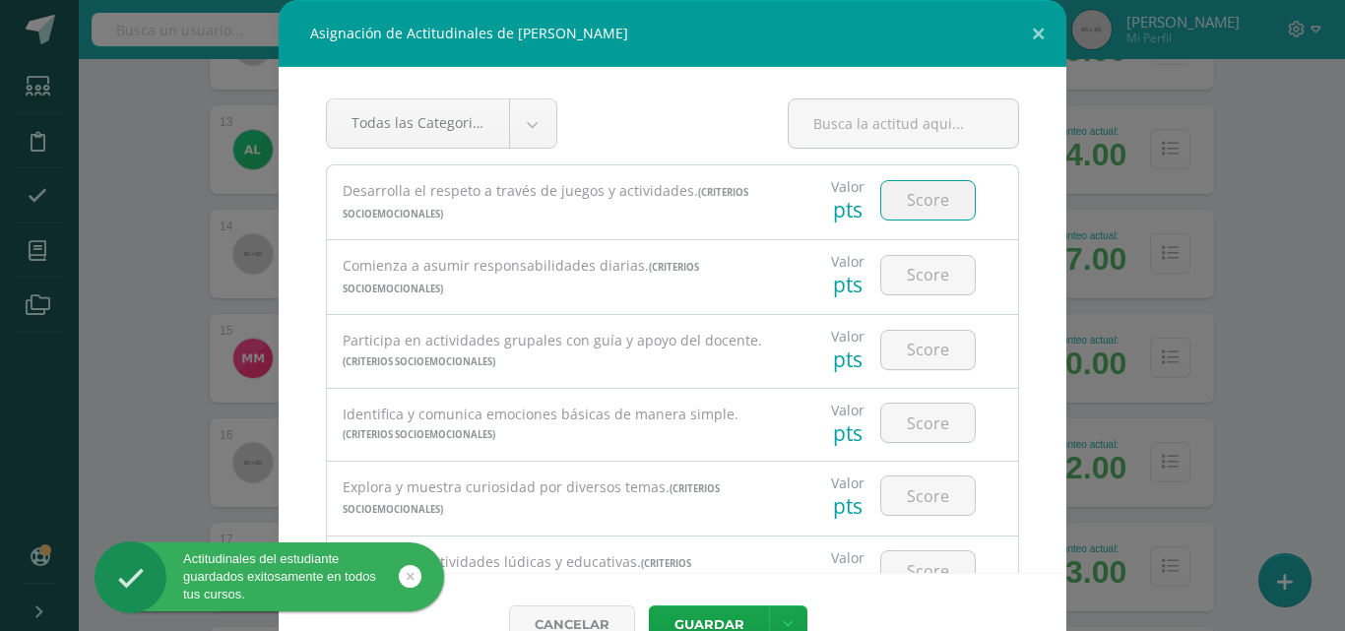
click at [881, 204] on input "number" at bounding box center [928, 200] width 94 height 38
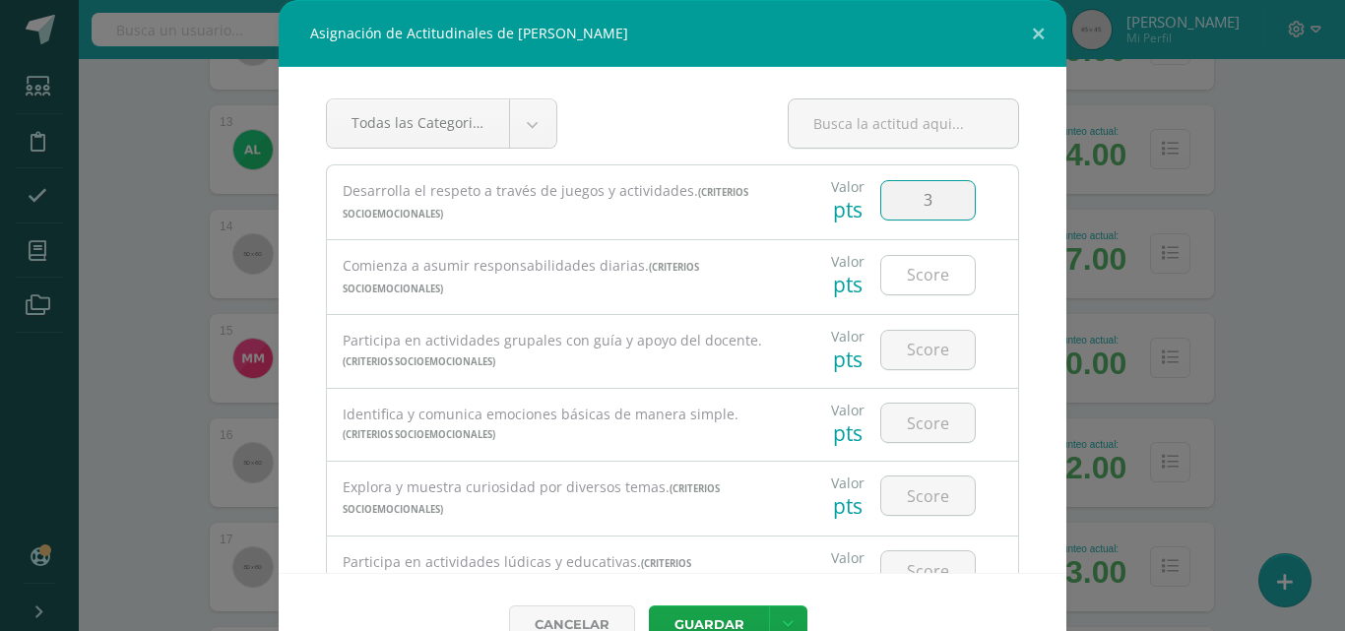
type input "3"
click at [895, 261] on input "number" at bounding box center [928, 275] width 94 height 38
type input "3"
click at [905, 340] on input "number" at bounding box center [928, 350] width 94 height 38
type input "3"
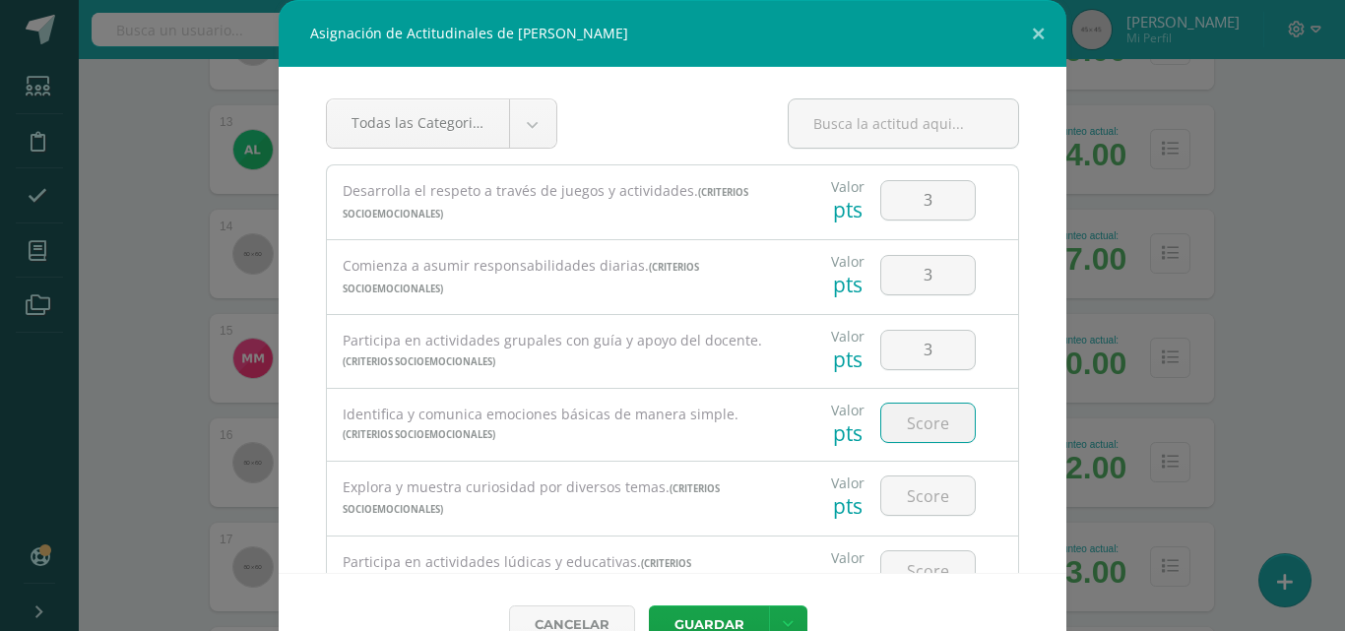
click at [918, 434] on input "number" at bounding box center [928, 423] width 94 height 38
type input "3"
click at [919, 504] on input "number" at bounding box center [928, 495] width 94 height 38
type input "3"
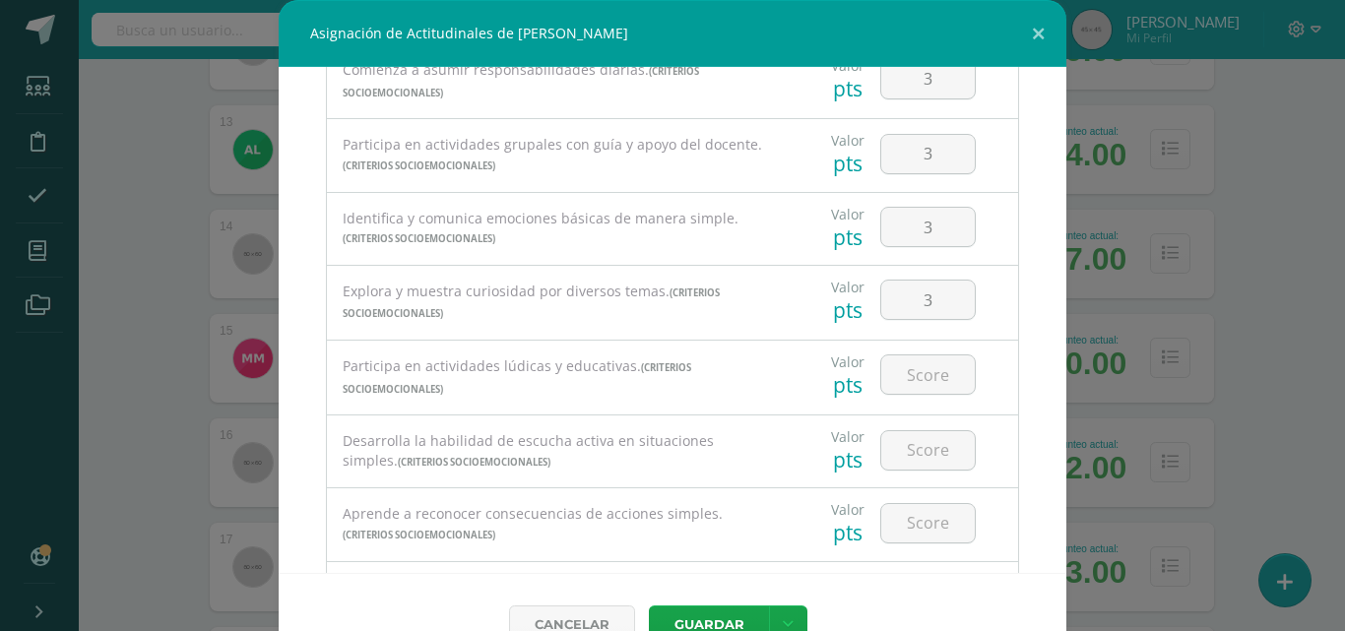
scroll to position [197, 0]
click at [920, 374] on input "number" at bounding box center [928, 373] width 94 height 38
type input "3"
click at [904, 455] on input "number" at bounding box center [928, 449] width 94 height 38
type input "3"
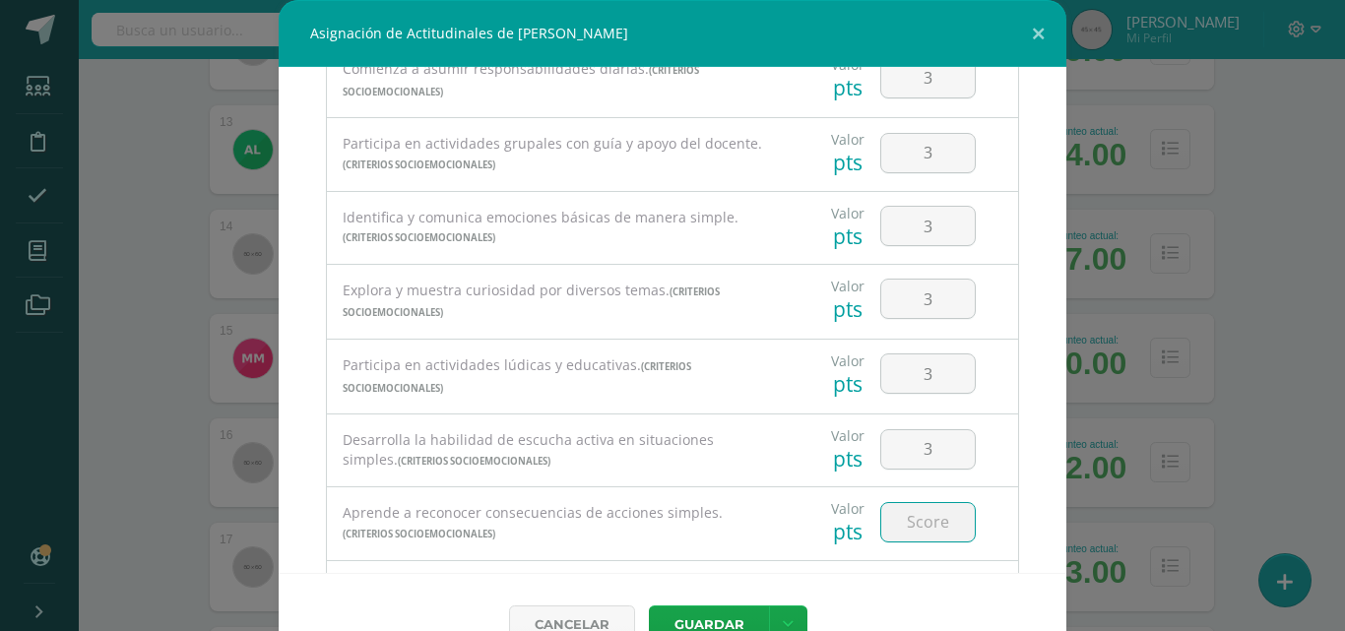
click at [906, 525] on input "number" at bounding box center [928, 522] width 94 height 38
type input "3"
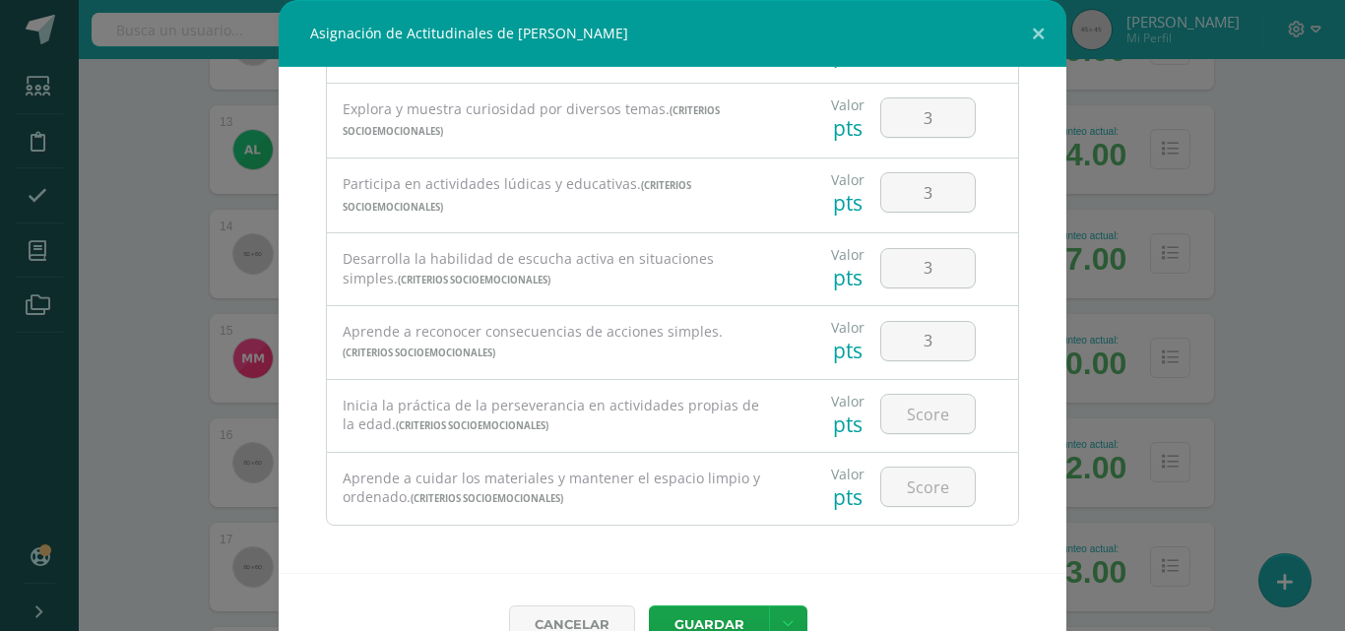
scroll to position [381, 0]
click at [923, 405] on input "number" at bounding box center [928, 411] width 94 height 38
type input "3"
click at [923, 471] on input "number" at bounding box center [928, 484] width 94 height 38
type input "3"
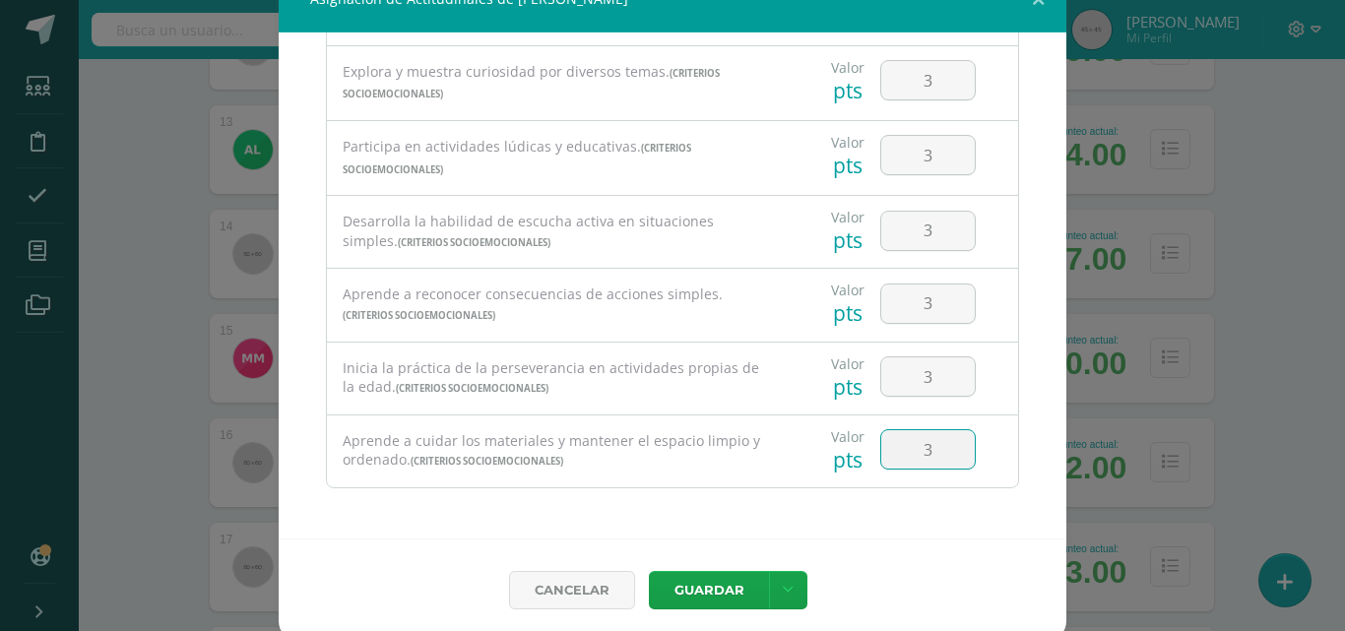
scroll to position [44, 0]
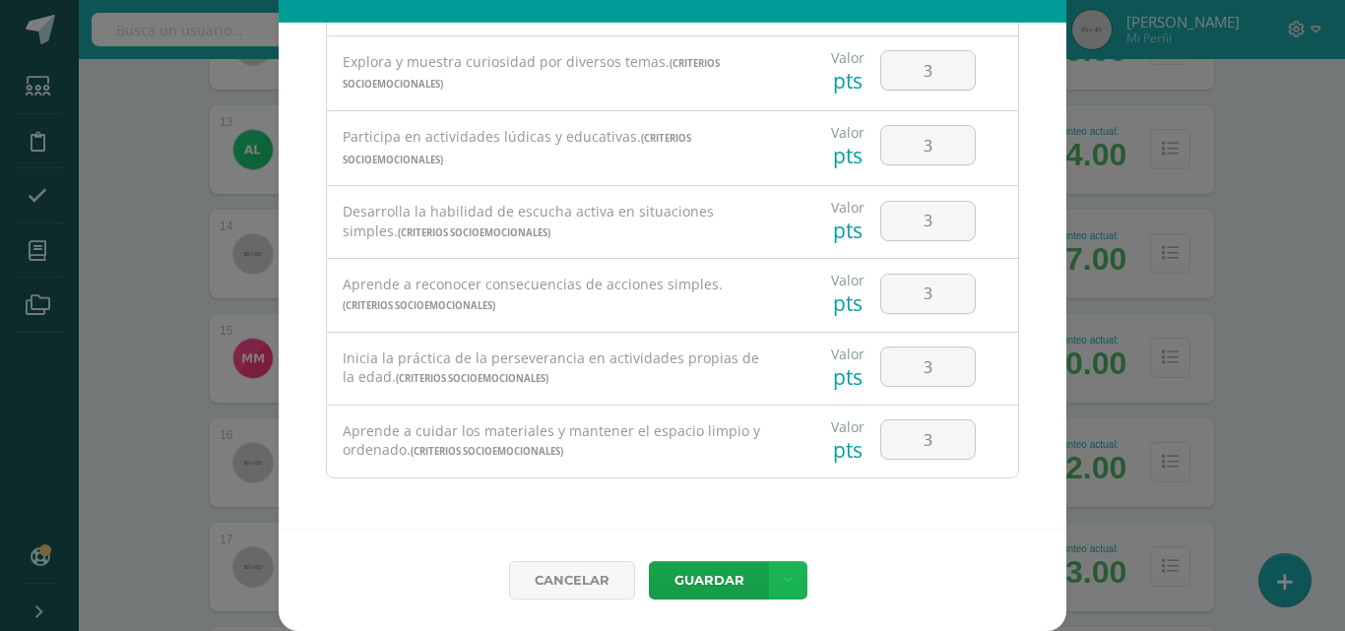
click at [783, 580] on icon at bounding box center [788, 580] width 11 height 17
click at [779, 500] on link "Guardar y poblar en todos mis cursos" at bounding box center [740, 505] width 217 height 47
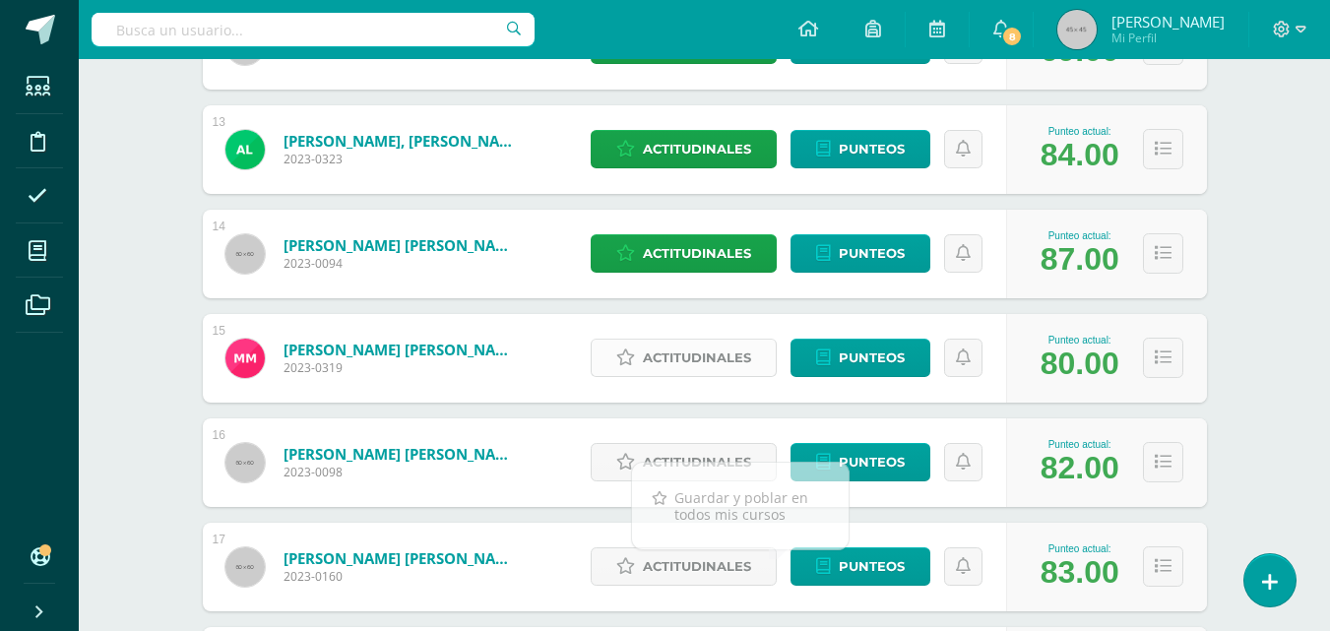
click at [729, 353] on span "Actitudinales" at bounding box center [697, 358] width 108 height 36
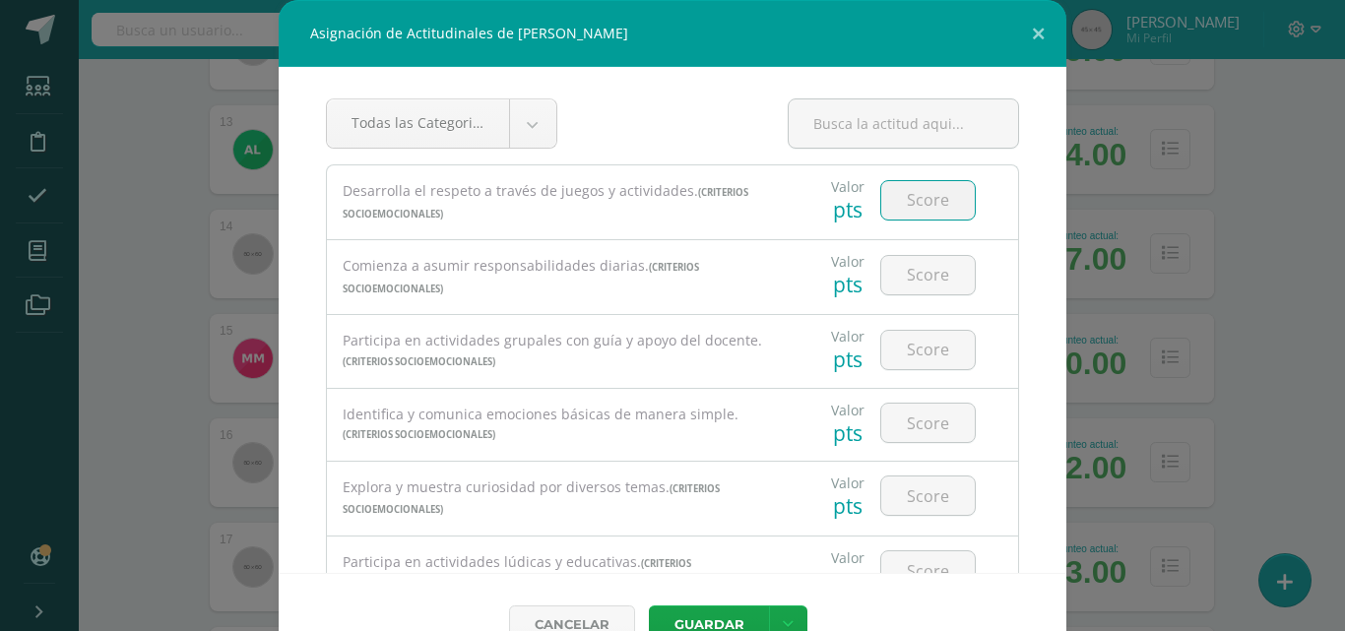
click at [901, 214] on input "number" at bounding box center [928, 200] width 94 height 38
type input "3"
click at [920, 277] on input "3" at bounding box center [928, 275] width 94 height 38
type input "3"
click at [919, 356] on input "number" at bounding box center [928, 350] width 94 height 38
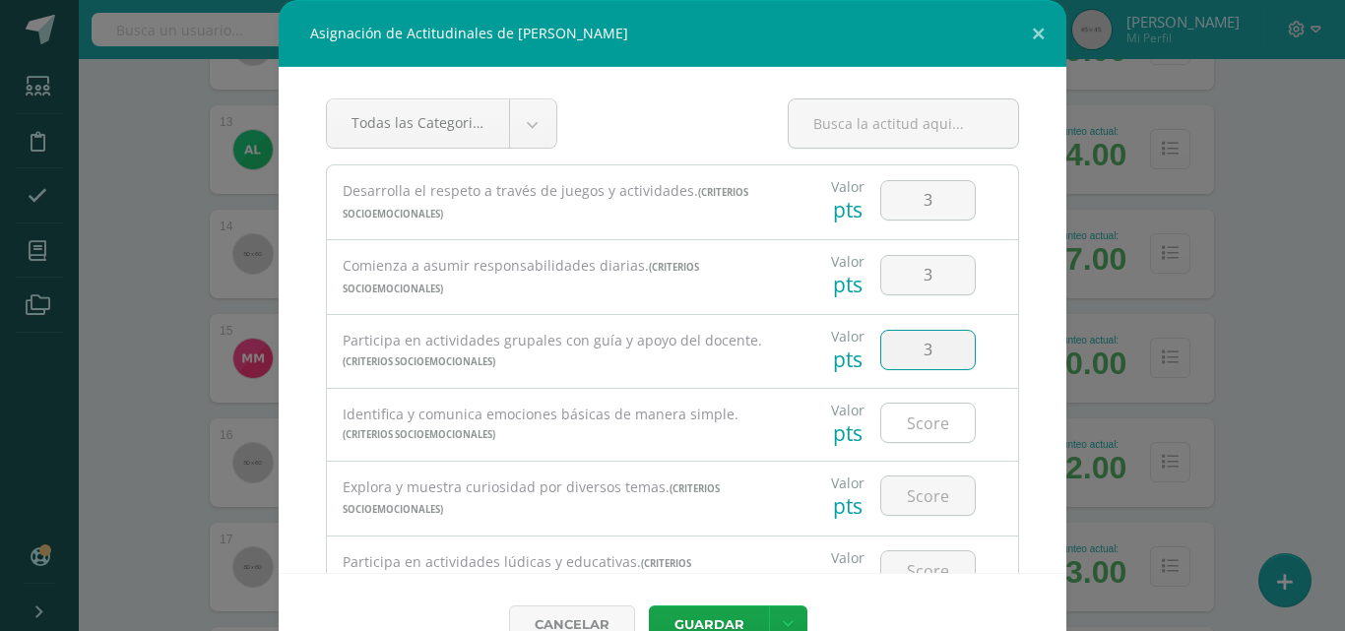
type input "3"
click at [910, 424] on input "number" at bounding box center [928, 423] width 94 height 38
type input "3"
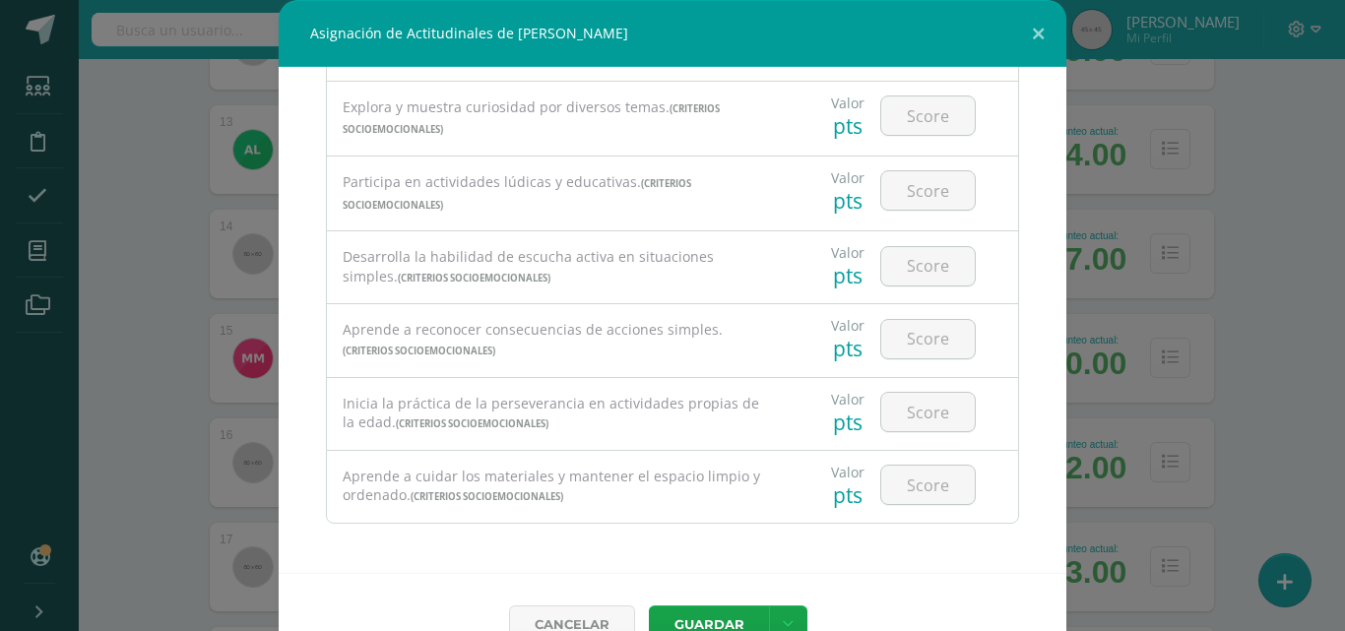
scroll to position [381, 0]
click at [917, 124] on input "number" at bounding box center [928, 114] width 94 height 38
type input "3"
click at [914, 194] on input "number" at bounding box center [928, 189] width 94 height 38
type input "3"
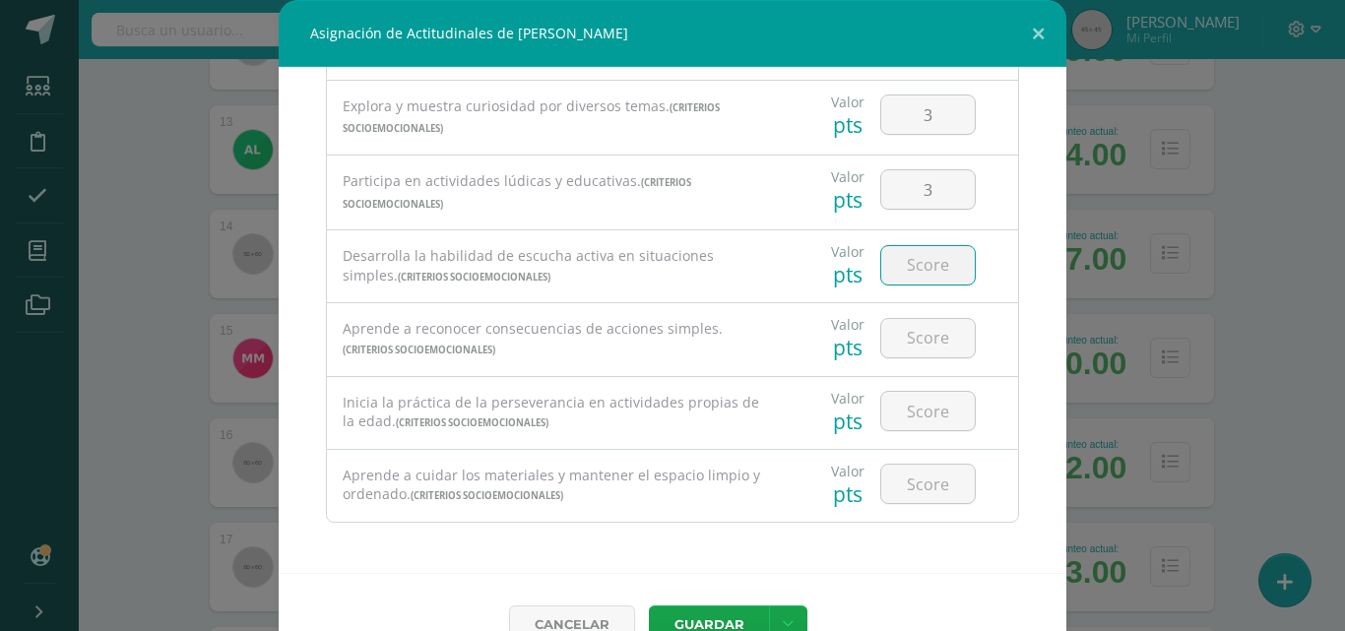
click at [914, 262] on input "number" at bounding box center [928, 265] width 94 height 38
type input "3"
click at [908, 333] on input "number" at bounding box center [928, 338] width 94 height 38
type input "3"
click at [916, 399] on input "number" at bounding box center [928, 411] width 94 height 38
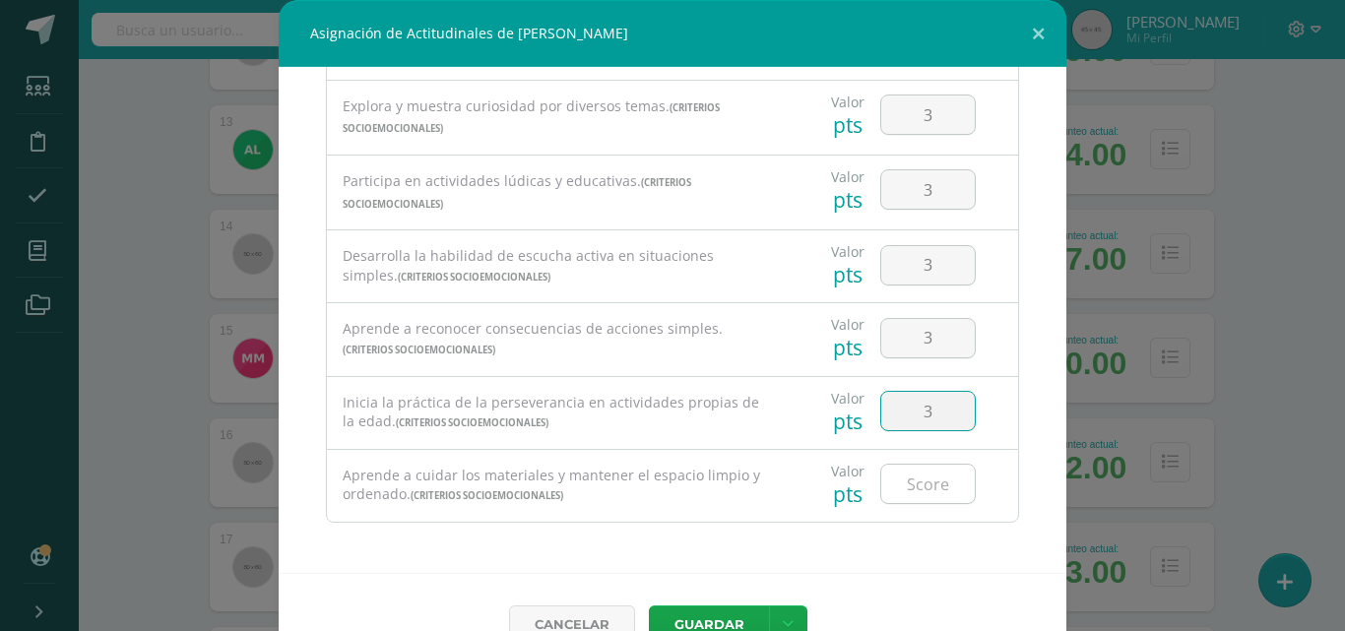
type input "3"
click at [912, 482] on input "number" at bounding box center [928, 484] width 94 height 38
type input "3"
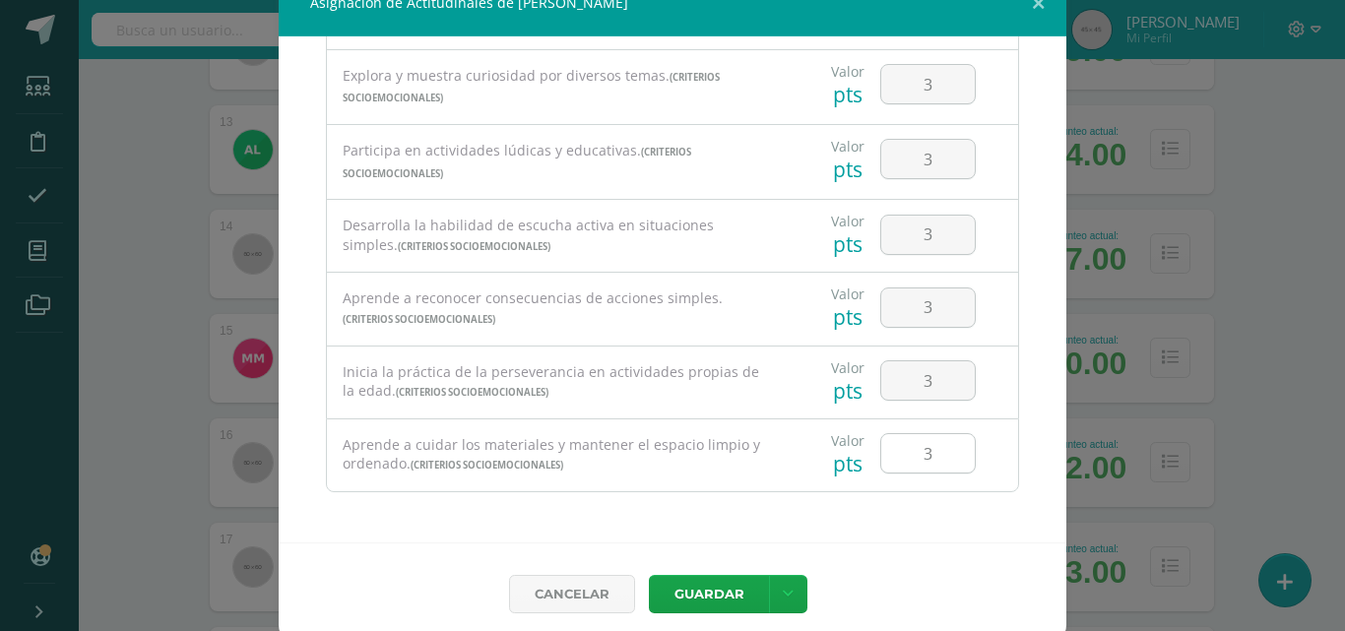
scroll to position [44, 0]
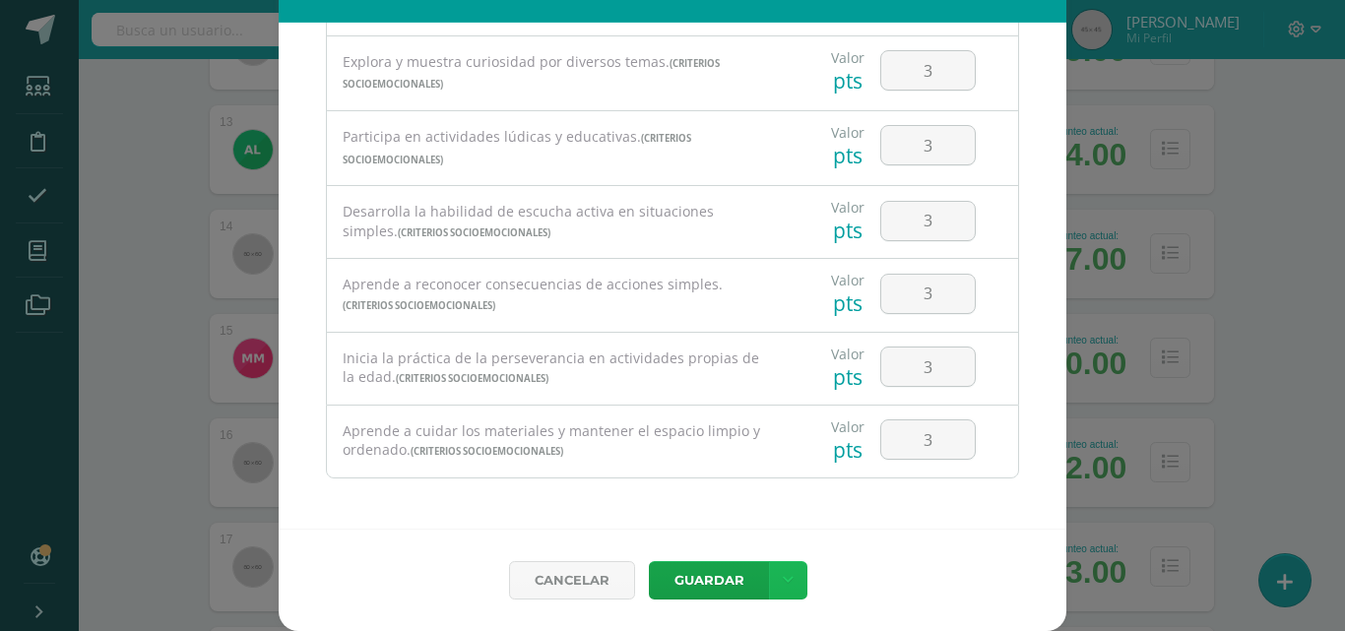
click at [786, 572] on link at bounding box center [788, 580] width 38 height 38
click at [786, 501] on link "Guardar y poblar en todos mis cursos" at bounding box center [740, 505] width 217 height 47
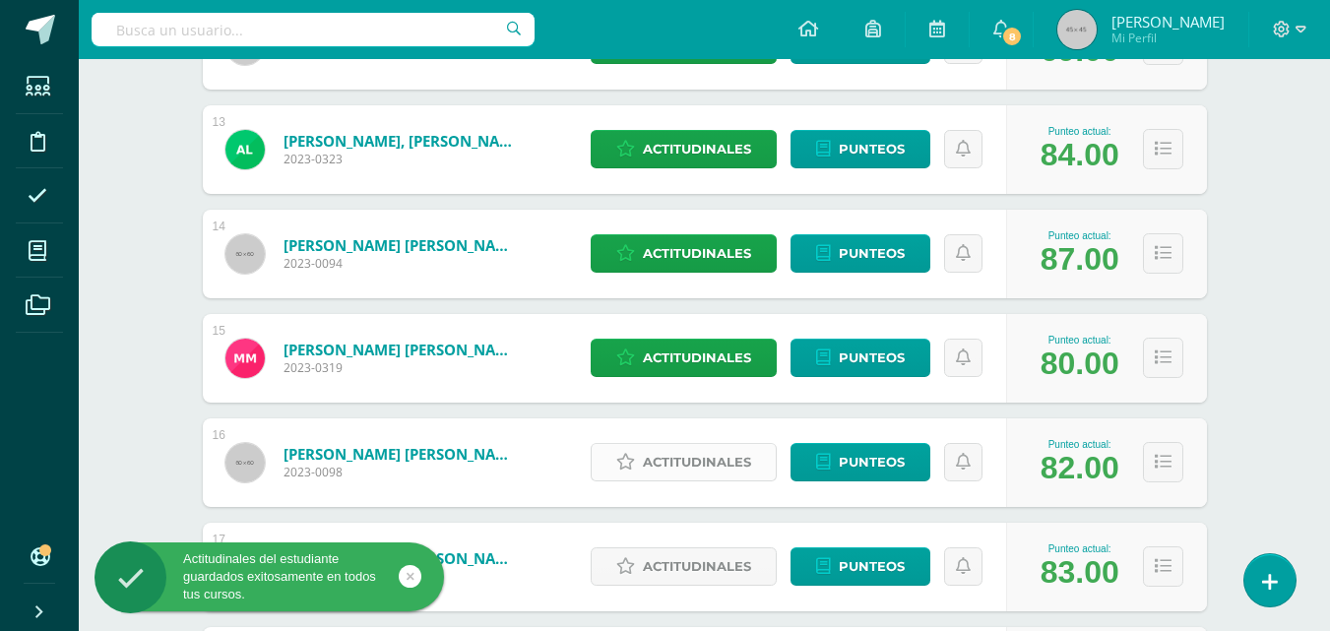
click at [651, 457] on span "Actitudinales" at bounding box center [697, 462] width 108 height 36
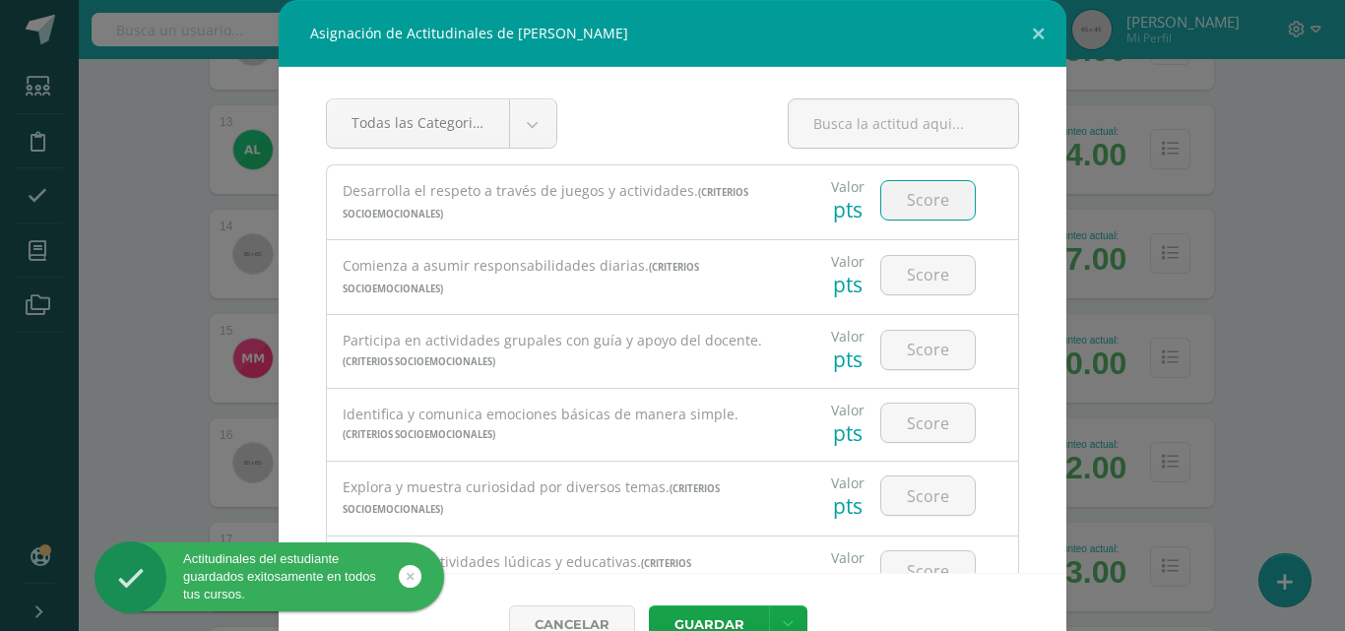
click at [931, 212] on input "number" at bounding box center [928, 200] width 94 height 38
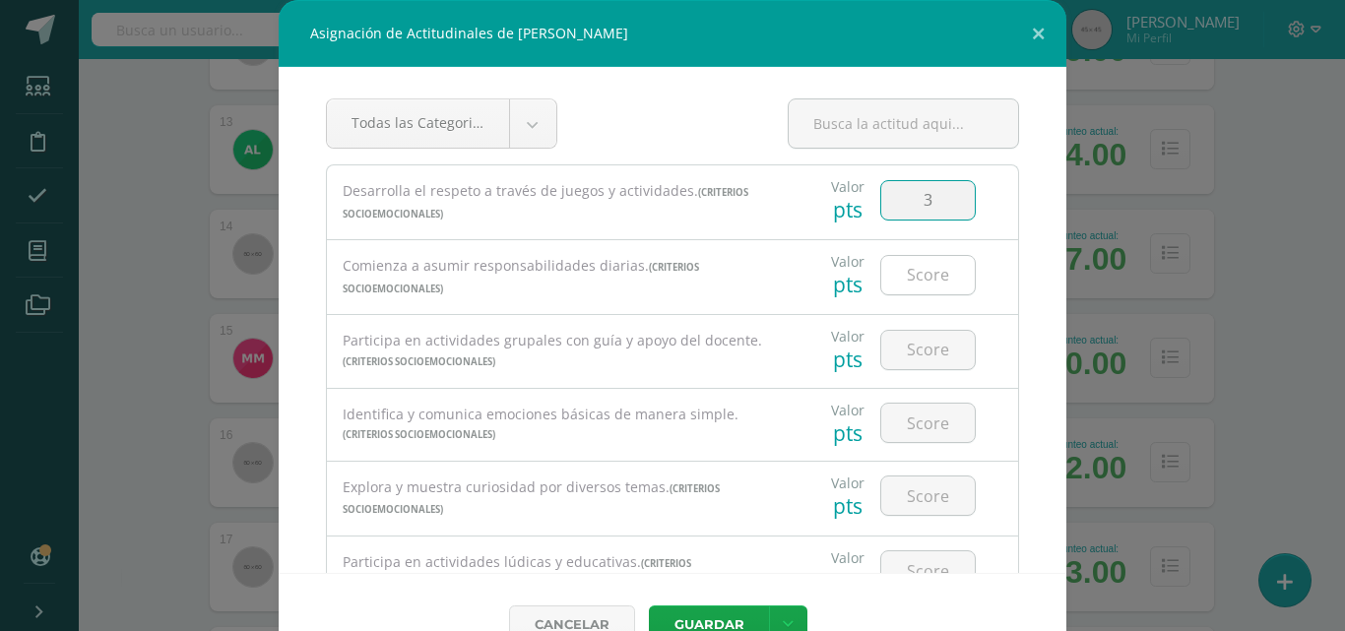
type input "3"
click at [925, 262] on input "number" at bounding box center [928, 275] width 94 height 38
type input "3"
click at [917, 343] on input "number" at bounding box center [928, 350] width 94 height 38
type input "3"
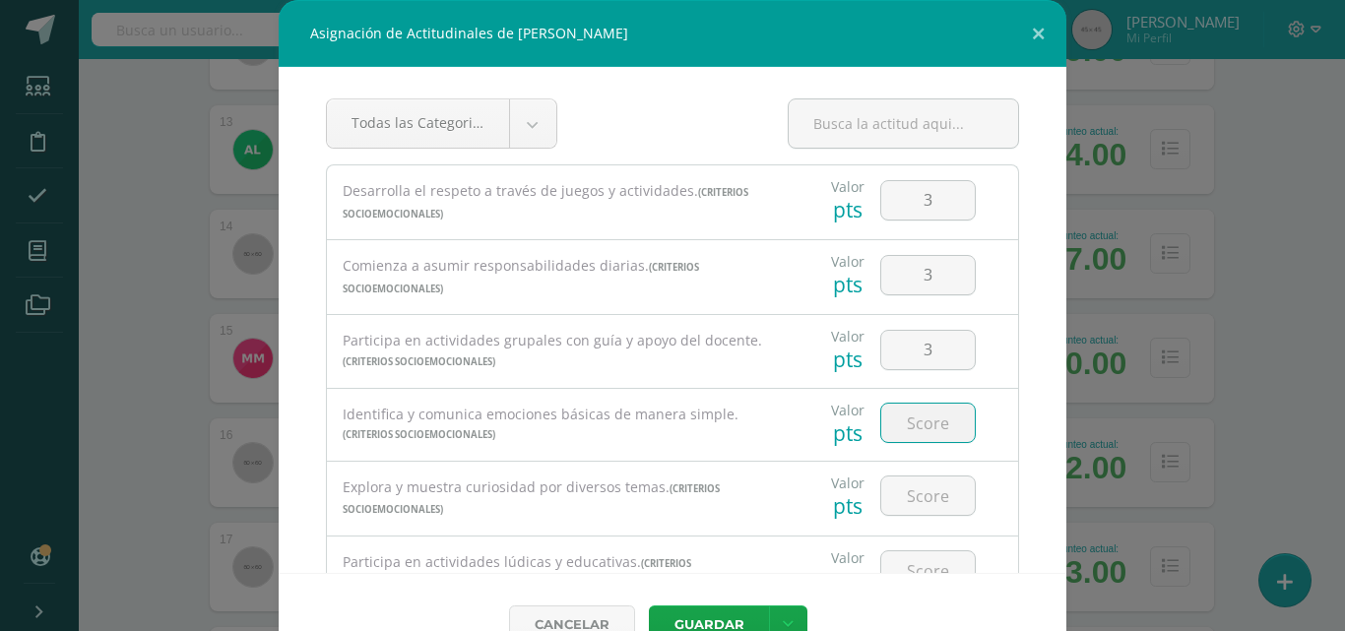
click at [919, 424] on input "number" at bounding box center [928, 423] width 94 height 38
type input "3"
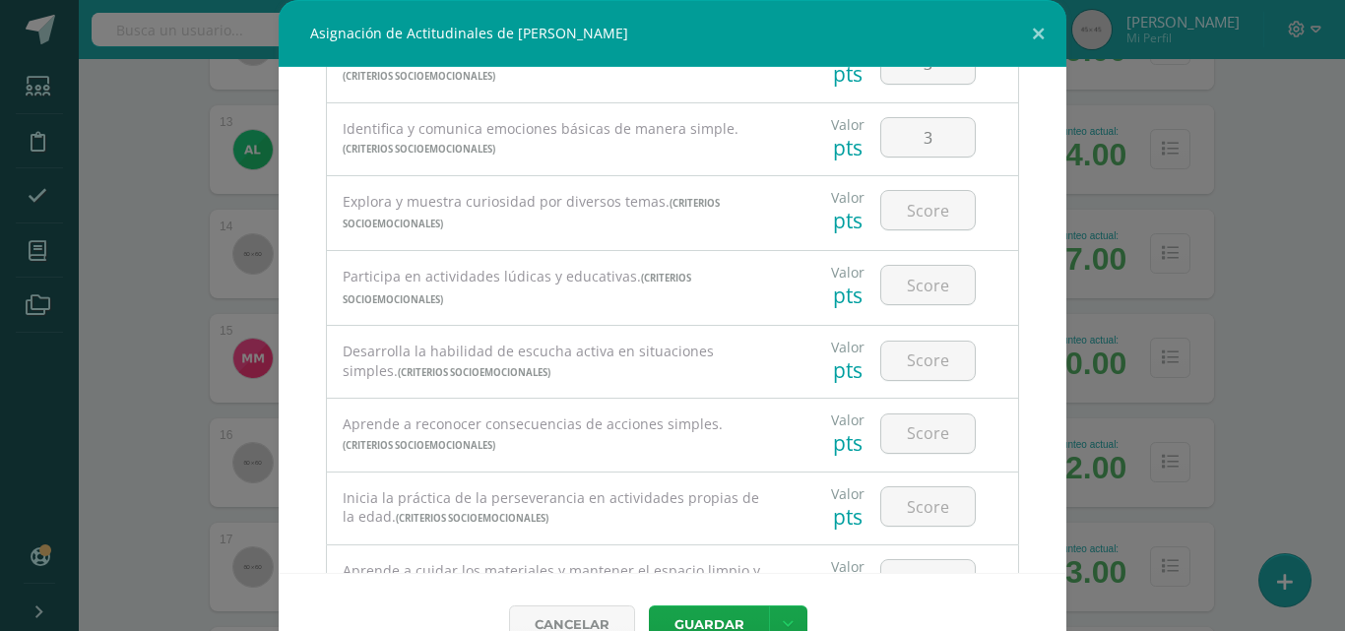
scroll to position [295, 0]
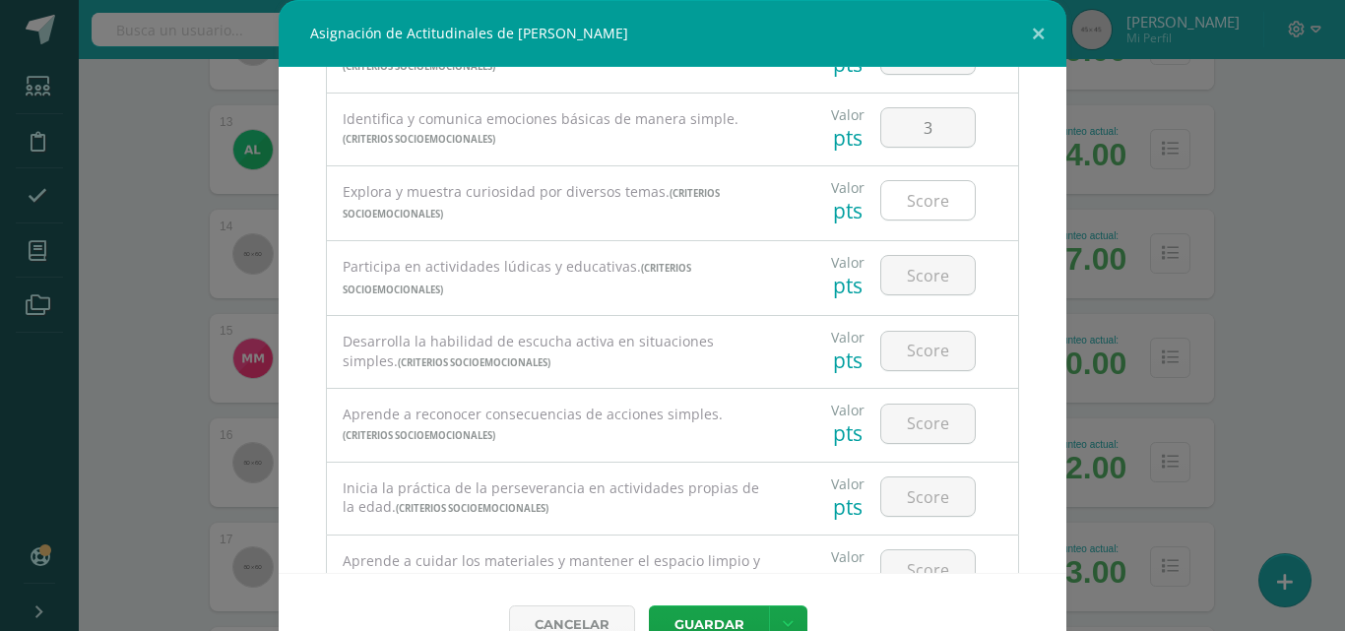
click at [922, 211] on input "number" at bounding box center [928, 200] width 94 height 38
type input "3"
click at [914, 273] on input "number" at bounding box center [928, 275] width 94 height 38
type input "3"
click at [916, 343] on input "number" at bounding box center [928, 351] width 94 height 38
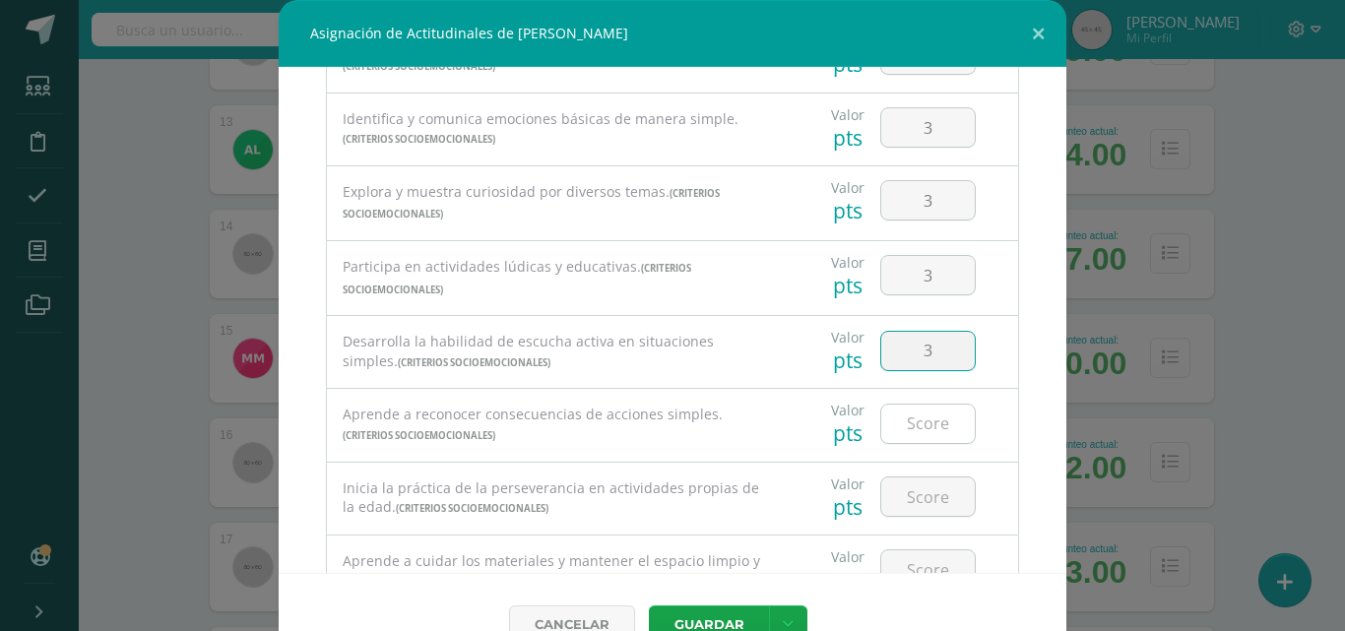
type input "3"
click at [918, 410] on input "number" at bounding box center [928, 424] width 94 height 38
type input "3"
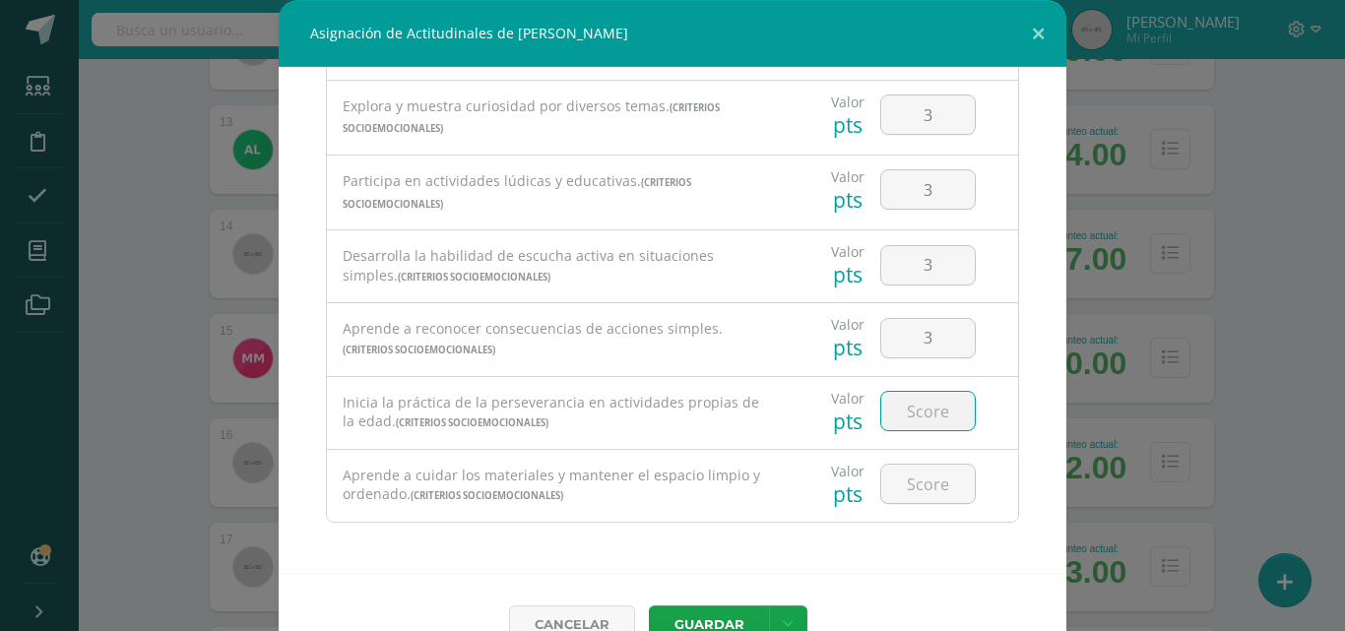
click at [913, 405] on input "number" at bounding box center [928, 411] width 94 height 38
type input "3"
click at [907, 465] on input "number" at bounding box center [928, 484] width 94 height 38
type input "3"
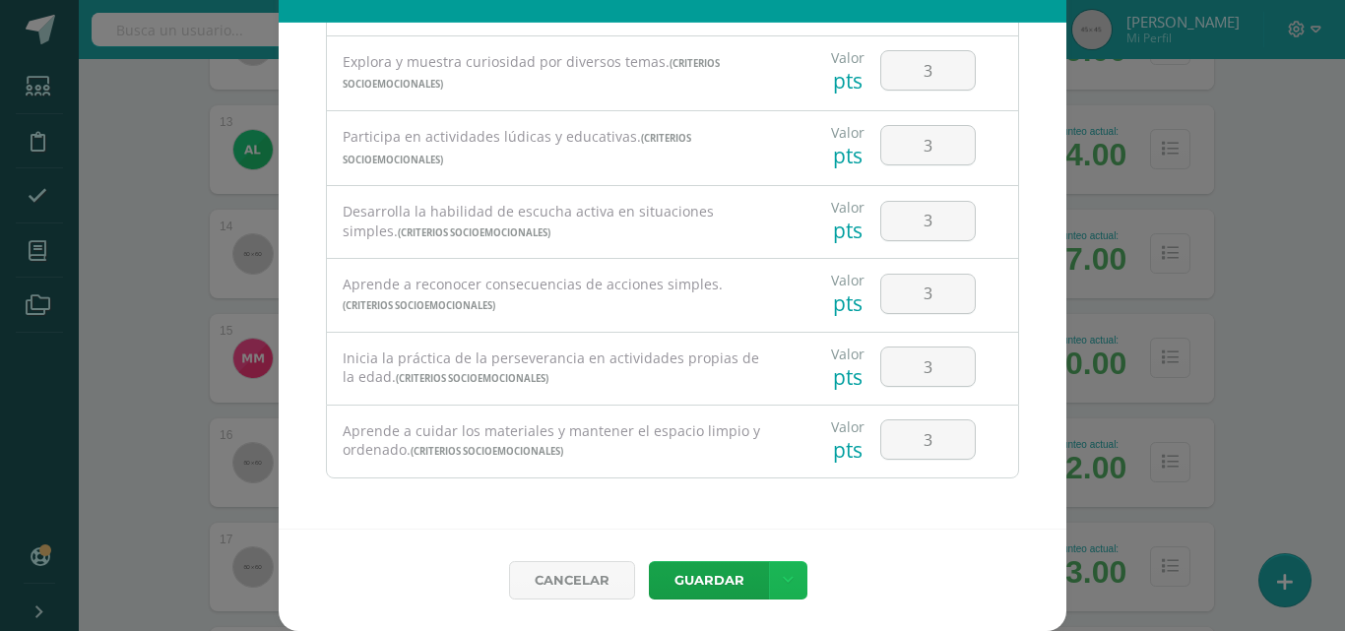
click at [784, 581] on icon at bounding box center [788, 580] width 11 height 17
click at [805, 503] on link "Guardar y poblar en todos mis cursos" at bounding box center [740, 505] width 217 height 47
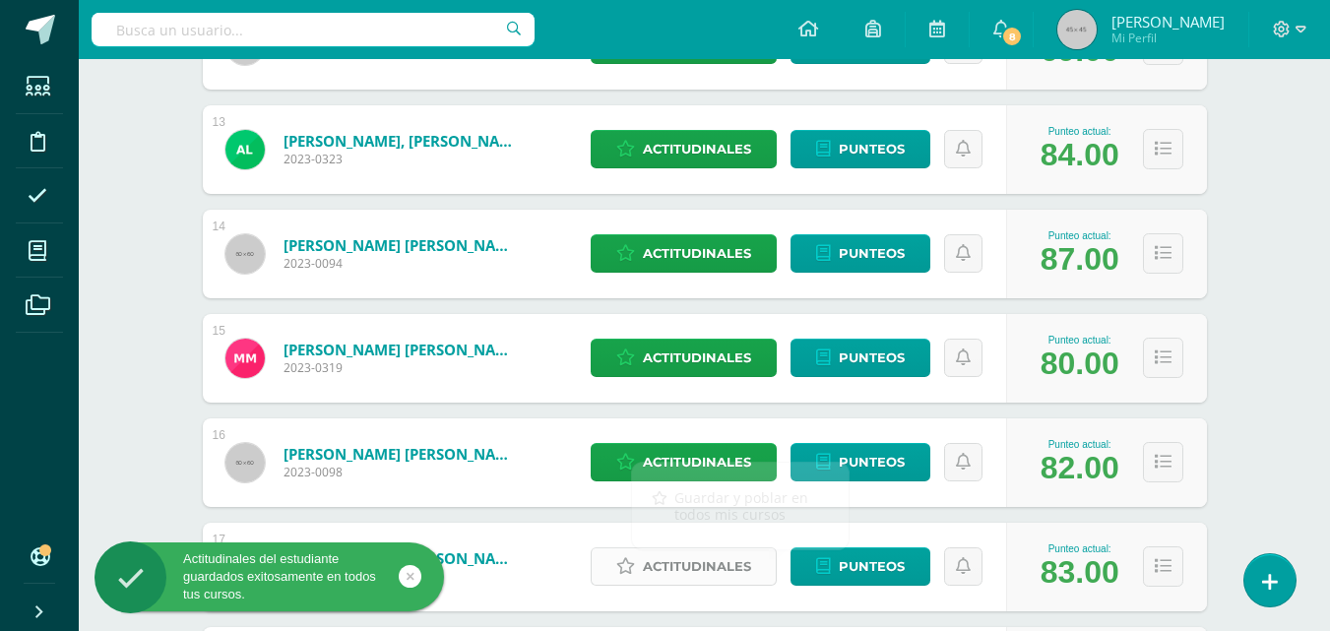
click at [715, 563] on span "Actitudinales" at bounding box center [697, 566] width 108 height 36
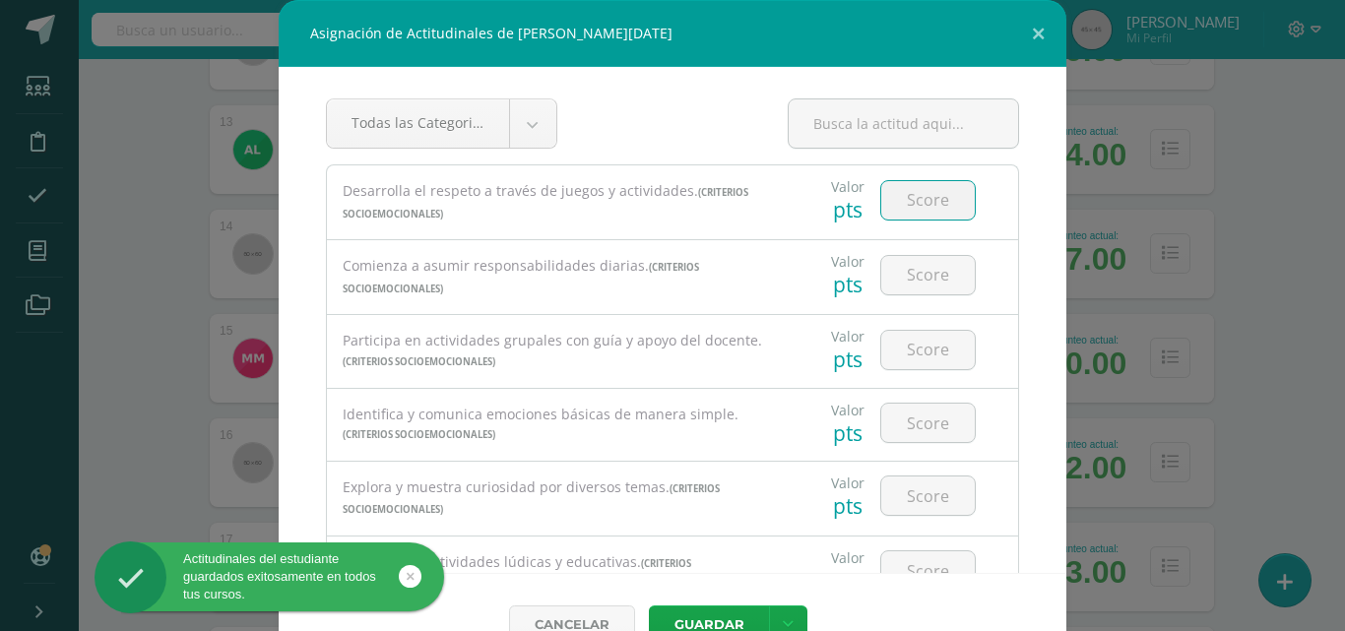
click at [921, 202] on input "number" at bounding box center [928, 200] width 94 height 38
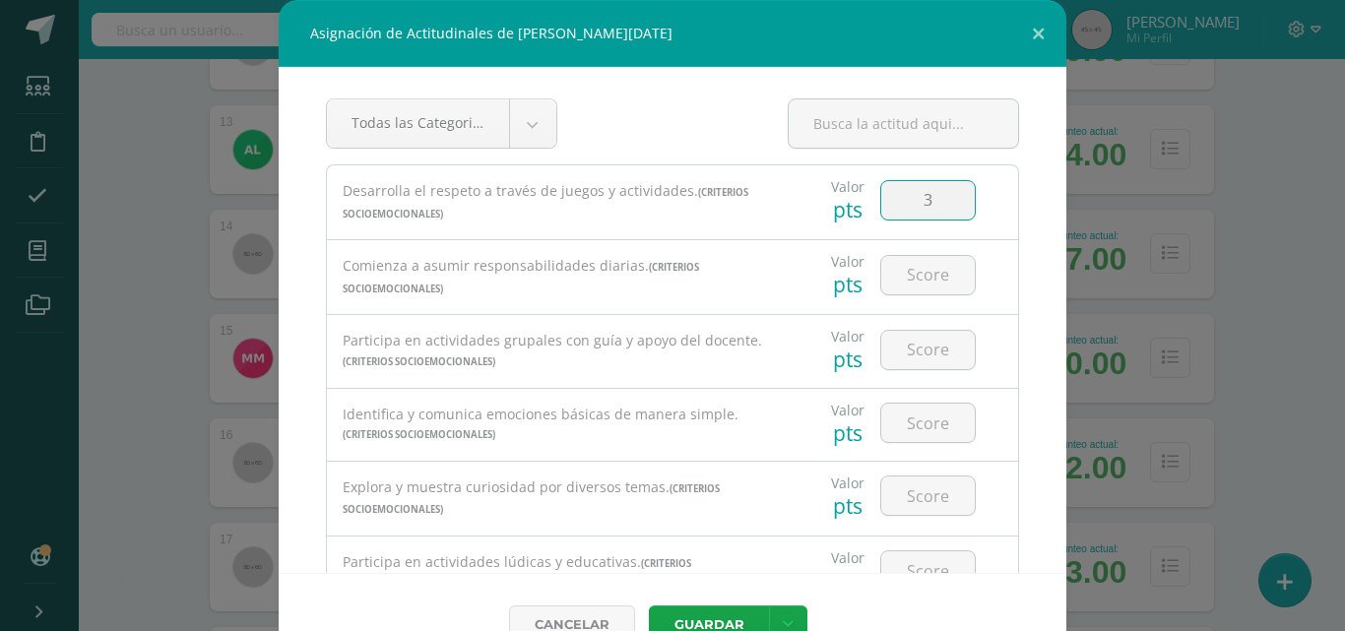
type input "3"
drag, startPoint x: 914, startPoint y: 295, endPoint x: 916, endPoint y: 285, distance: 11.0
click at [915, 290] on div at bounding box center [927, 274] width 111 height 69
click at [930, 274] on input "number" at bounding box center [928, 275] width 94 height 38
type input "3"
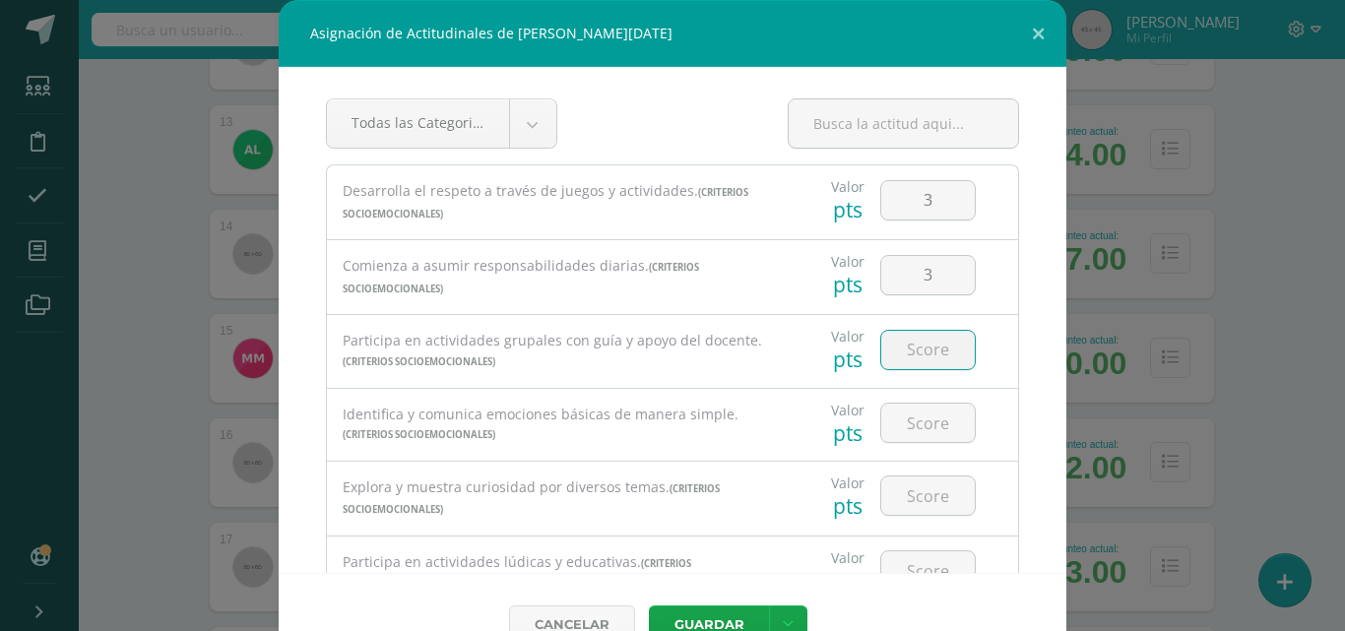
click at [905, 343] on input "number" at bounding box center [928, 350] width 94 height 38
type input "3"
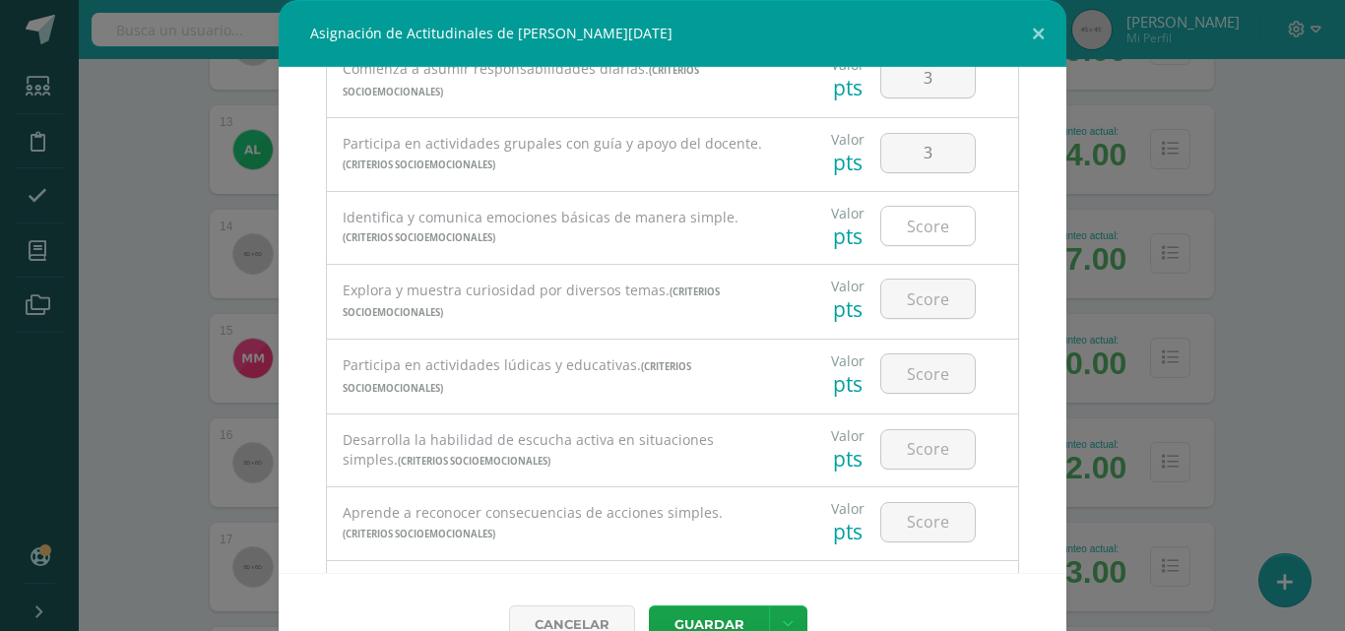
click at [923, 231] on input "number" at bounding box center [928, 226] width 94 height 38
type input "3"
click at [899, 303] on input "number" at bounding box center [928, 299] width 94 height 38
type input "3"
click at [891, 351] on div at bounding box center [927, 374] width 111 height 69
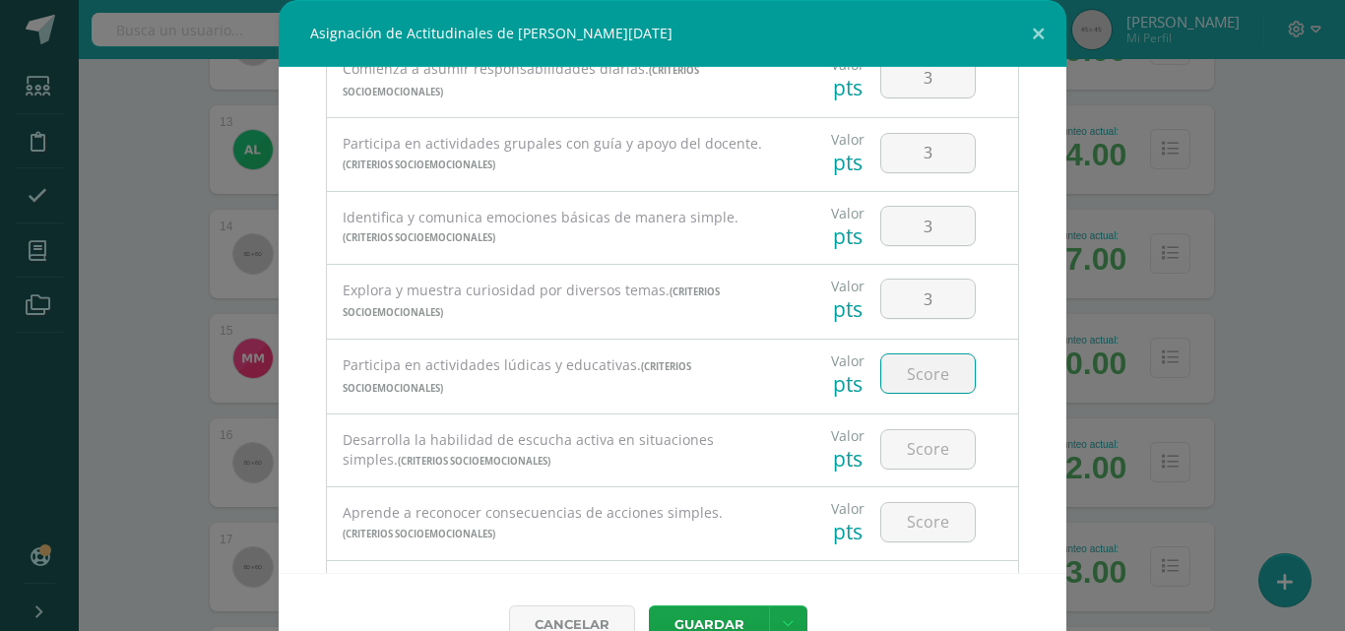
click at [895, 376] on input "number" at bounding box center [928, 373] width 94 height 38
type input "3"
click at [902, 446] on input "number" at bounding box center [928, 449] width 94 height 38
type input "3"
click at [900, 507] on input "number" at bounding box center [928, 522] width 94 height 38
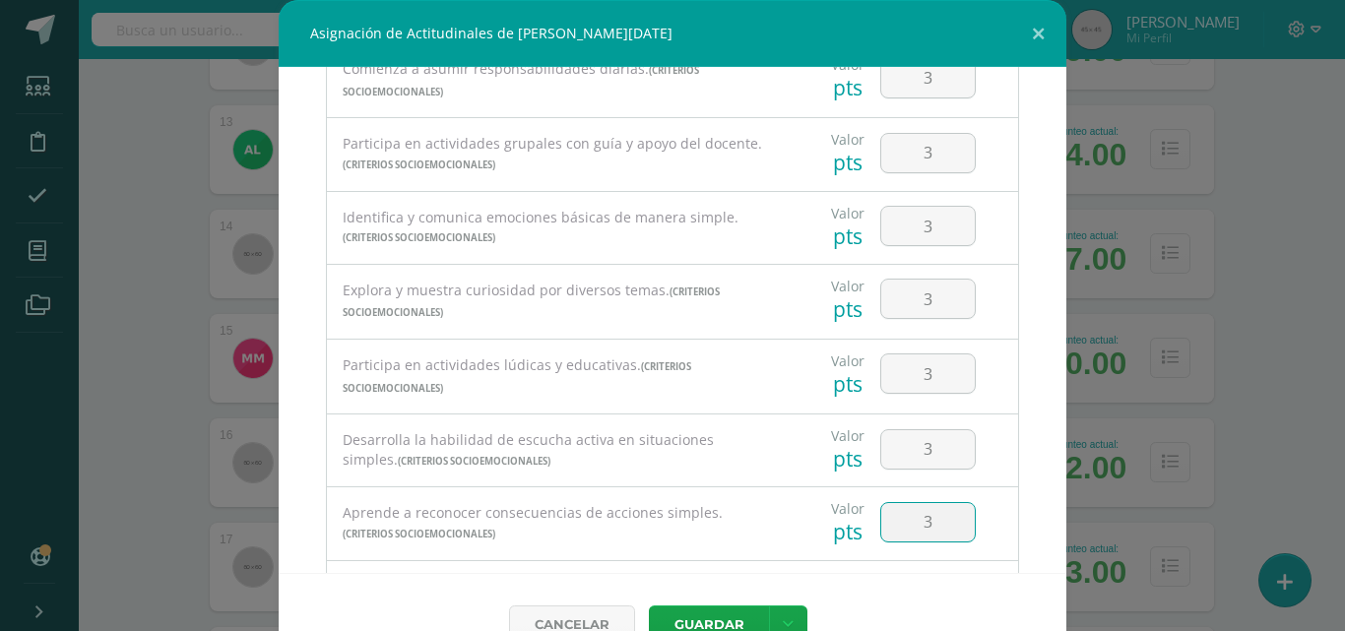
type input "3"
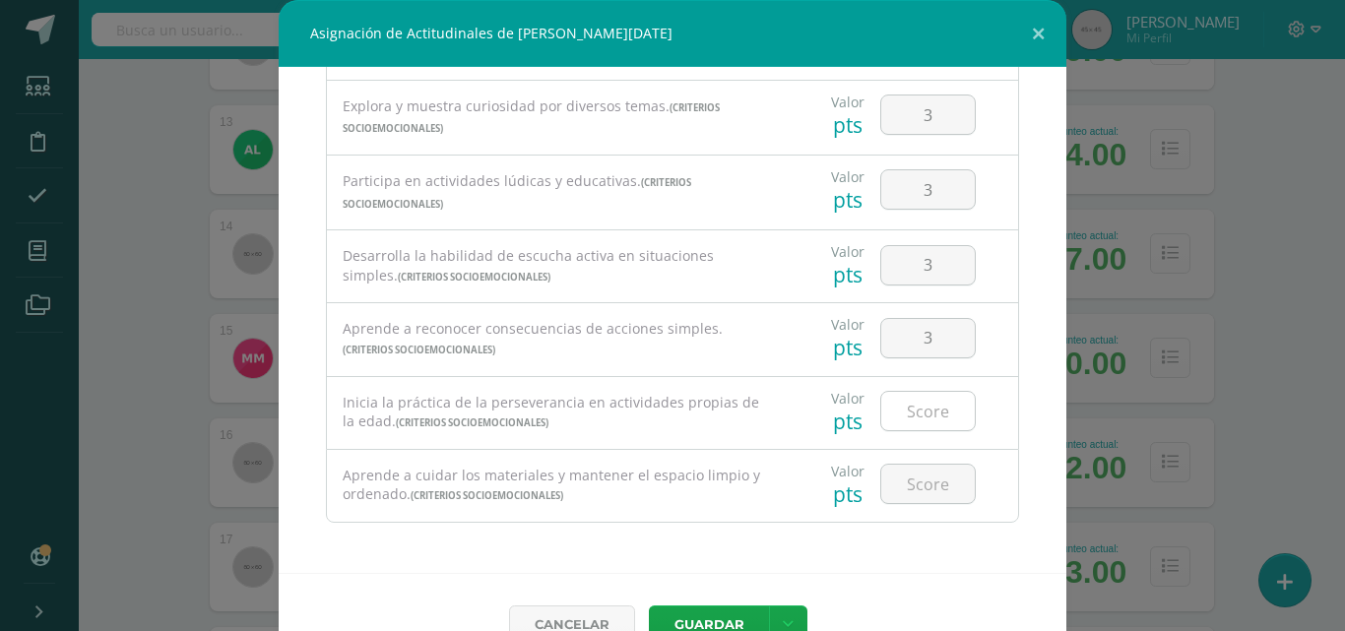
click at [911, 422] on input "number" at bounding box center [928, 411] width 94 height 38
type input "3"
click at [906, 484] on input "number" at bounding box center [928, 484] width 94 height 38
type input "3"
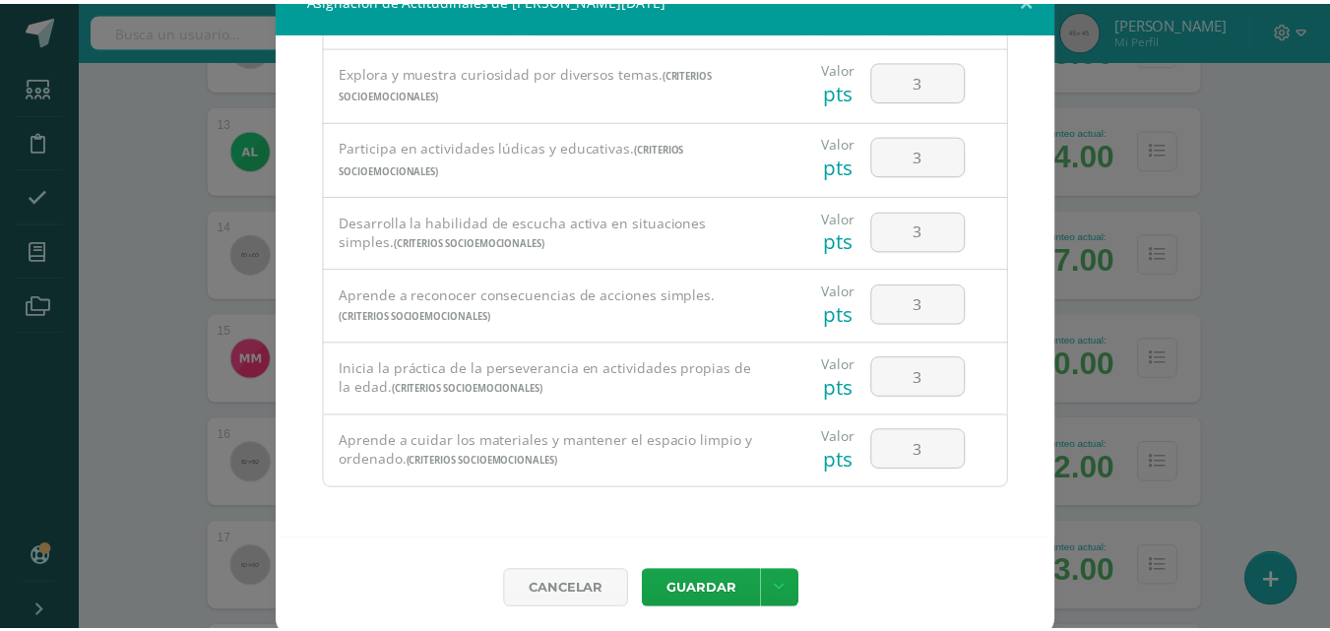
scroll to position [44, 0]
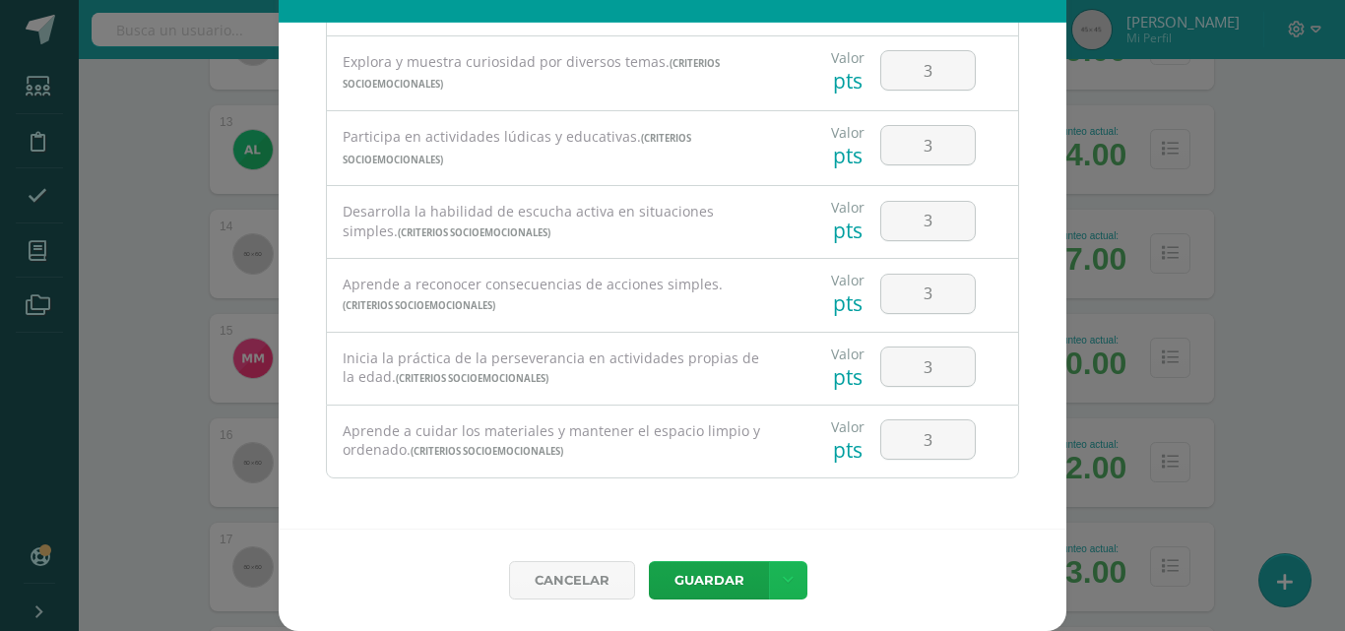
click at [789, 571] on link at bounding box center [788, 580] width 38 height 38
click at [779, 512] on link "Guardar y poblar en todos mis cursos" at bounding box center [740, 505] width 217 height 47
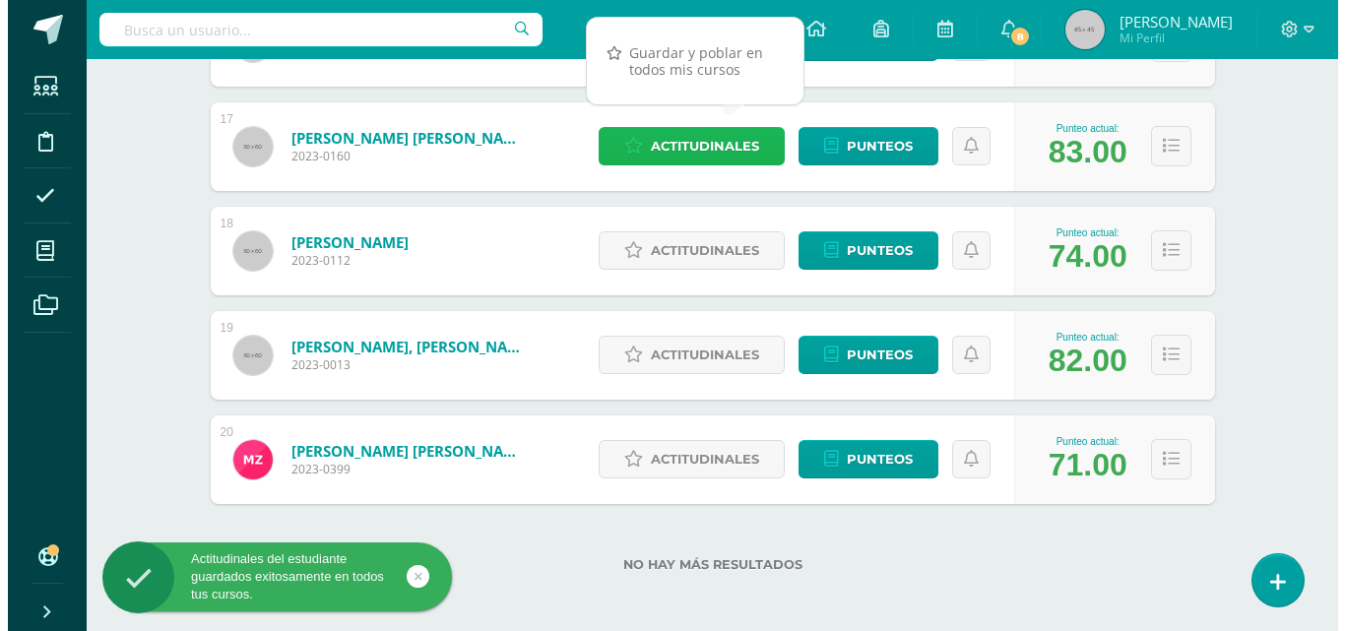
scroll to position [1999, 0]
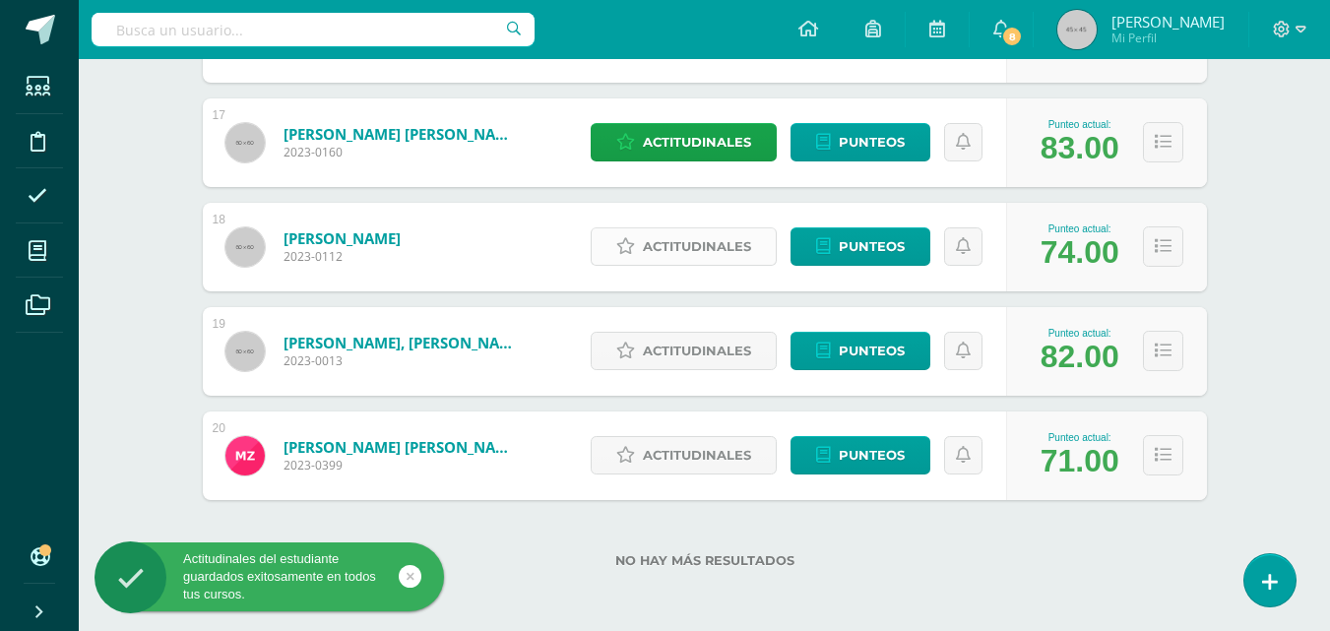
click at [738, 231] on span "Actitudinales" at bounding box center [697, 246] width 108 height 36
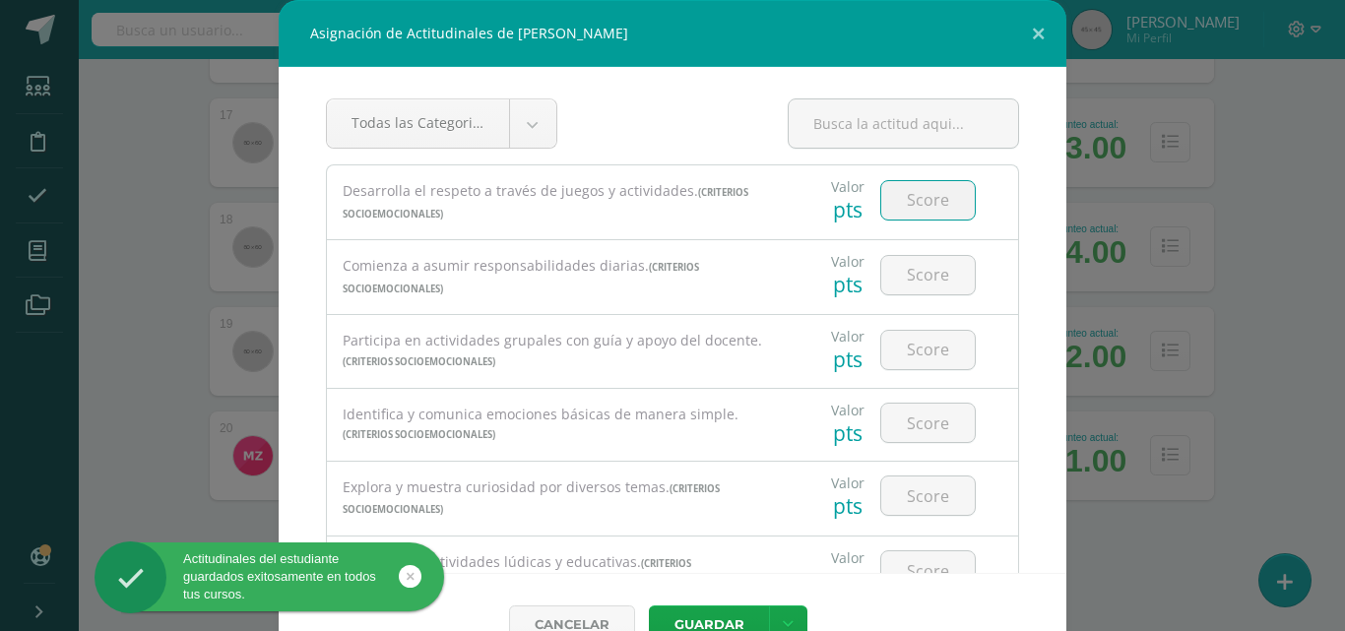
click at [911, 198] on input "number" at bounding box center [928, 200] width 94 height 38
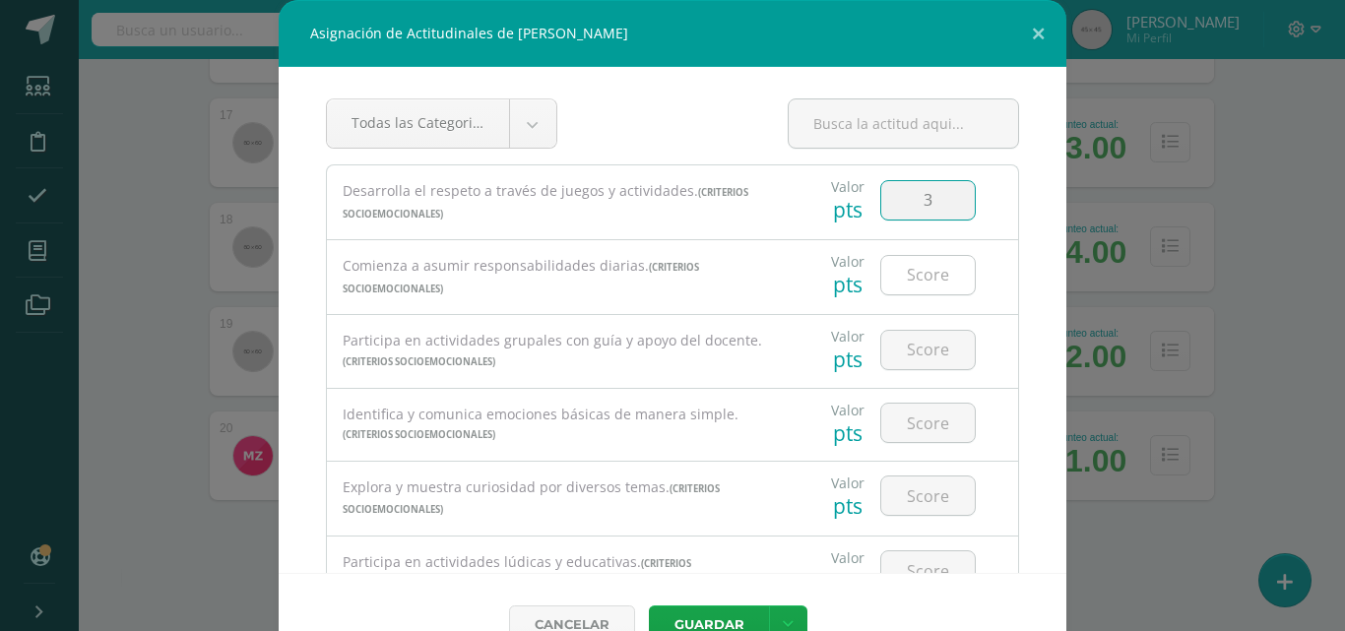
type input "3"
click at [909, 270] on input "number" at bounding box center [928, 275] width 94 height 38
type input "3"
click at [905, 354] on input "number" at bounding box center [928, 350] width 94 height 38
type input "3"
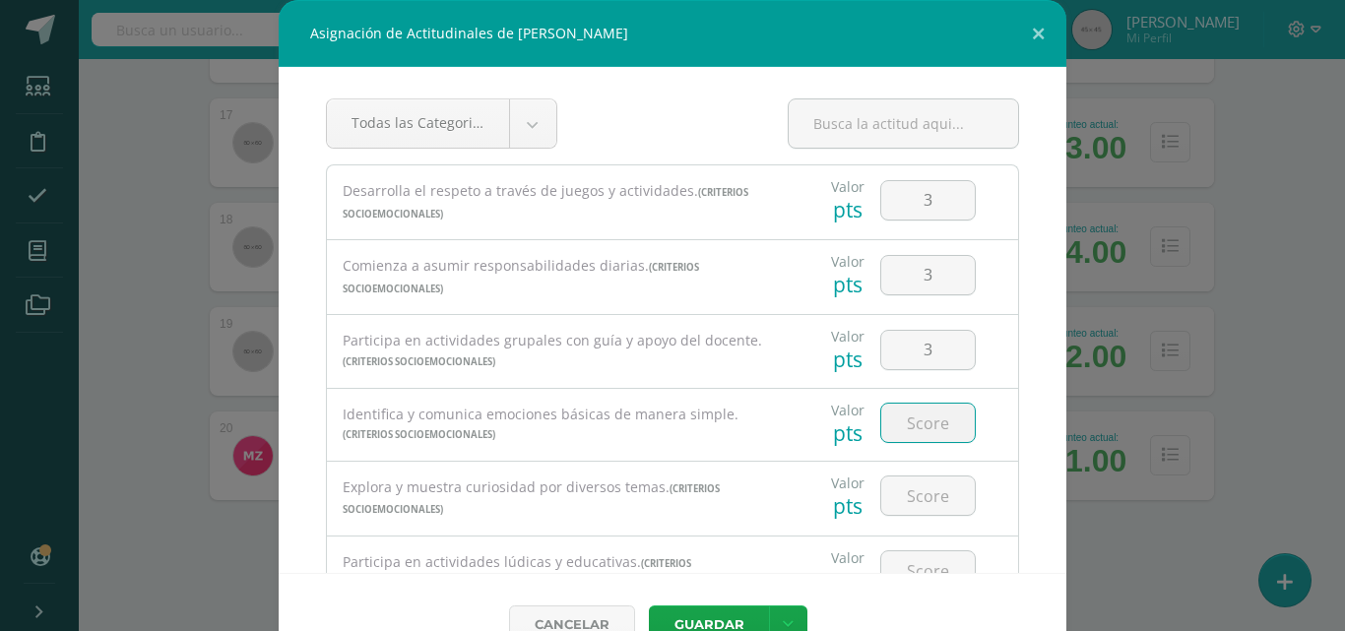
click at [909, 412] on input "number" at bounding box center [928, 423] width 94 height 38
type input "3"
click at [902, 501] on input "number" at bounding box center [928, 495] width 94 height 38
type input "3"
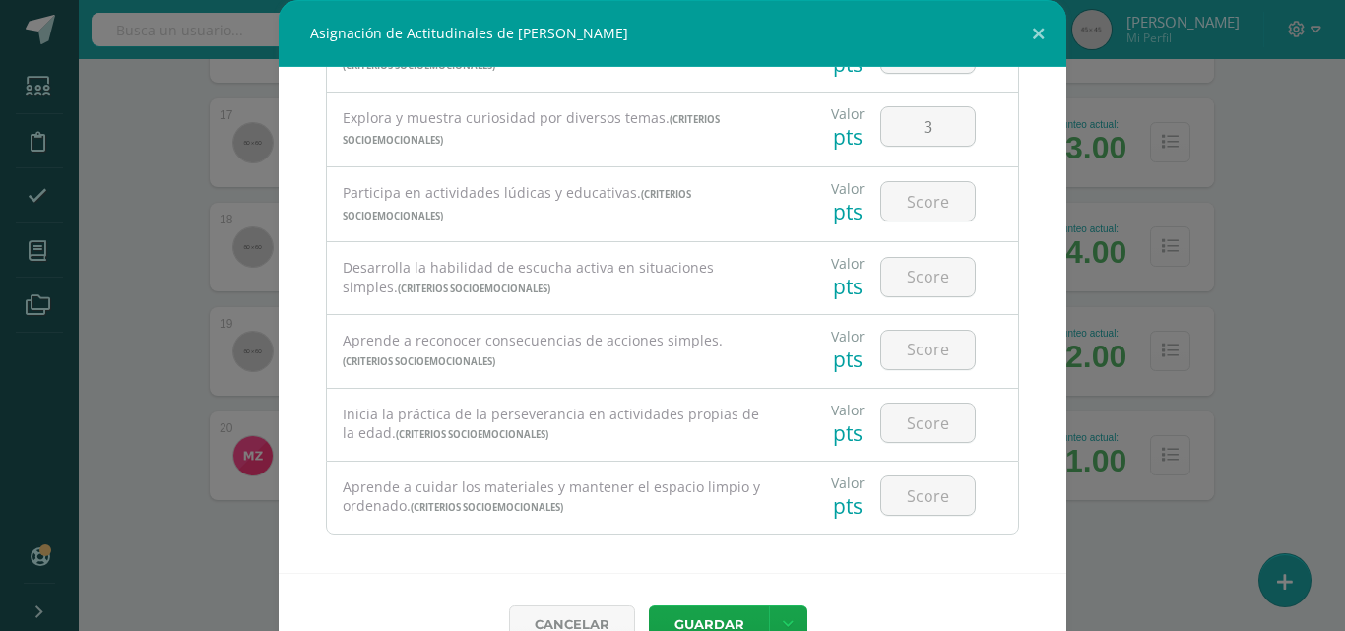
scroll to position [381, 0]
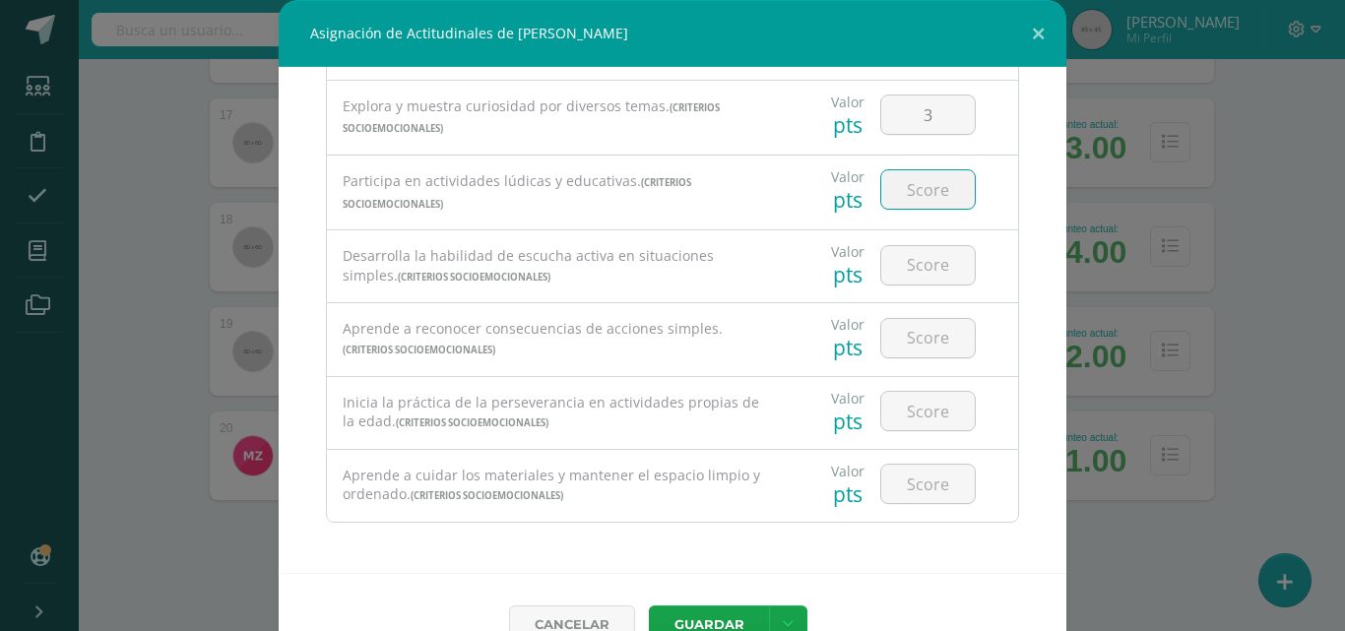
click at [914, 196] on input "number" at bounding box center [928, 189] width 94 height 38
type input "3"
click at [912, 278] on input "number" at bounding box center [928, 265] width 94 height 38
type input "3"
click at [907, 344] on input "number" at bounding box center [928, 338] width 94 height 38
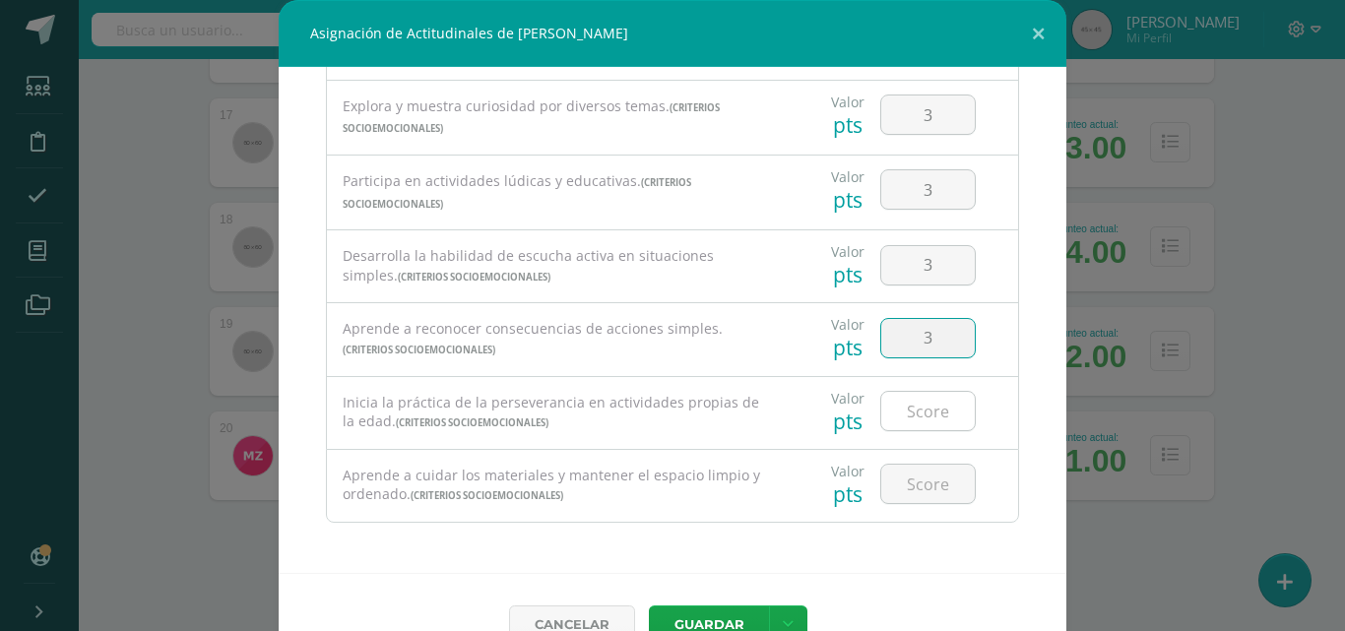
type input "3"
click at [905, 411] on input "number" at bounding box center [928, 411] width 94 height 38
type input "3"
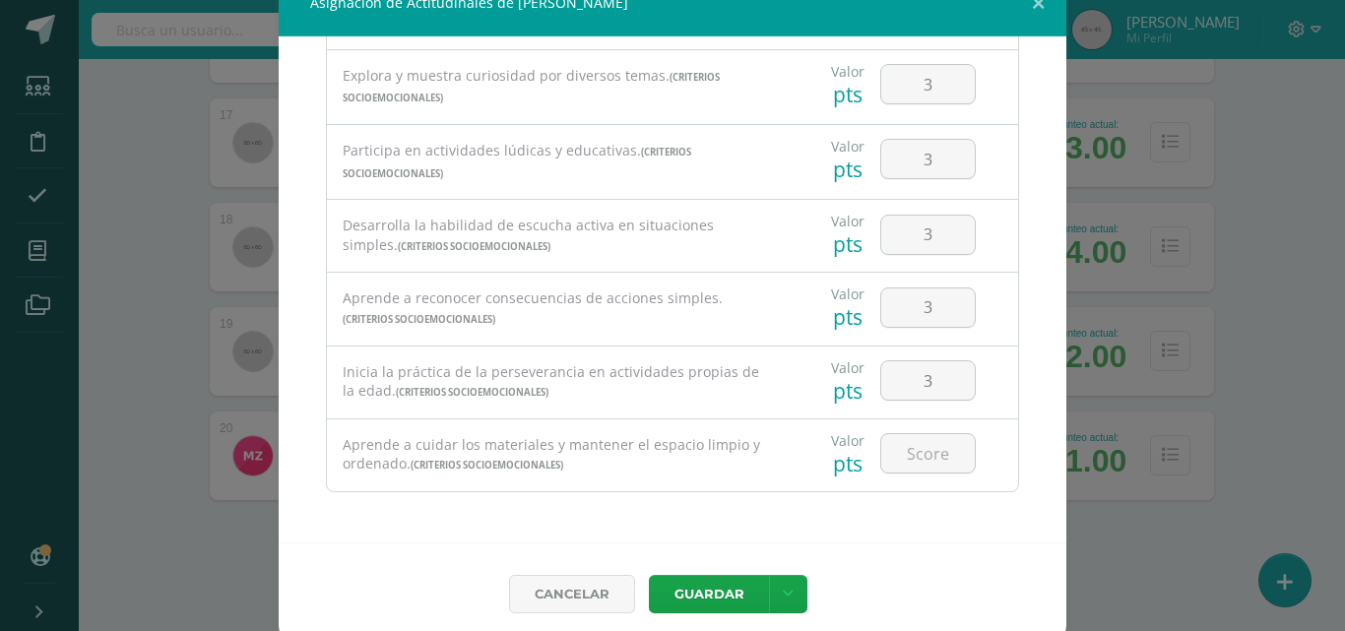
scroll to position [44, 0]
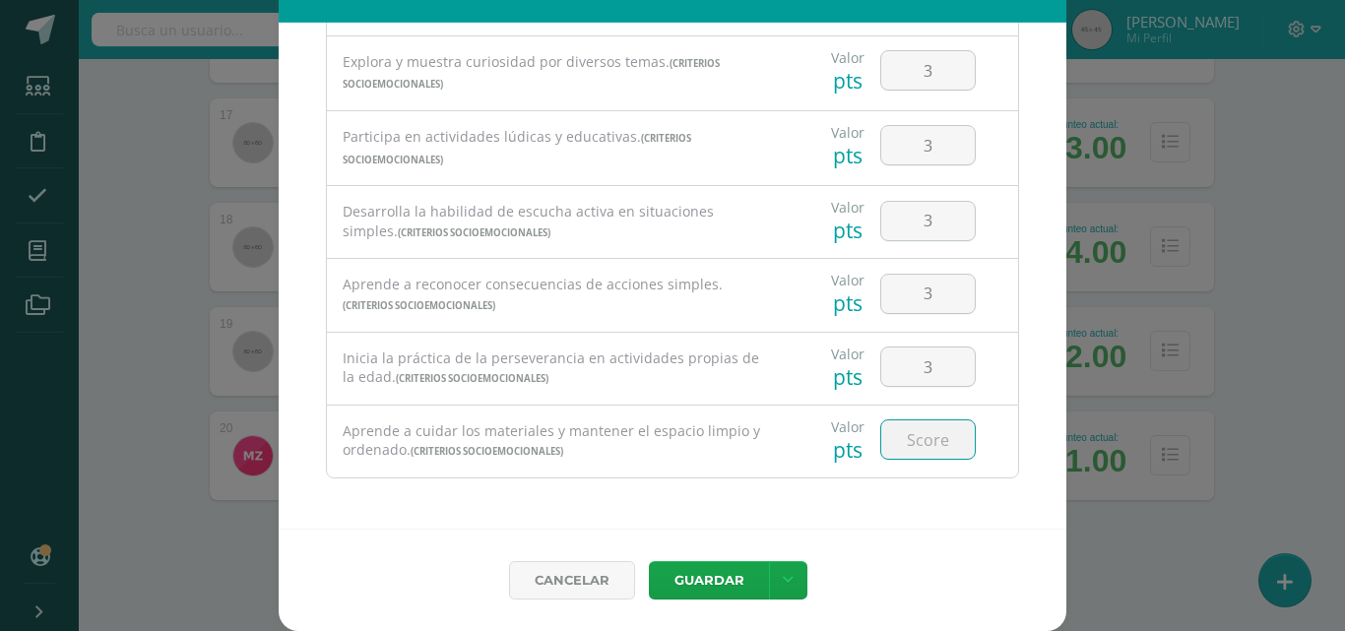
click at [903, 434] on input "number" at bounding box center [928, 439] width 94 height 38
type input "3"
click at [771, 570] on link at bounding box center [788, 580] width 38 height 38
click at [778, 521] on link "Guardar y poblar en todos mis cursos" at bounding box center [740, 505] width 217 height 47
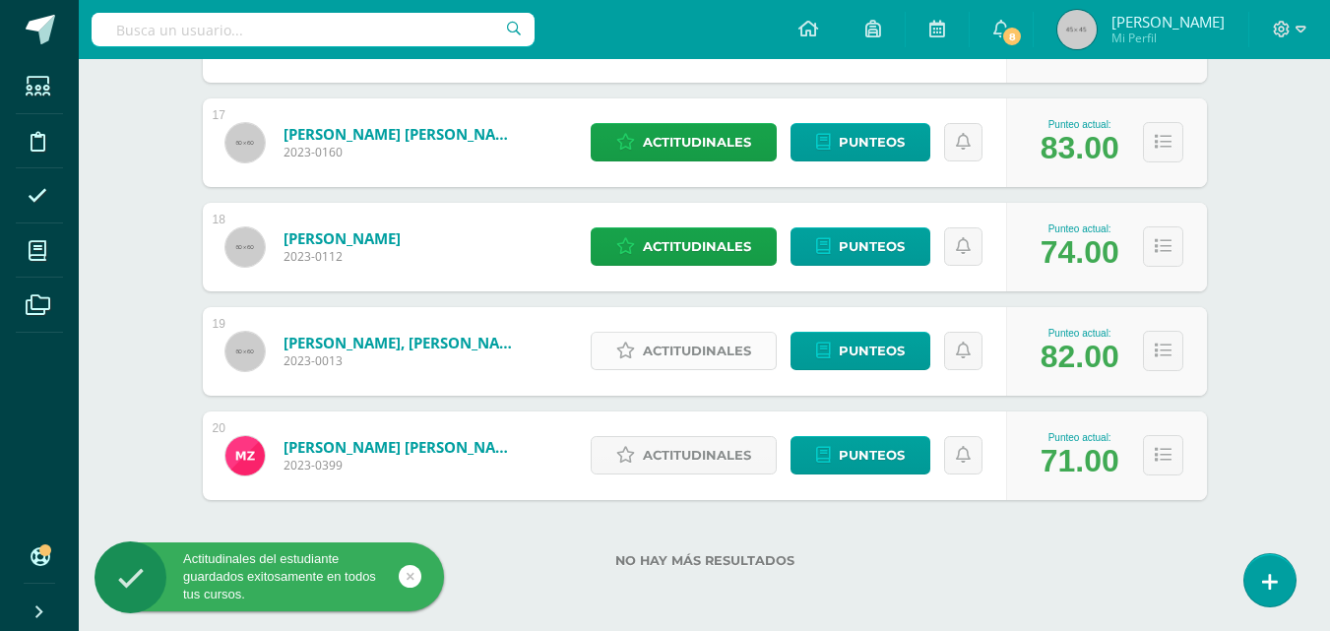
click at [740, 345] on span "Actitudinales" at bounding box center [697, 351] width 108 height 36
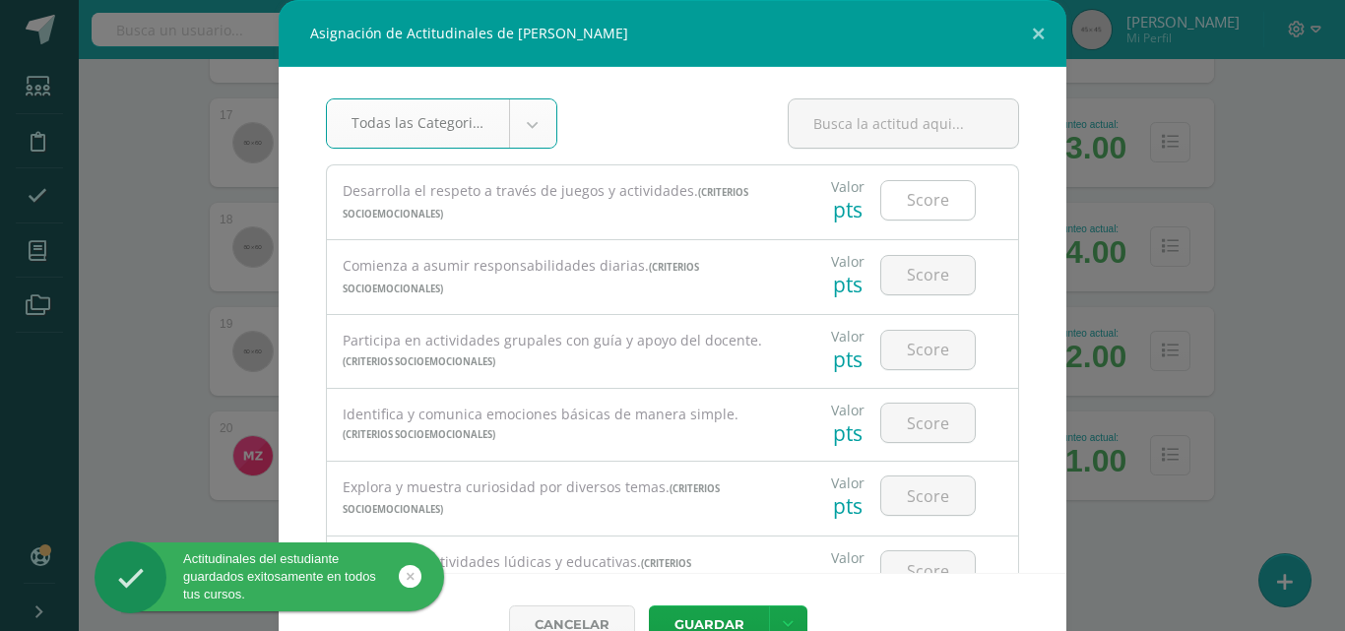
click at [932, 211] on input "number" at bounding box center [928, 200] width 94 height 38
type input "3"
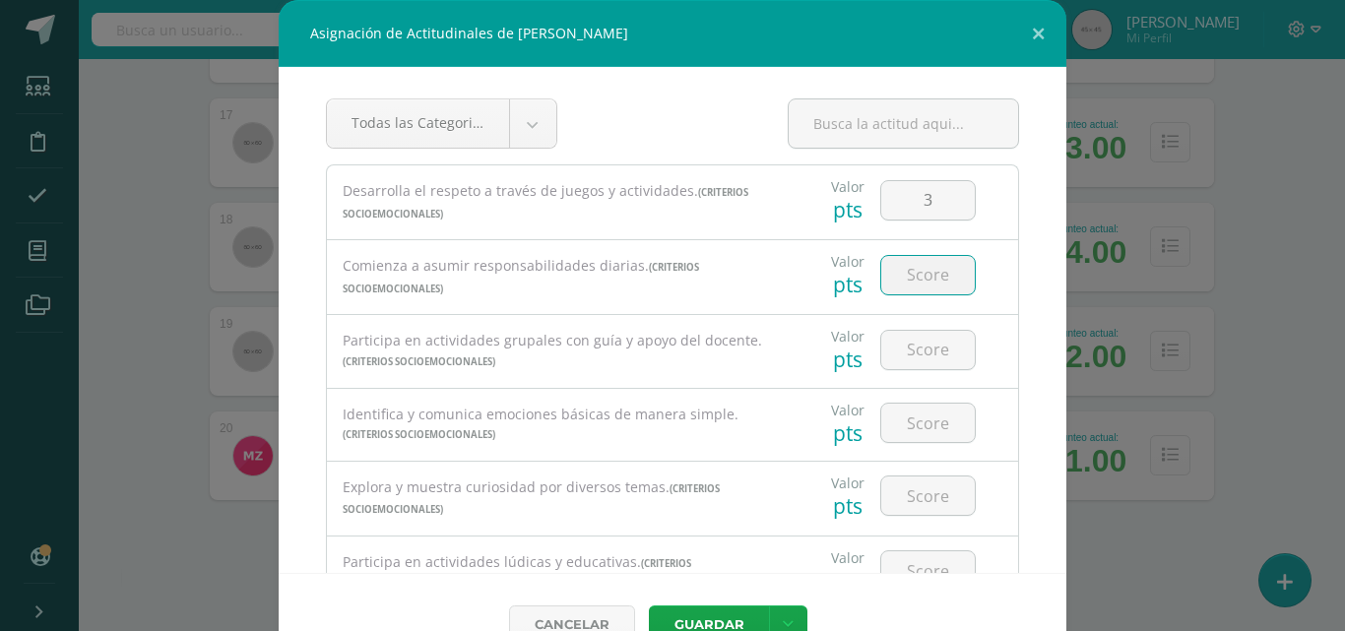
click at [918, 269] on input "number" at bounding box center [928, 275] width 94 height 38
type input "3"
click at [909, 361] on input "number" at bounding box center [928, 350] width 94 height 38
type input "3"
click at [910, 417] on input "number" at bounding box center [928, 423] width 94 height 38
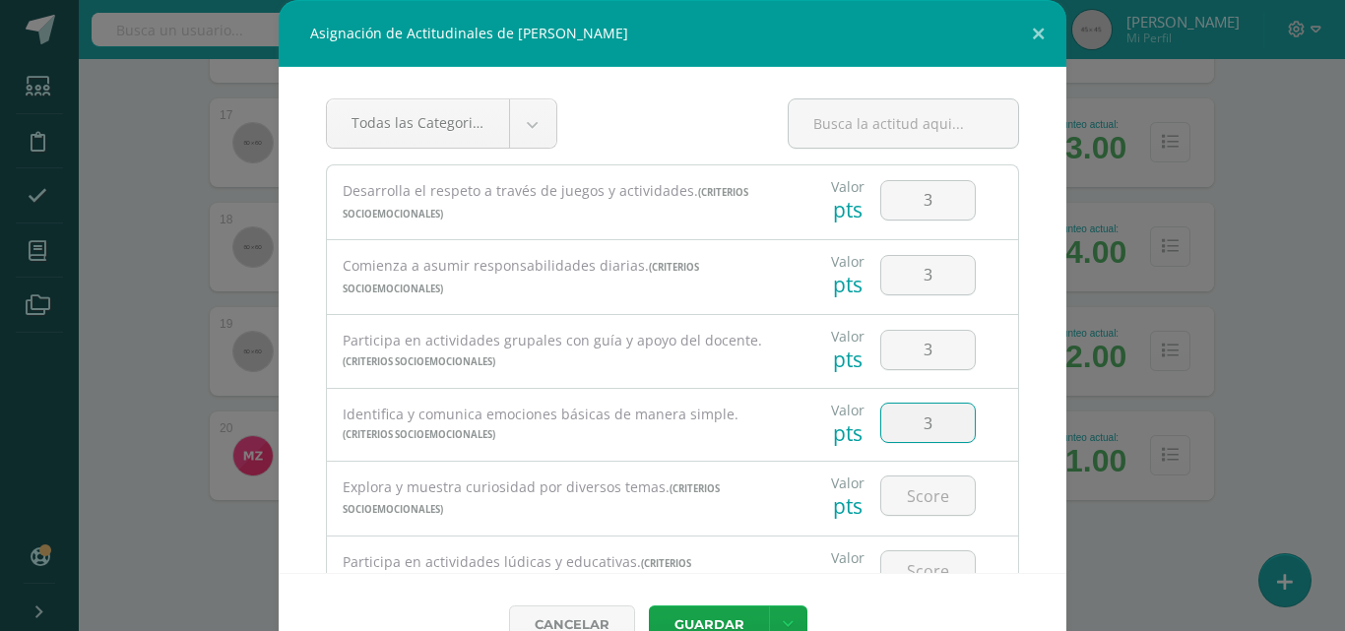
type input "3"
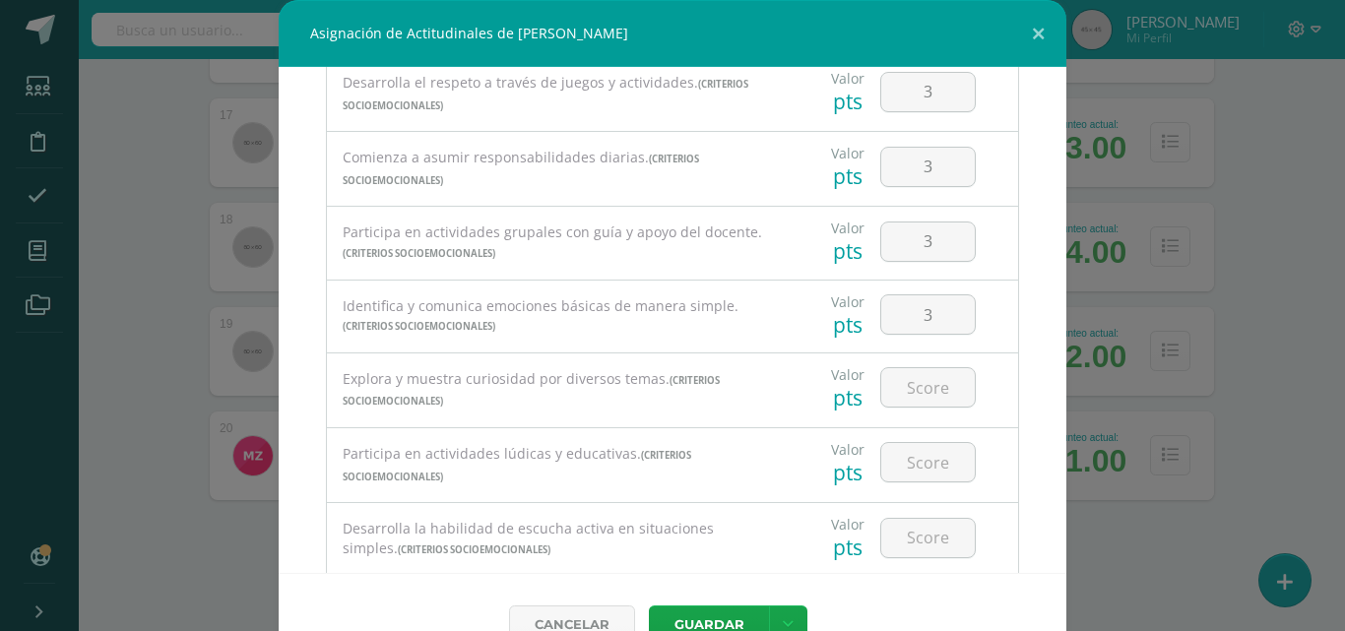
scroll to position [197, 0]
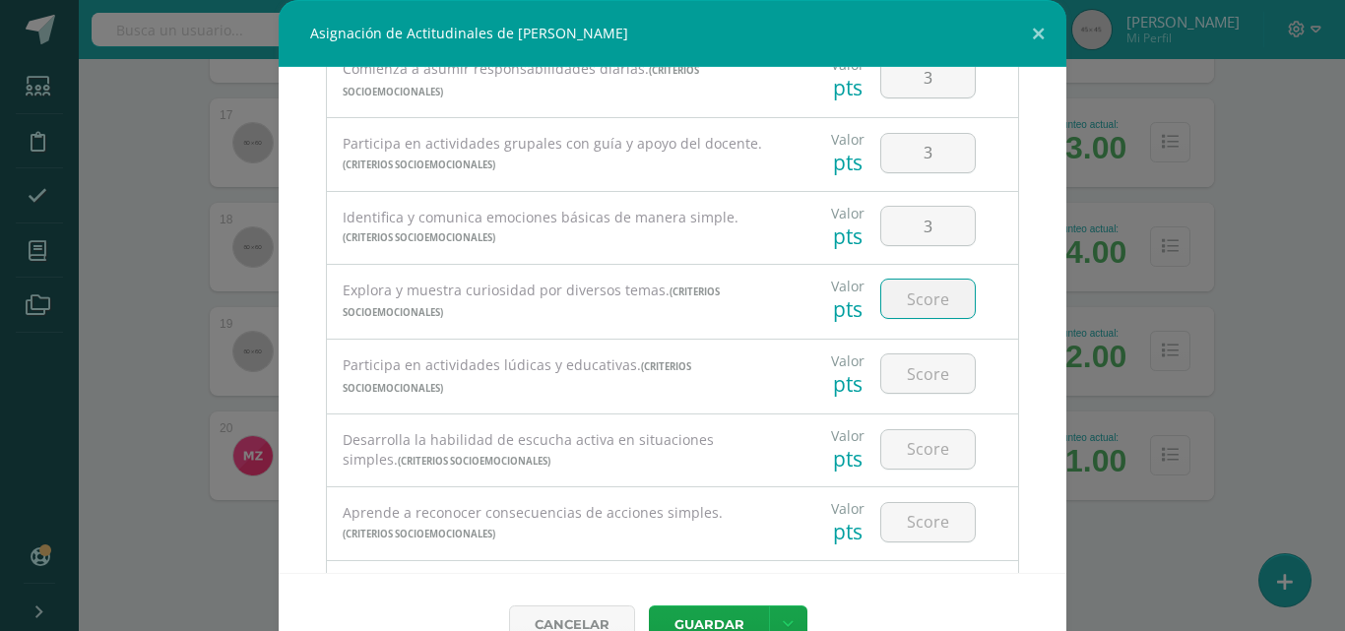
click at [930, 296] on input "number" at bounding box center [928, 299] width 94 height 38
type input "3"
click at [923, 363] on input "number" at bounding box center [928, 373] width 94 height 38
type input "3"
click at [906, 441] on input "number" at bounding box center [928, 449] width 94 height 38
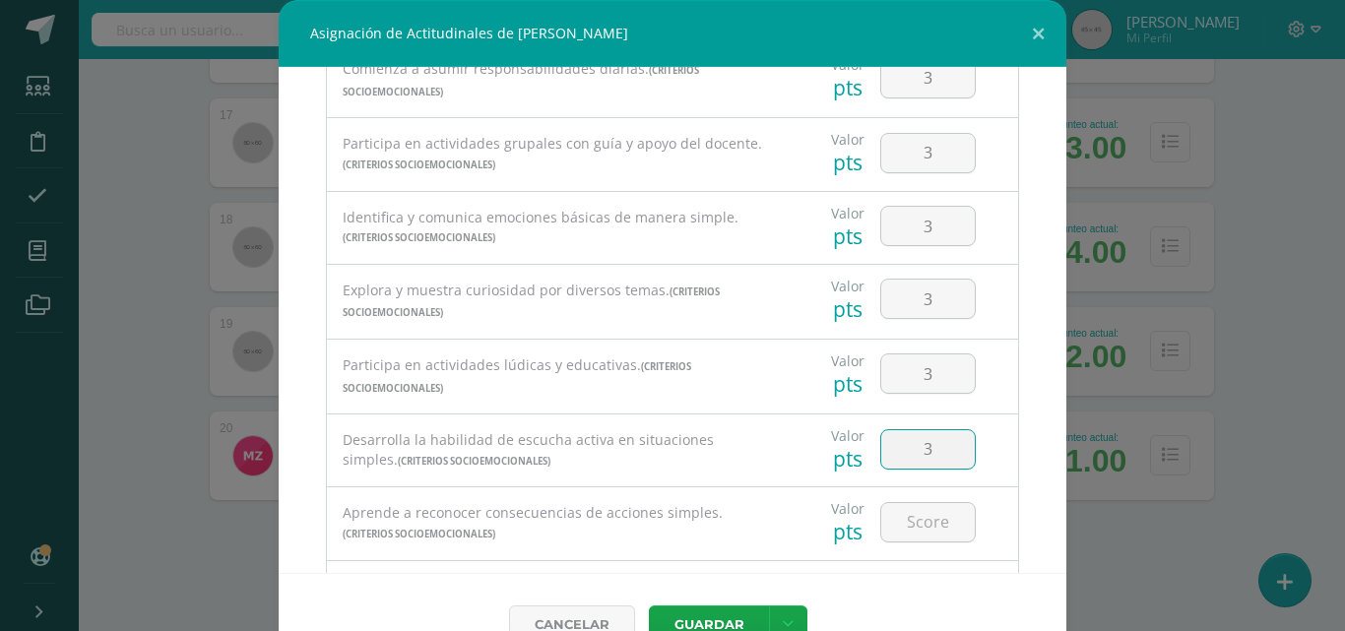
type input "3"
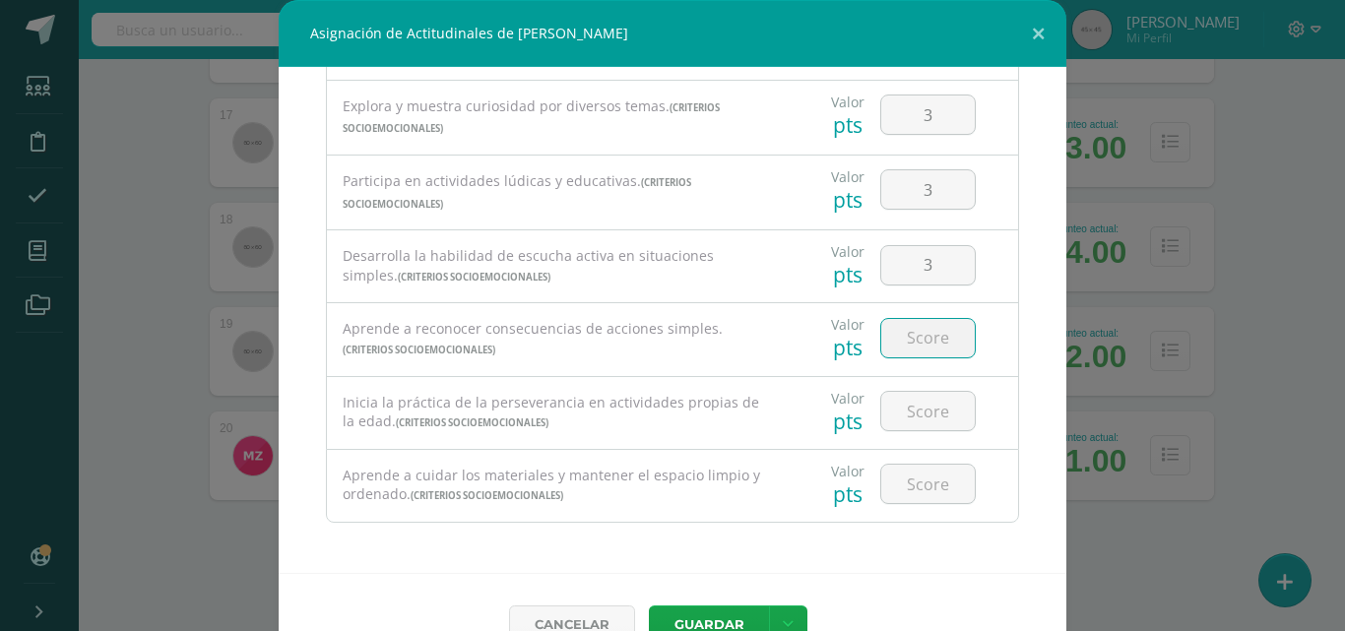
click at [918, 352] on input "number" at bounding box center [928, 338] width 94 height 38
type input "3"
click at [918, 409] on input "number" at bounding box center [928, 411] width 94 height 38
type input "3"
click at [919, 486] on input "number" at bounding box center [928, 484] width 94 height 38
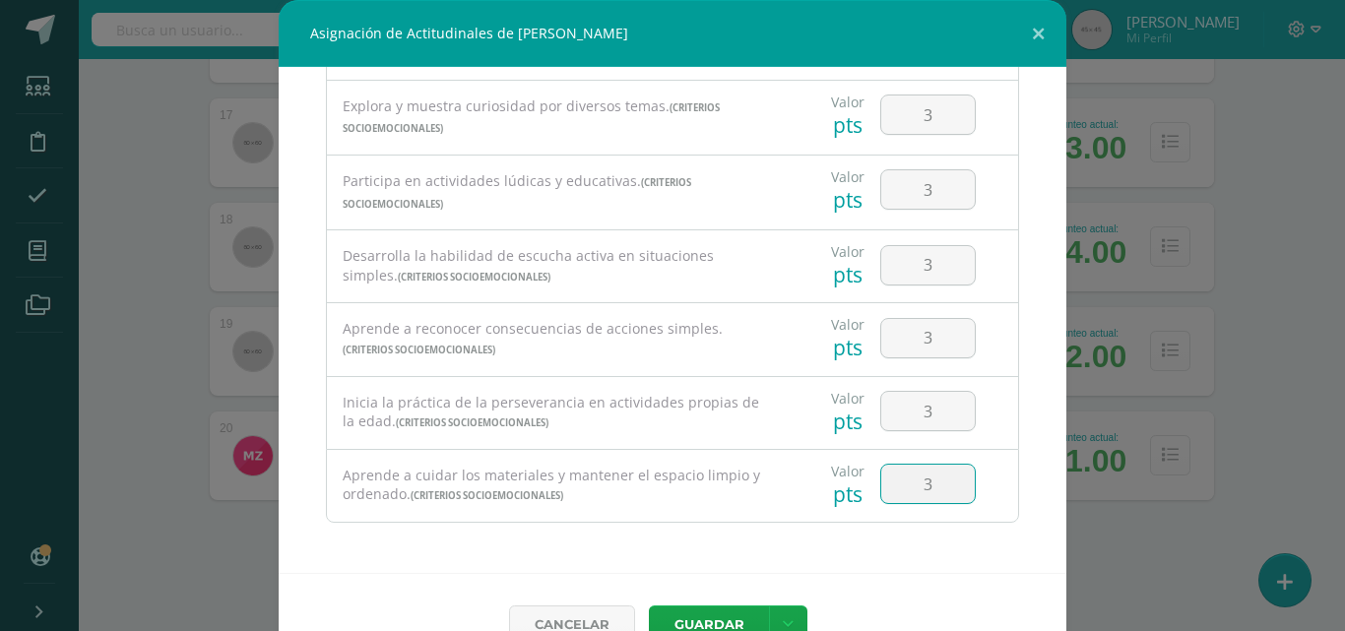
type input "3"
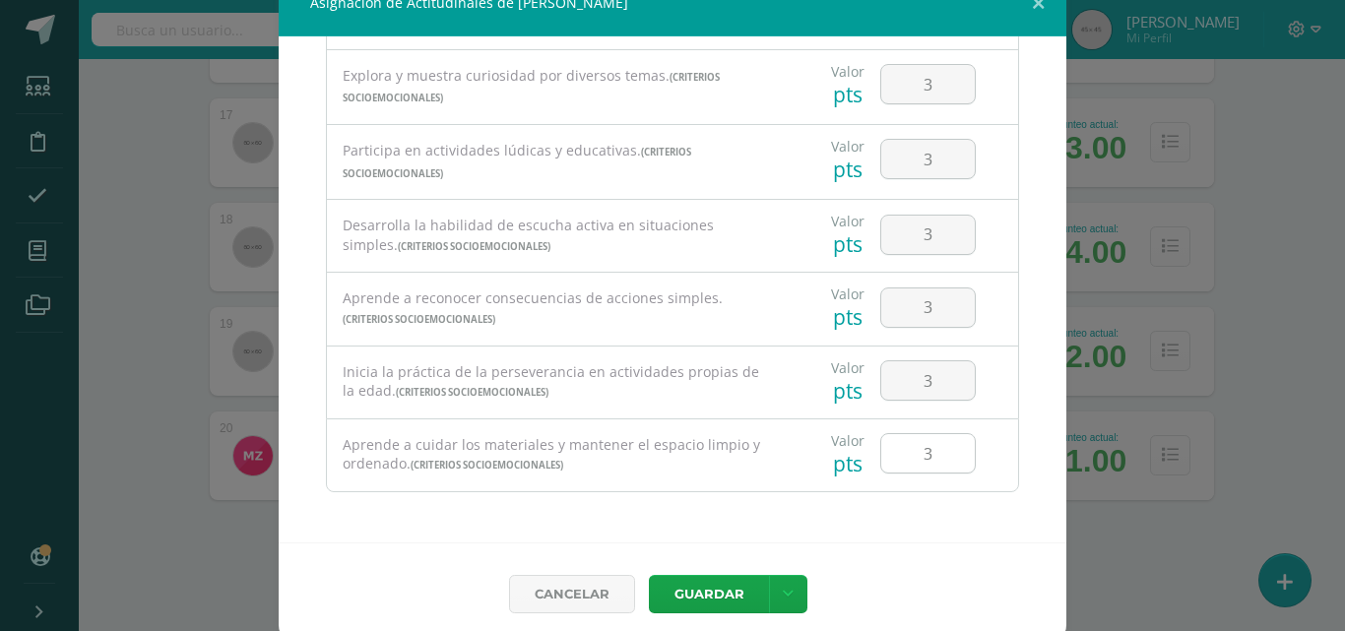
scroll to position [44, 0]
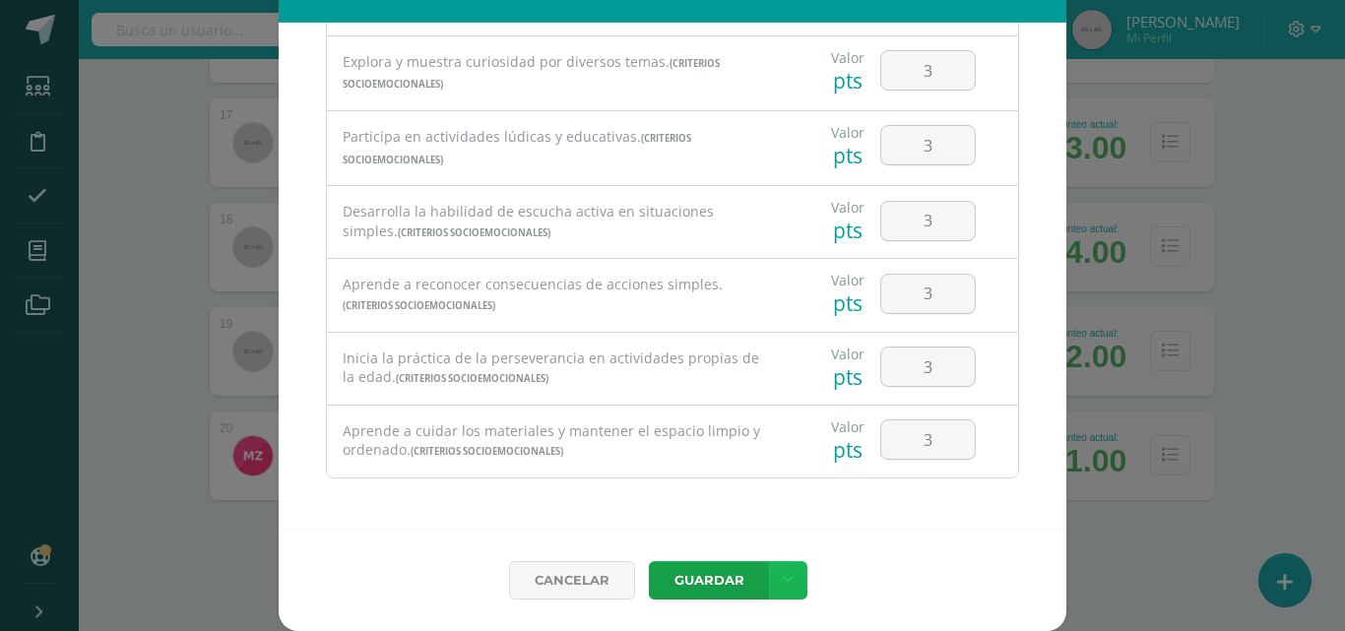
click at [783, 586] on icon at bounding box center [788, 580] width 11 height 17
click at [753, 513] on link "Guardar y poblar en todos mis cursos" at bounding box center [740, 505] width 217 height 47
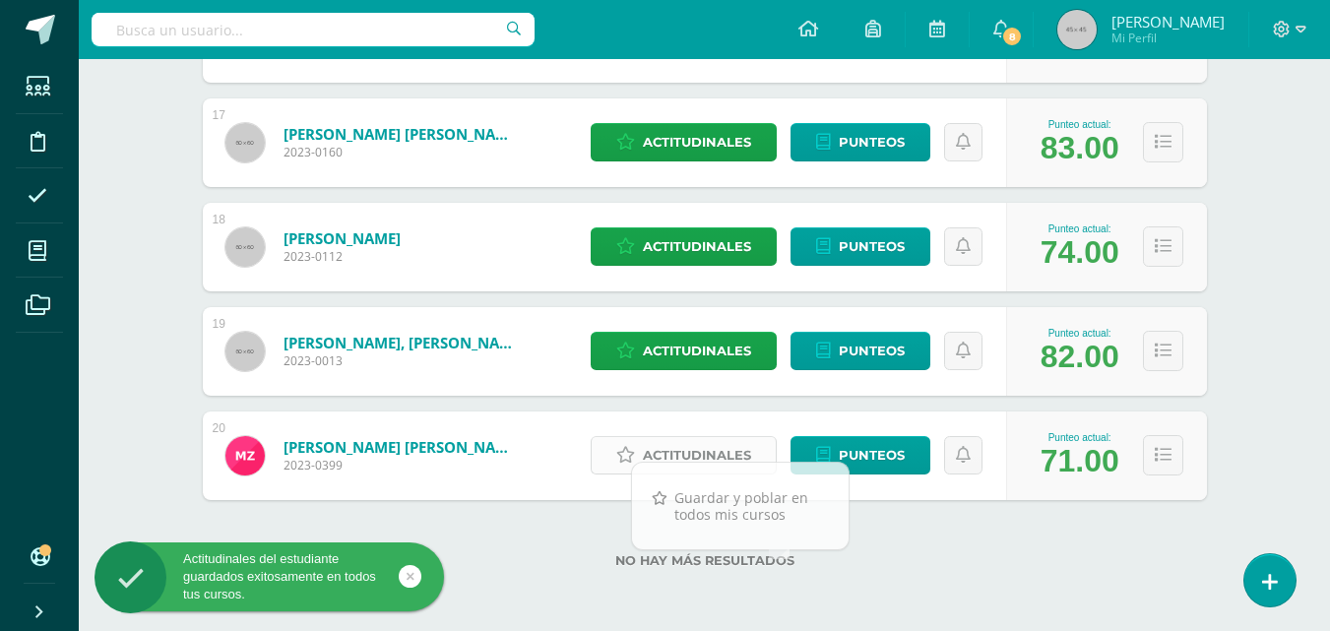
click at [678, 455] on span "Actitudinales" at bounding box center [697, 455] width 108 height 36
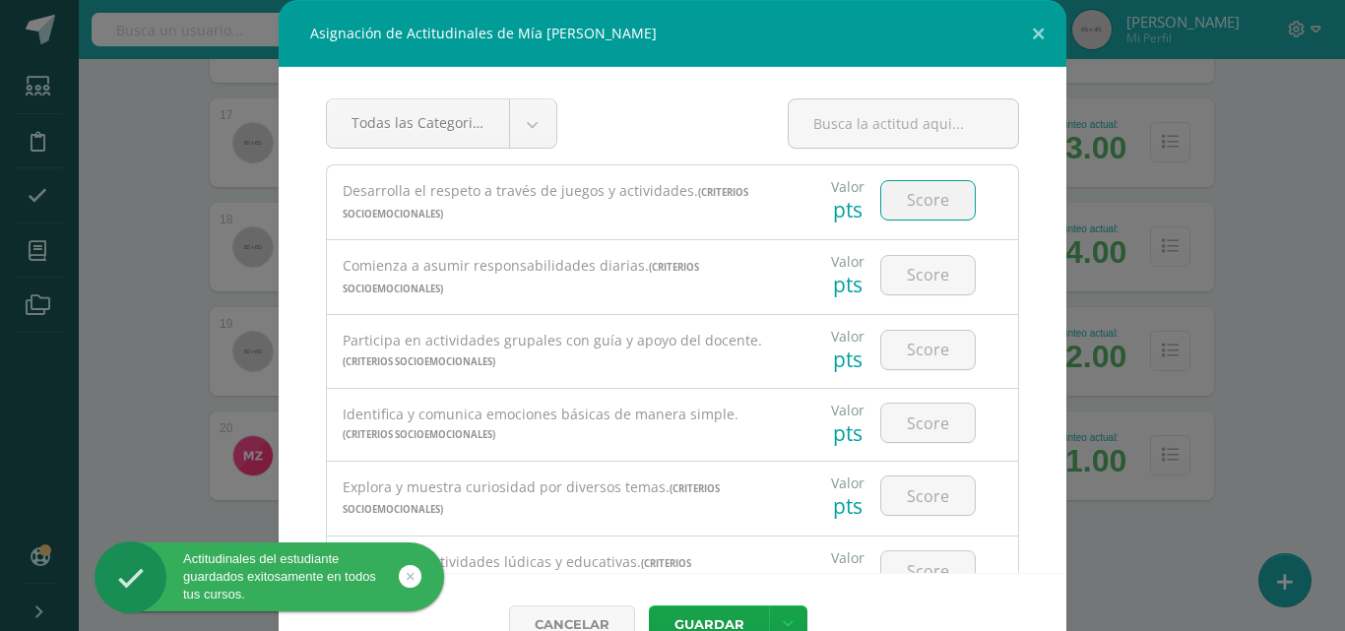
click at [912, 184] on input "number" at bounding box center [928, 200] width 94 height 38
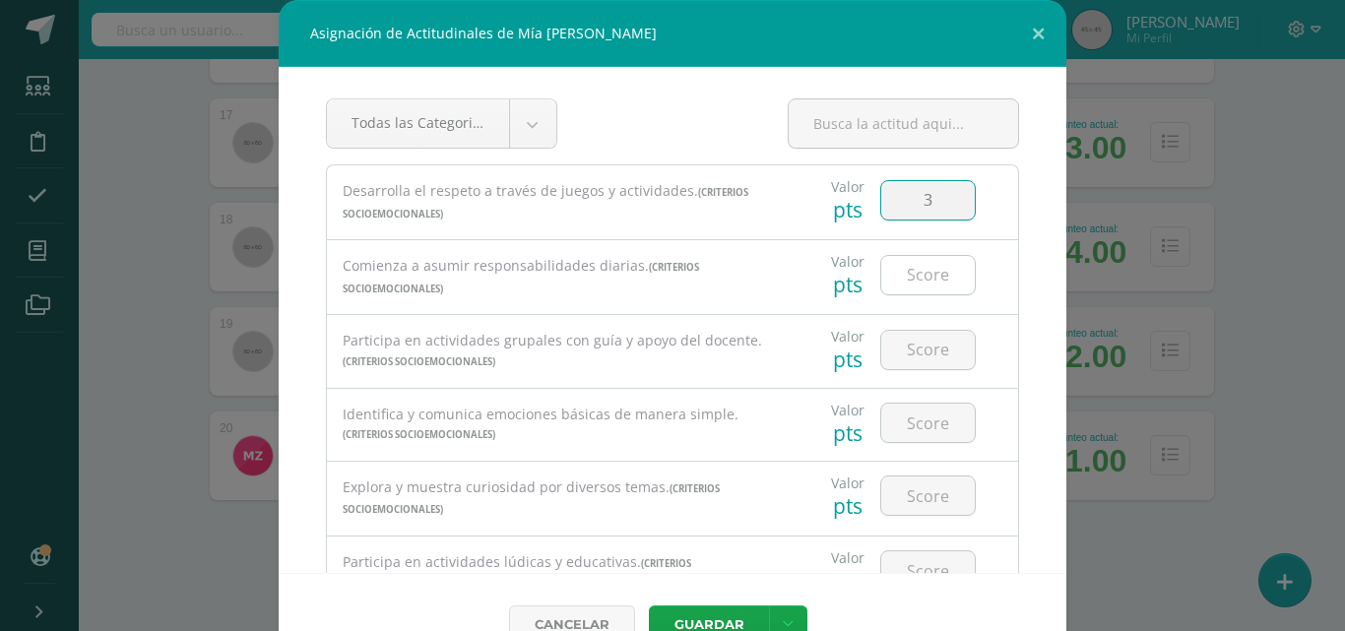
type input "3"
click at [900, 264] on input "number" at bounding box center [928, 275] width 94 height 38
type input "3"
click at [912, 350] on input "number" at bounding box center [928, 350] width 94 height 38
type input "3"
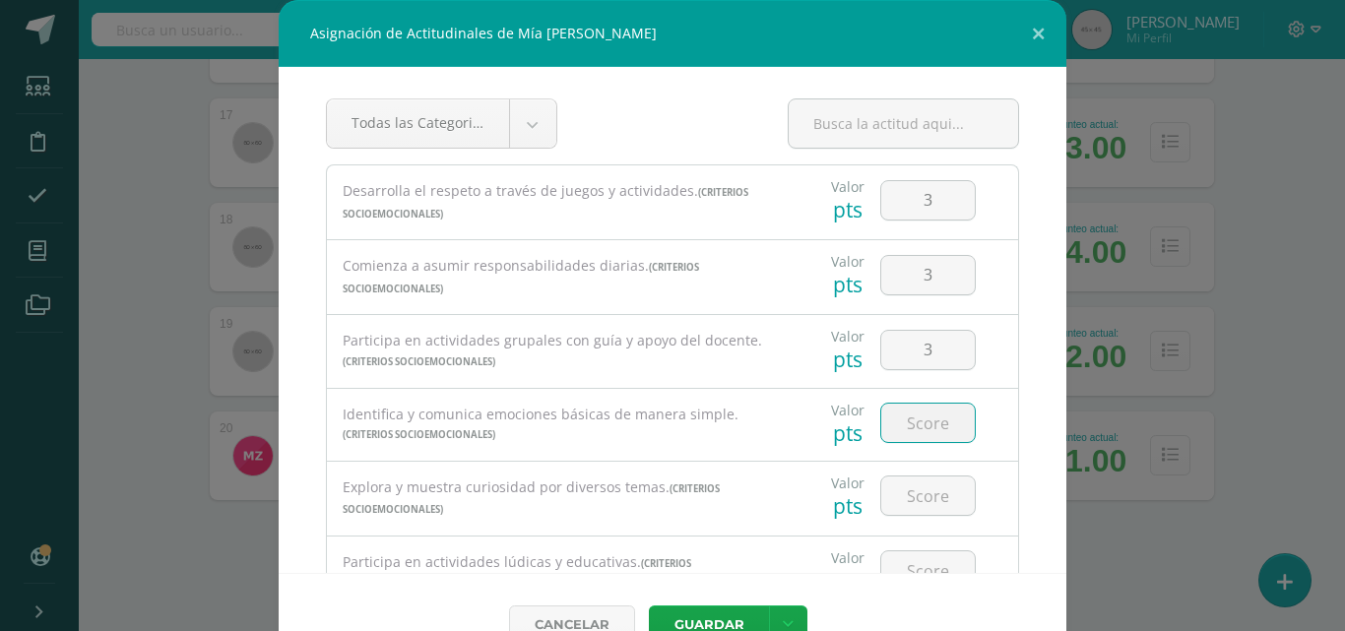
click at [914, 405] on input "number" at bounding box center [928, 423] width 94 height 38
type input "3"
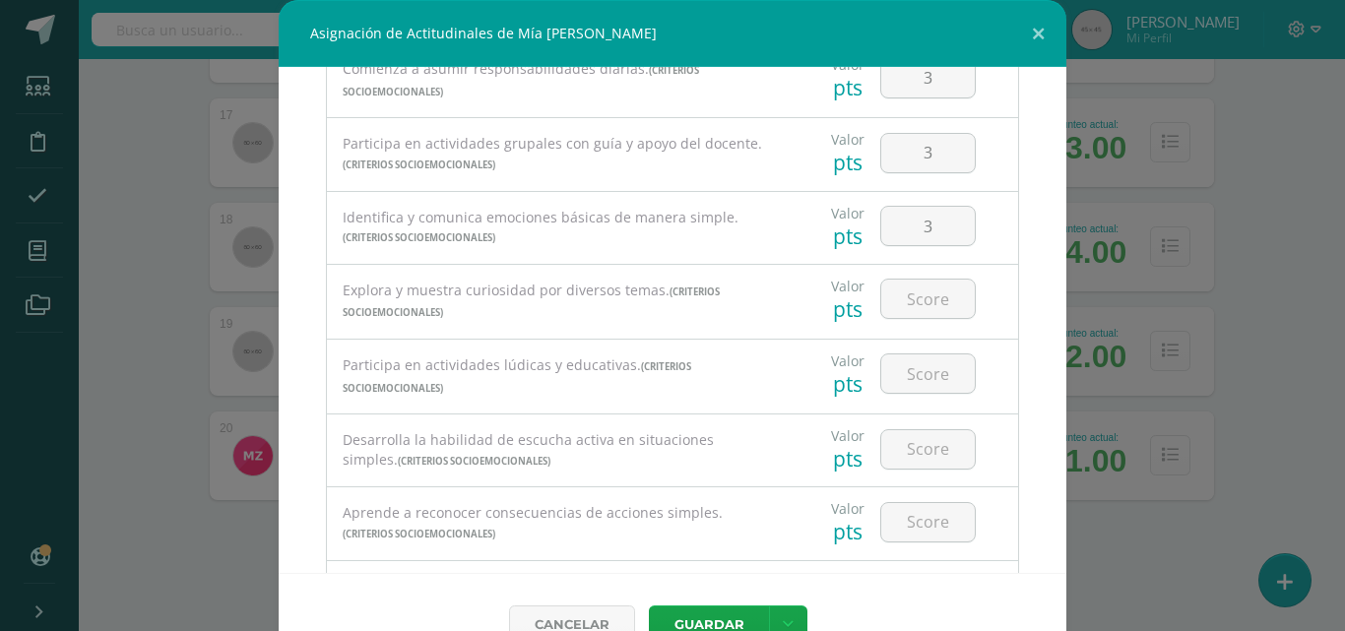
scroll to position [295, 0]
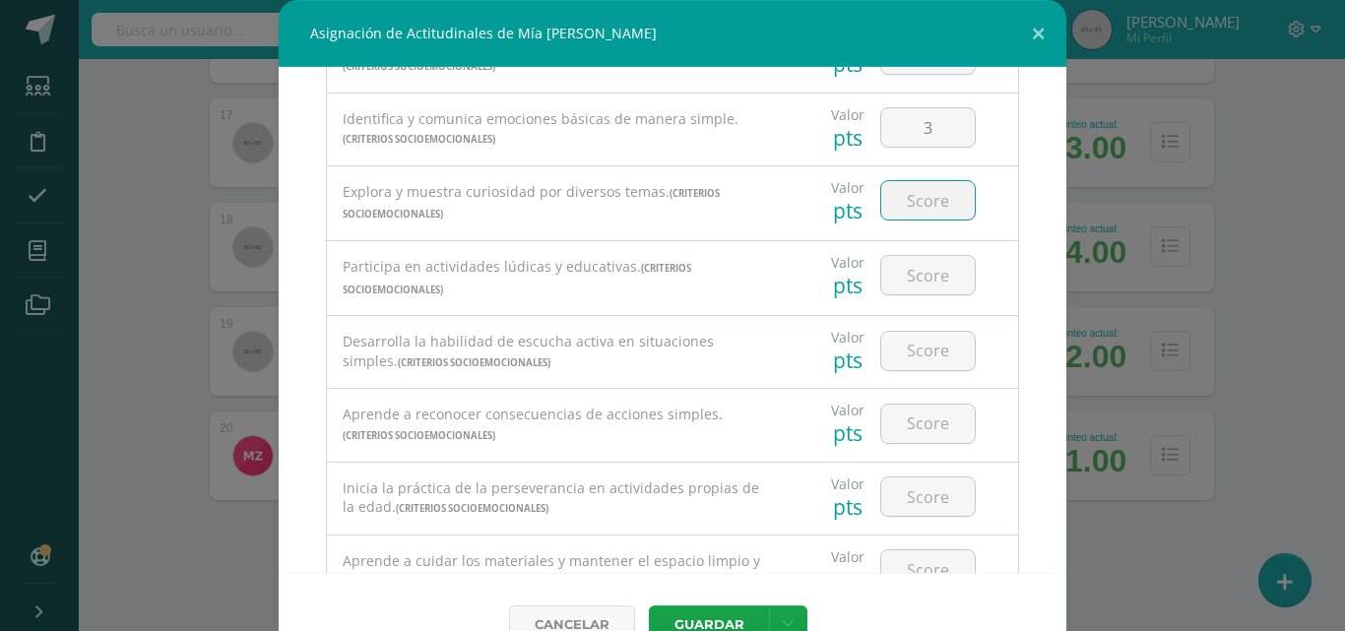
click at [914, 209] on input "number" at bounding box center [928, 200] width 94 height 38
type input "3"
click at [913, 287] on input "number" at bounding box center [928, 275] width 94 height 38
type input "3"
click at [913, 360] on input "number" at bounding box center [928, 351] width 94 height 38
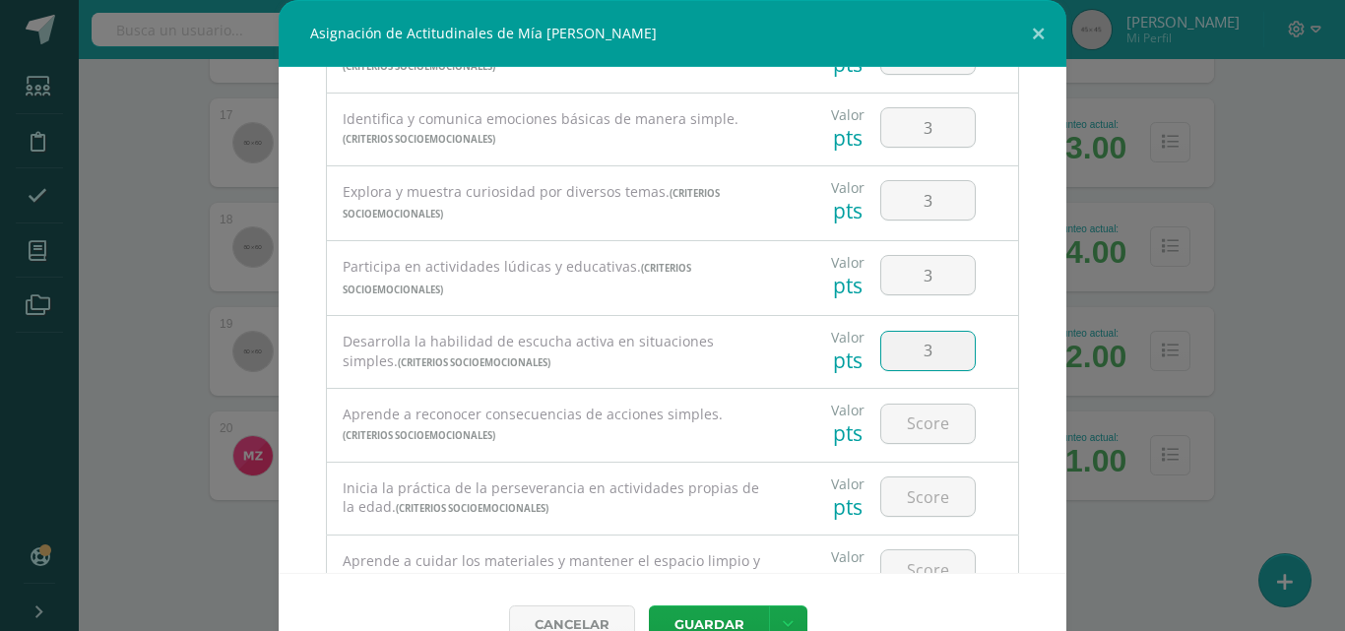
type input "3"
click at [916, 395] on div at bounding box center [927, 423] width 111 height 69
click at [916, 422] on input "number" at bounding box center [928, 424] width 94 height 38
type input "3"
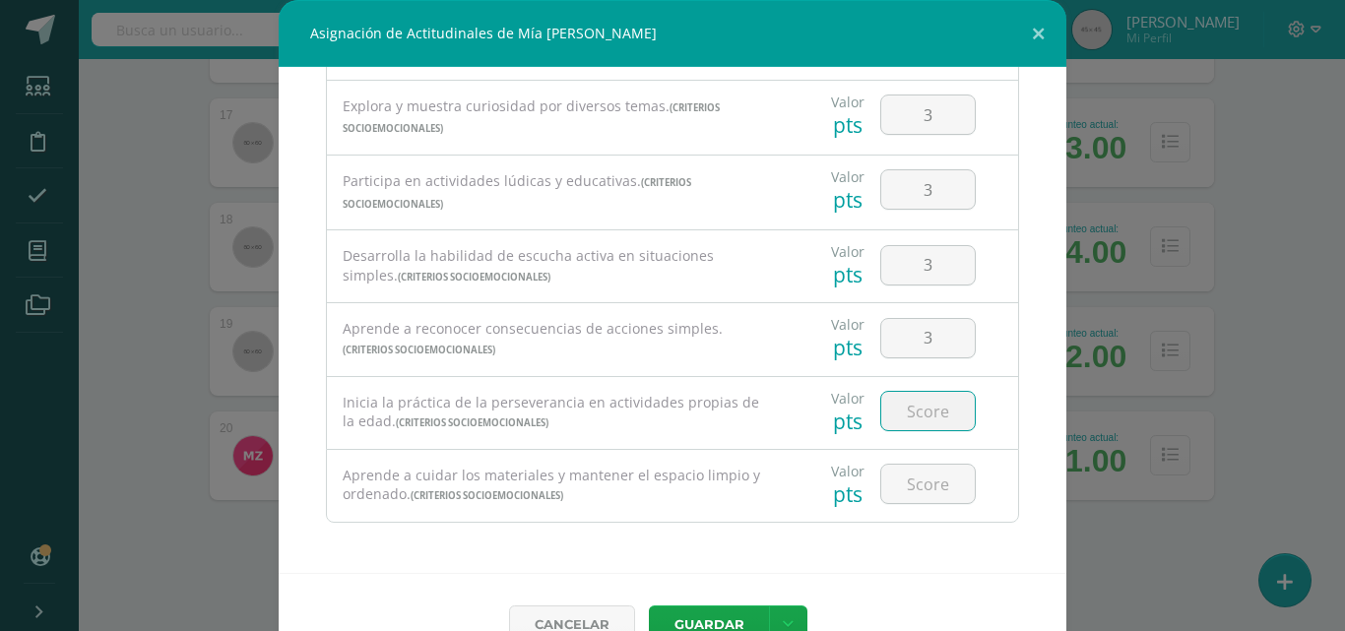
click at [915, 411] on input "number" at bounding box center [928, 411] width 94 height 38
type input "3"
click at [908, 480] on input "number" at bounding box center [928, 484] width 94 height 38
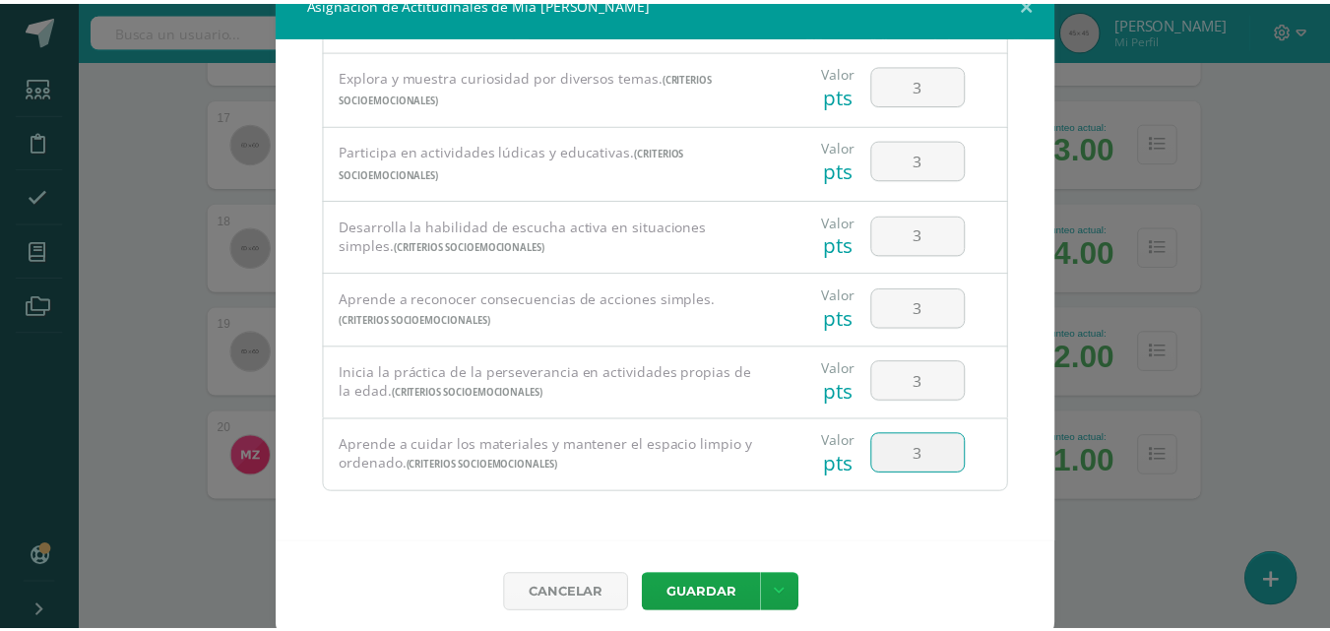
scroll to position [44, 0]
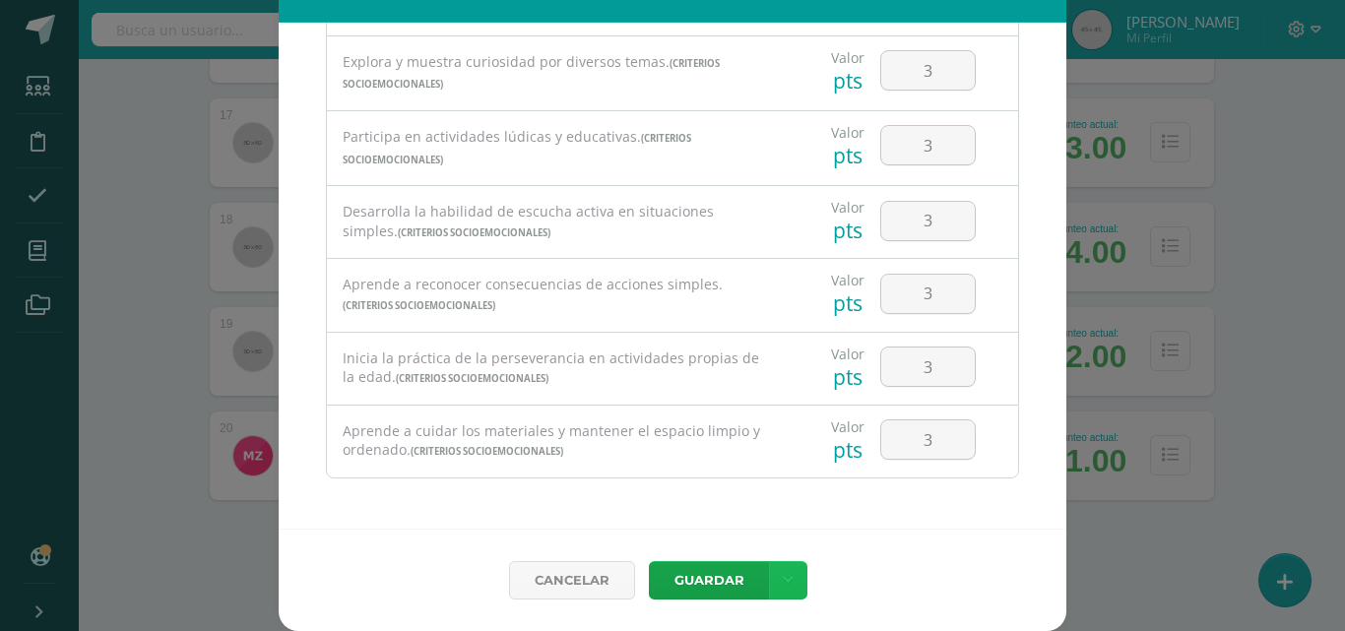
click at [786, 568] on link at bounding box center [788, 580] width 38 height 38
click at [771, 500] on link "Guardar y poblar en todos mis cursos" at bounding box center [740, 505] width 217 height 47
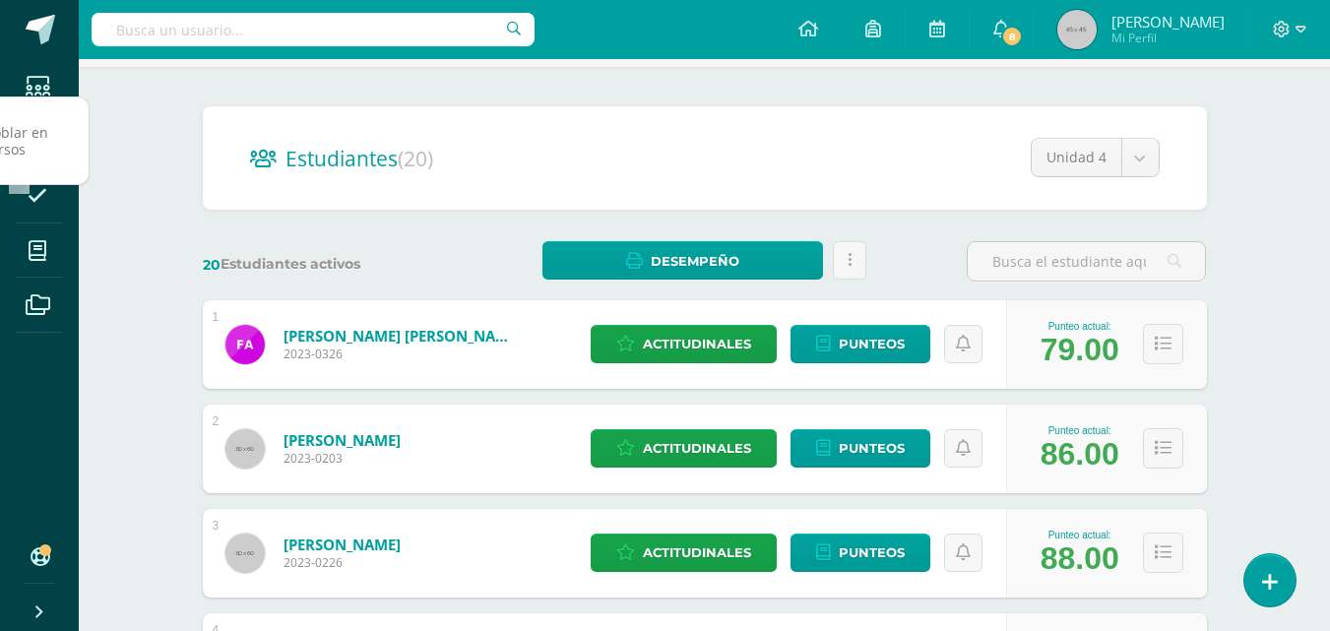
scroll to position [0, 0]
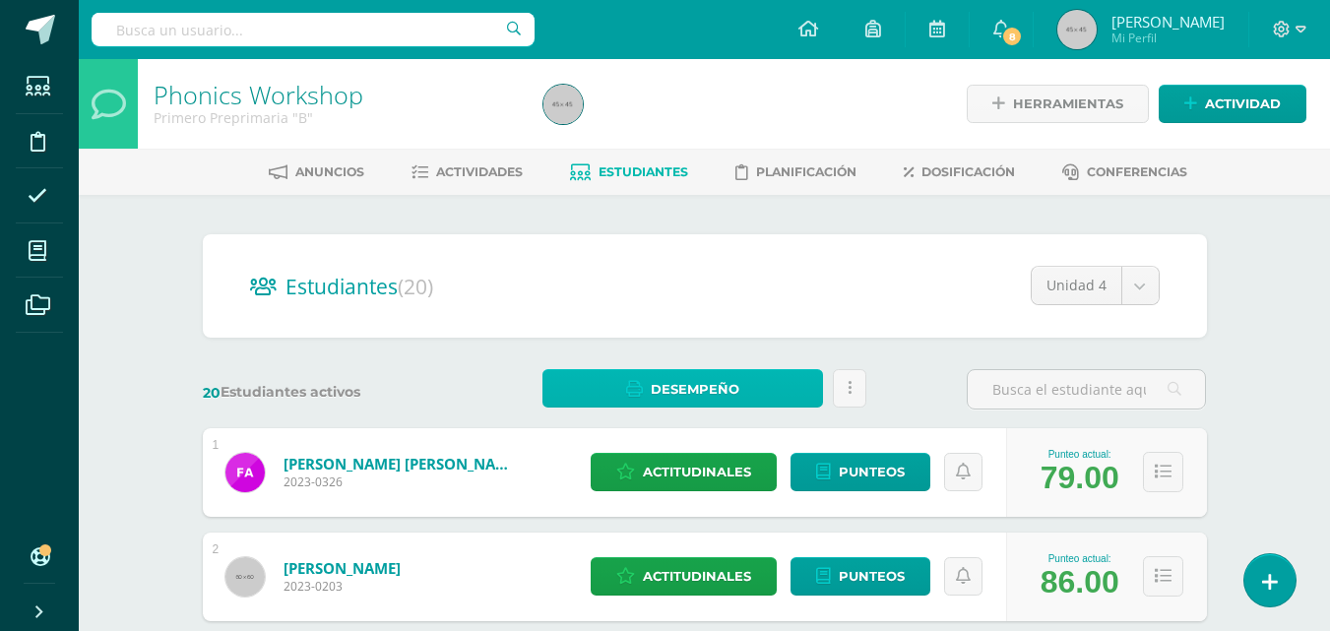
click at [693, 387] on span "Desempeño" at bounding box center [695, 389] width 89 height 36
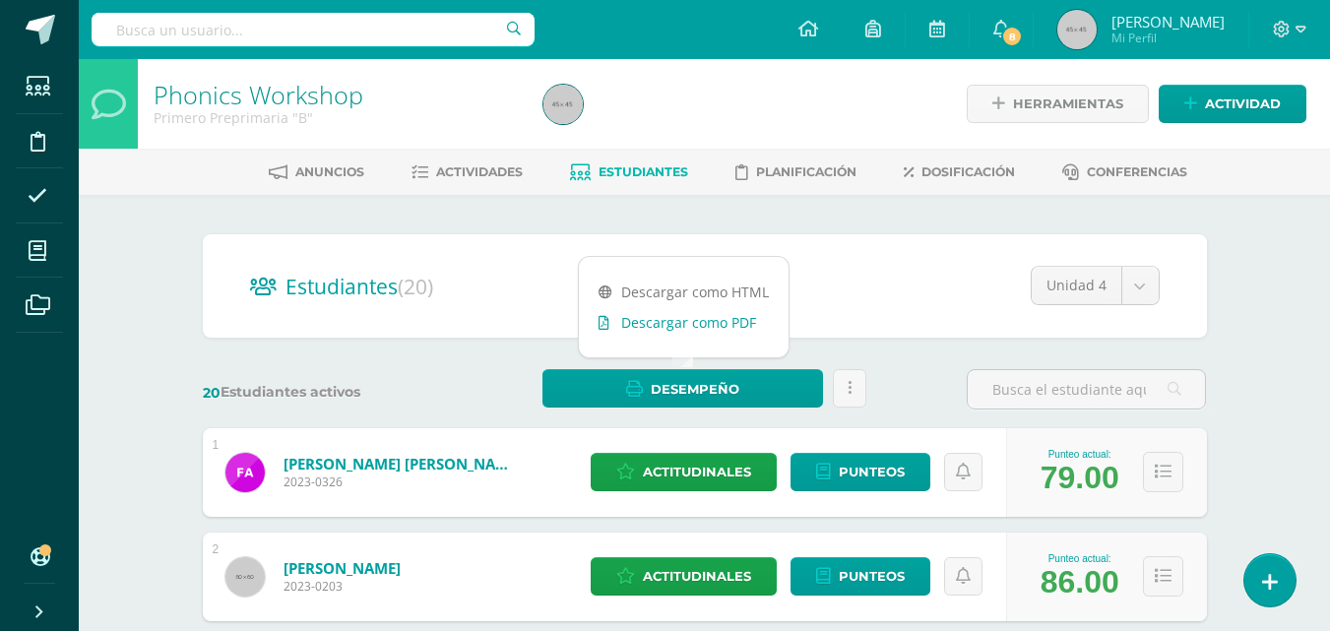
click at [721, 331] on link "Descargar como PDF" at bounding box center [684, 322] width 210 height 31
